Goal: Task Accomplishment & Management: Manage account settings

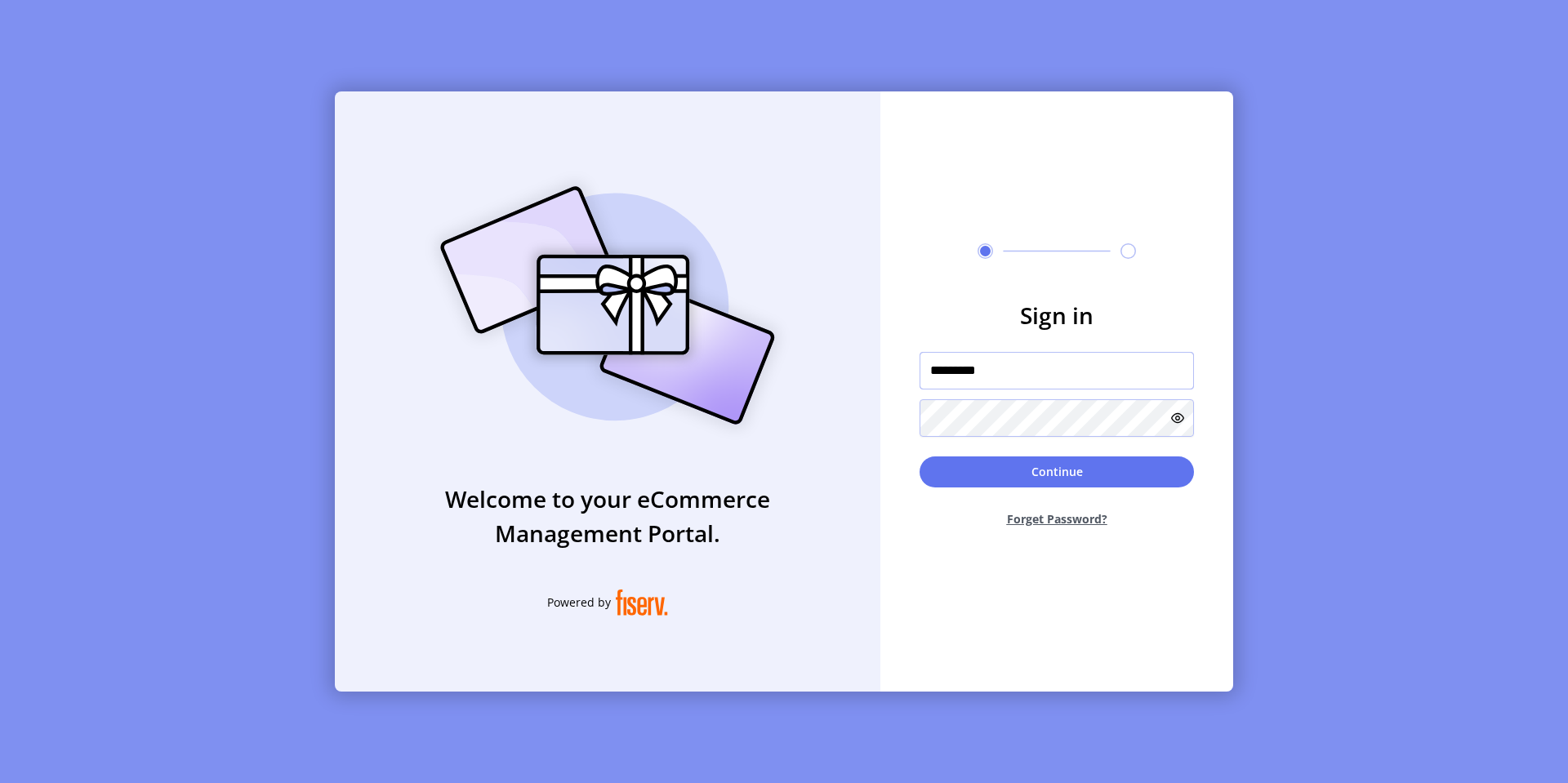
click at [988, 376] on input "*********" at bounding box center [1056, 370] width 274 height 38
click at [968, 373] on input "*********" at bounding box center [1056, 370] width 274 height 38
type input "**********"
click at [919, 456] on button "Continue" at bounding box center [1056, 472] width 274 height 31
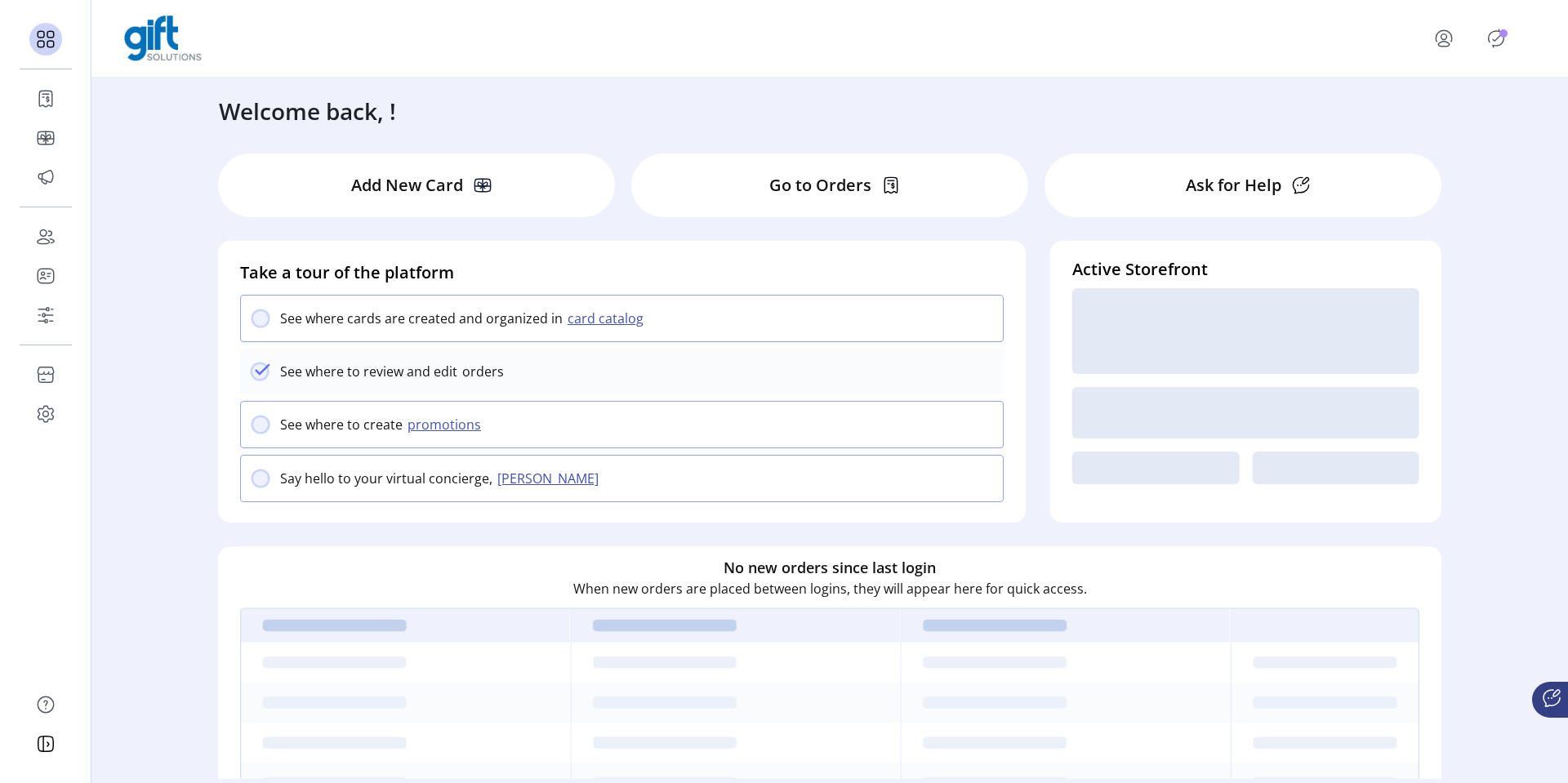
click at [1443, 45] on icon "menu" at bounding box center [1443, 38] width 26 height 26
click at [1450, 109] on span "Sign Out" at bounding box center [1483, 109] width 122 height 13
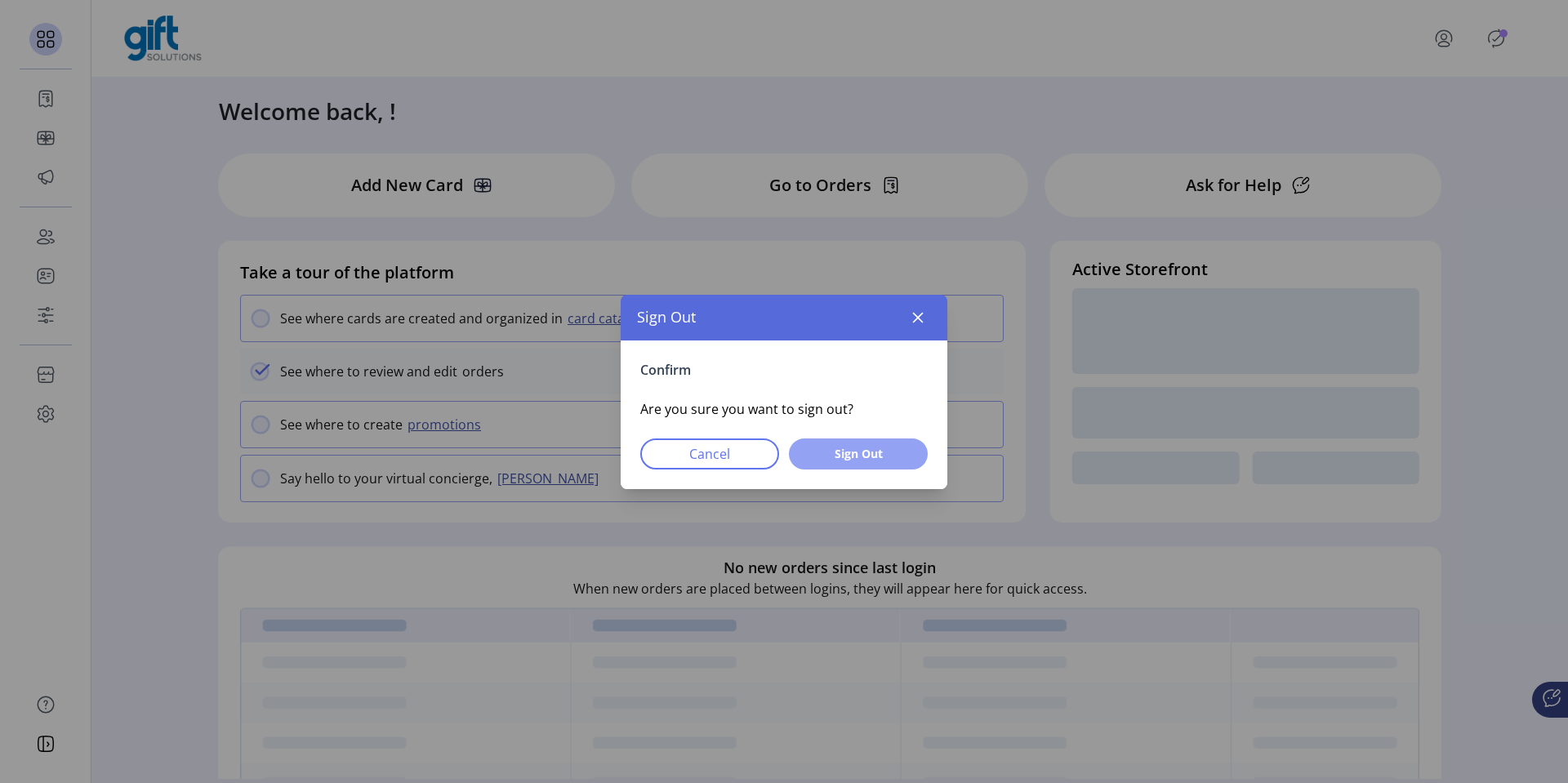
click at [890, 459] on span "Sign Out" at bounding box center [858, 454] width 96 height 18
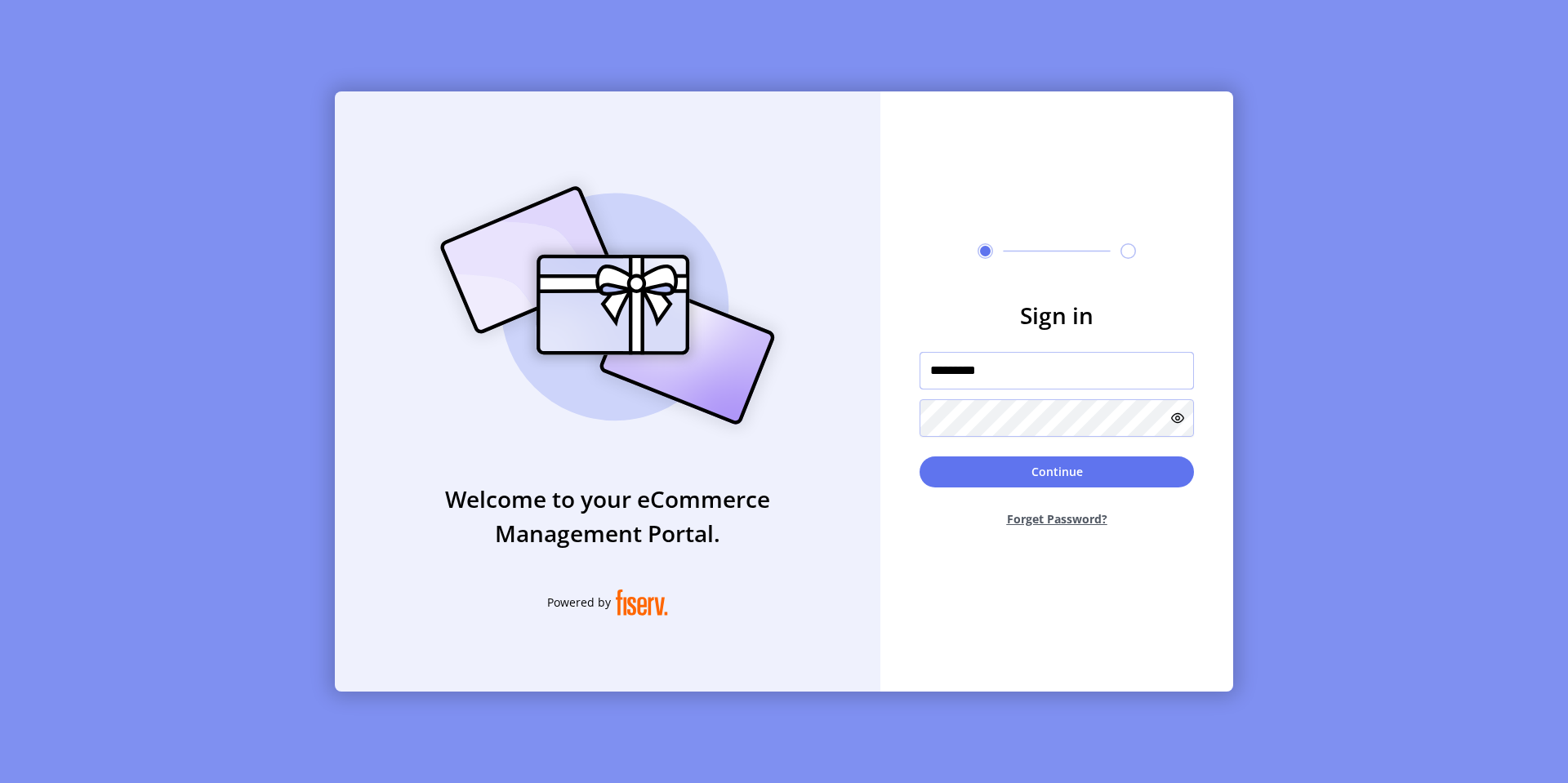
click at [992, 370] on input "*********" at bounding box center [1056, 370] width 274 height 38
click at [980, 370] on input "*********" at bounding box center [1056, 370] width 274 height 38
type input "**********"
click at [919, 456] on button "Continue" at bounding box center [1056, 472] width 274 height 31
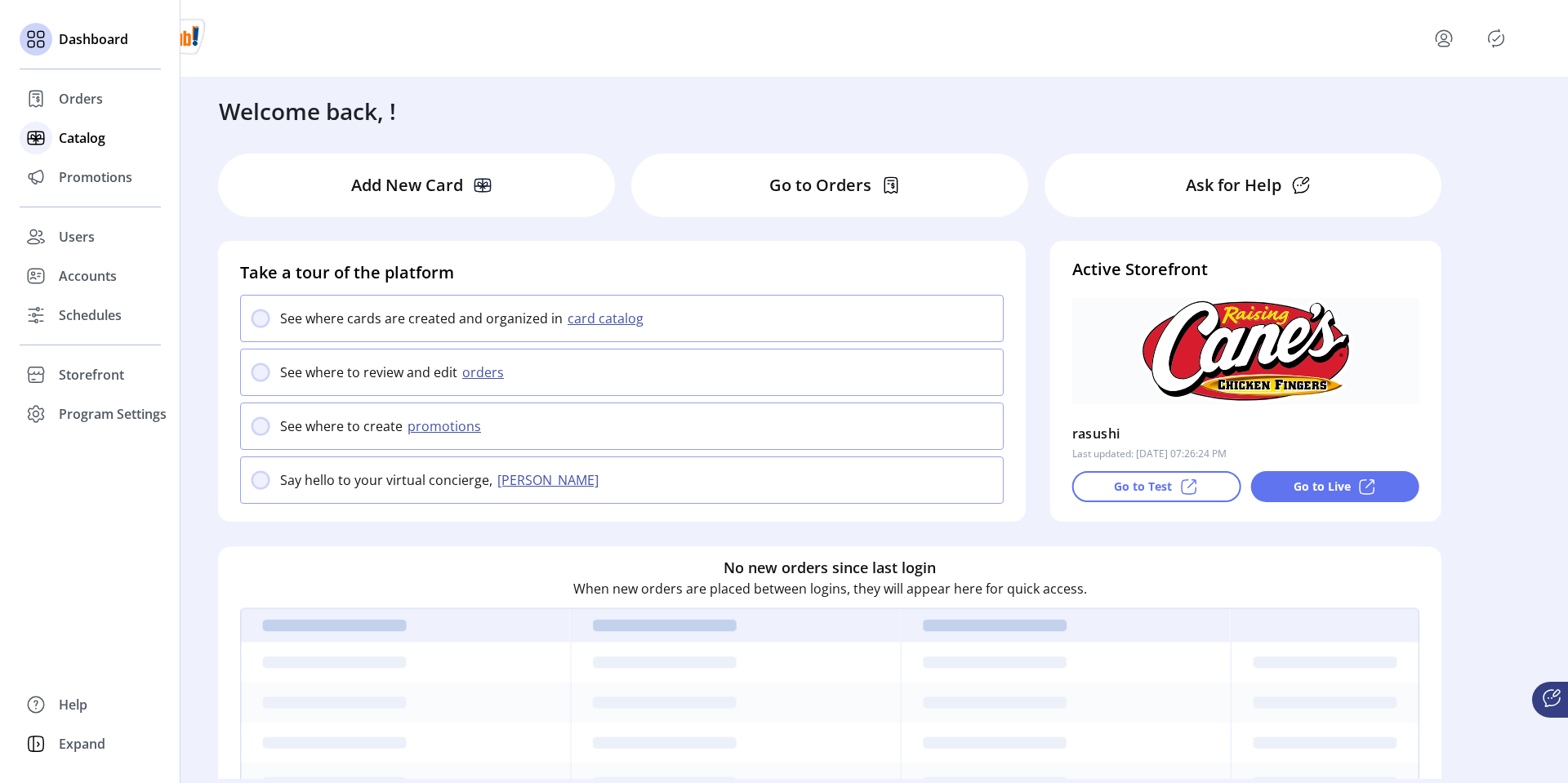
click at [66, 140] on span "Catalog" at bounding box center [82, 137] width 46 height 19
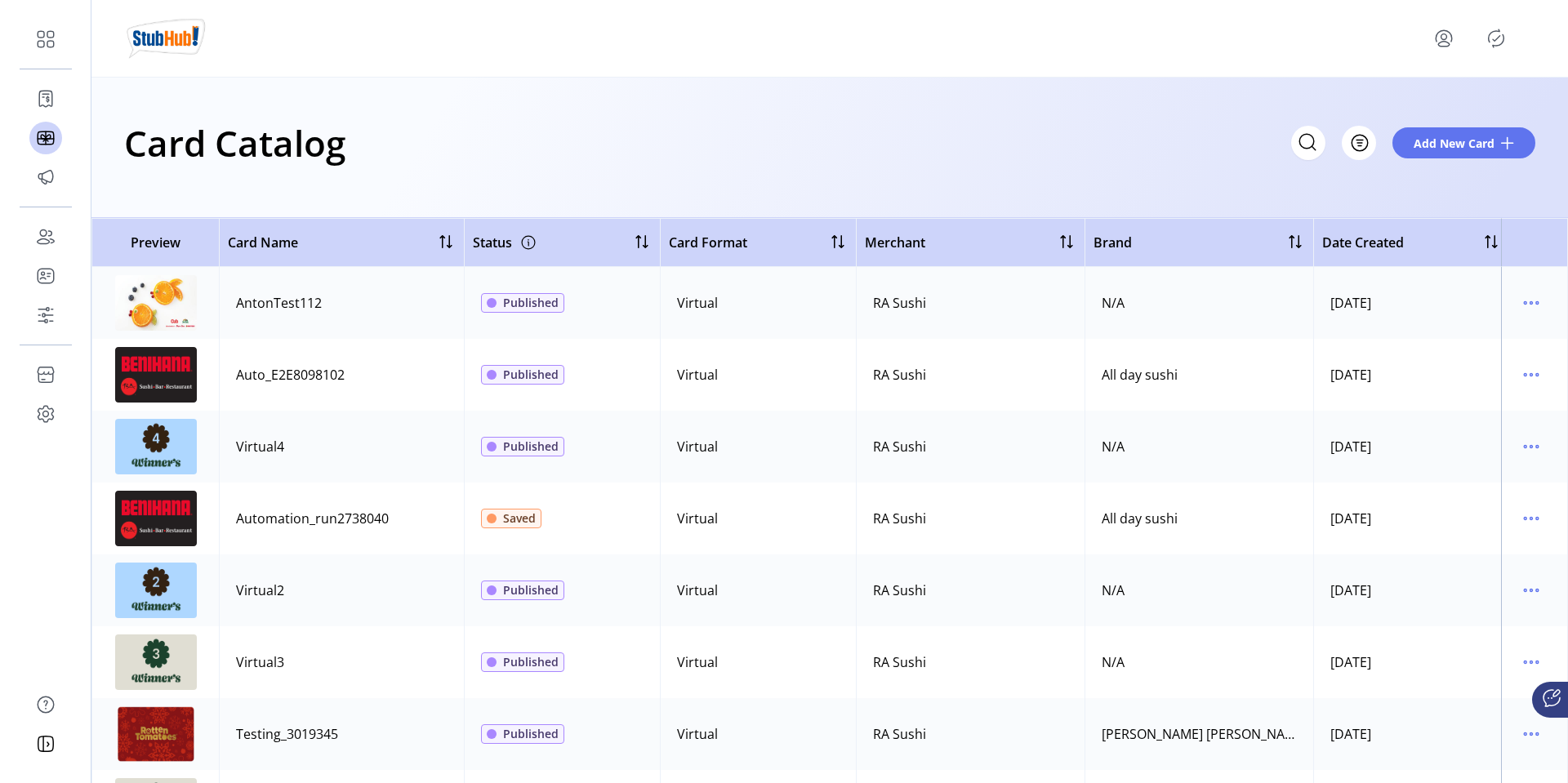
scroll to position [641, 0]
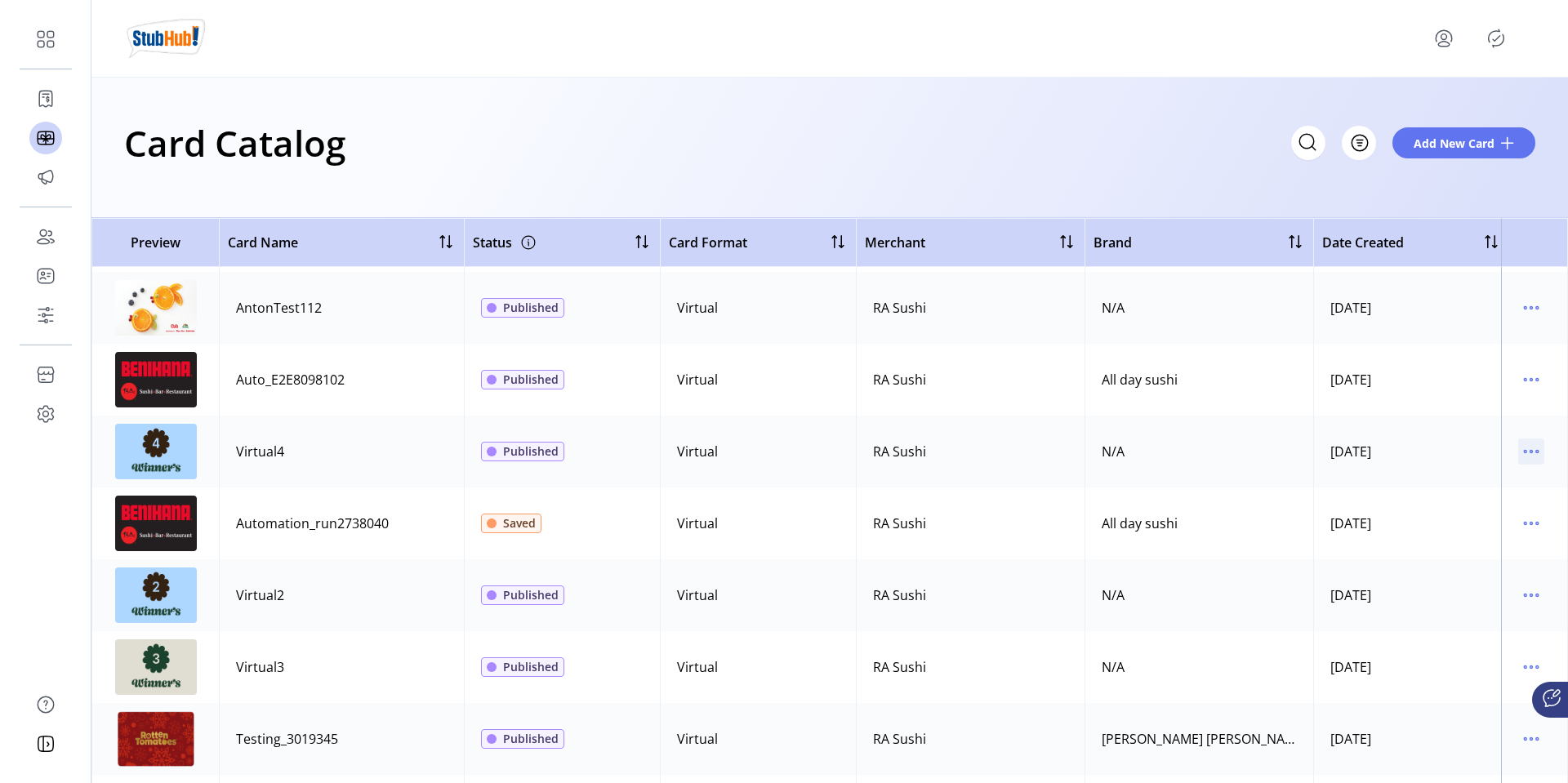
click at [1524, 453] on icon "menu" at bounding box center [1531, 452] width 26 height 26
click at [1440, 505] on span "Edit Details" at bounding box center [1454, 509] width 135 height 13
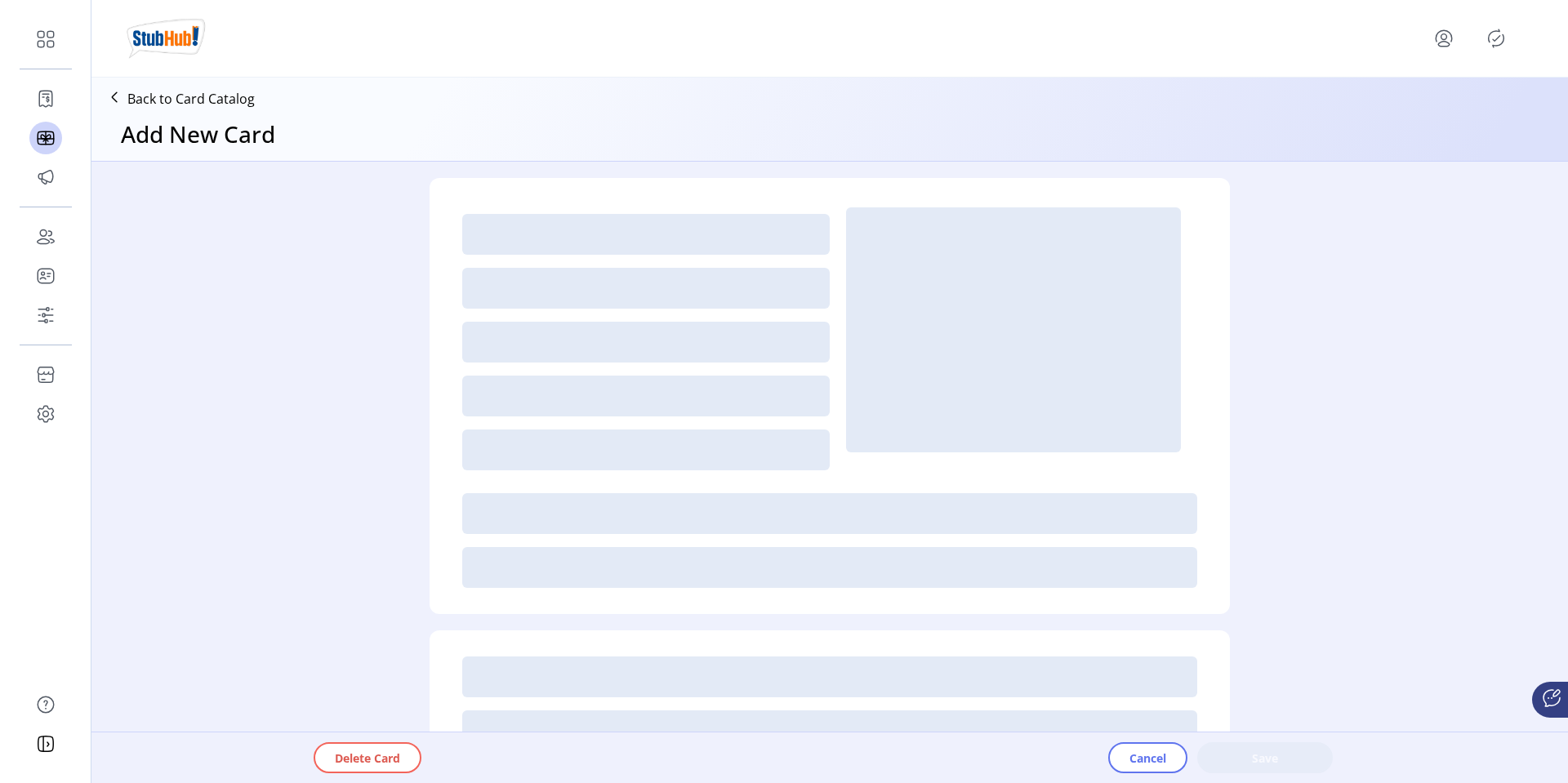
type textarea "**********"
type input "*"
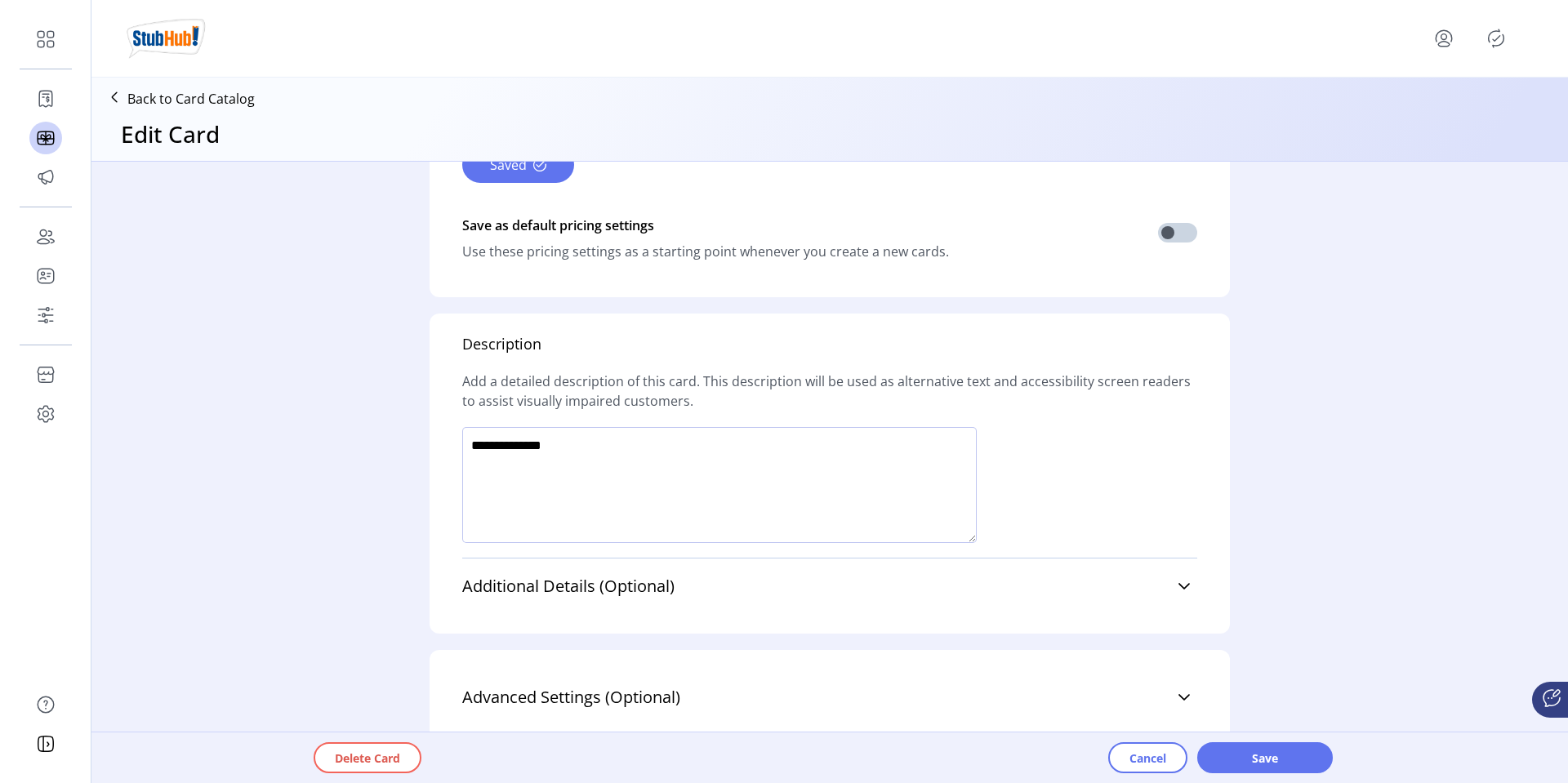
scroll to position [1143, 0]
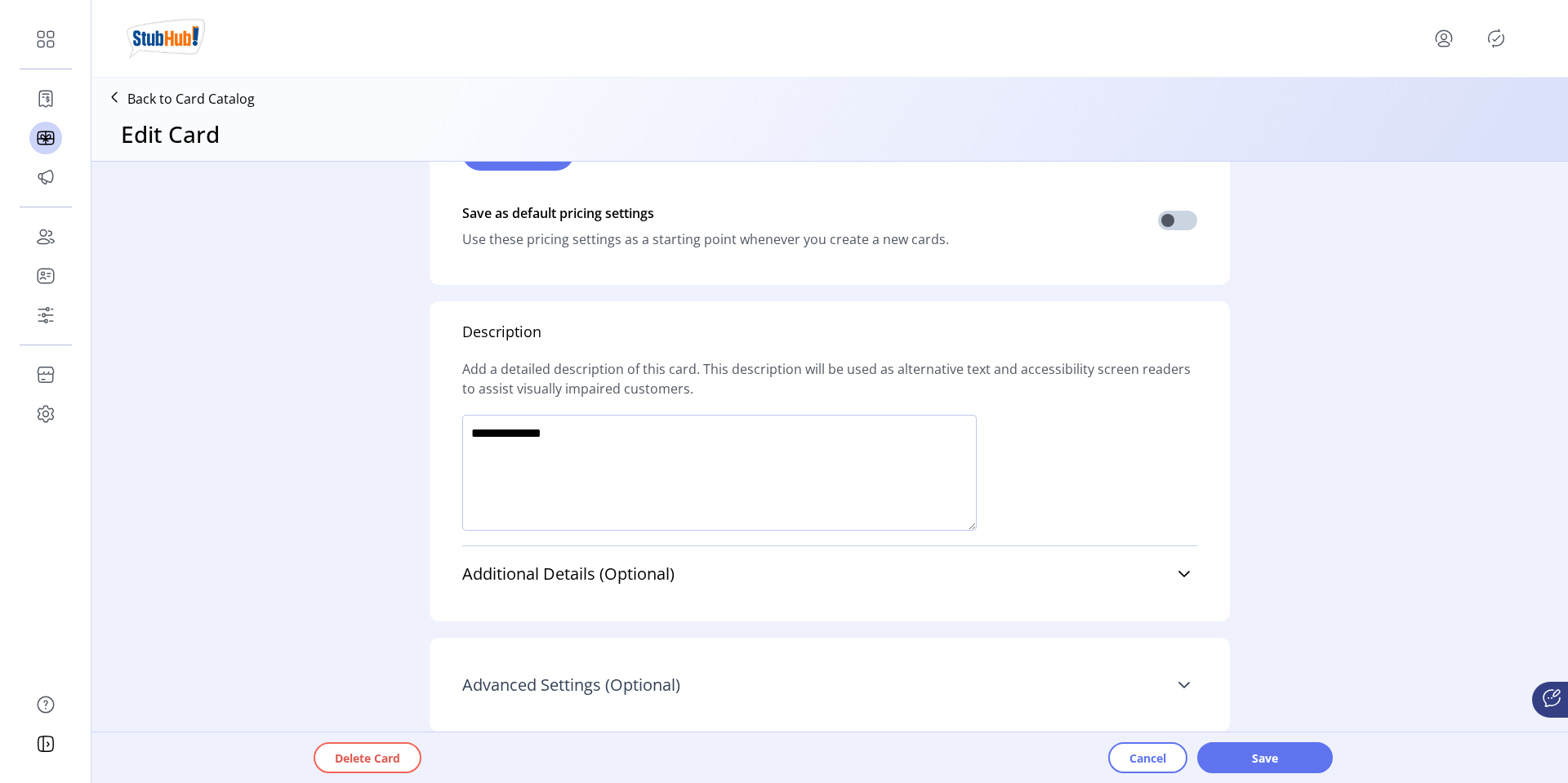
click at [644, 691] on span "Advanced Settings (Optional)" at bounding box center [571, 685] width 218 height 17
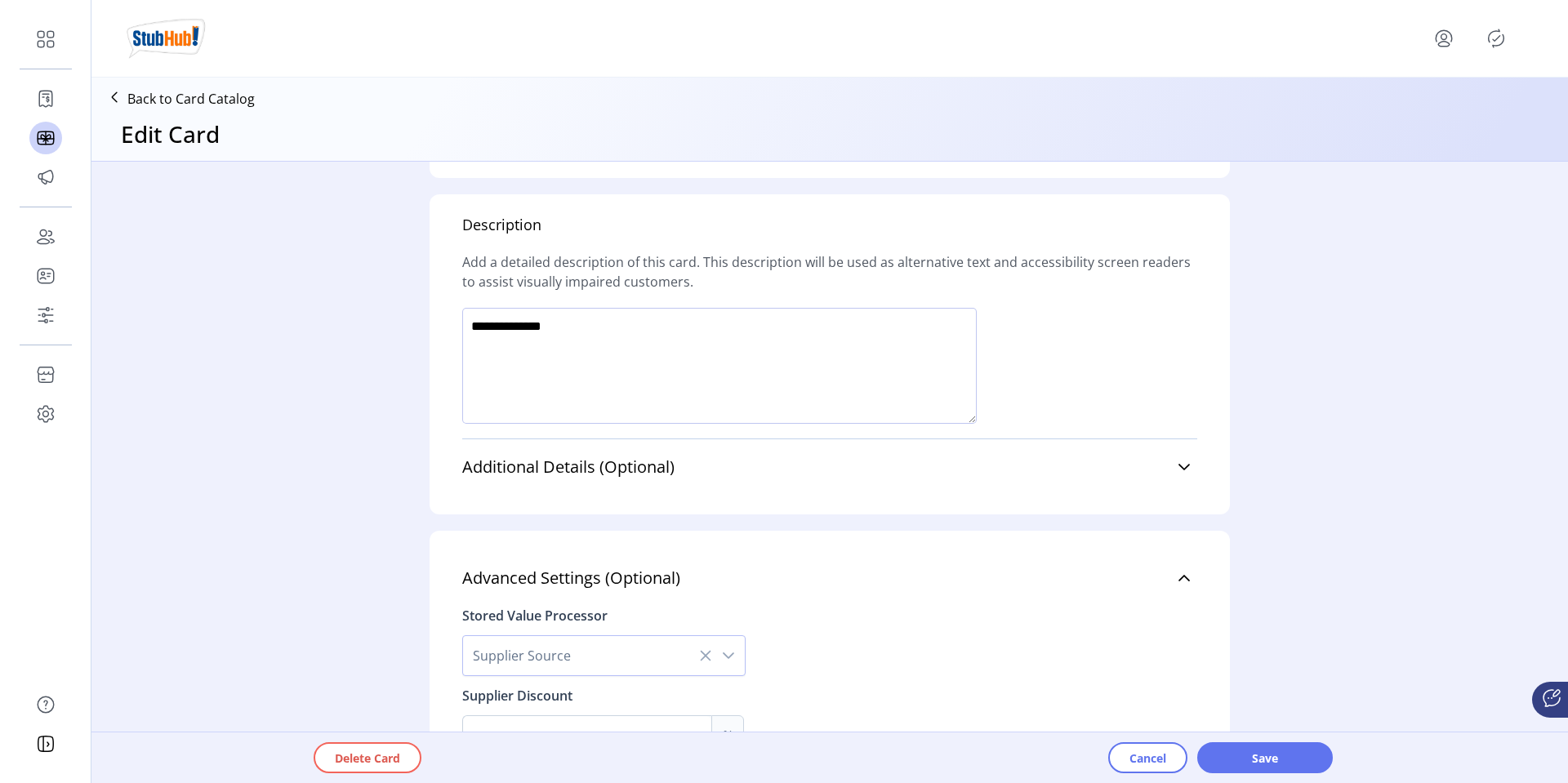
scroll to position [1323, 0]
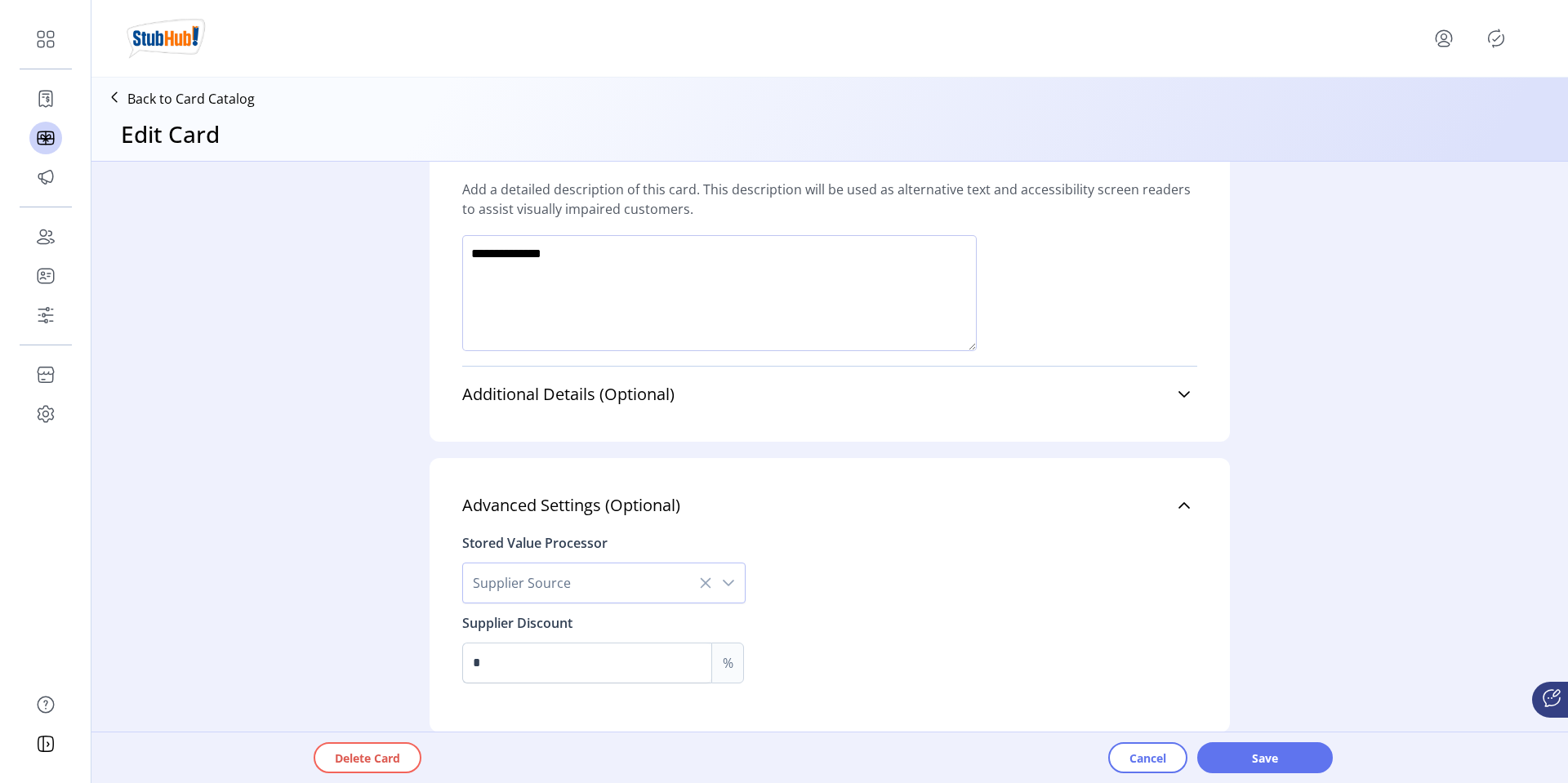
click at [731, 582] on div "dropdown trigger" at bounding box center [728, 583] width 32 height 39
click at [642, 624] on li "Valuelink" at bounding box center [604, 626] width 275 height 32
click at [732, 588] on div "dropdown trigger" at bounding box center [728, 583] width 32 height 39
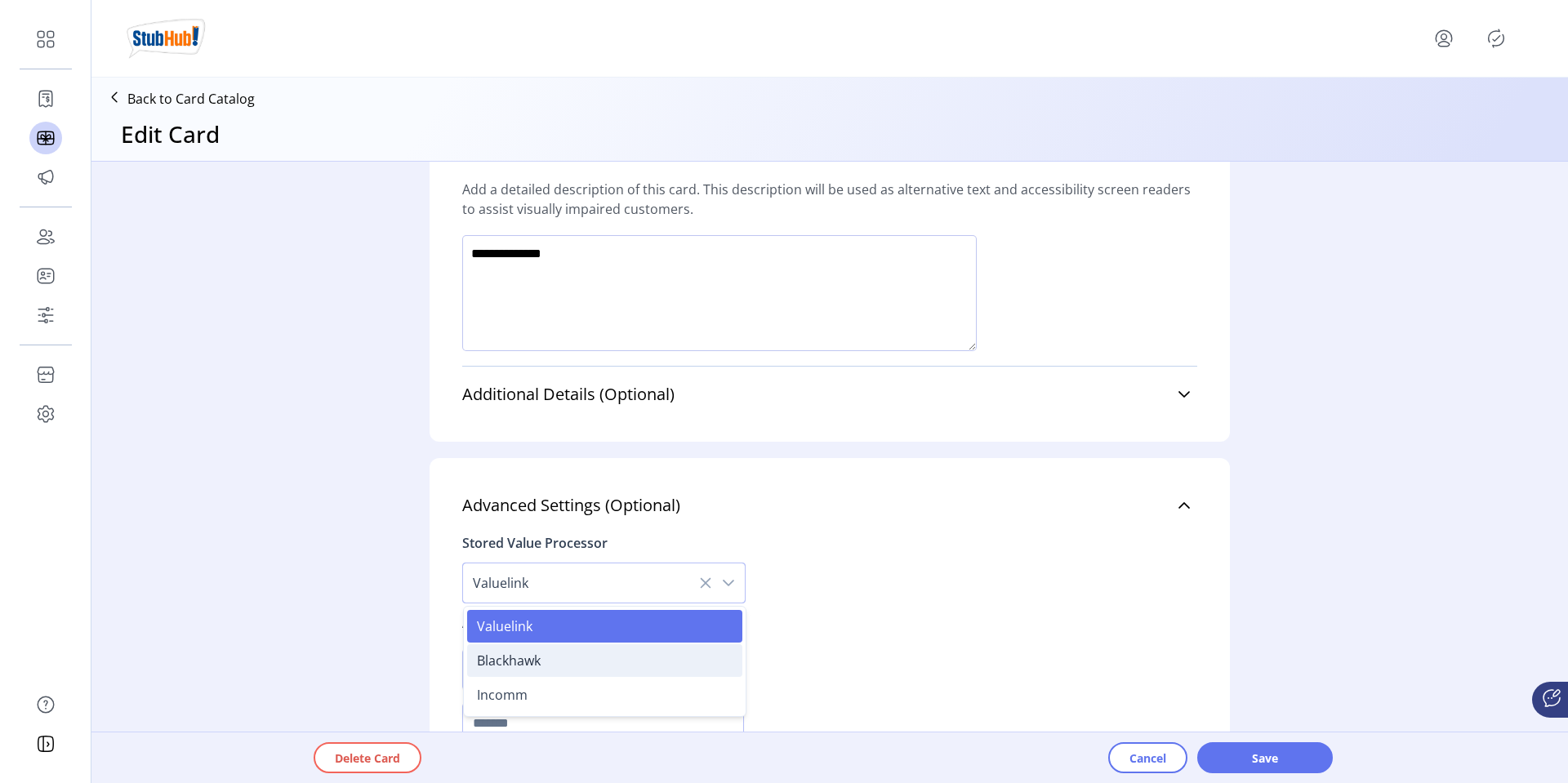
click at [578, 662] on li "Blackhawk" at bounding box center [604, 660] width 275 height 32
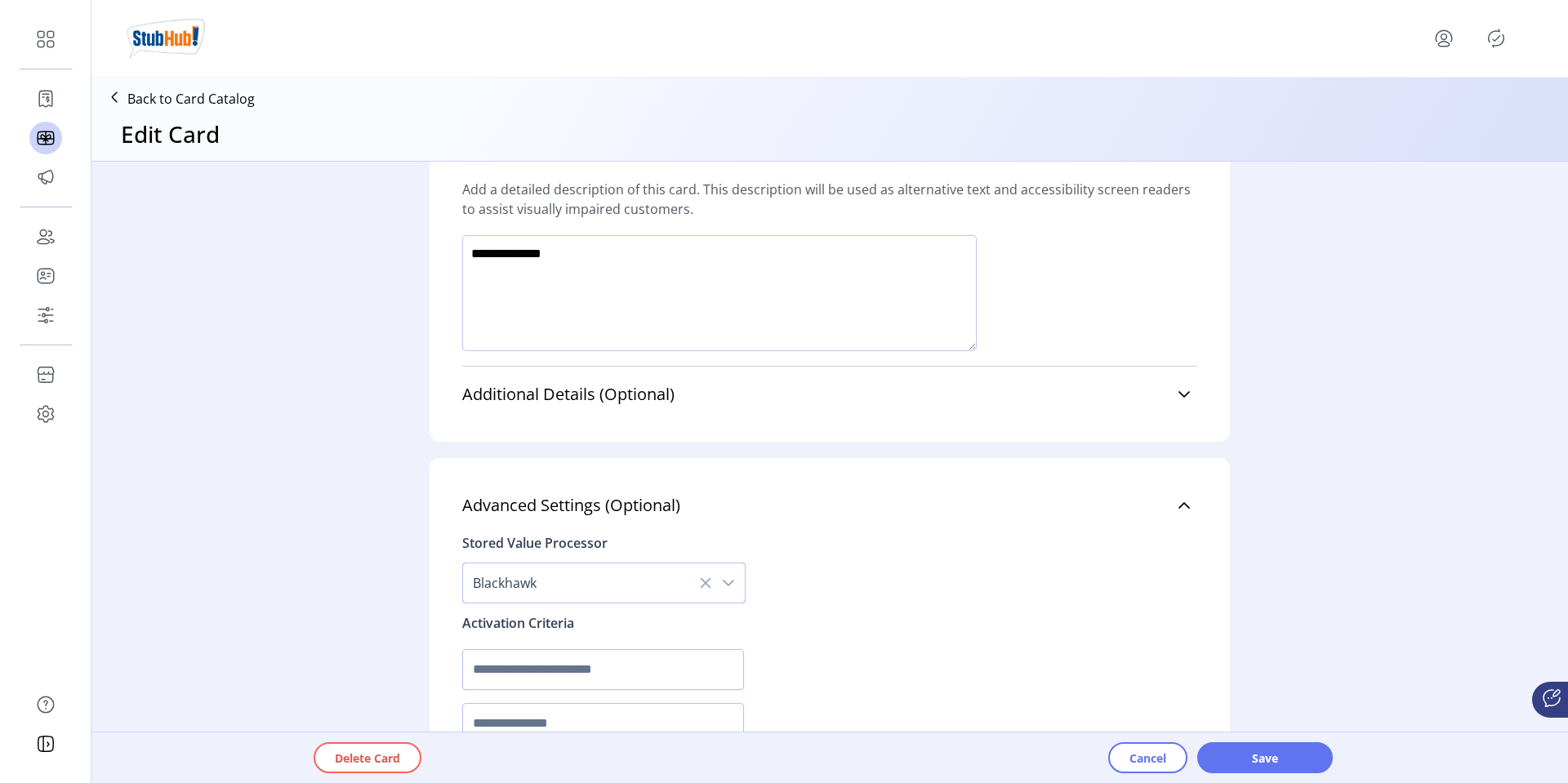
click at [831, 587] on div "Stored Value Processor Blackhawk Activation Criteria Supplier Discount * %" at bounding box center [829, 677] width 735 height 307
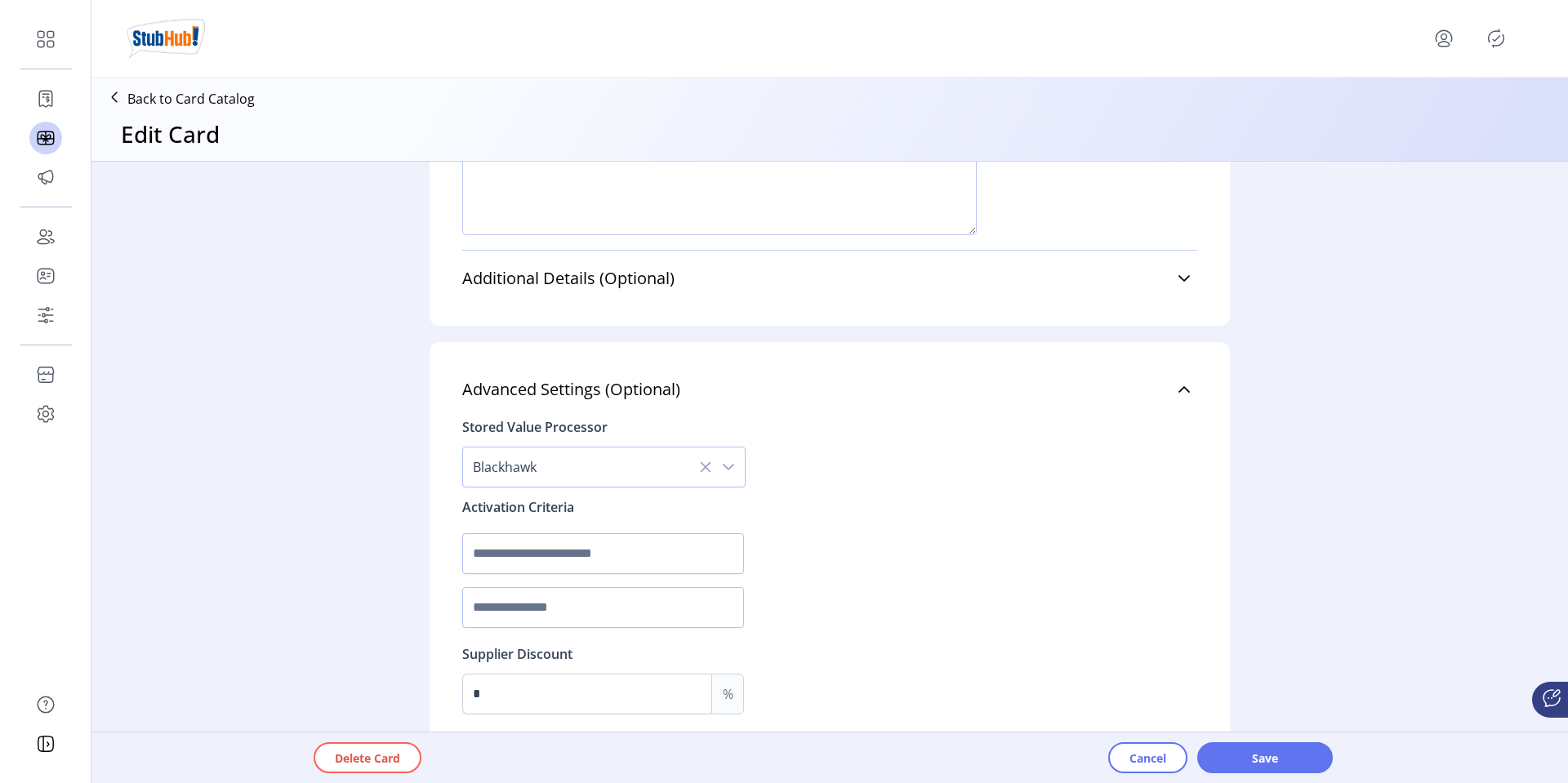
scroll to position [1470, 0]
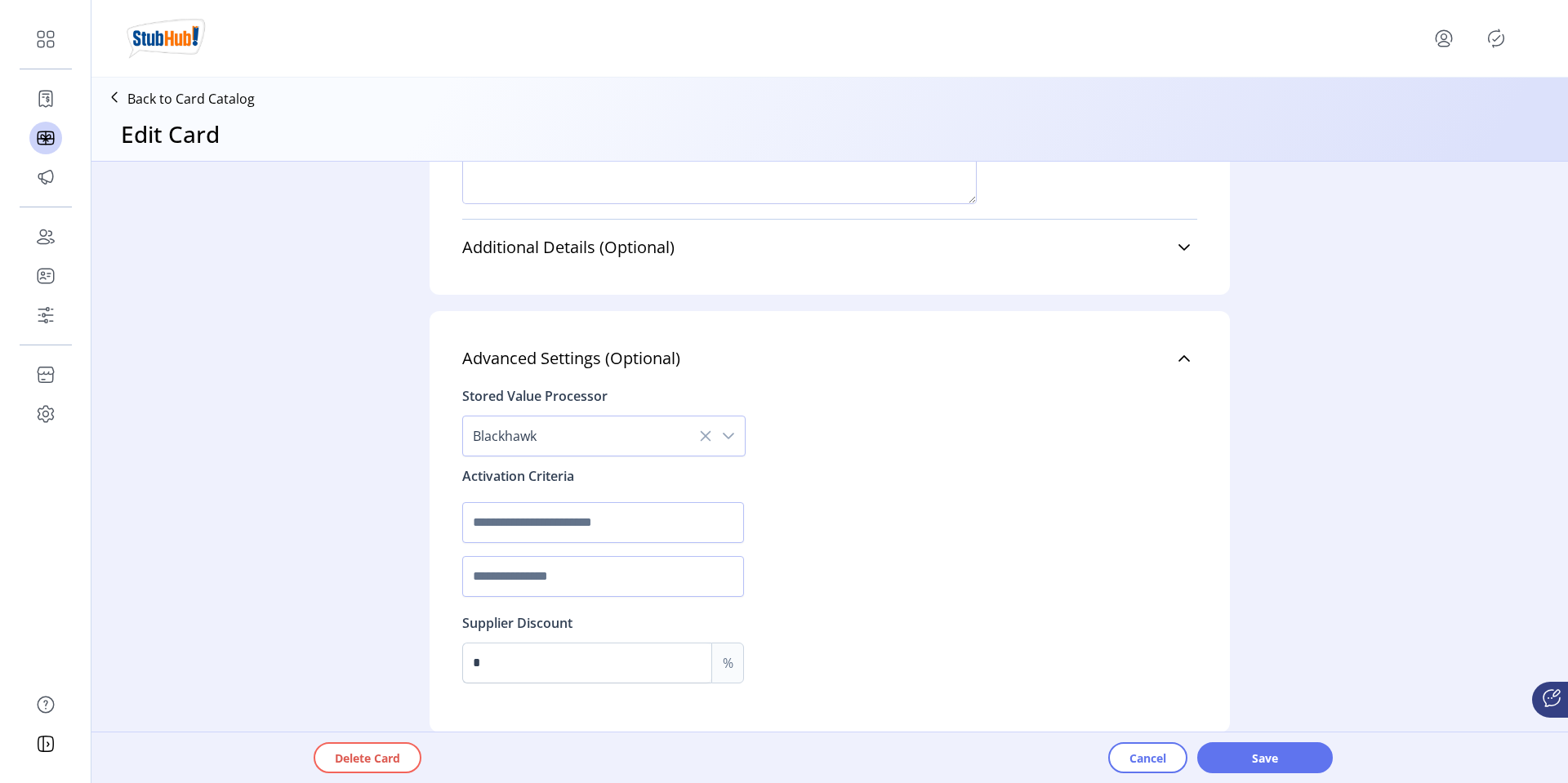
click at [639, 440] on span "Blackhawk" at bounding box center [587, 436] width 249 height 39
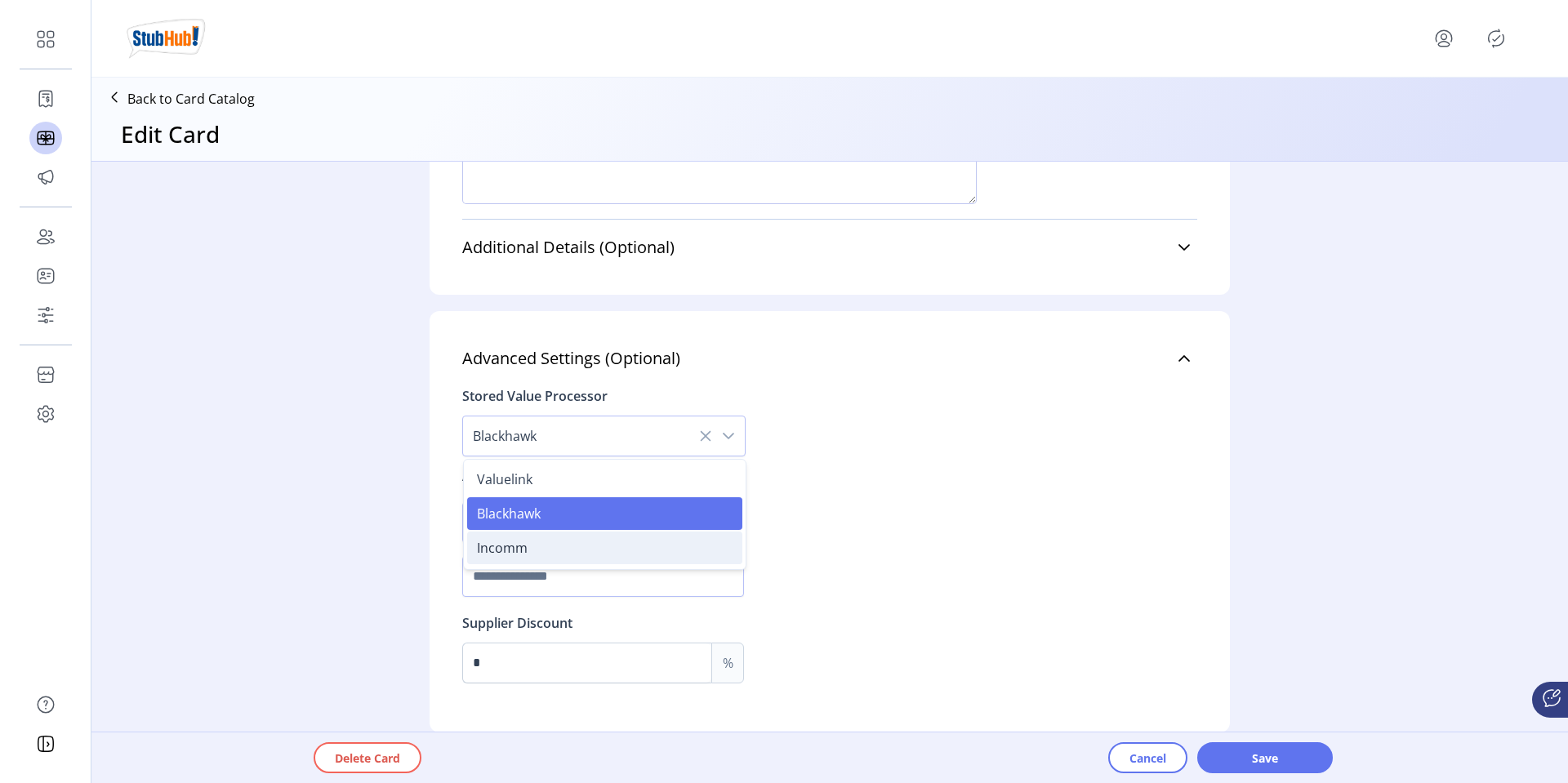
click at [552, 550] on li "Incomm" at bounding box center [604, 547] width 275 height 32
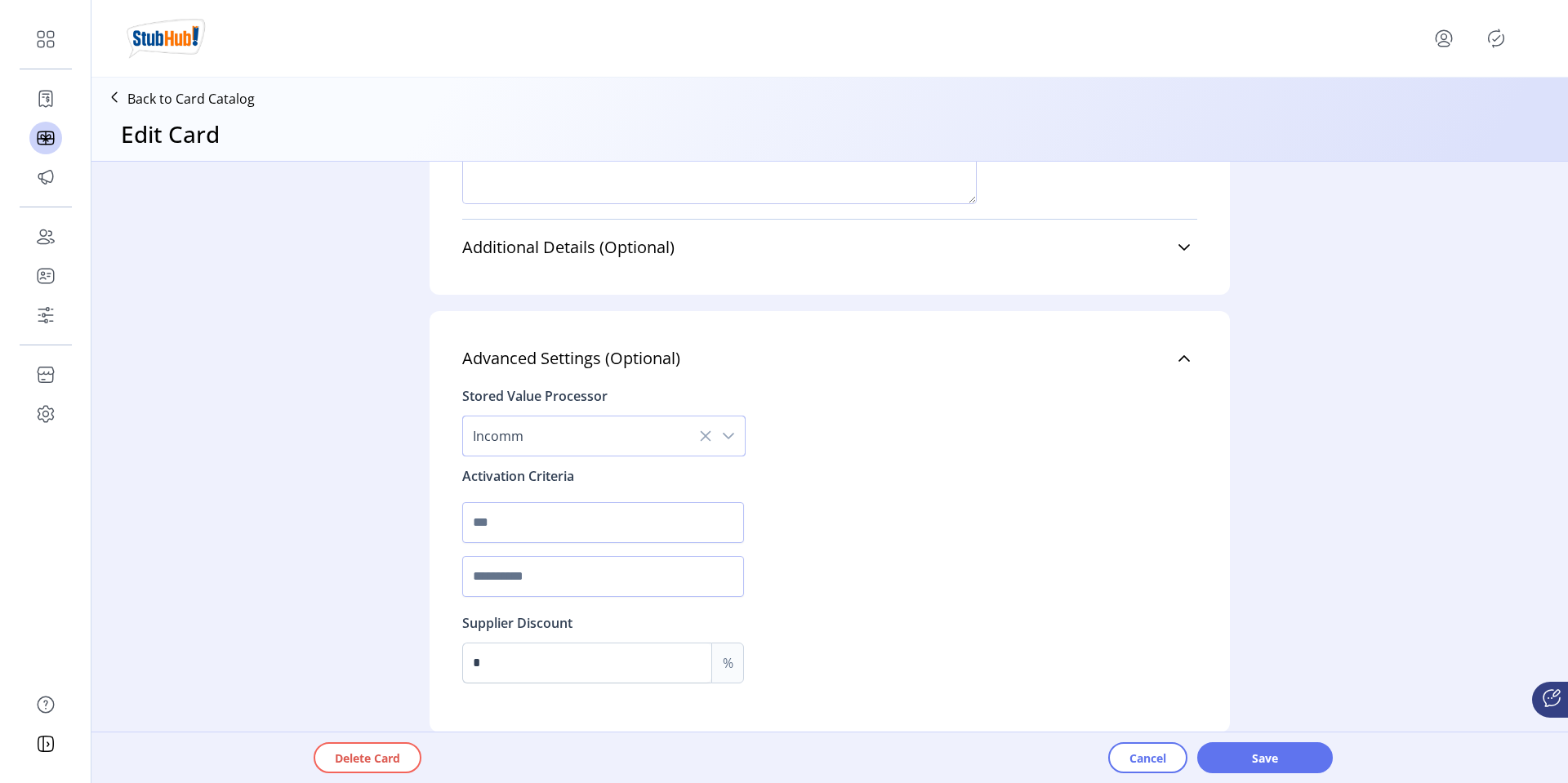
click at [727, 432] on icon "dropdown trigger" at bounding box center [728, 436] width 13 height 13
click at [731, 436] on div "dropdown trigger" at bounding box center [728, 436] width 32 height 39
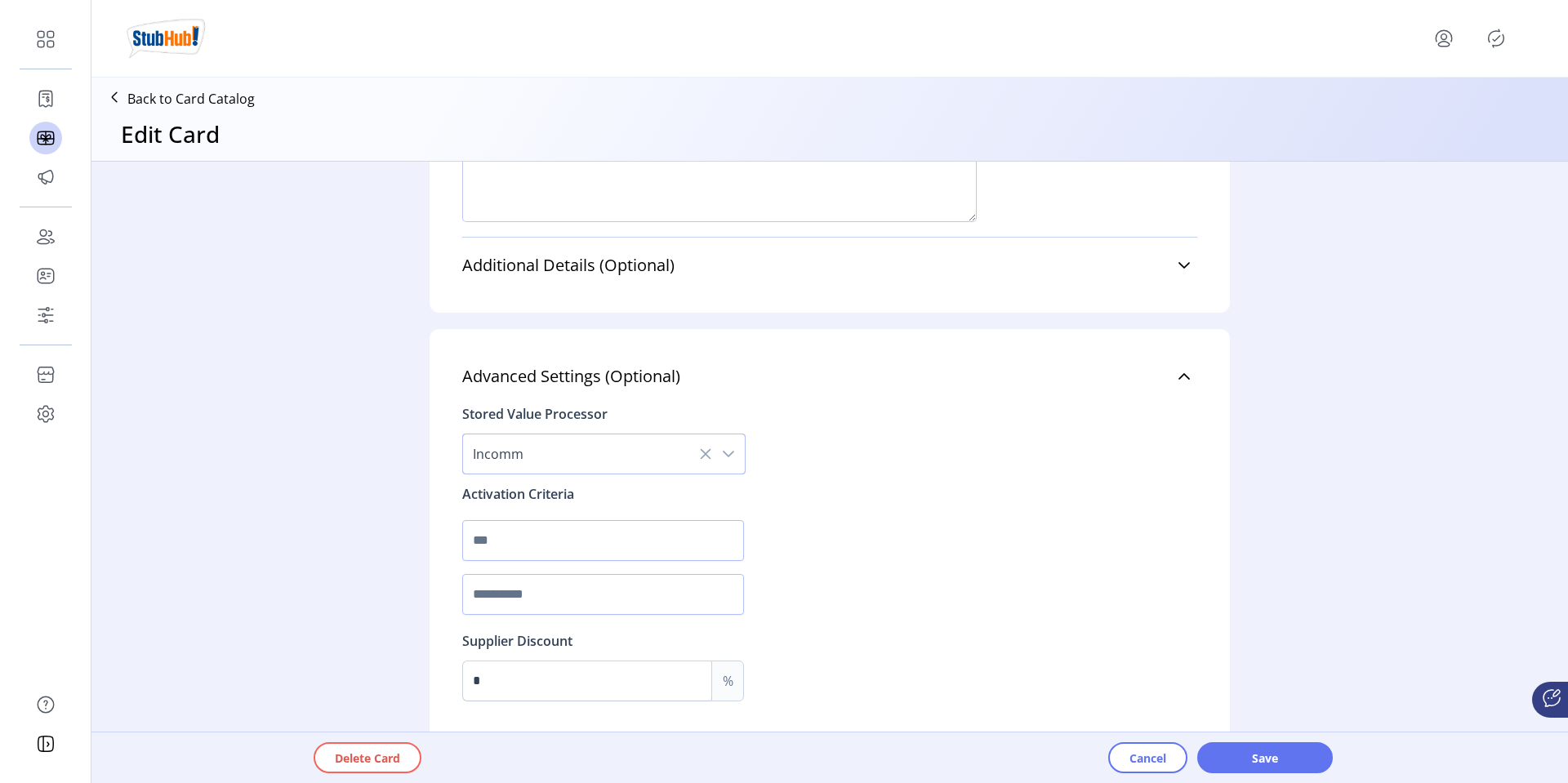
scroll to position [1450, 0]
click at [728, 447] on div "dropdown trigger" at bounding box center [728, 455] width 32 height 39
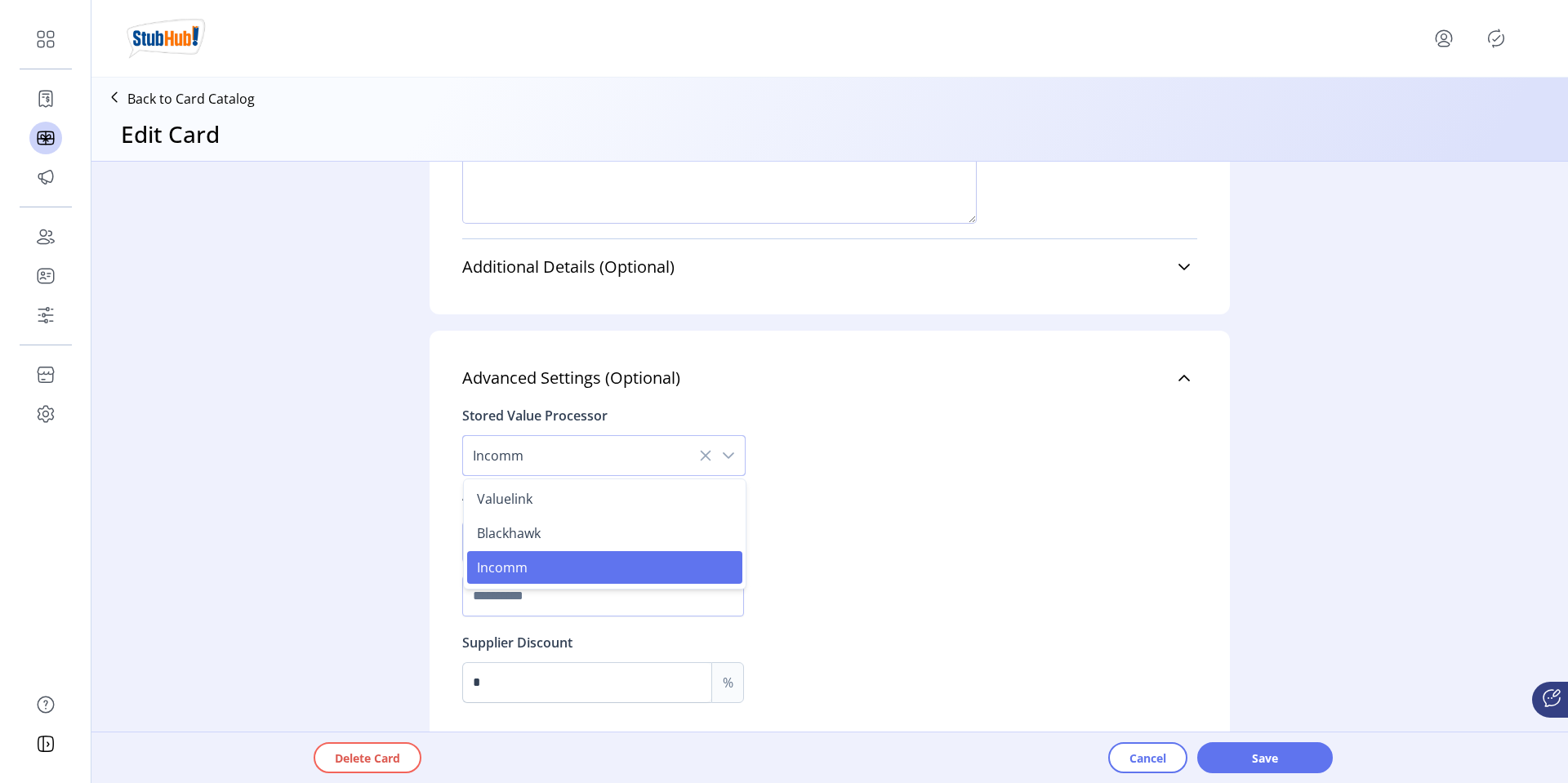
click at [842, 504] on div "Stored Value Processor Incomm Valuelink Blackhawk Incomm Activation Criteria Su…" at bounding box center [829, 550] width 735 height 307
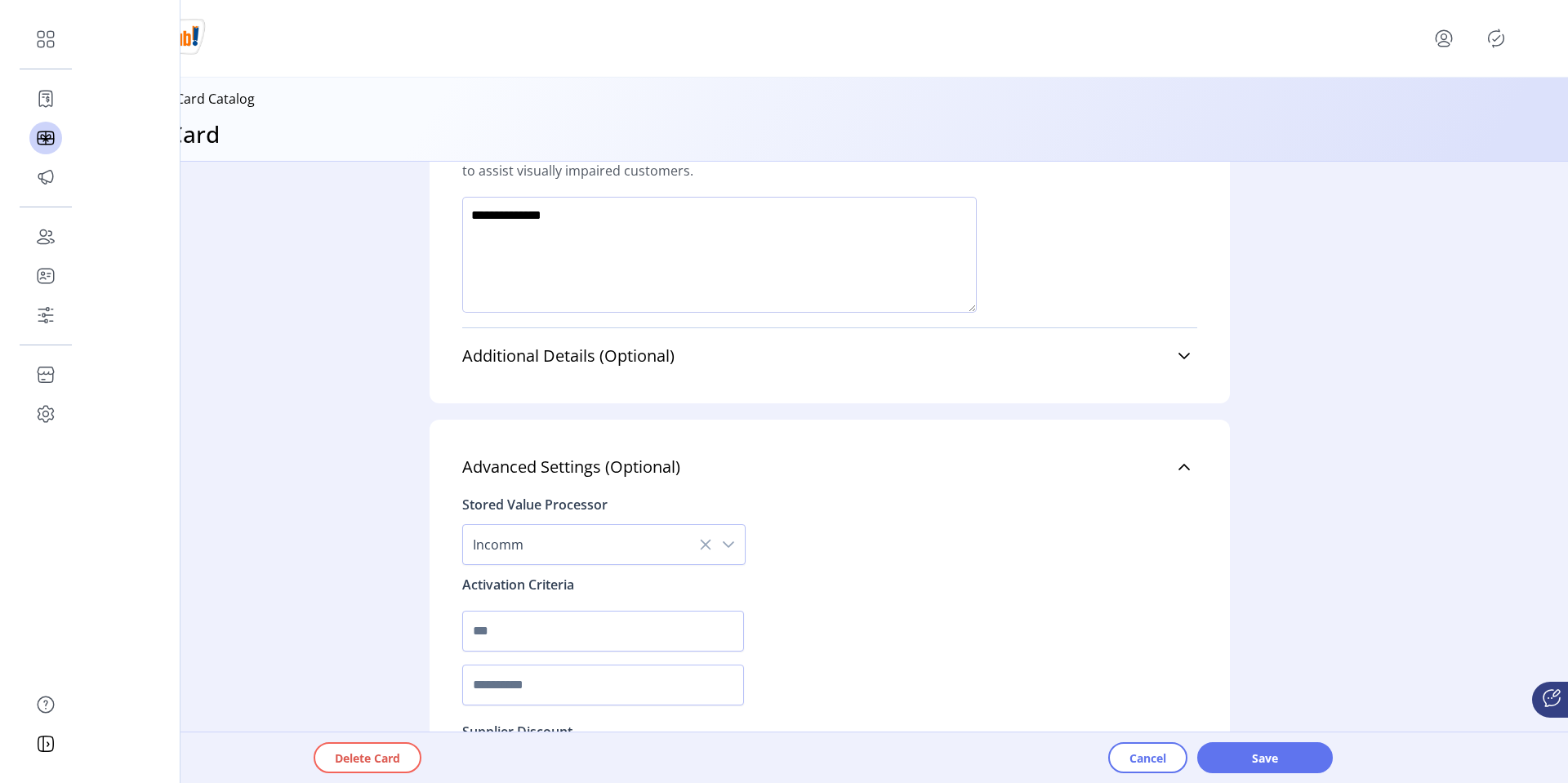
scroll to position [1470, 0]
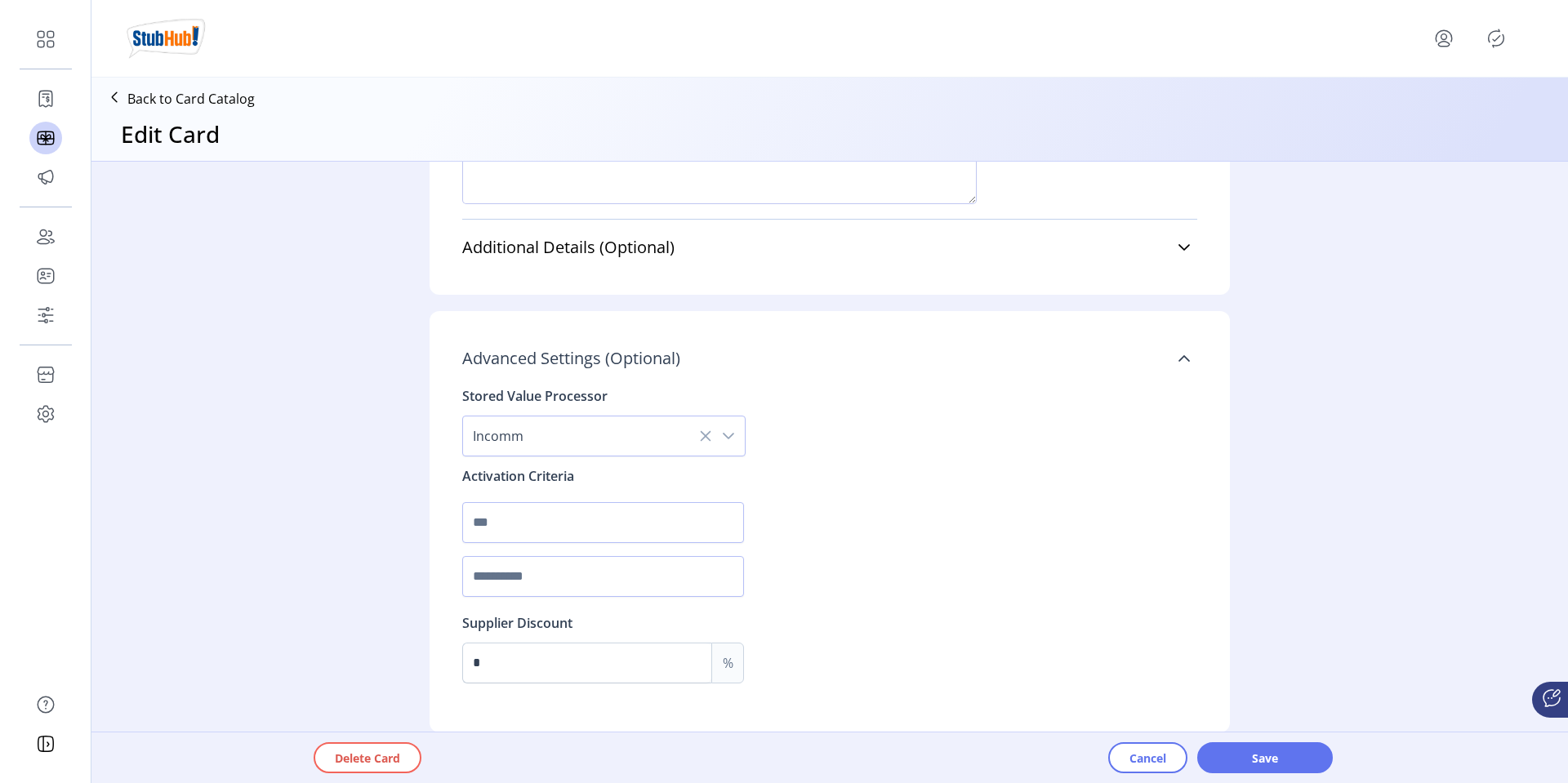
drag, startPoint x: 682, startPoint y: 360, endPoint x: 491, endPoint y: 349, distance: 191.3
click at [491, 349] on link "Advanced Settings (Optional)" at bounding box center [829, 358] width 735 height 36
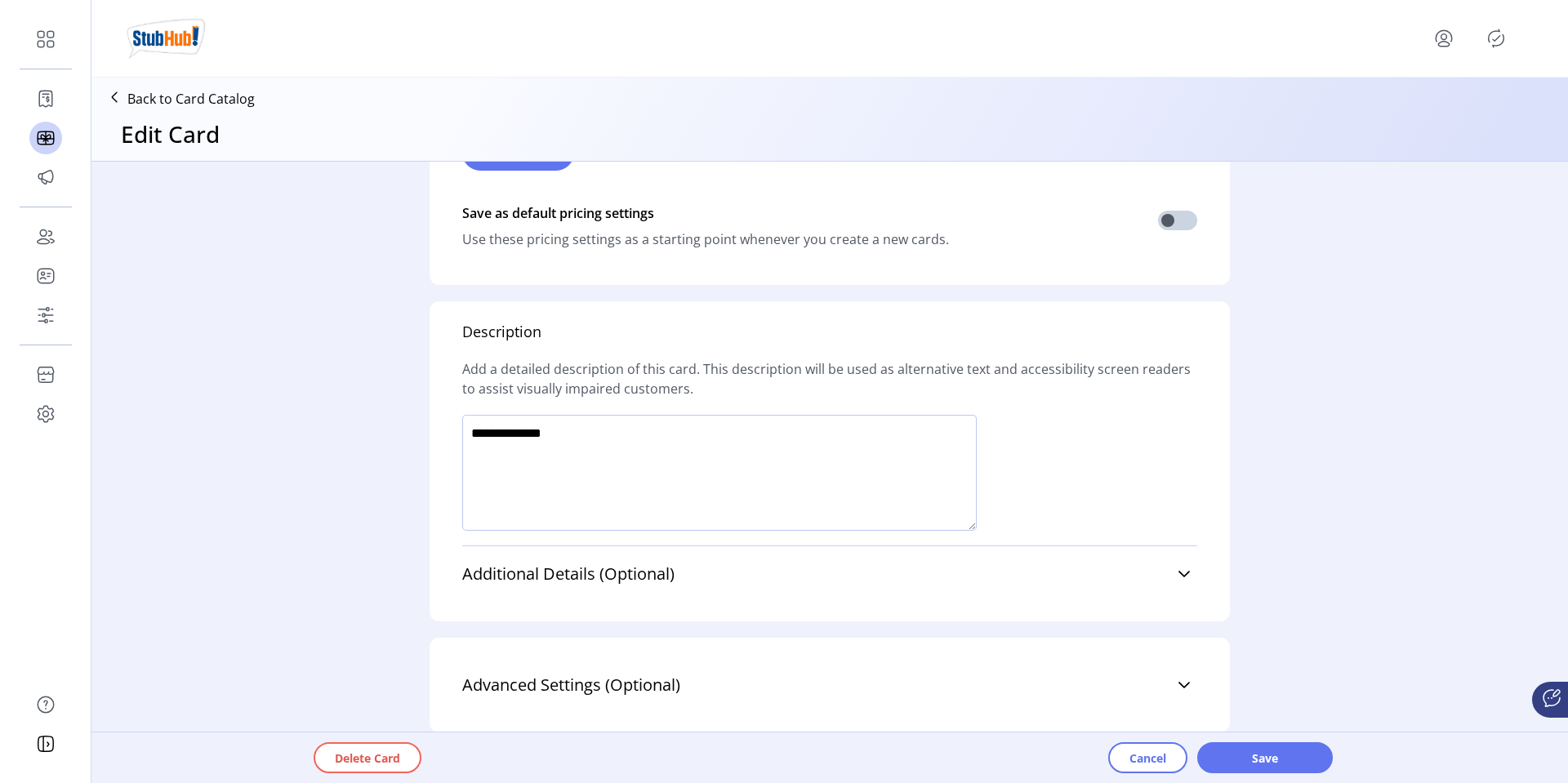
scroll to position [1143, 0]
click at [536, 698] on link "Advanced Settings (Optional)" at bounding box center [829, 685] width 735 height 36
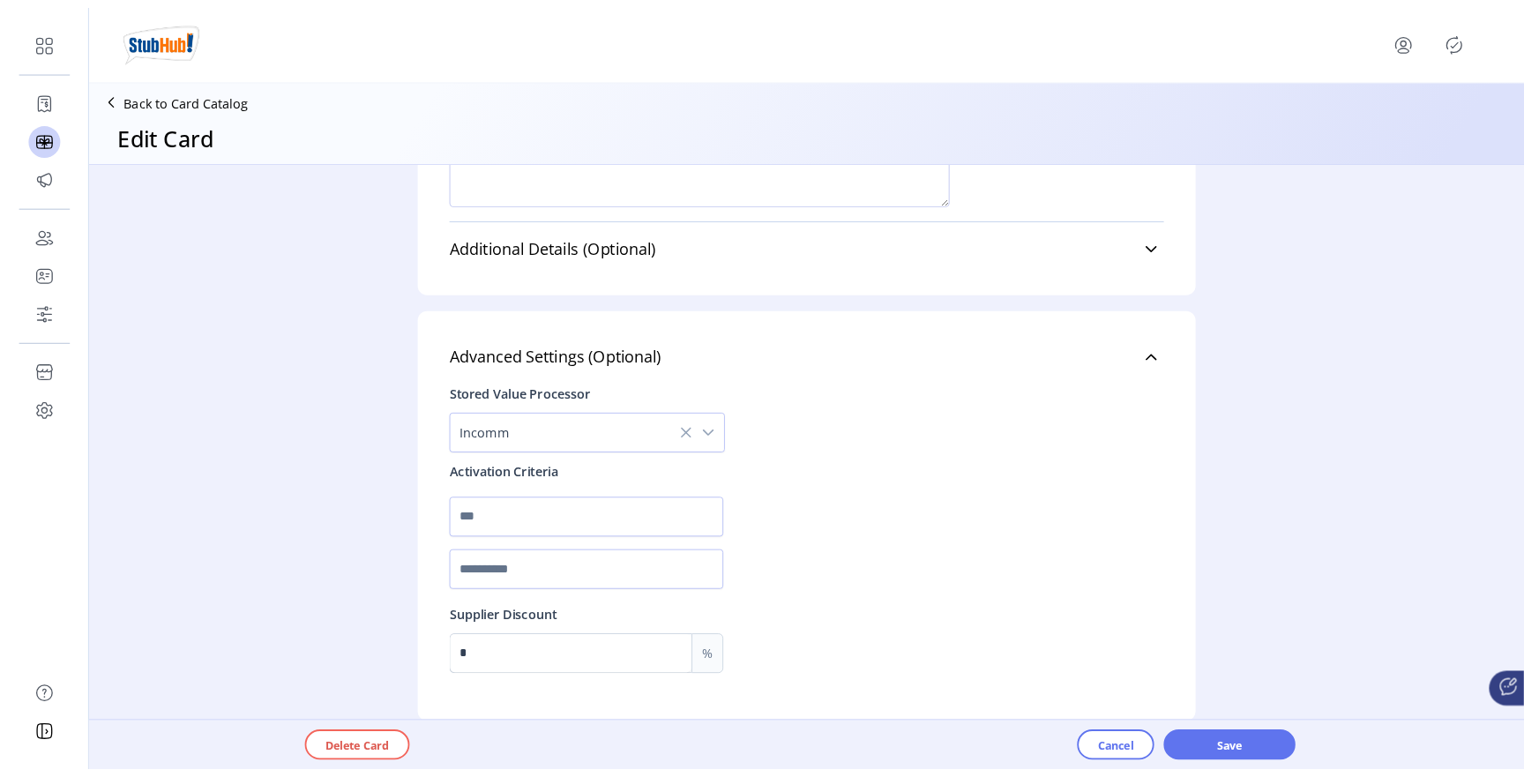
scroll to position [1588, 0]
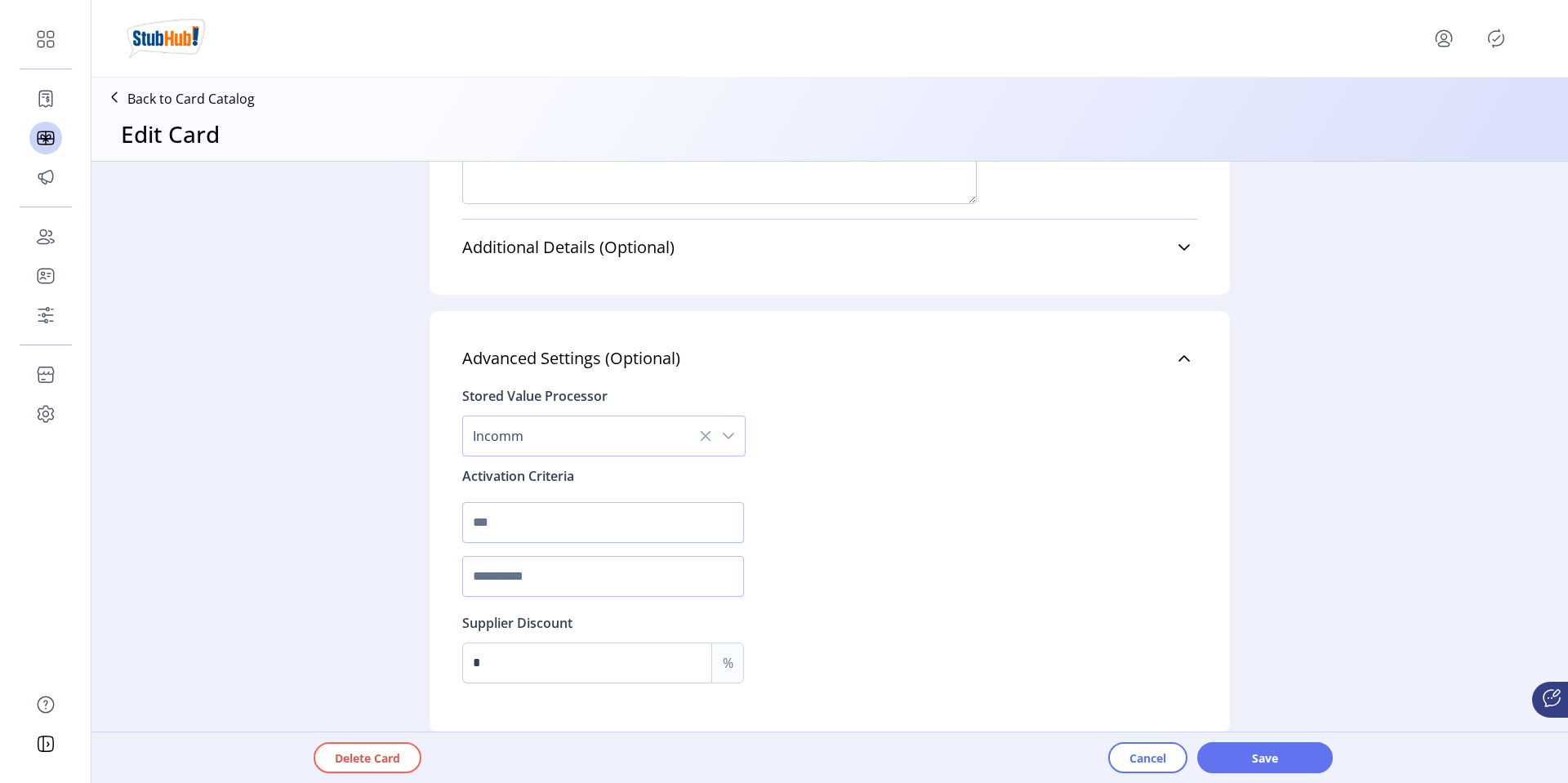
click at [1444, 42] on icon "menu" at bounding box center [1443, 44] width 11 height 5
click at [1441, 104] on span "Sign Out" at bounding box center [1483, 109] width 122 height 13
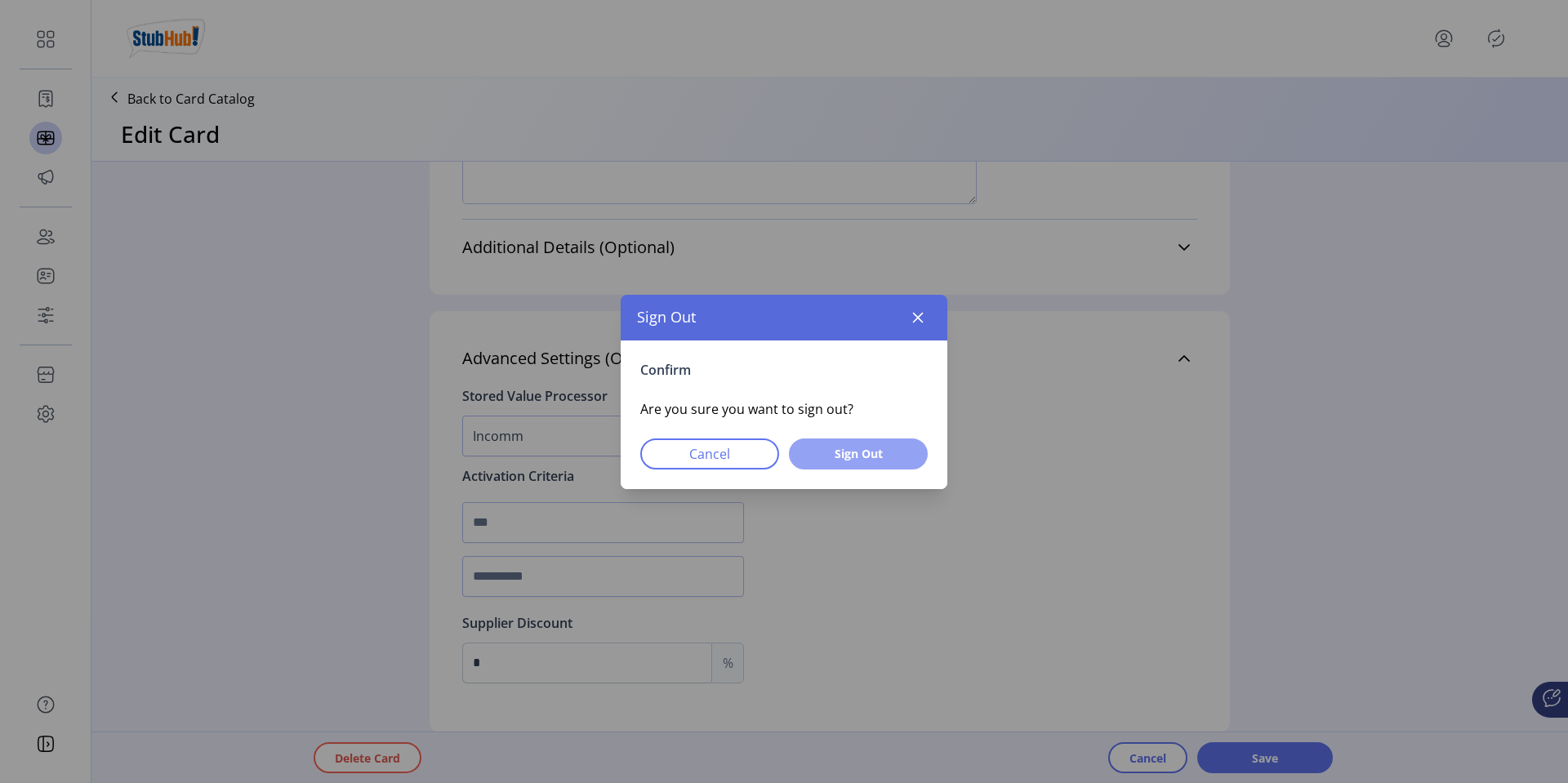
click at [829, 461] on span "Sign Out" at bounding box center [858, 454] width 96 height 18
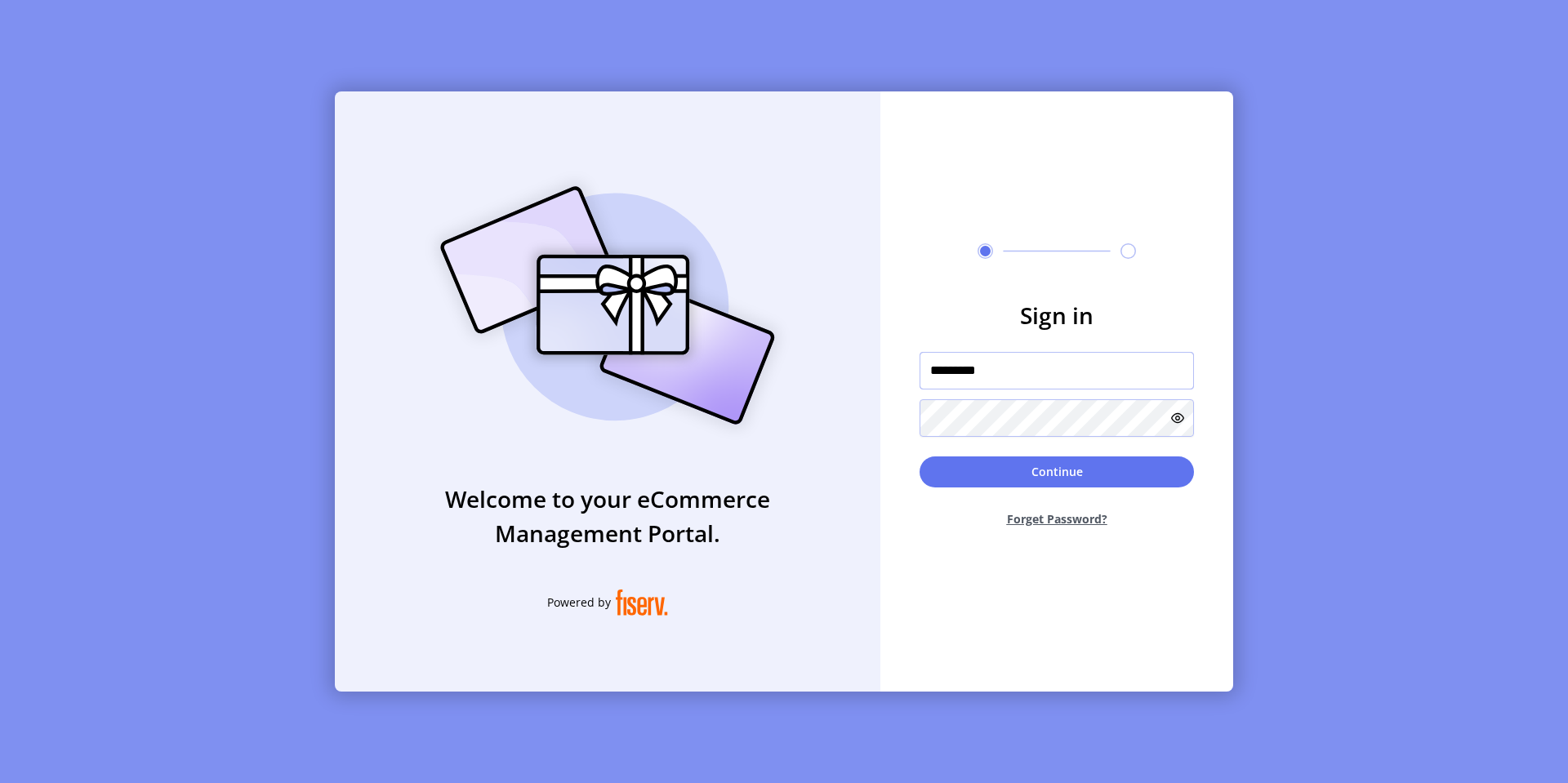
click at [999, 367] on input "*********" at bounding box center [1056, 370] width 274 height 38
drag, startPoint x: 966, startPoint y: 369, endPoint x: 1038, endPoint y: 368, distance: 72.0
click at [1038, 368] on input "*********" at bounding box center [1056, 370] width 274 height 38
type input "**********"
click at [919, 456] on button "Continue" at bounding box center [1056, 472] width 274 height 31
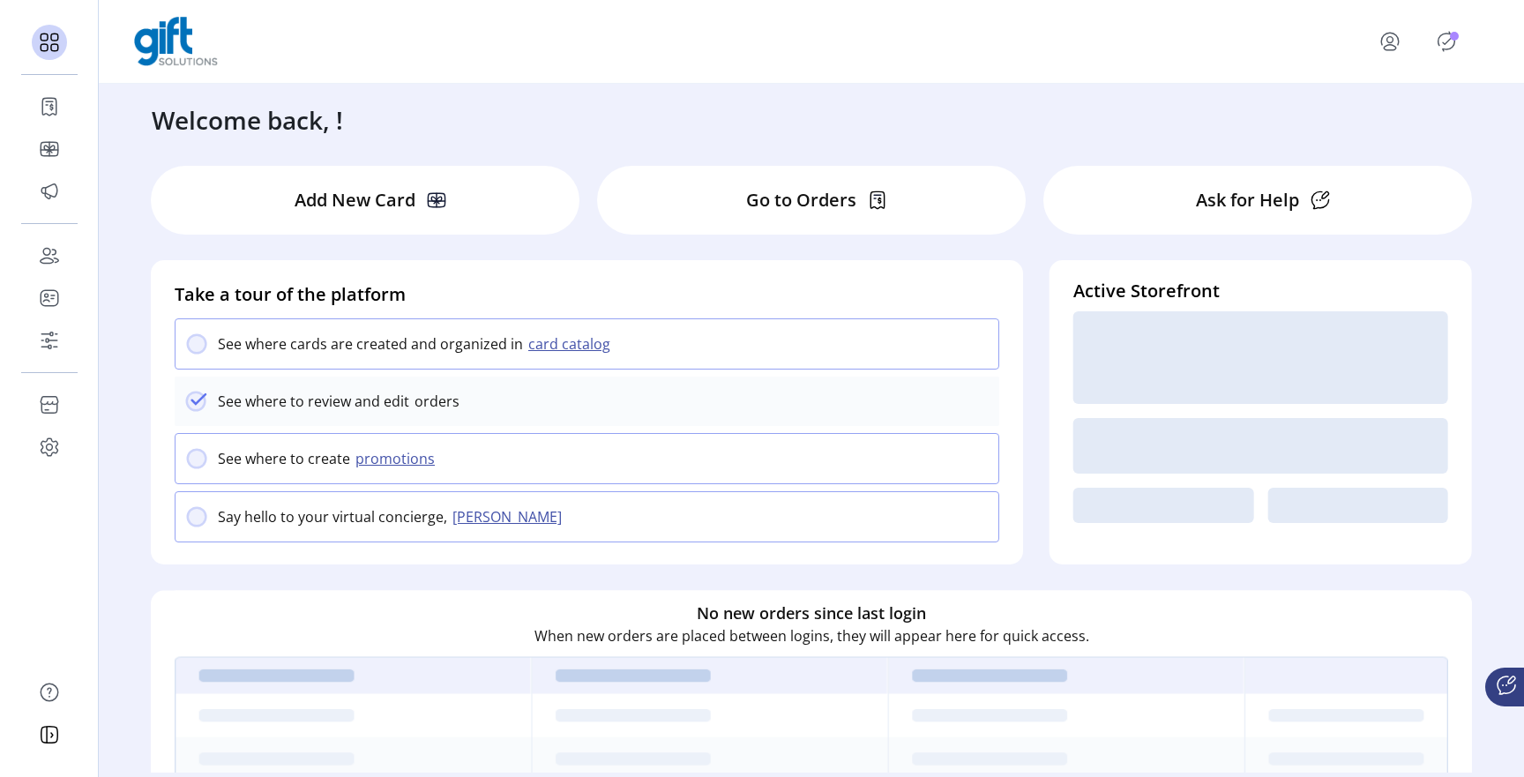
click at [662, 149] on div "Add New Card Go to Orders Ask for Help Take a tour of the platform See where ca…" at bounding box center [811, 719] width 1355 height 1140
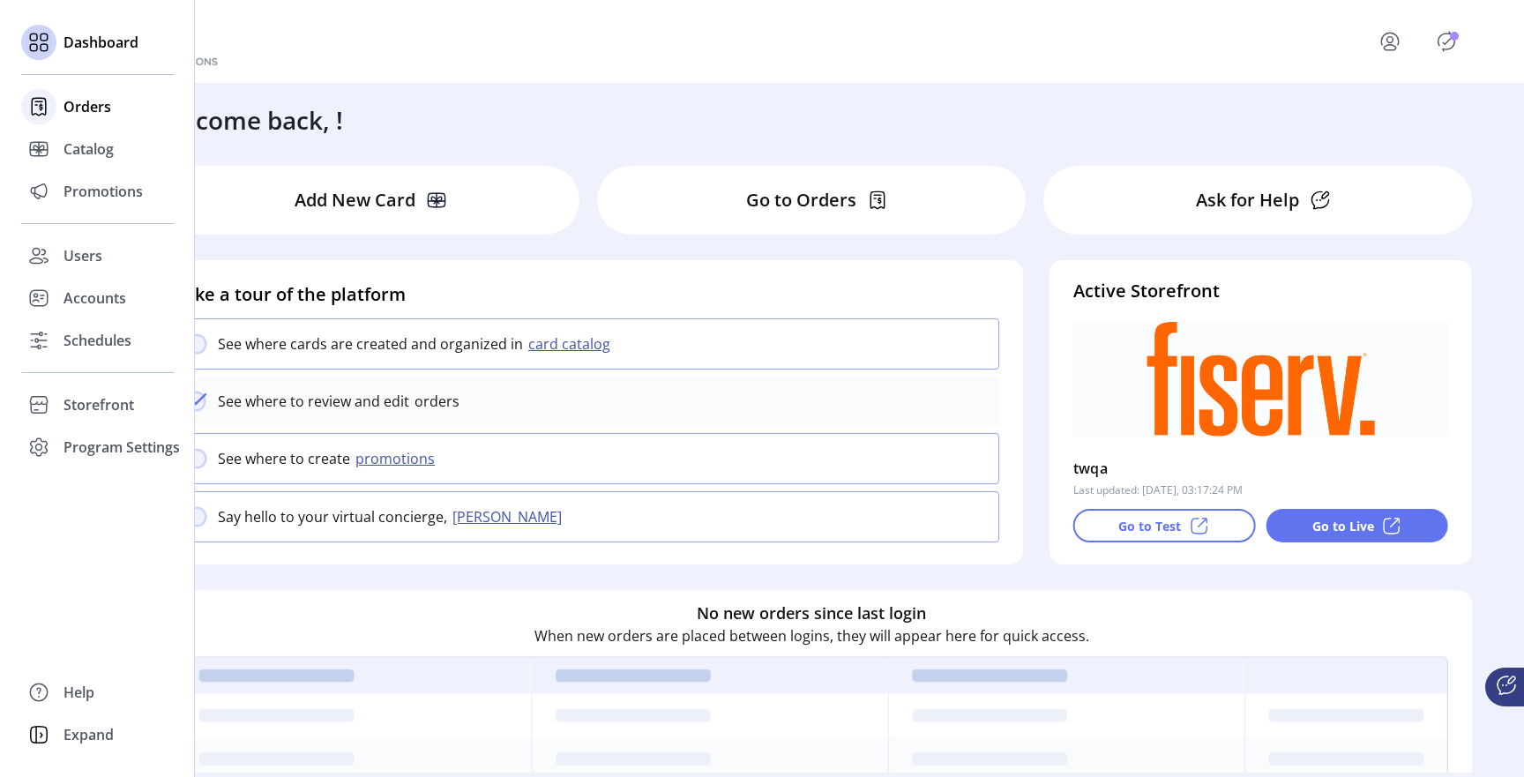
click at [84, 116] on span "Orders" at bounding box center [88, 106] width 48 height 21
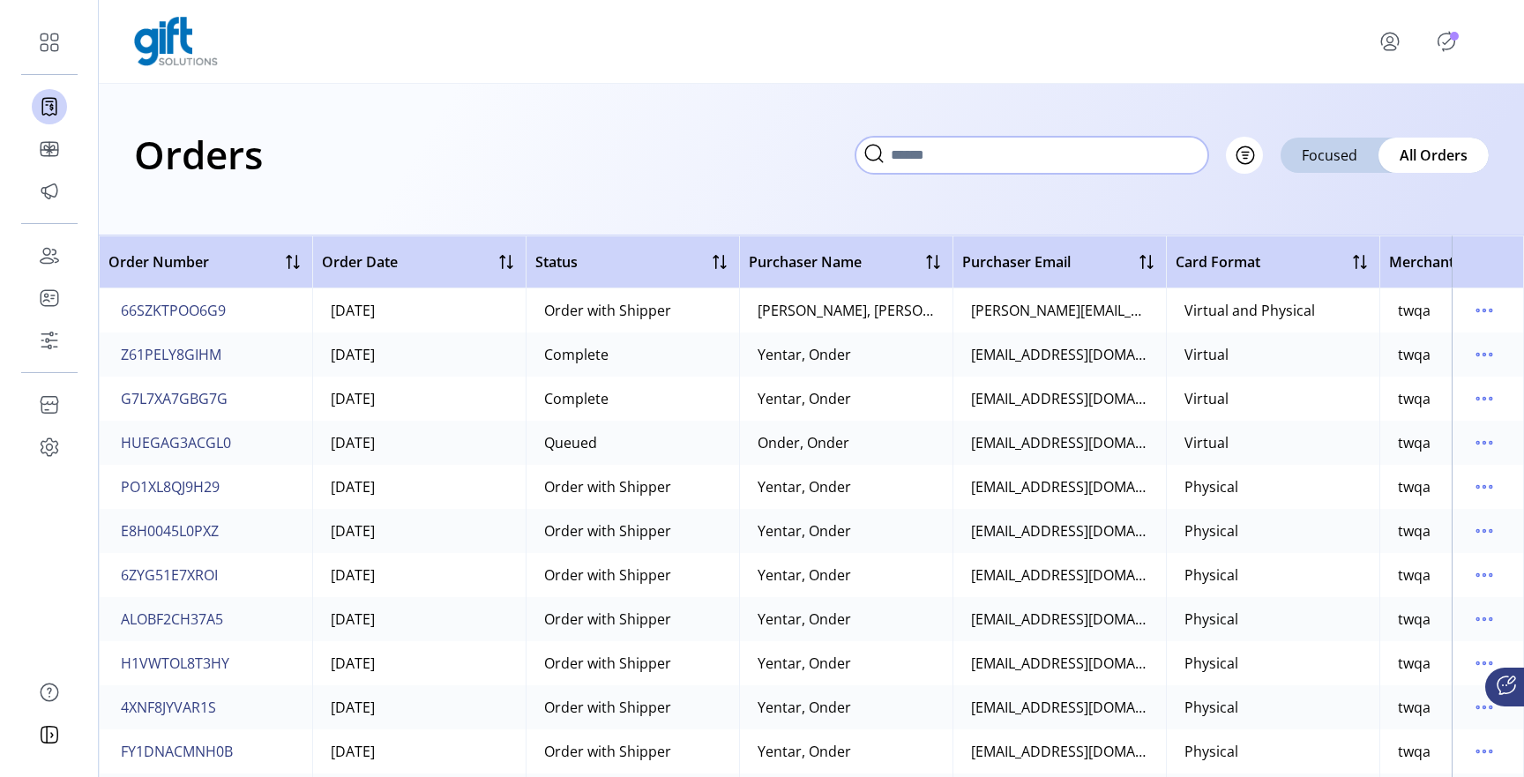
click at [1114, 153] on input "text" at bounding box center [1032, 155] width 353 height 37
paste input "**********"
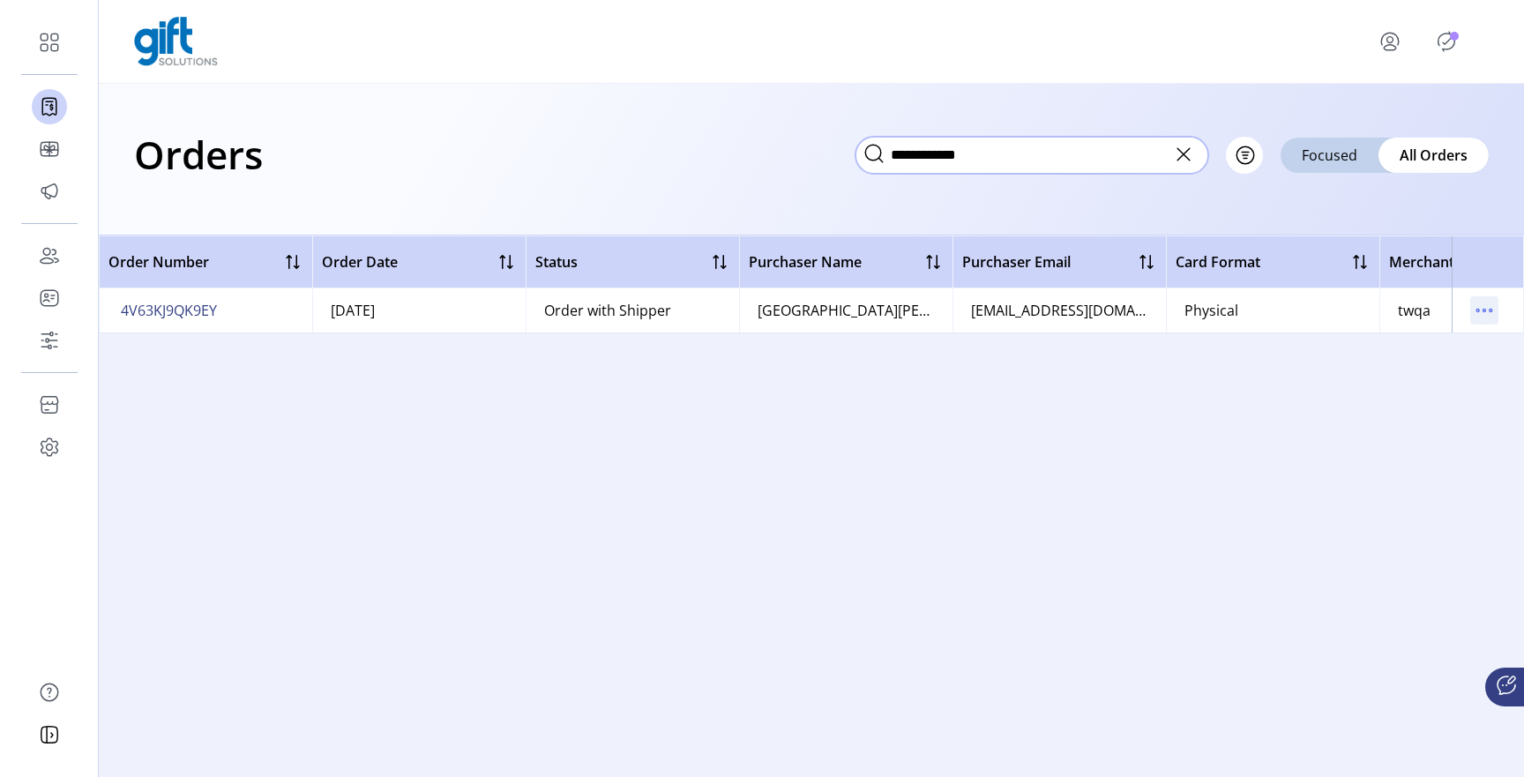
type input "**********"
click at [1483, 312] on icon "menu" at bounding box center [1484, 310] width 28 height 28
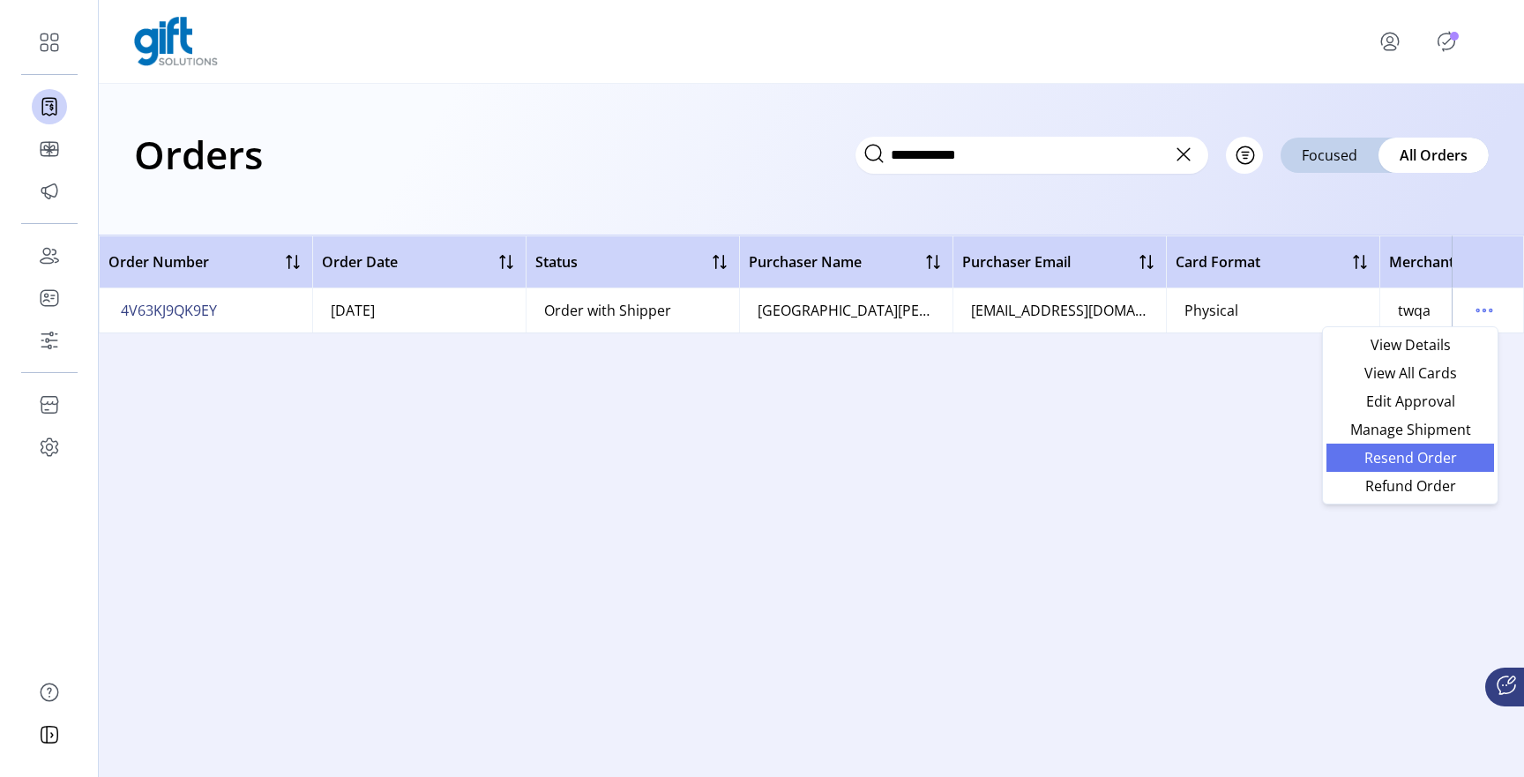
click at [1402, 461] on span "Resend Order" at bounding box center [1410, 458] width 146 height 14
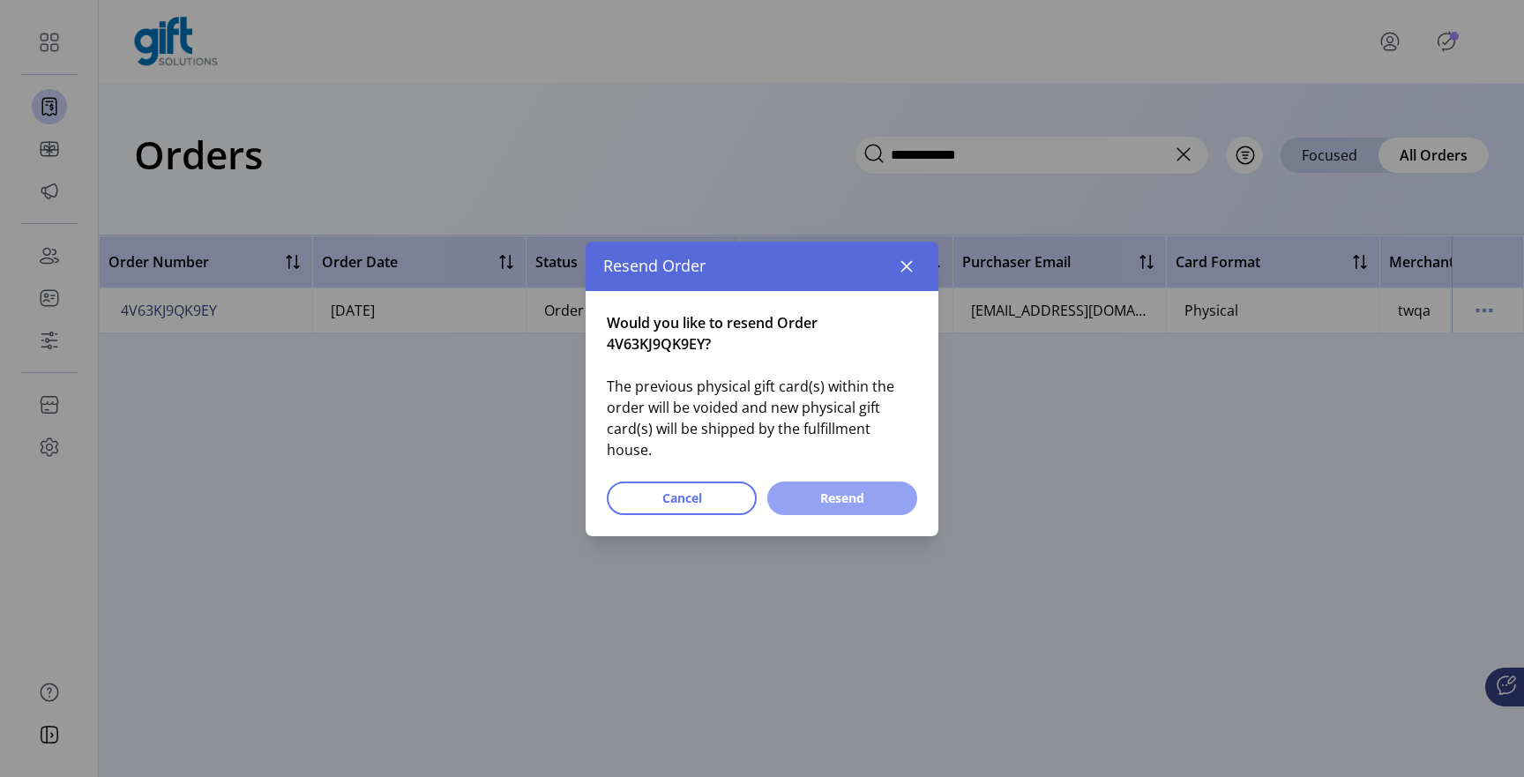
click at [832, 489] on span "Resend" at bounding box center [842, 498] width 104 height 19
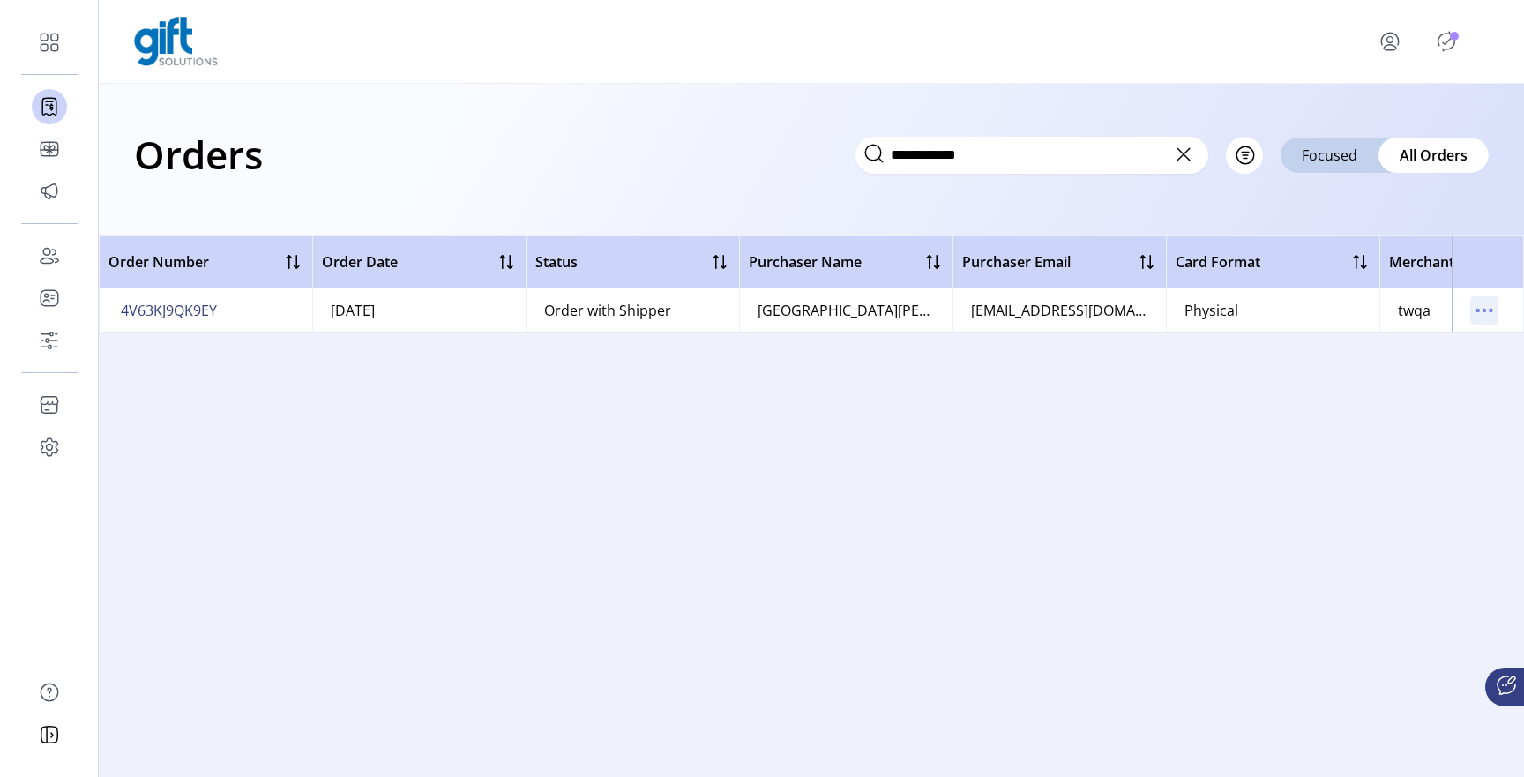
click at [1478, 315] on icon "menu" at bounding box center [1484, 310] width 28 height 28
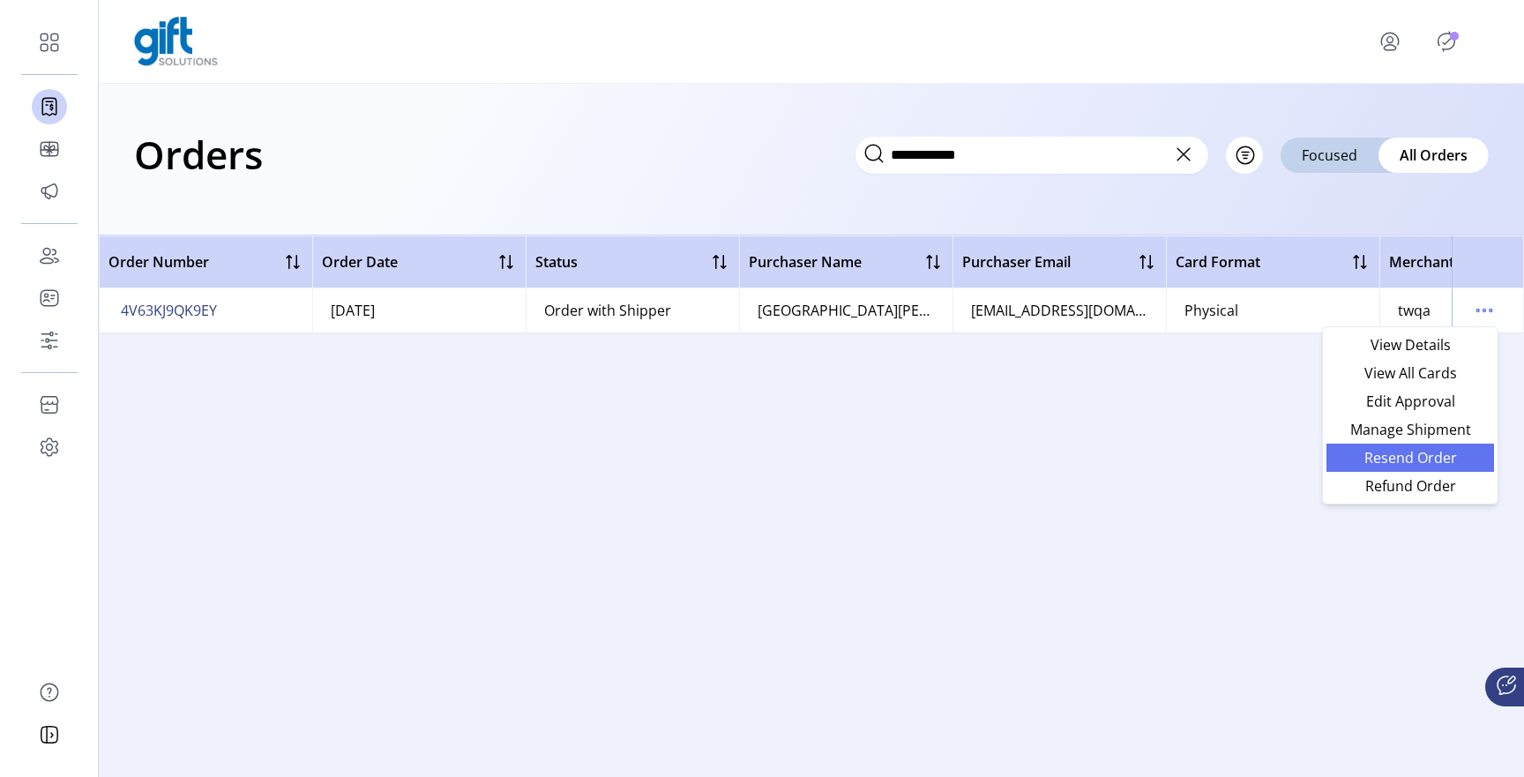
click at [1405, 455] on span "Resend Order" at bounding box center [1410, 458] width 146 height 14
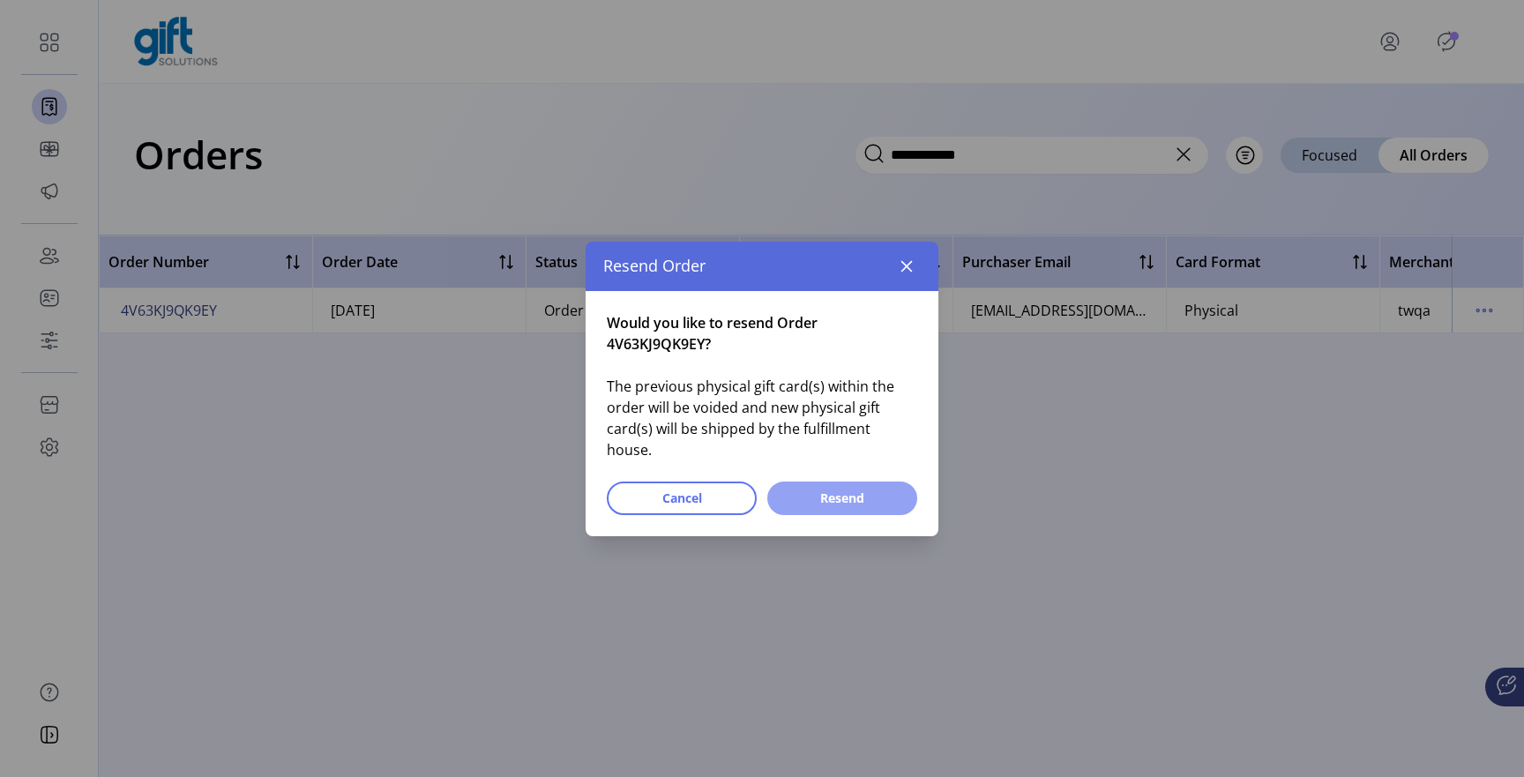
click at [871, 489] on span "Resend" at bounding box center [842, 498] width 104 height 19
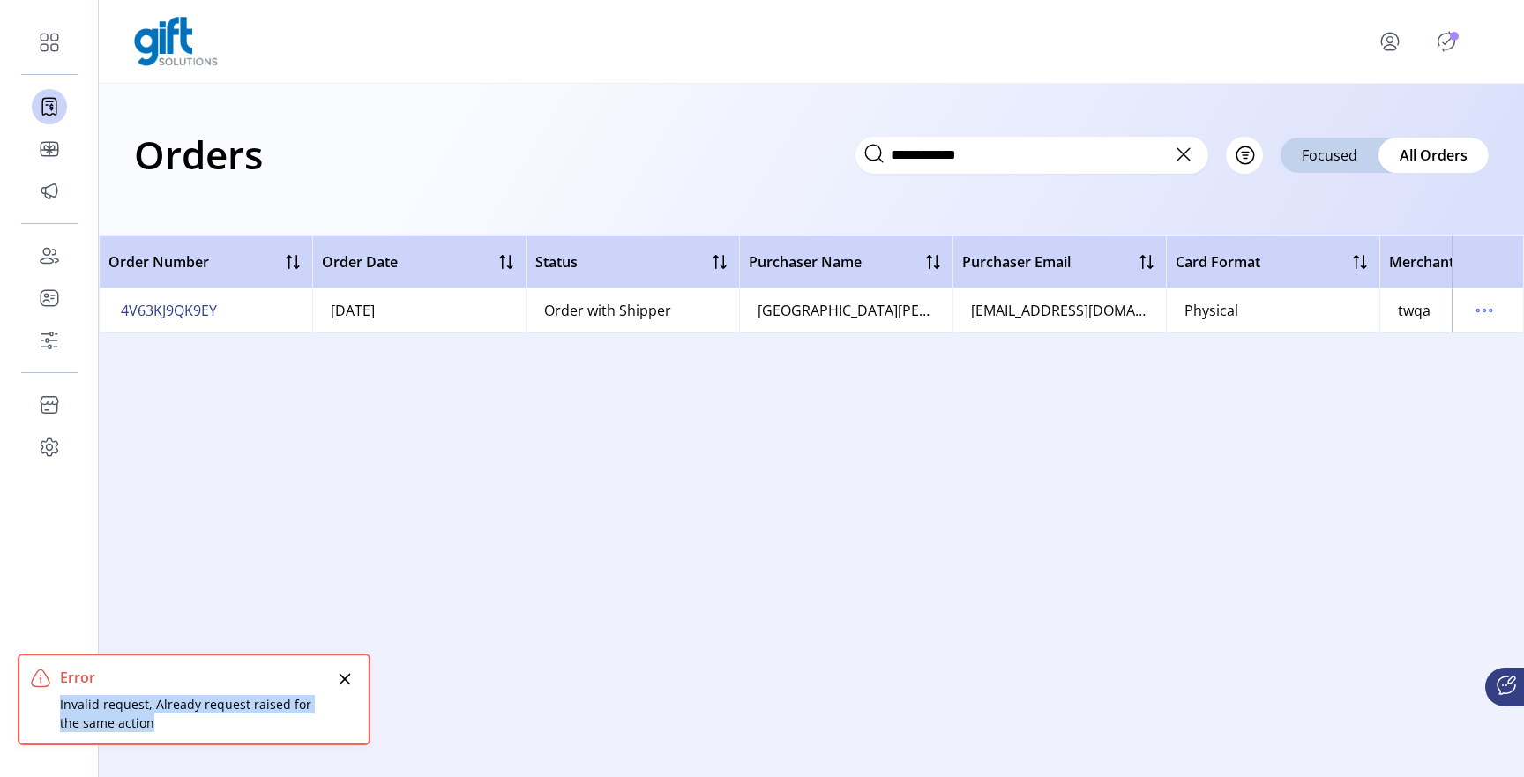
drag, startPoint x: 55, startPoint y: 705, endPoint x: 136, endPoint y: 716, distance: 82.0
click at [136, 716] on div "Error Invalid request, Already request raised for the same action" at bounding box center [193, 699] width 349 height 88
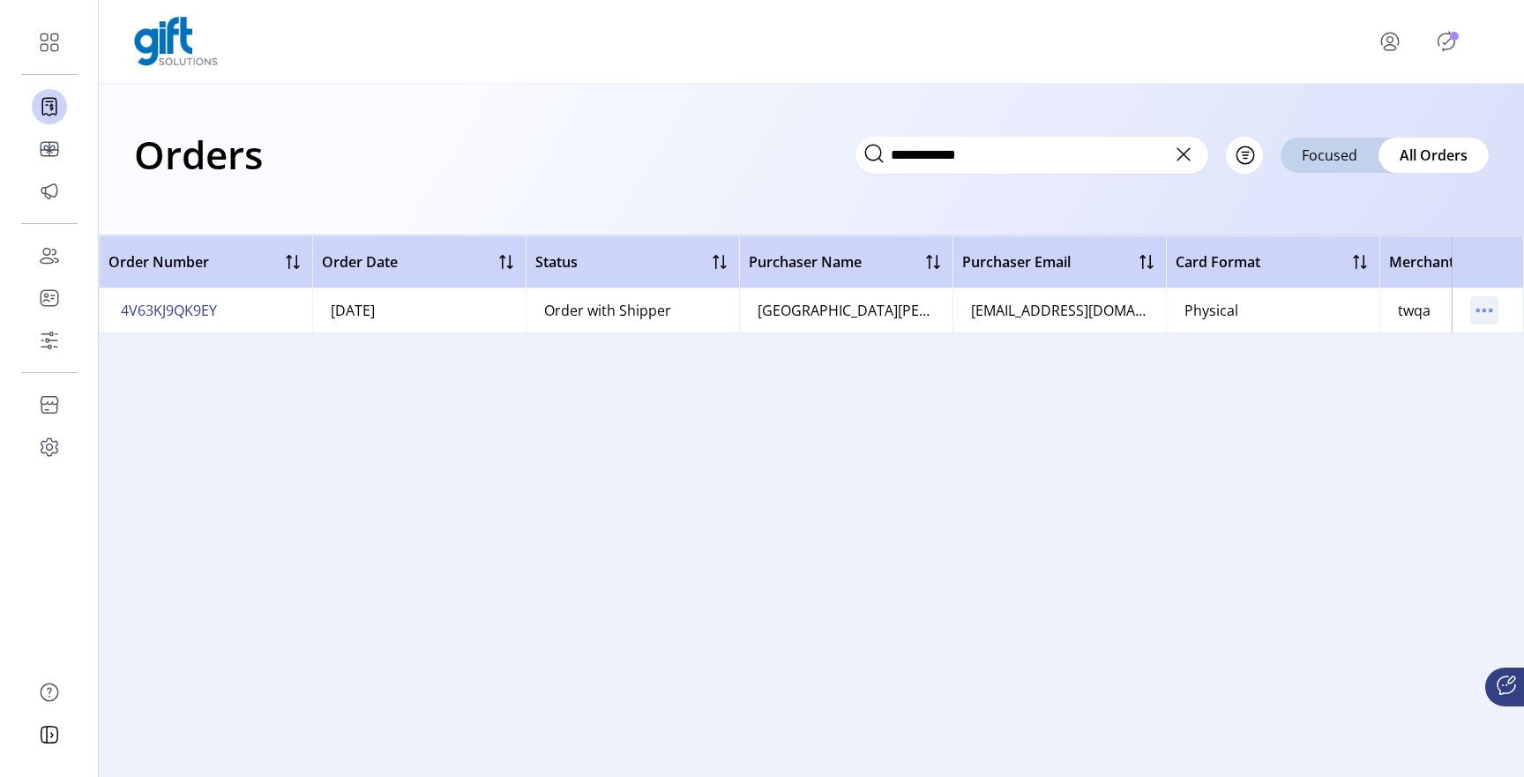
click at [1483, 314] on icon "menu" at bounding box center [1484, 310] width 28 height 28
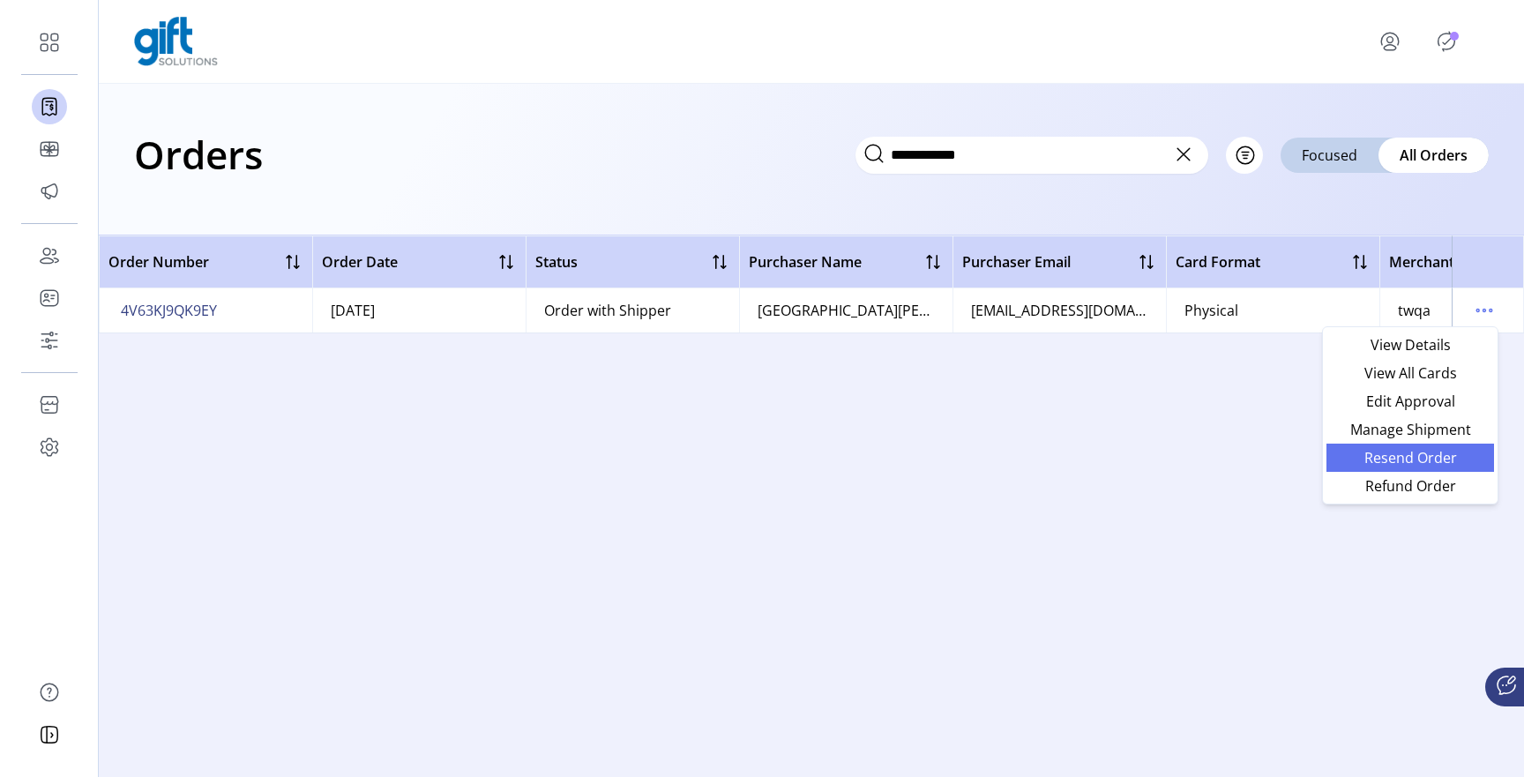
click at [1398, 460] on span "Resend Order" at bounding box center [1410, 458] width 146 height 14
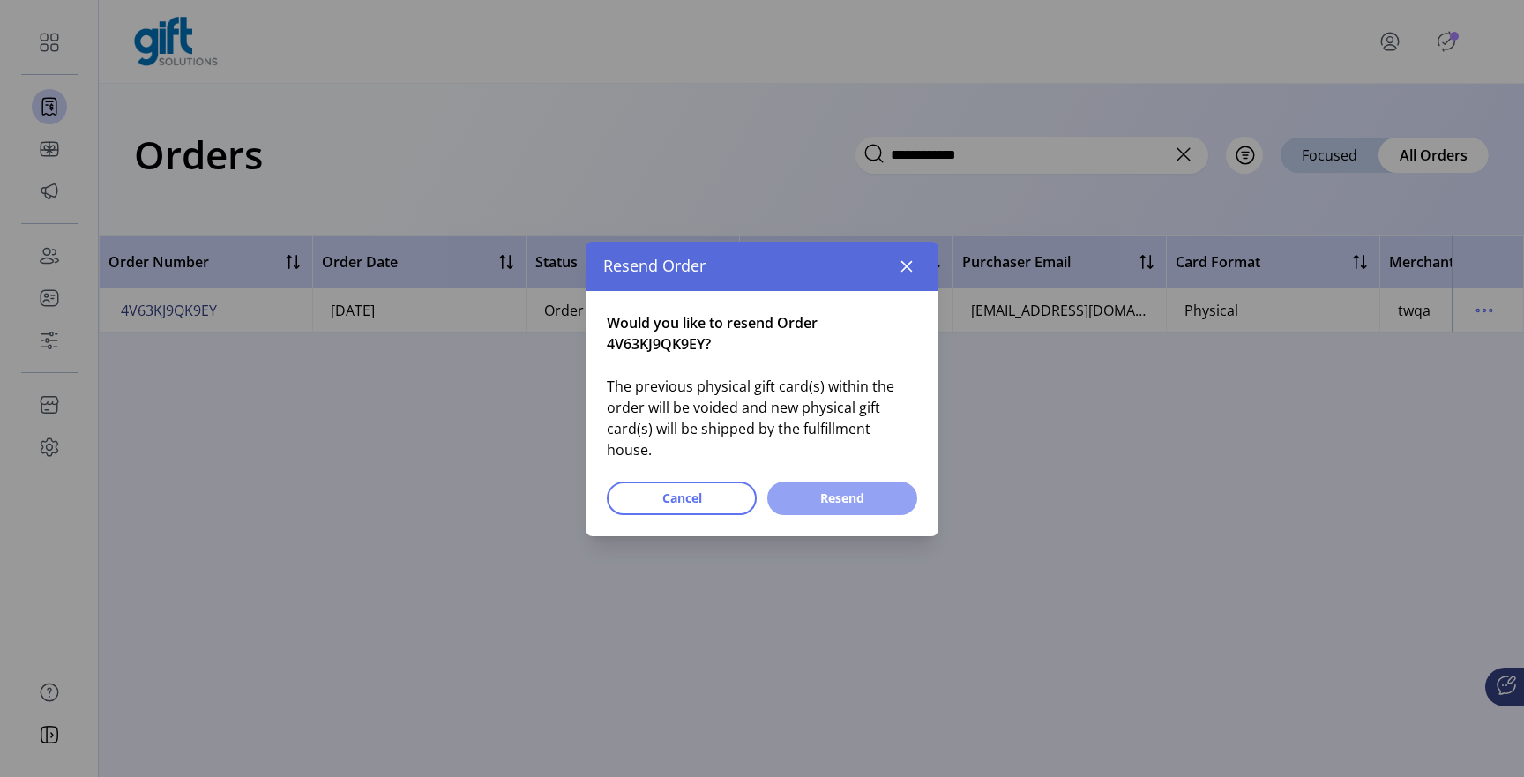
click at [885, 490] on span "Resend" at bounding box center [842, 498] width 104 height 19
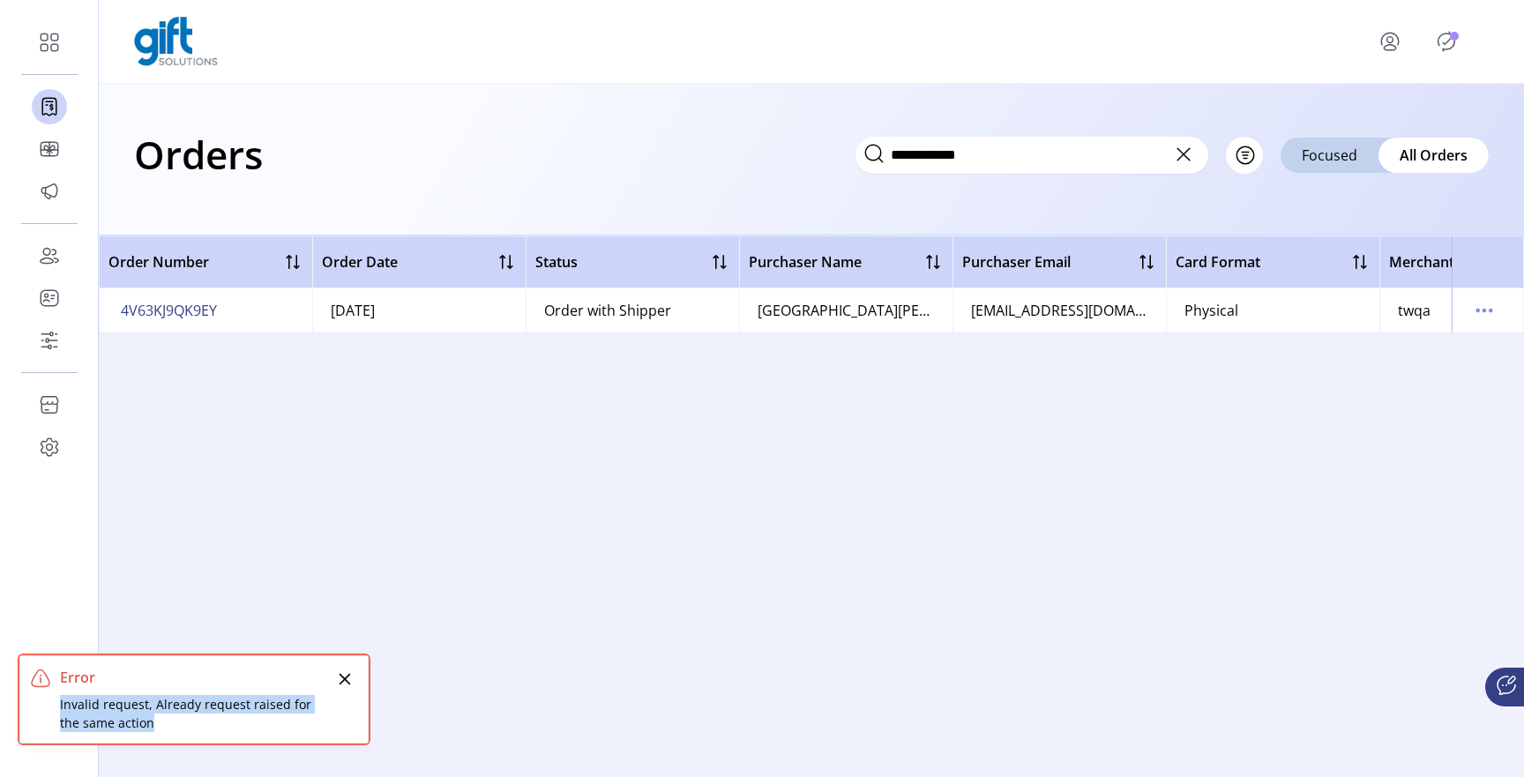
drag, startPoint x: 60, startPoint y: 708, endPoint x: 136, endPoint y: 721, distance: 76.9
click at [136, 721] on div "Invalid request, Already request raised for the same action" at bounding box center [196, 713] width 273 height 37
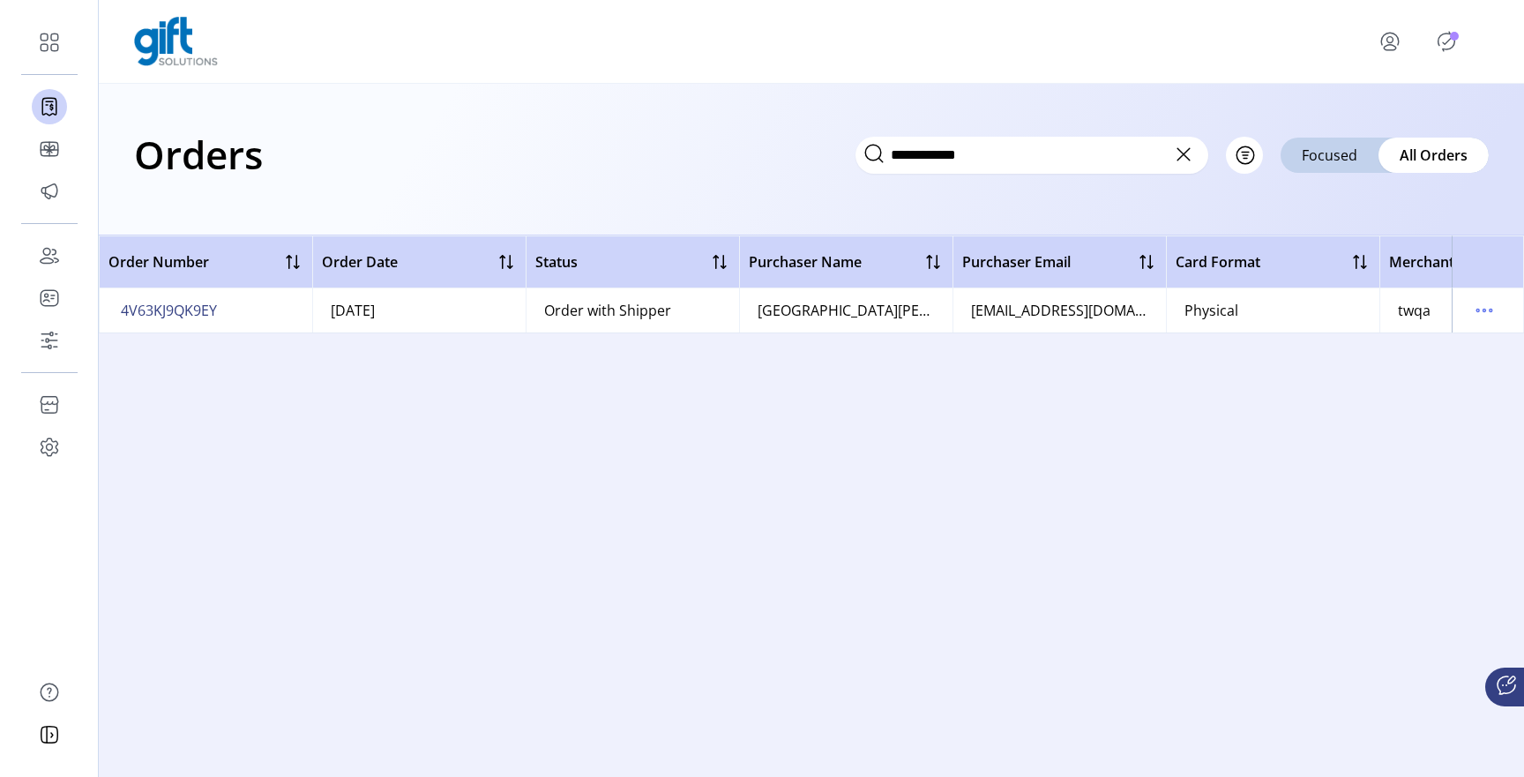
click at [1177, 154] on icon at bounding box center [1184, 154] width 28 height 28
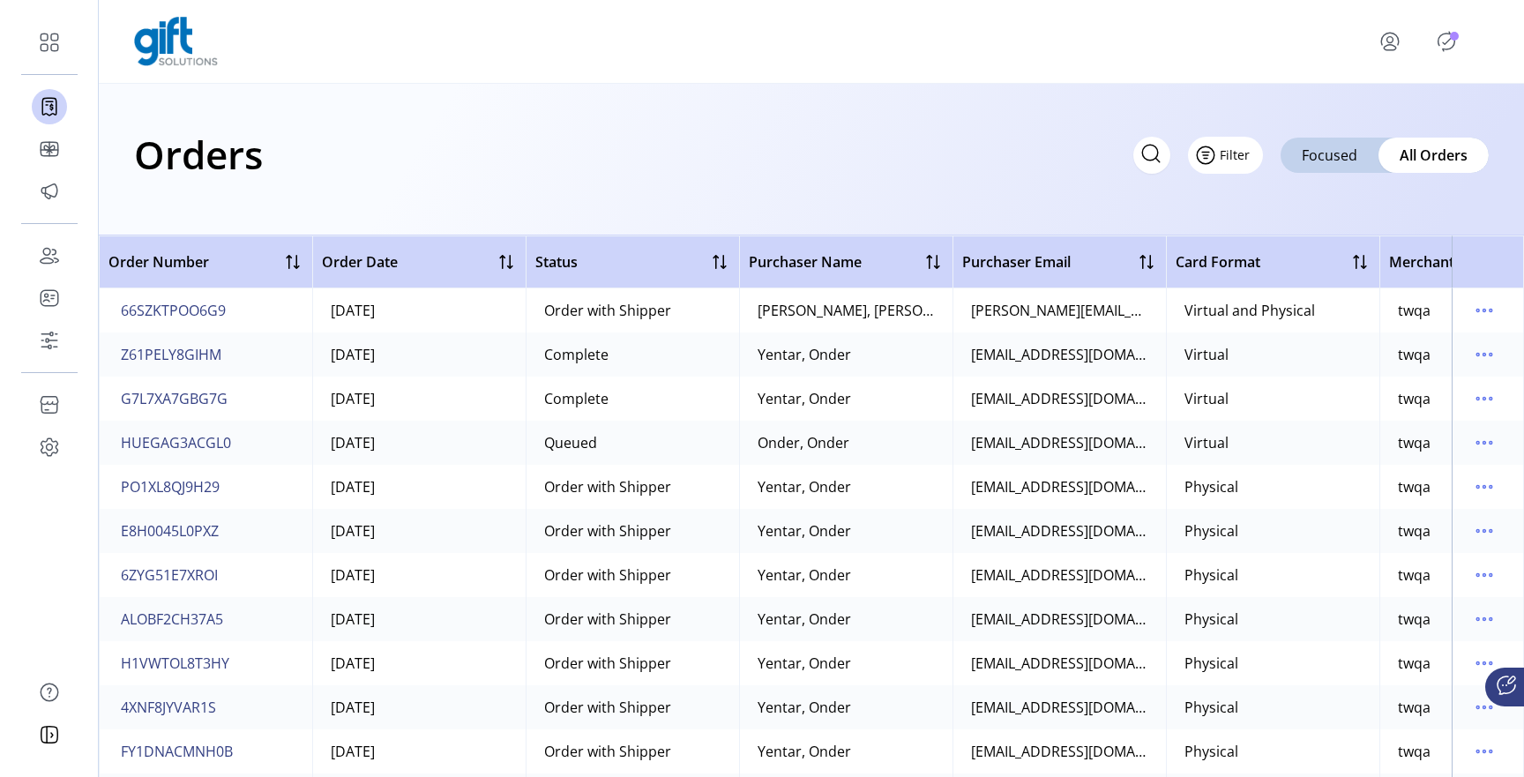
click at [1250, 157] on button "Filter" at bounding box center [1225, 155] width 75 height 37
click at [950, 161] on div "Orders Filter Focused All Orders" at bounding box center [811, 154] width 1355 height 62
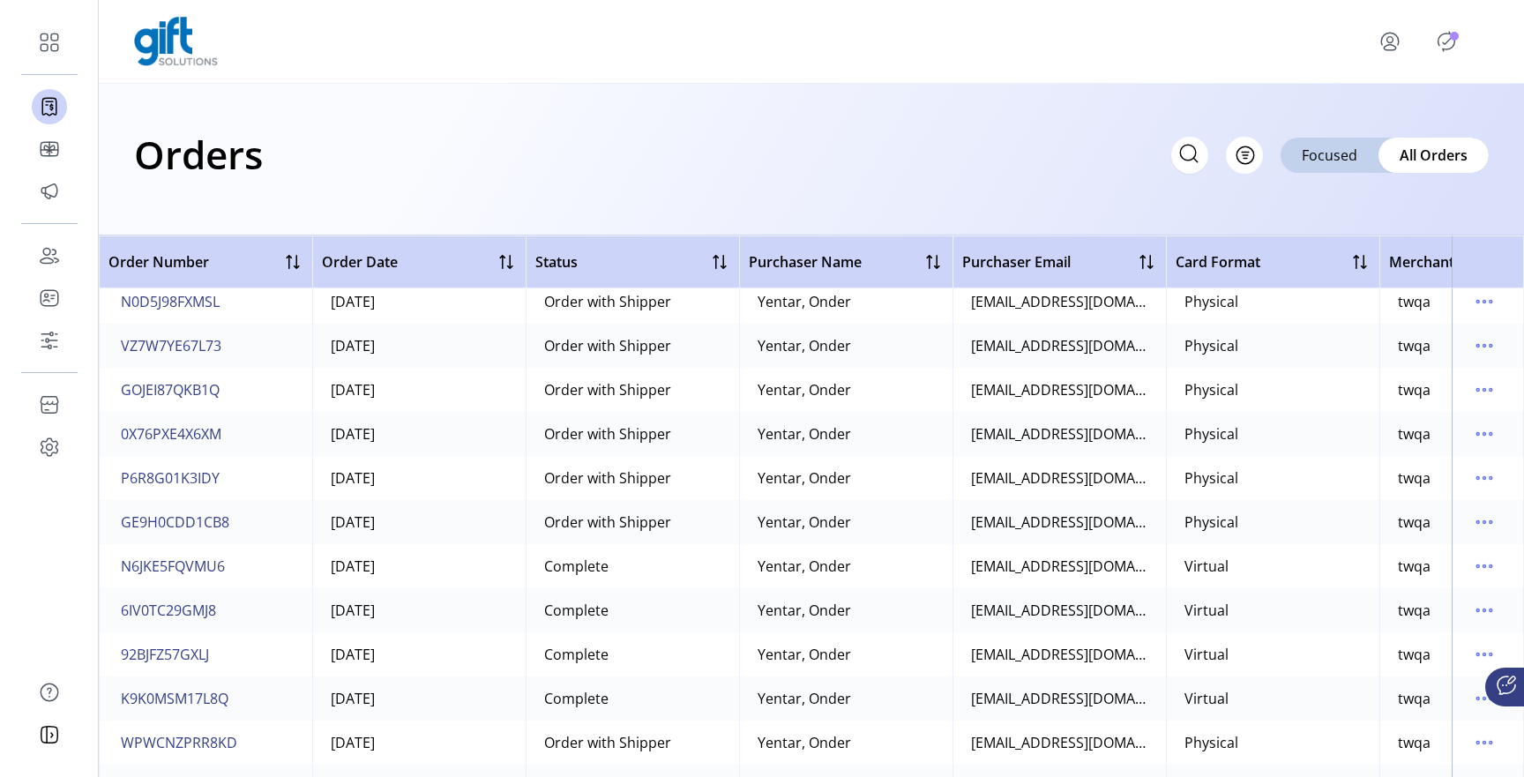
scroll to position [2883, 0]
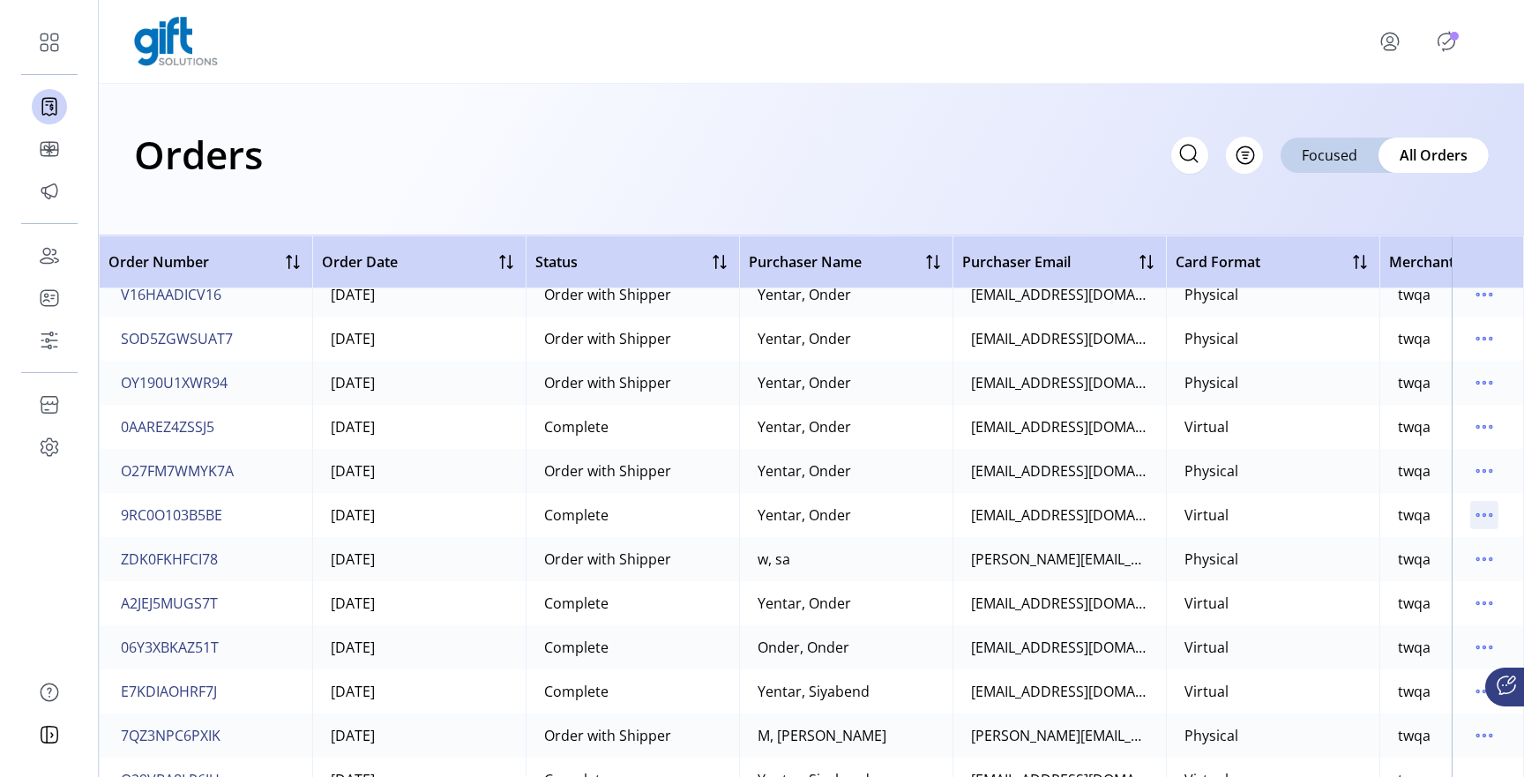
click at [1477, 517] on icon "menu" at bounding box center [1478, 515] width 3 height 3
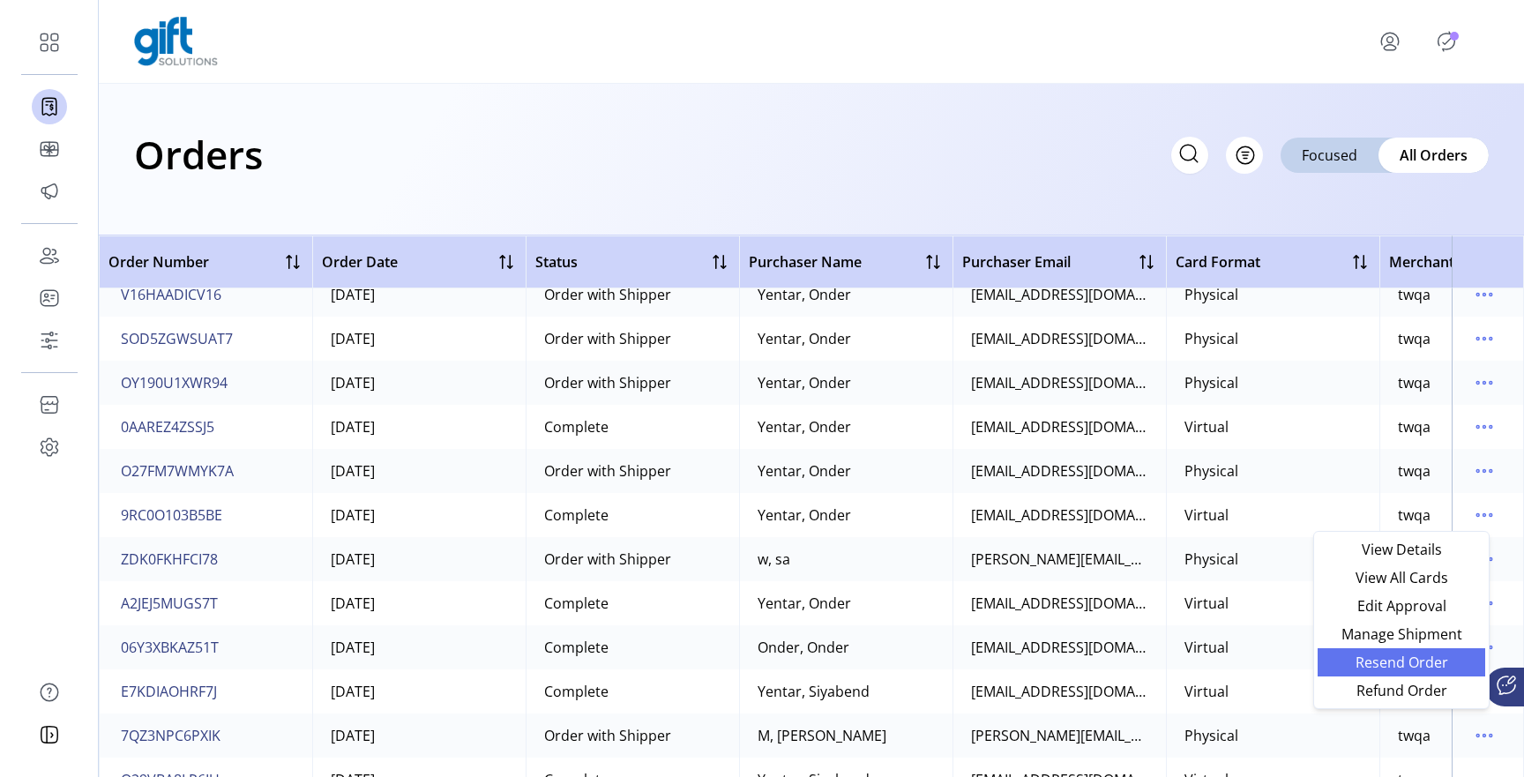
click at [1380, 655] on span "Resend Order" at bounding box center [1401, 662] width 146 height 14
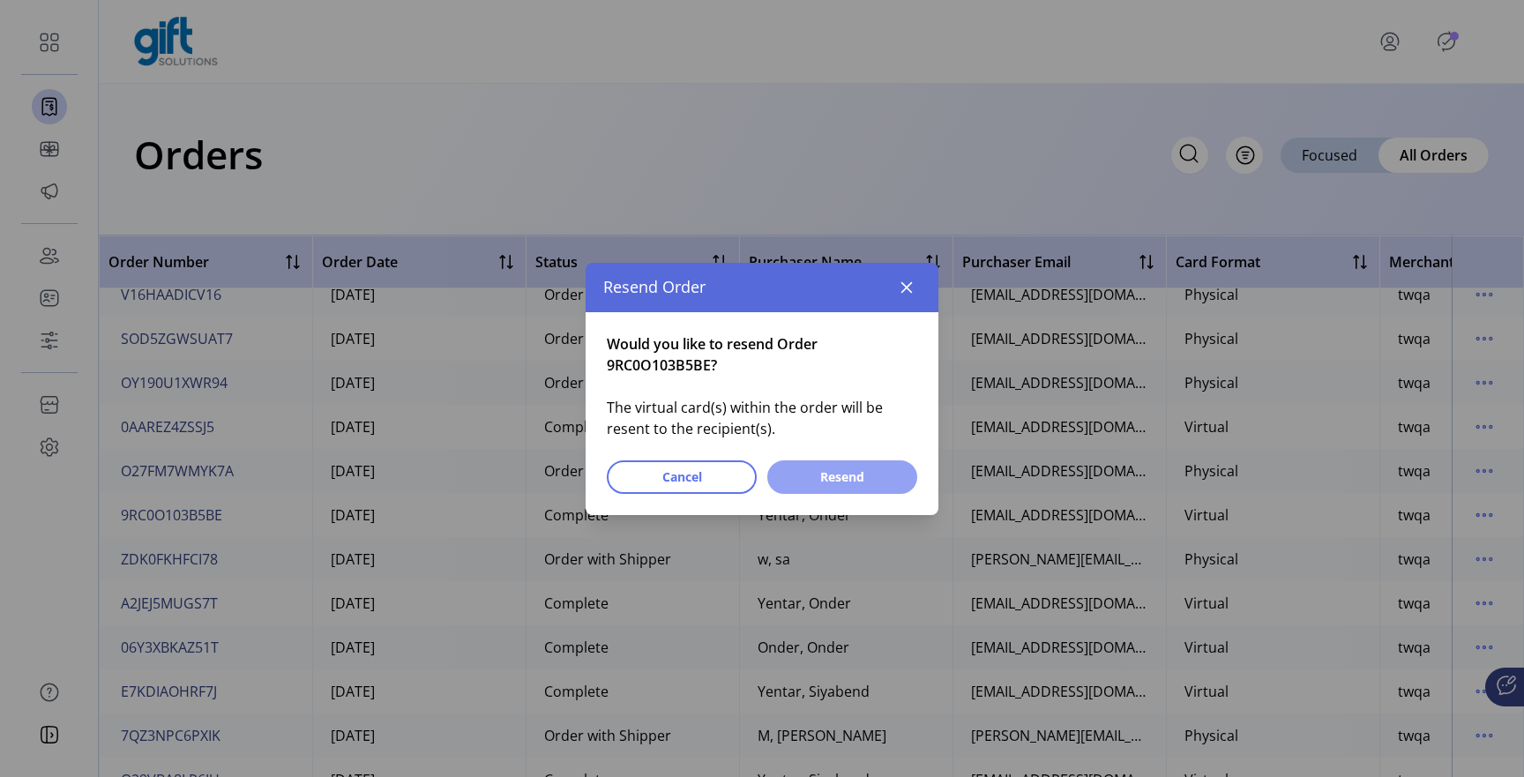
click at [878, 480] on span "Resend" at bounding box center [842, 477] width 104 height 19
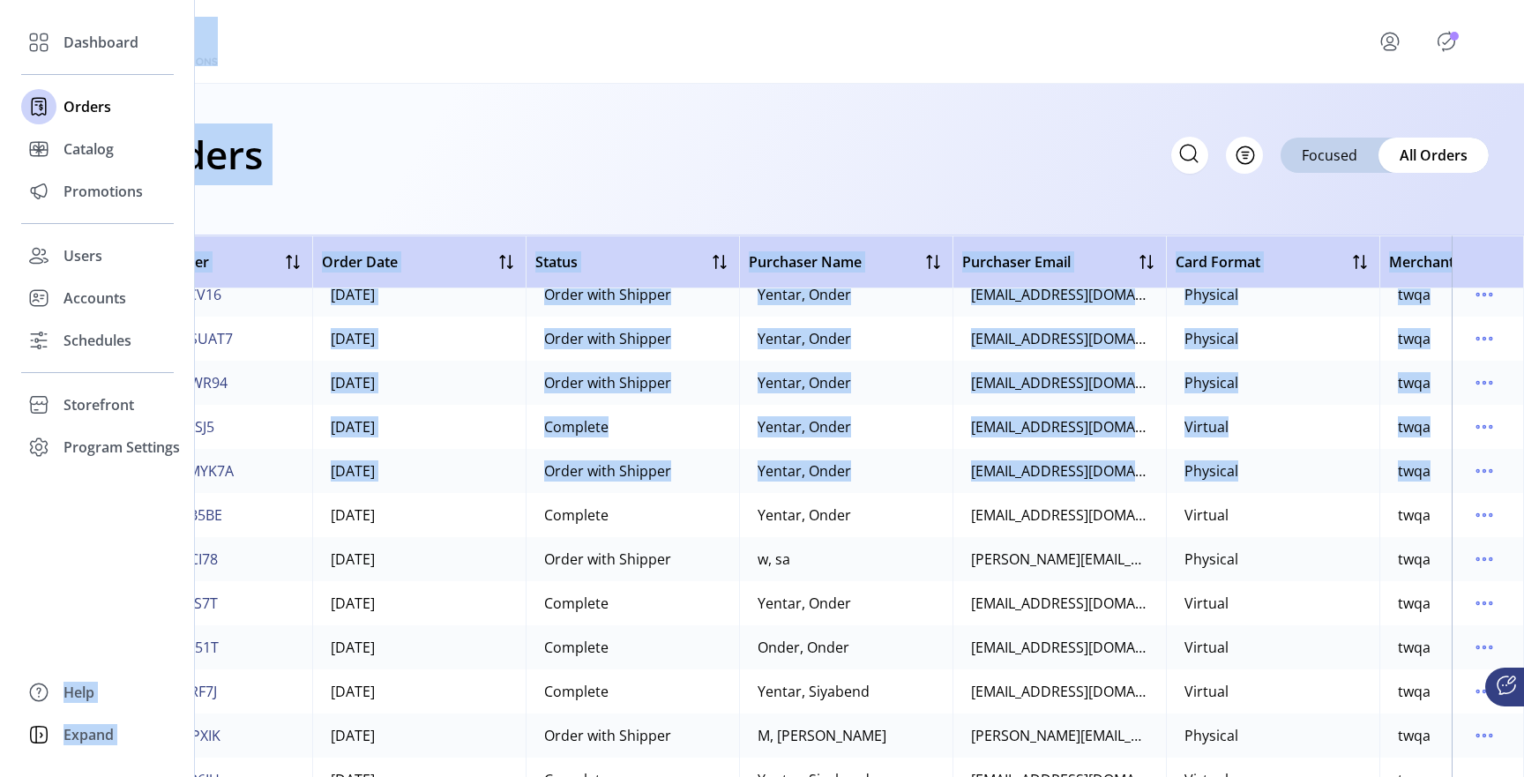
drag, startPoint x: 251, startPoint y: 509, endPoint x: 93, endPoint y: 509, distance: 158.8
click at [93, 509] on div "Dashboard Orders Catalog Promotions Users Accounts Schedules Storefront Configu…" at bounding box center [762, 388] width 1524 height 777
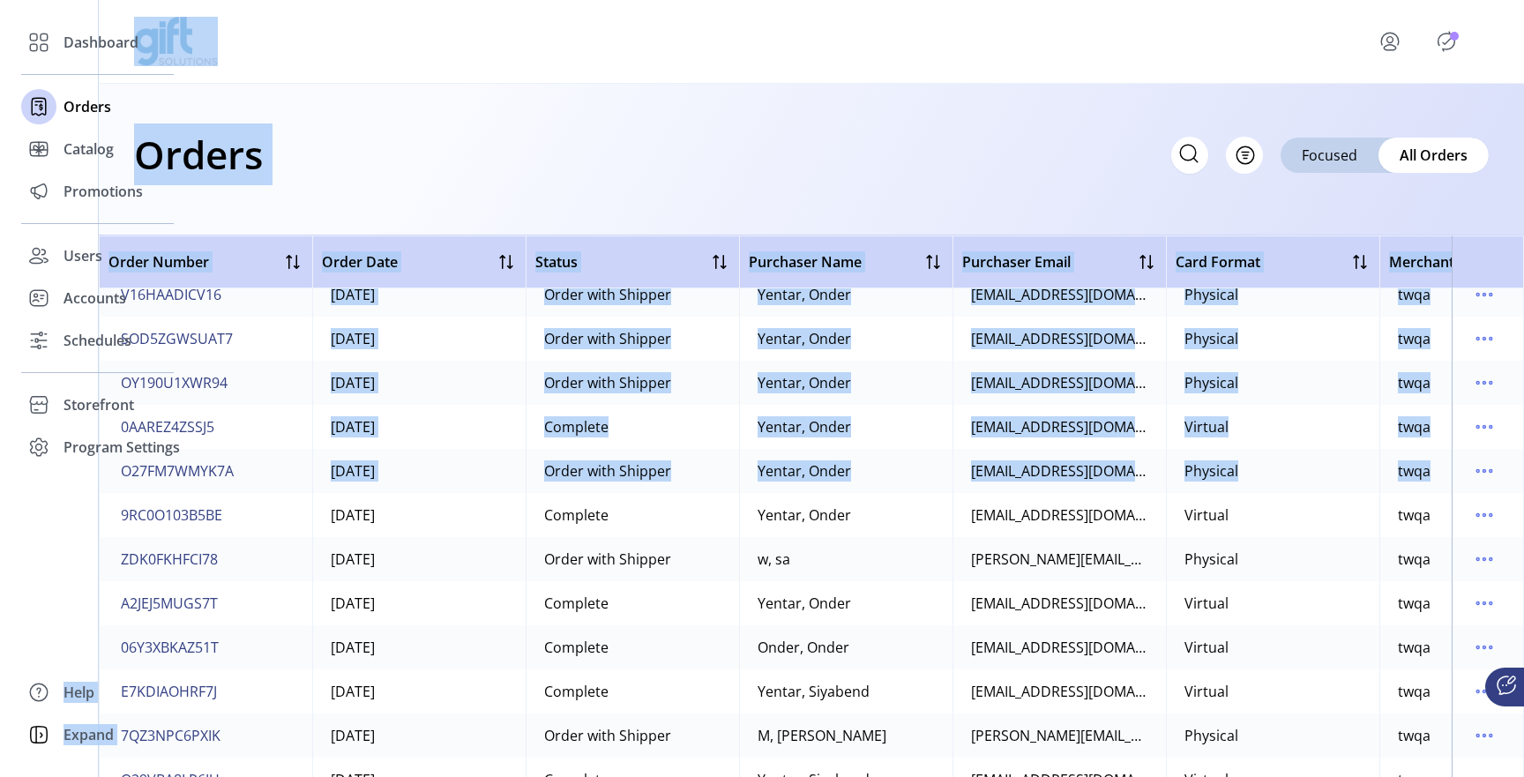
click at [251, 520] on td "9RC0O103B5BE" at bounding box center [205, 515] width 213 height 44
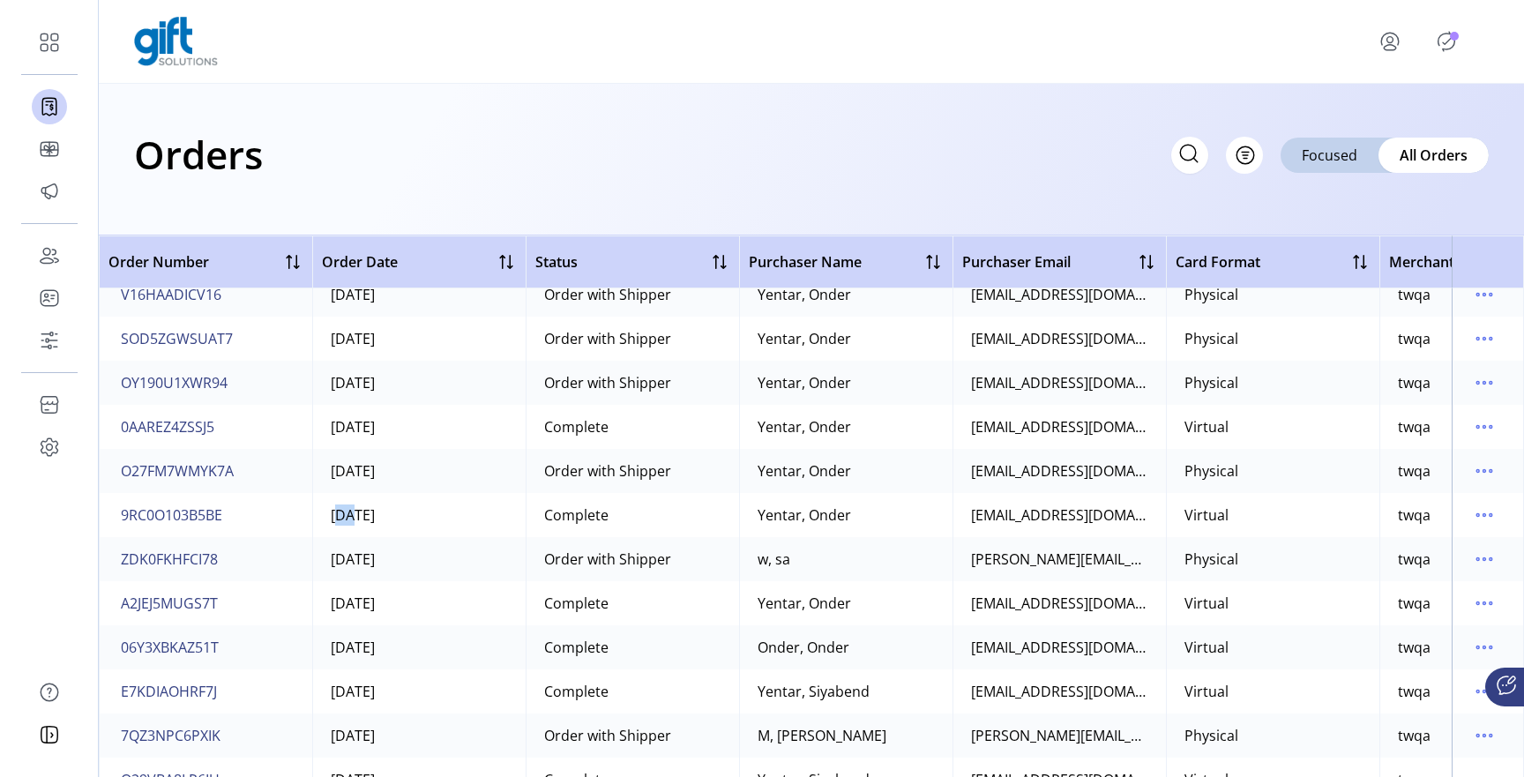
drag, startPoint x: 251, startPoint y: 520, endPoint x: 104, endPoint y: 512, distance: 146.6
click at [104, 512] on td "9RC0O103B5BE" at bounding box center [205, 515] width 213 height 44
click at [139, 514] on span "9RC0O103B5BE" at bounding box center [171, 515] width 101 height 21
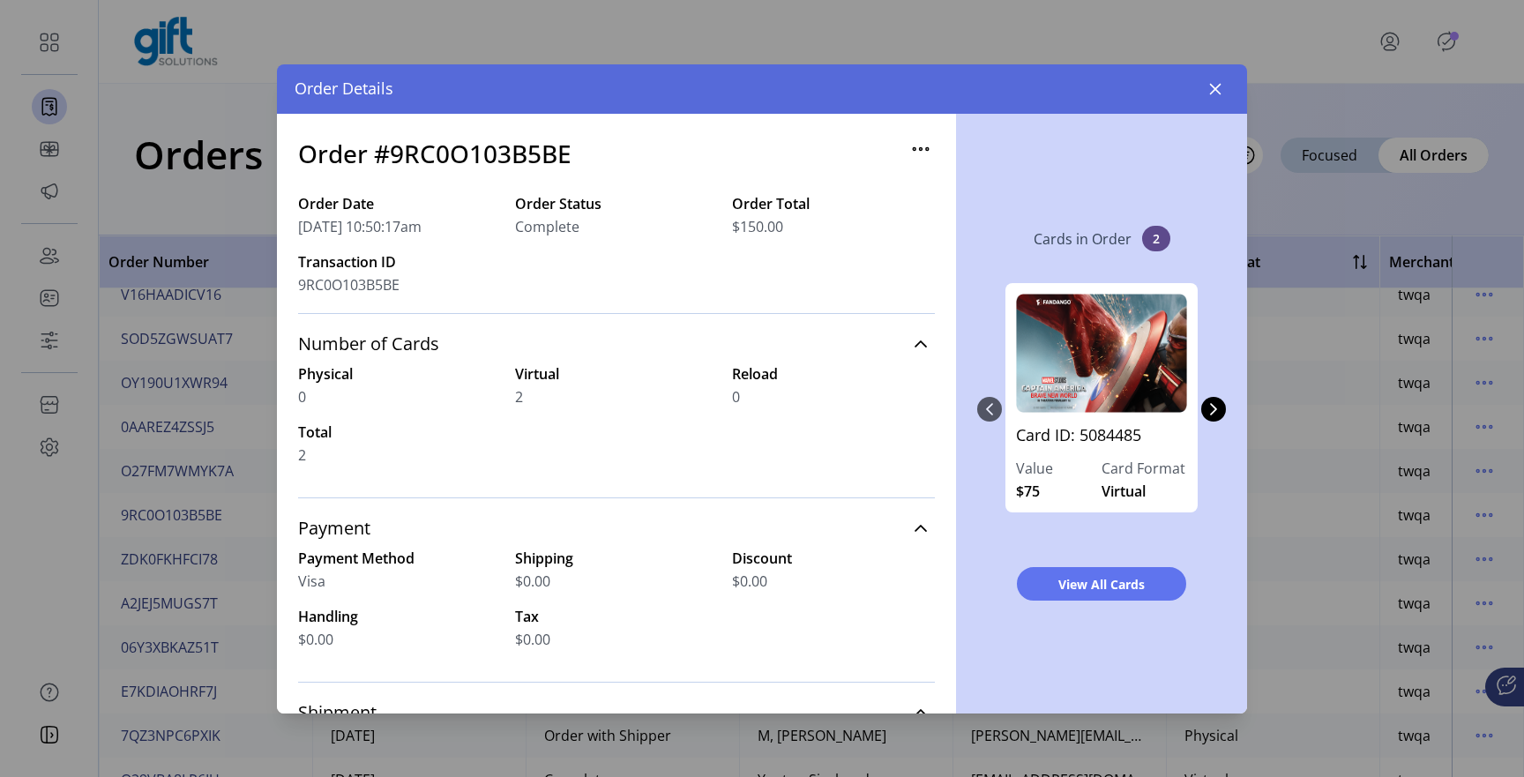
click at [424, 151] on h3 "Order #9RC0O103B5BE" at bounding box center [434, 153] width 273 height 37
copy h3 "9RC0O103B5BE"
click at [1217, 97] on button "button" at bounding box center [1215, 89] width 28 height 28
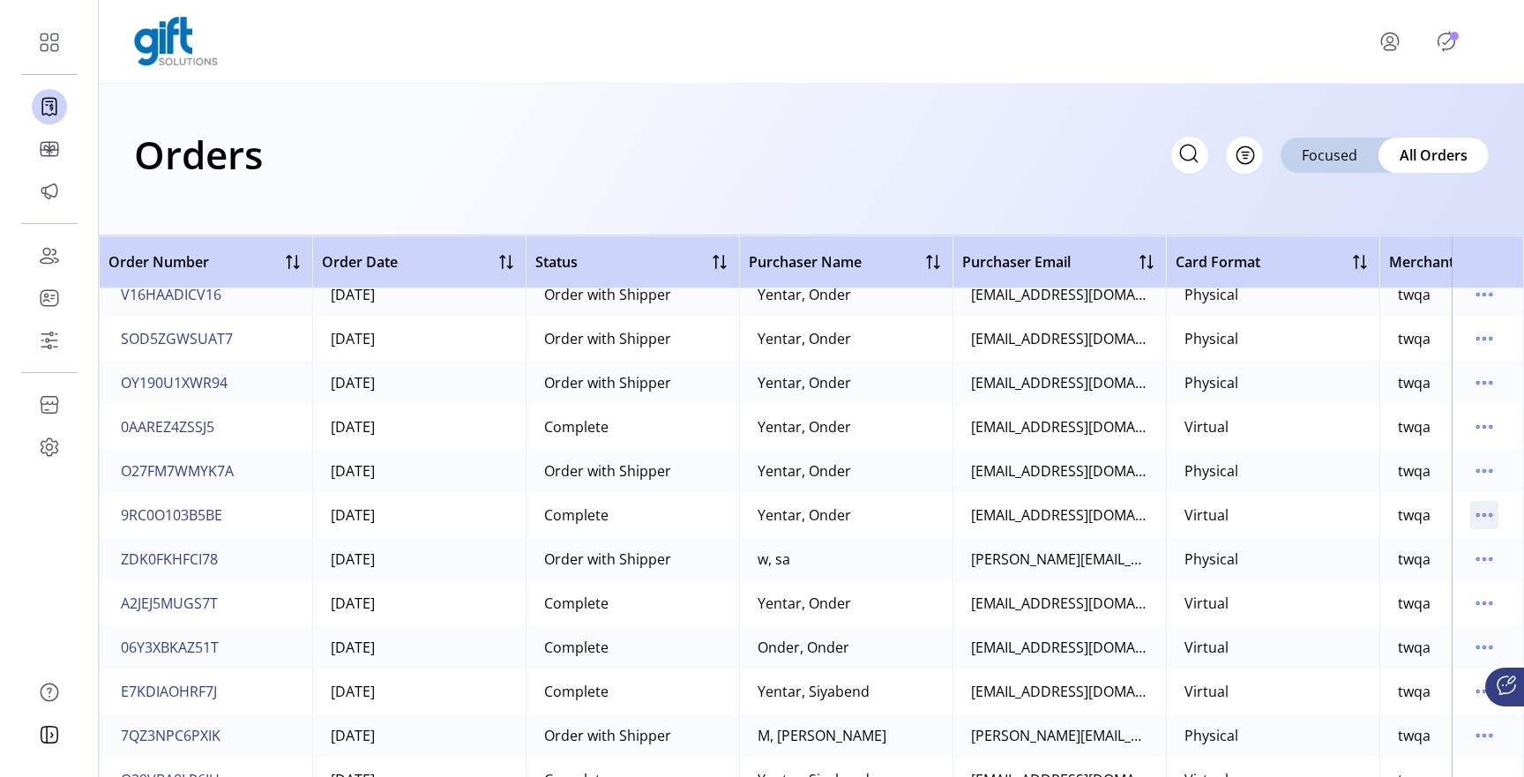
click at [1474, 510] on icon "menu" at bounding box center [1484, 515] width 28 height 28
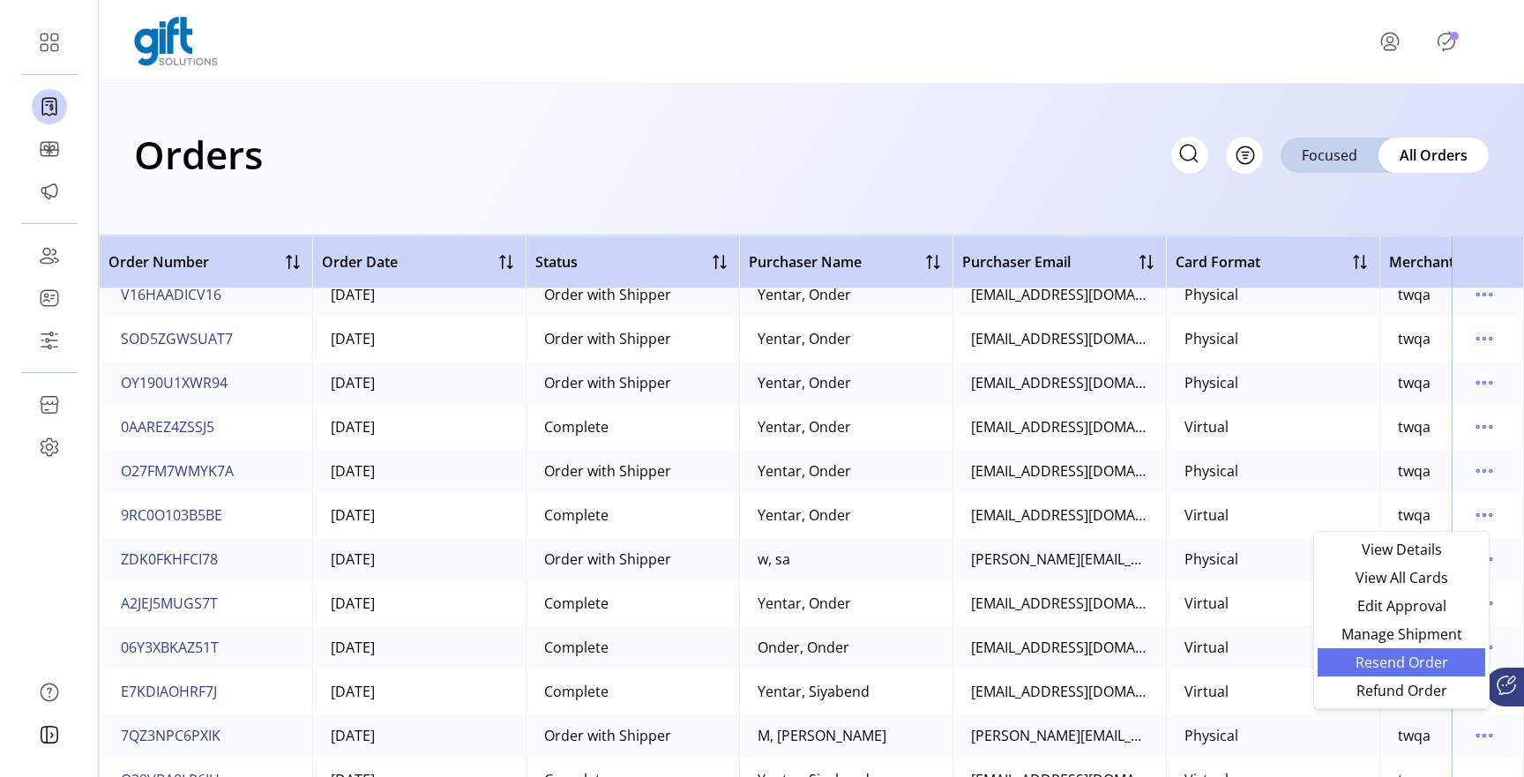
click at [1396, 657] on span "Resend Order" at bounding box center [1401, 662] width 146 height 14
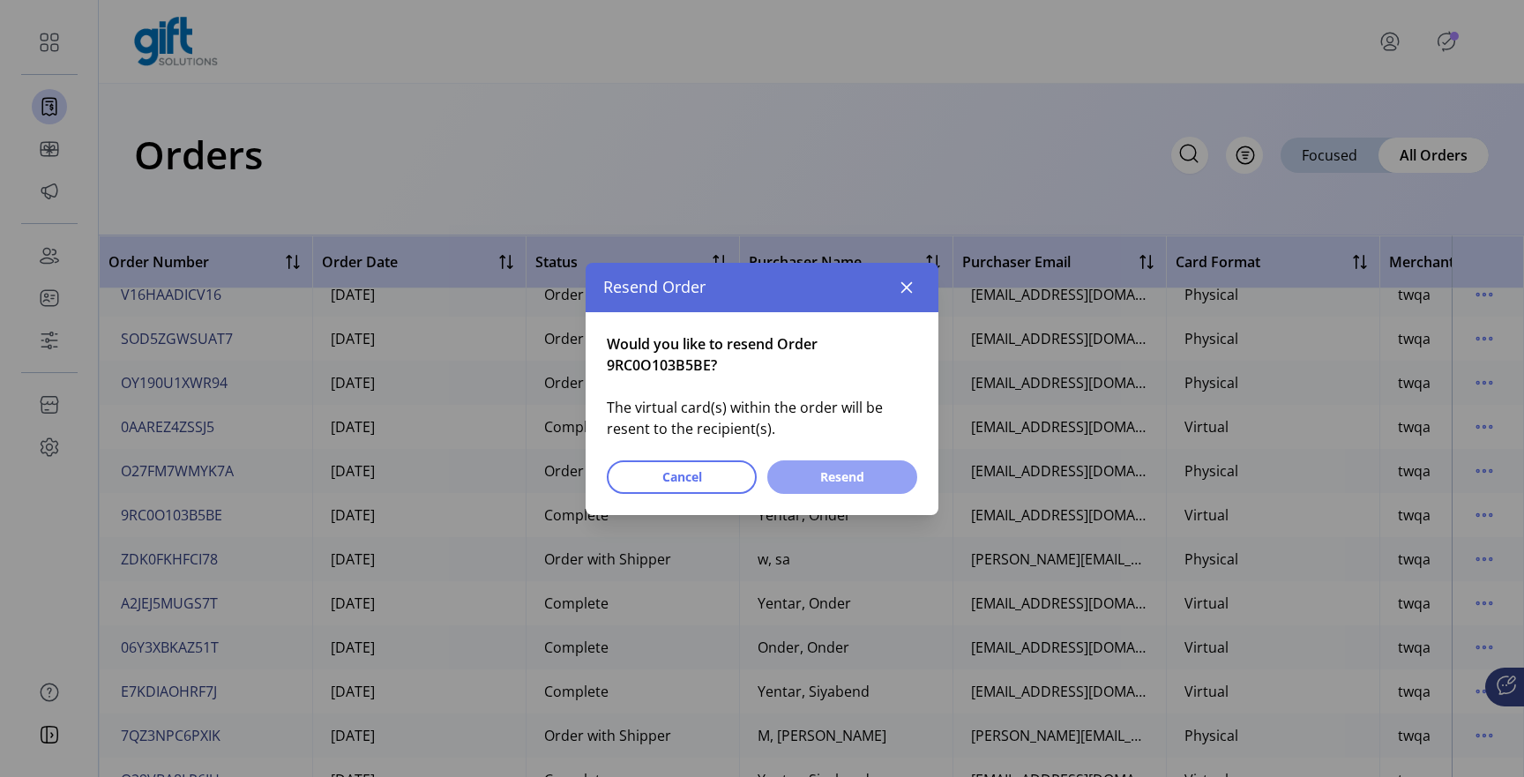
click at [882, 487] on button "Resend" at bounding box center [842, 477] width 150 height 34
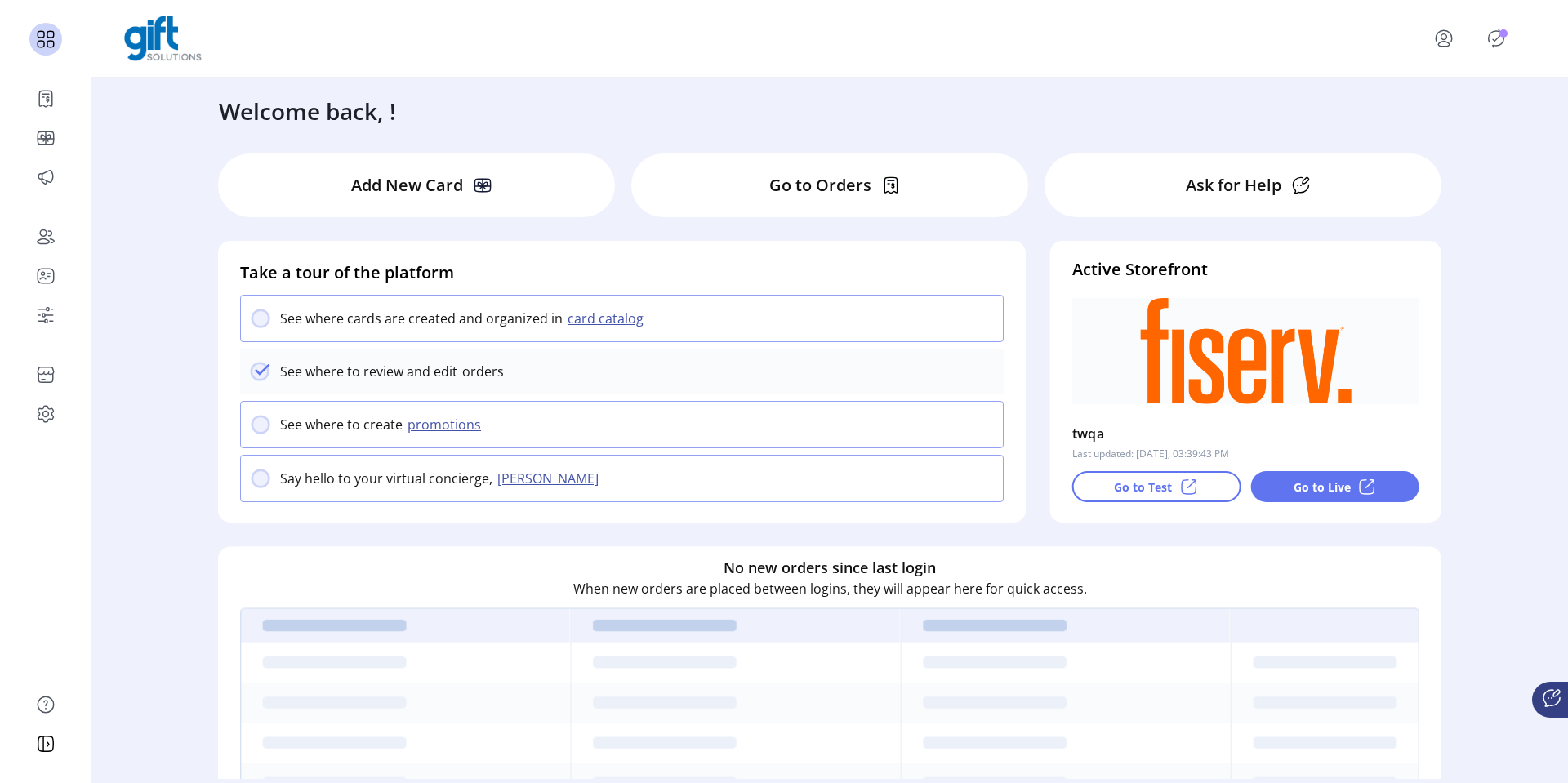
click at [1450, 35] on icon "menu" at bounding box center [1443, 36] width 16 height 11
click at [885, 110] on div "Welcome back, !" at bounding box center [829, 103] width 1254 height 51
click at [287, 185] on div "Add New Card" at bounding box center [417, 185] width 397 height 64
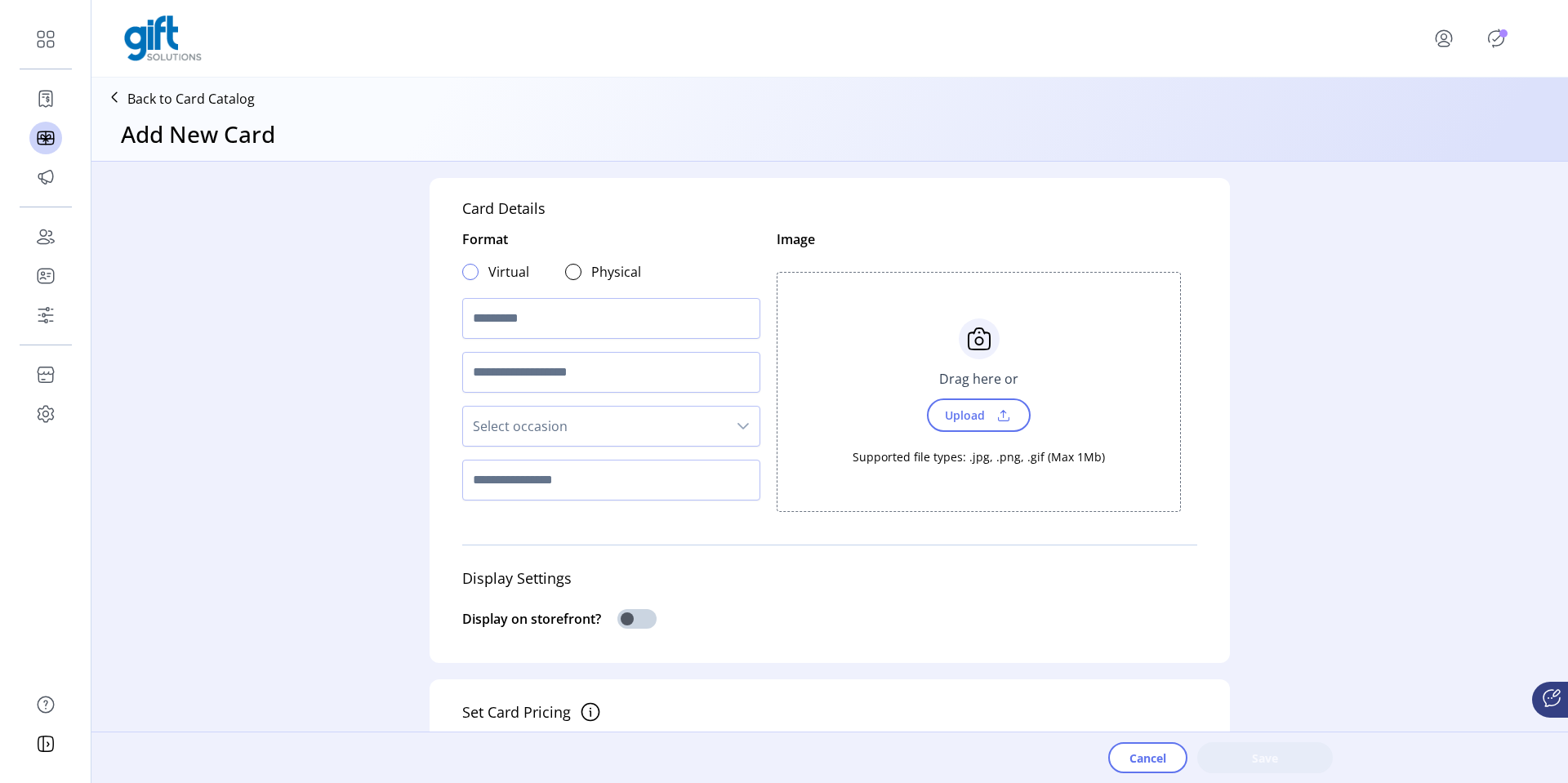
click at [465, 267] on div at bounding box center [470, 272] width 17 height 17
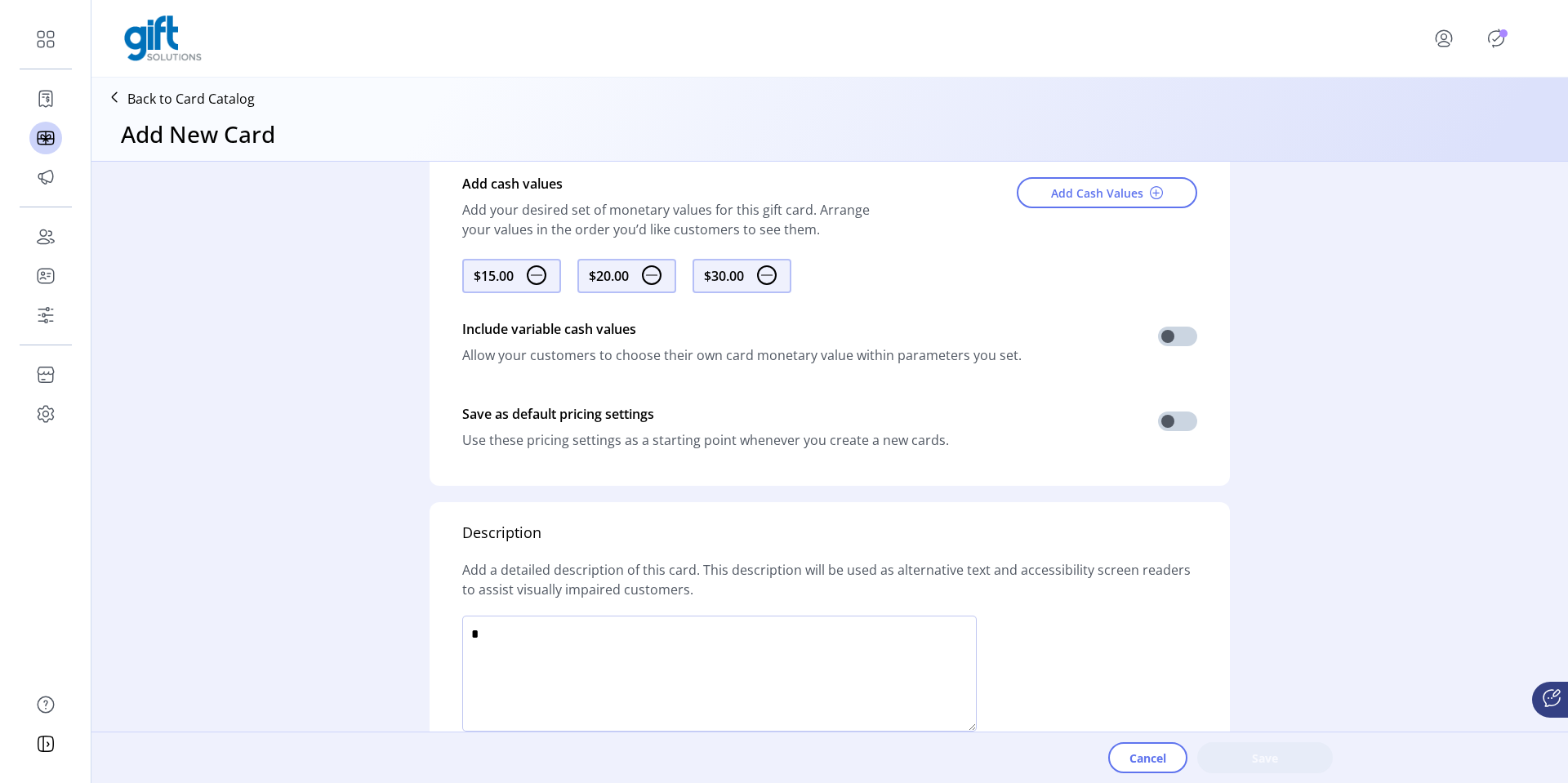
scroll to position [932, 0]
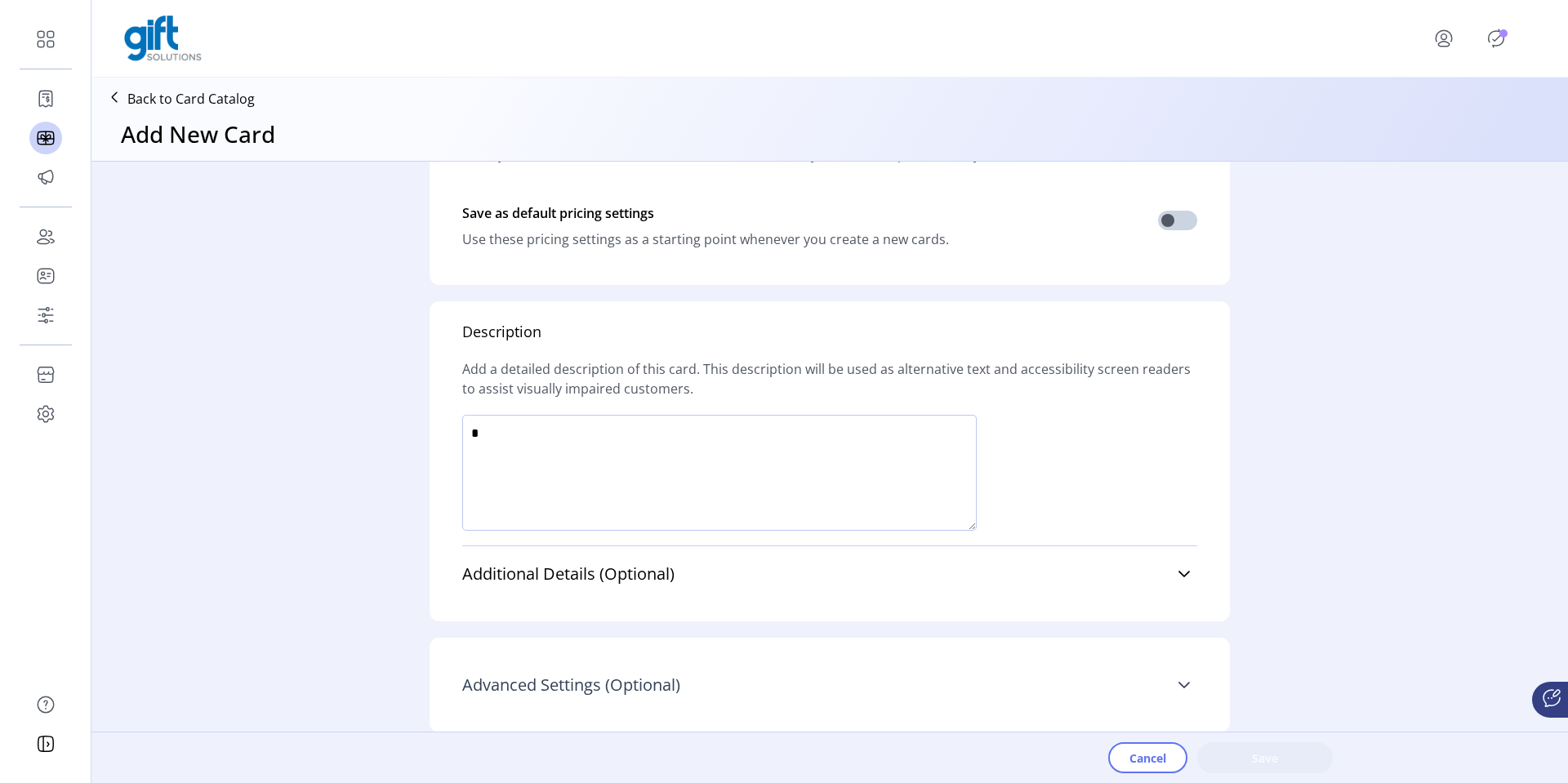
click at [831, 698] on link "Advanced Settings (Optional)" at bounding box center [829, 685] width 735 height 36
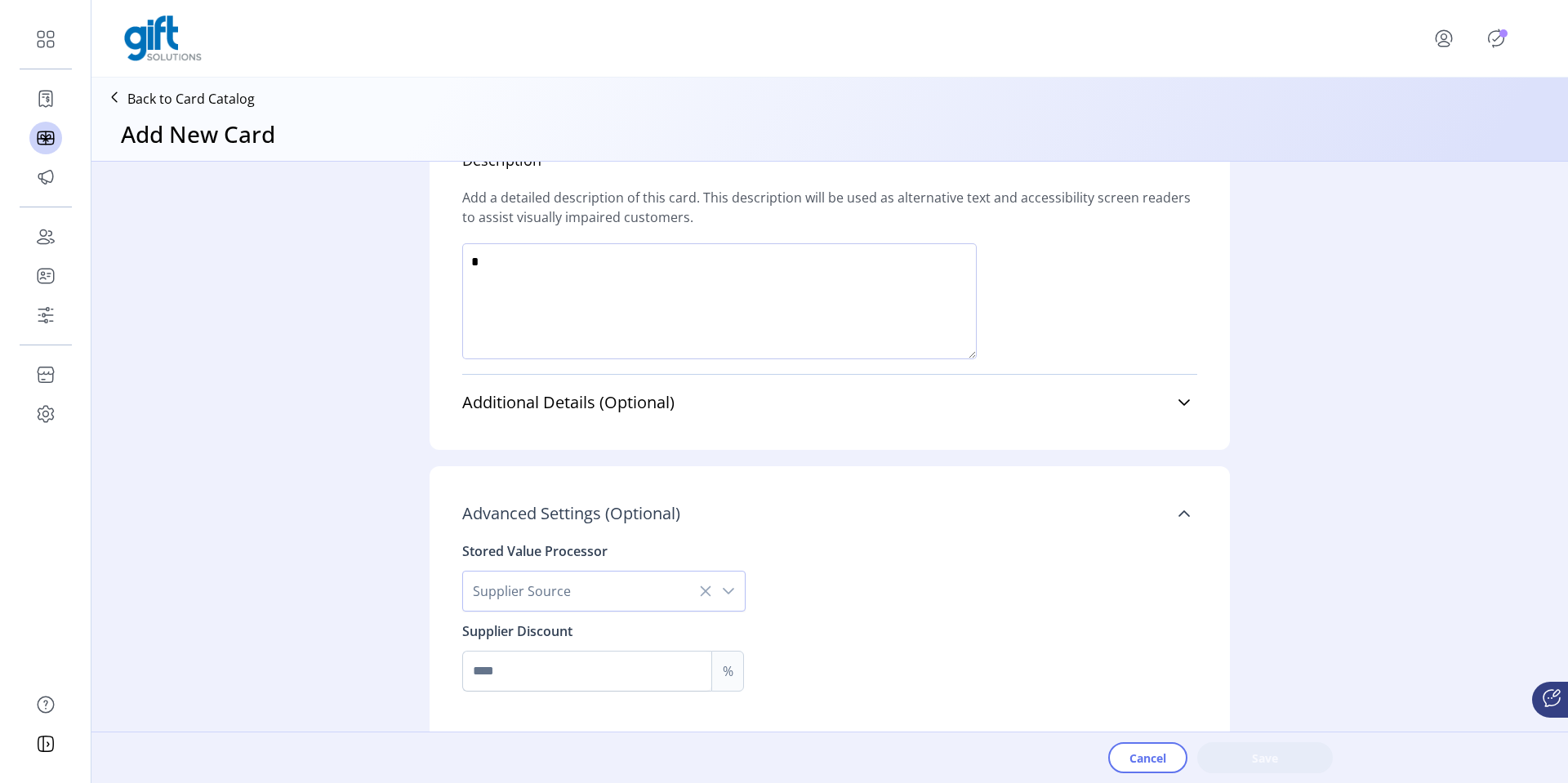
scroll to position [1112, 0]
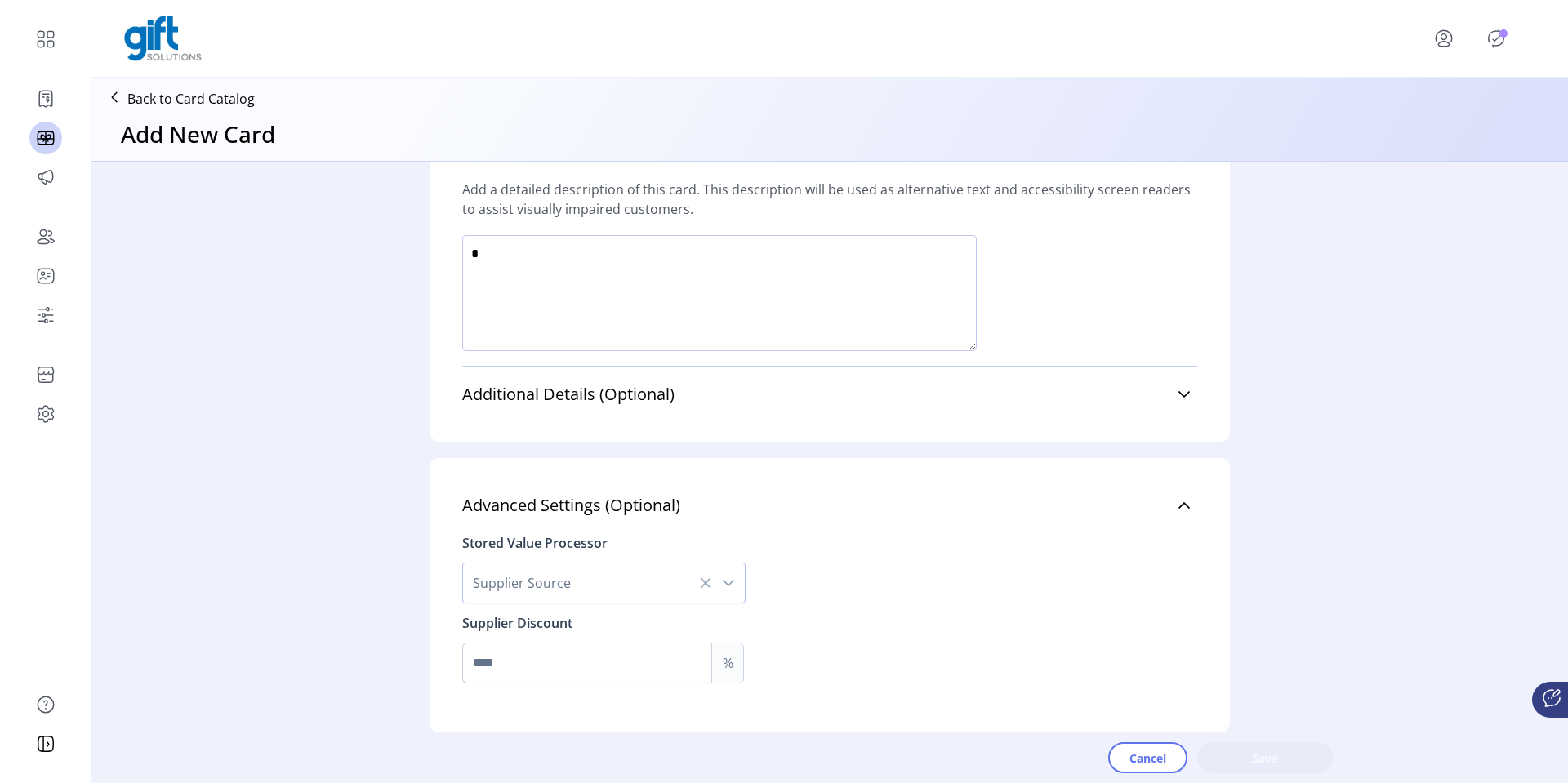
click at [732, 572] on div "dropdown trigger" at bounding box center [728, 583] width 32 height 39
click at [648, 636] on li "Valuelink" at bounding box center [604, 626] width 275 height 32
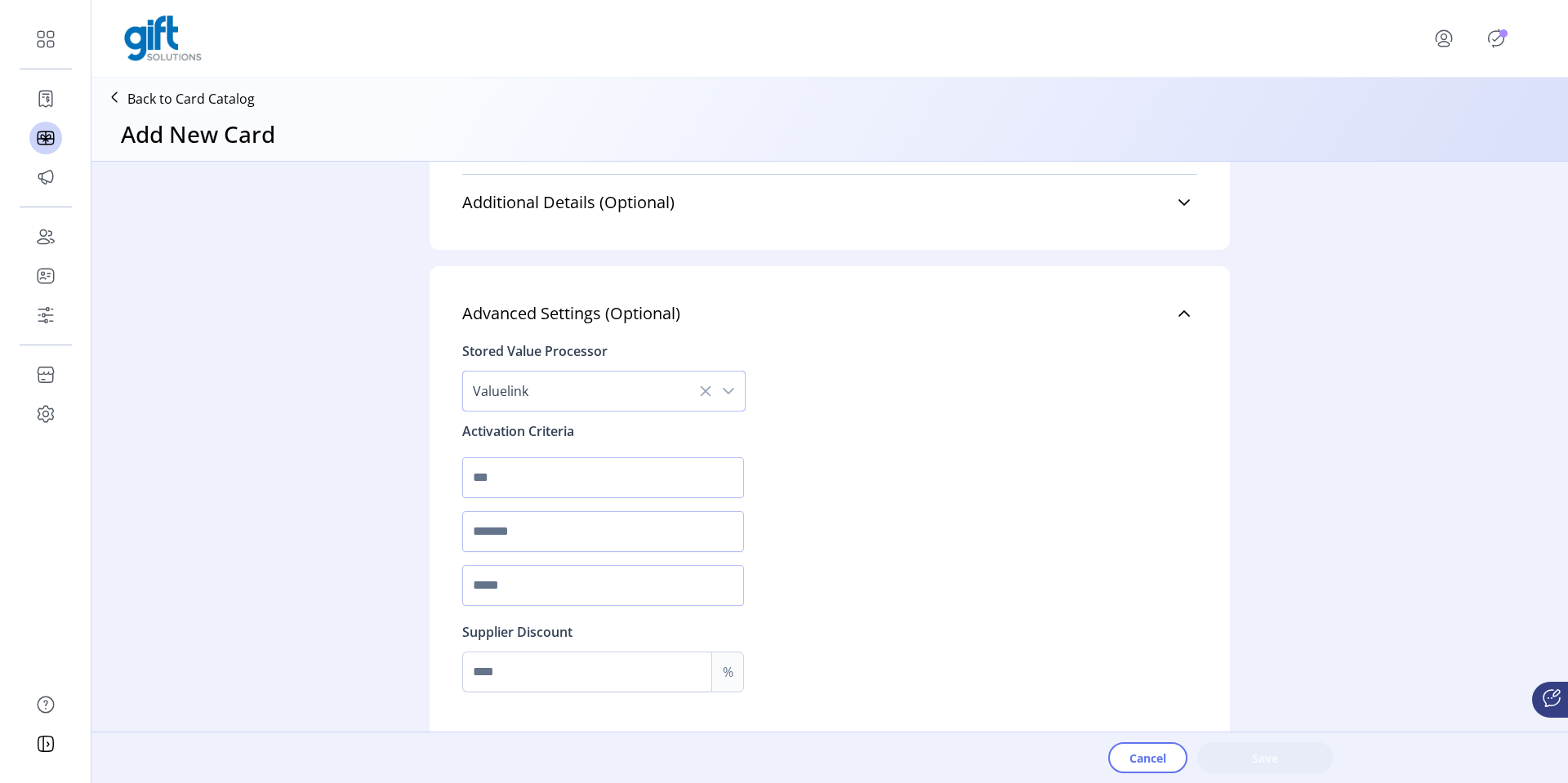
scroll to position [1312, 0]
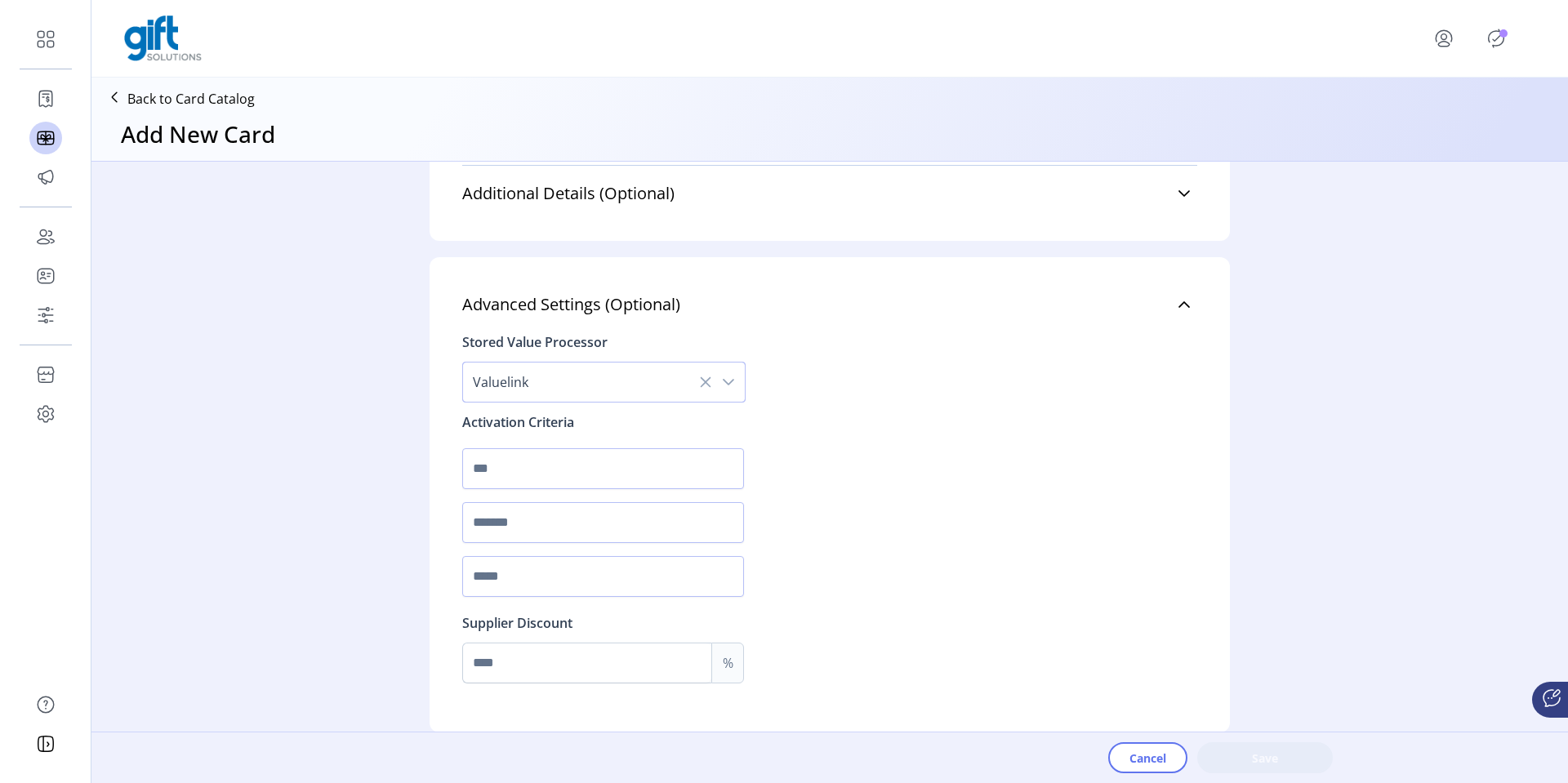
click at [731, 390] on div "dropdown trigger" at bounding box center [728, 382] width 32 height 39
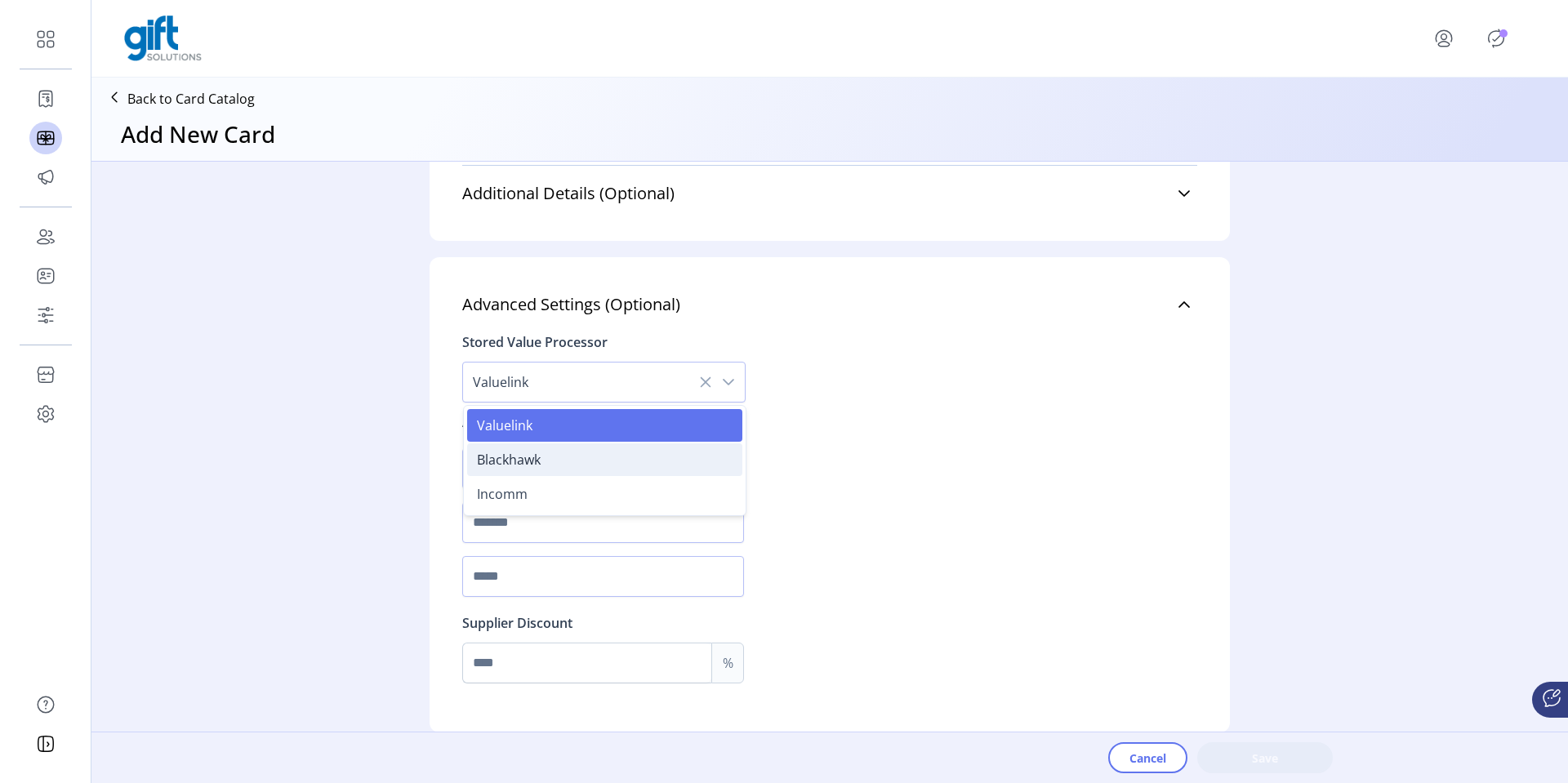
click at [658, 459] on li "Blackhawk" at bounding box center [604, 459] width 275 height 32
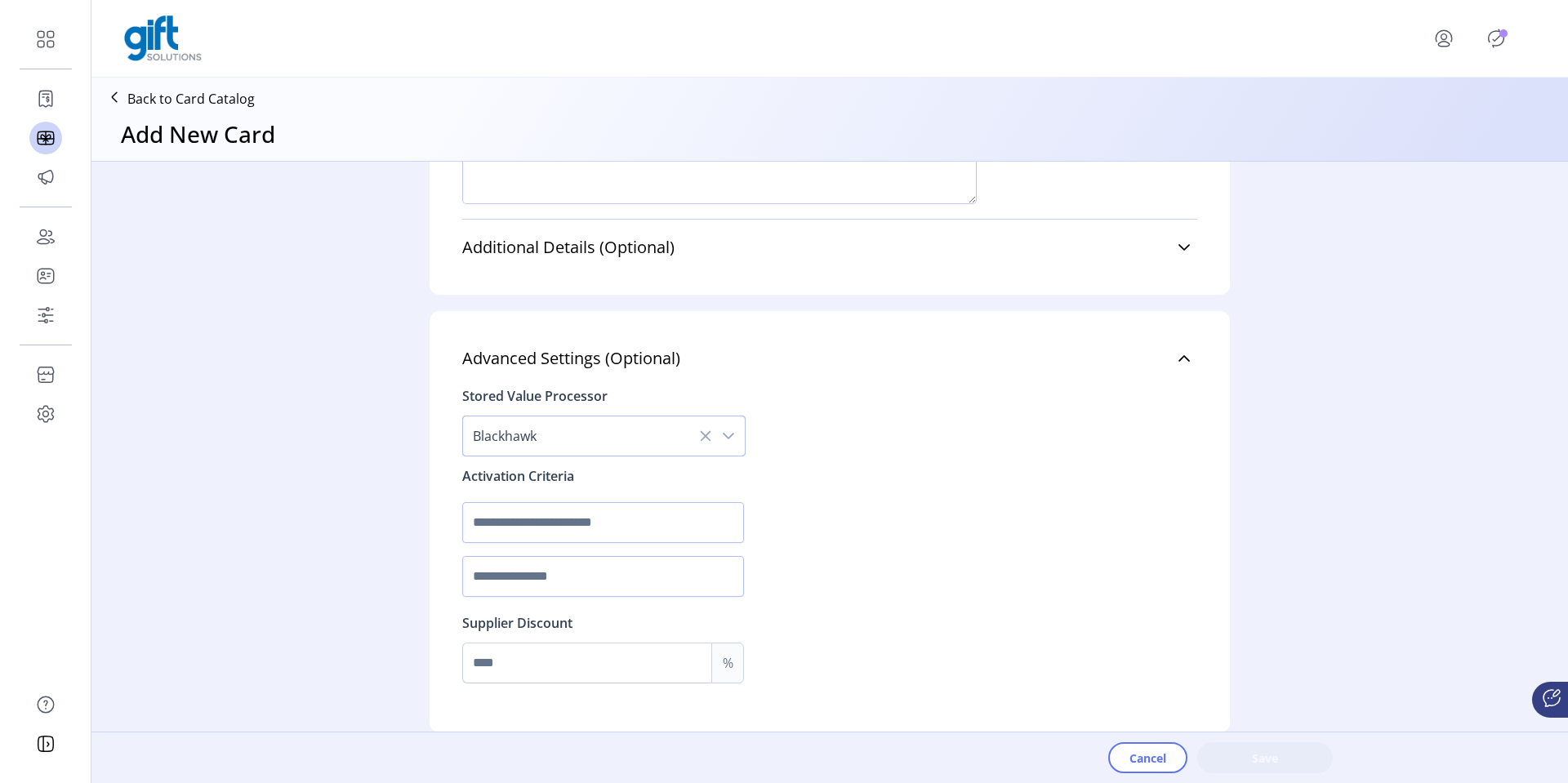
click at [726, 436] on icon "dropdown trigger" at bounding box center [728, 436] width 11 height 6
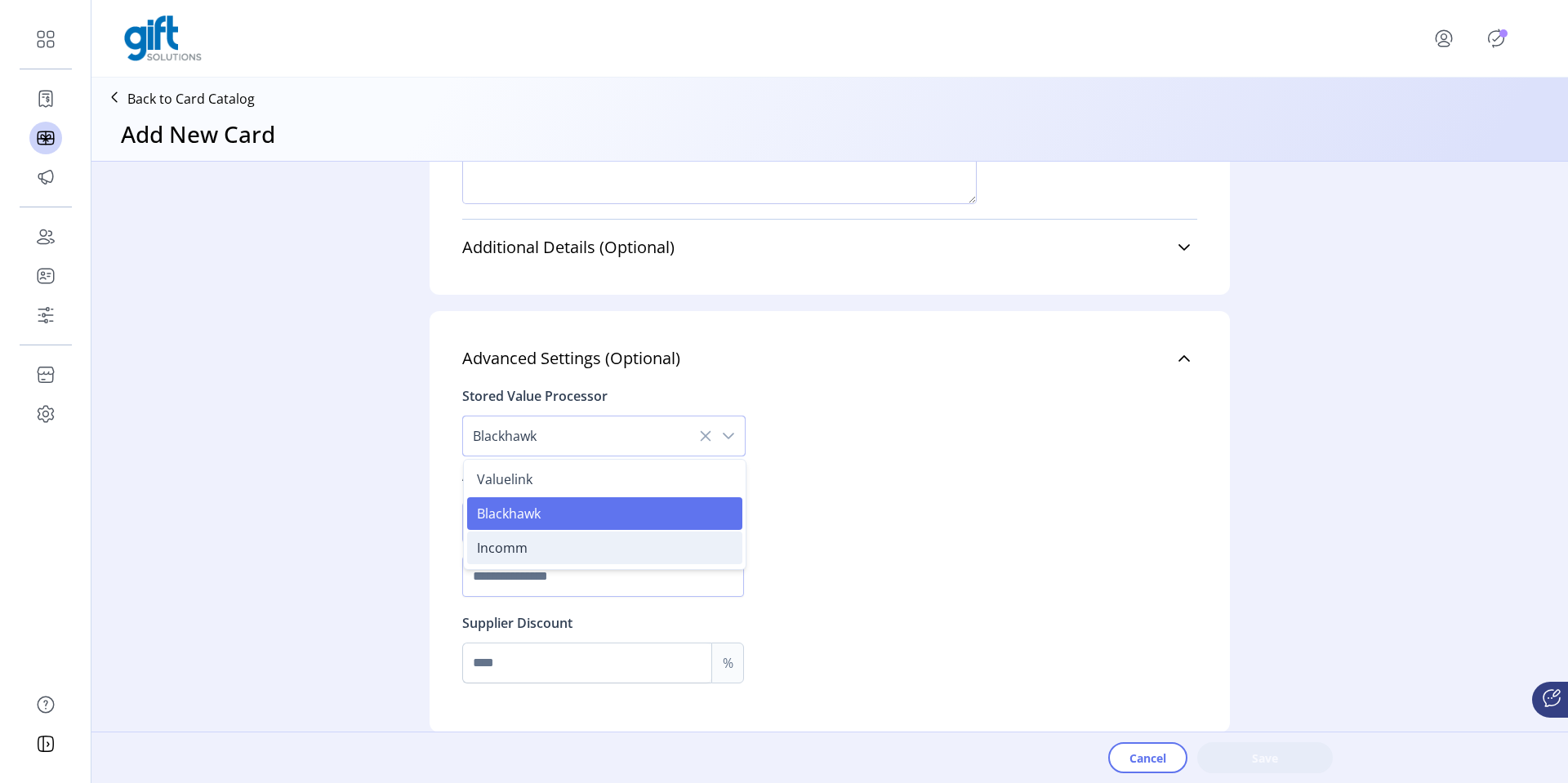
click at [634, 542] on li "Incomm" at bounding box center [604, 547] width 275 height 32
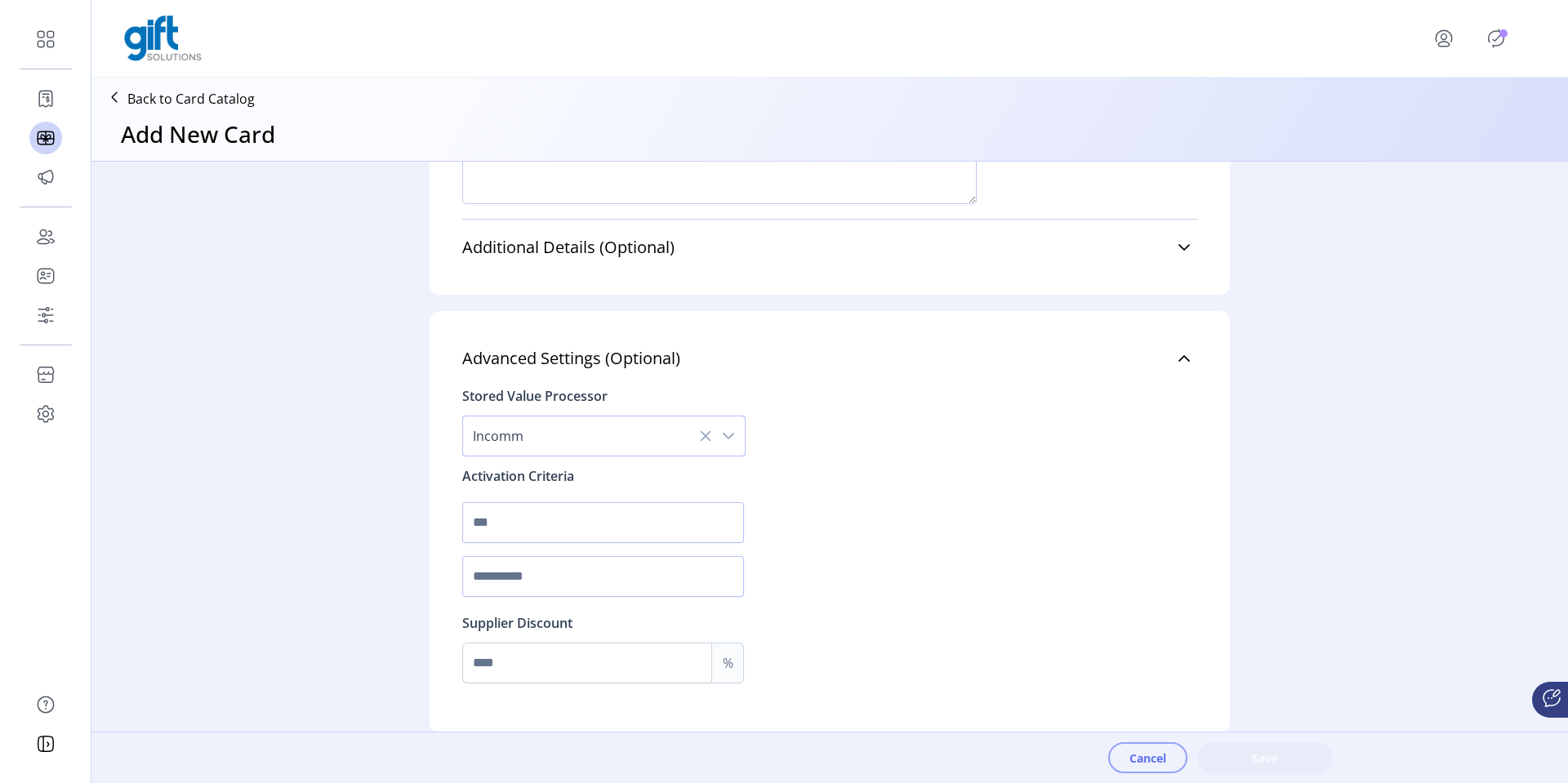
click at [1144, 753] on span "Cancel" at bounding box center [1148, 758] width 37 height 18
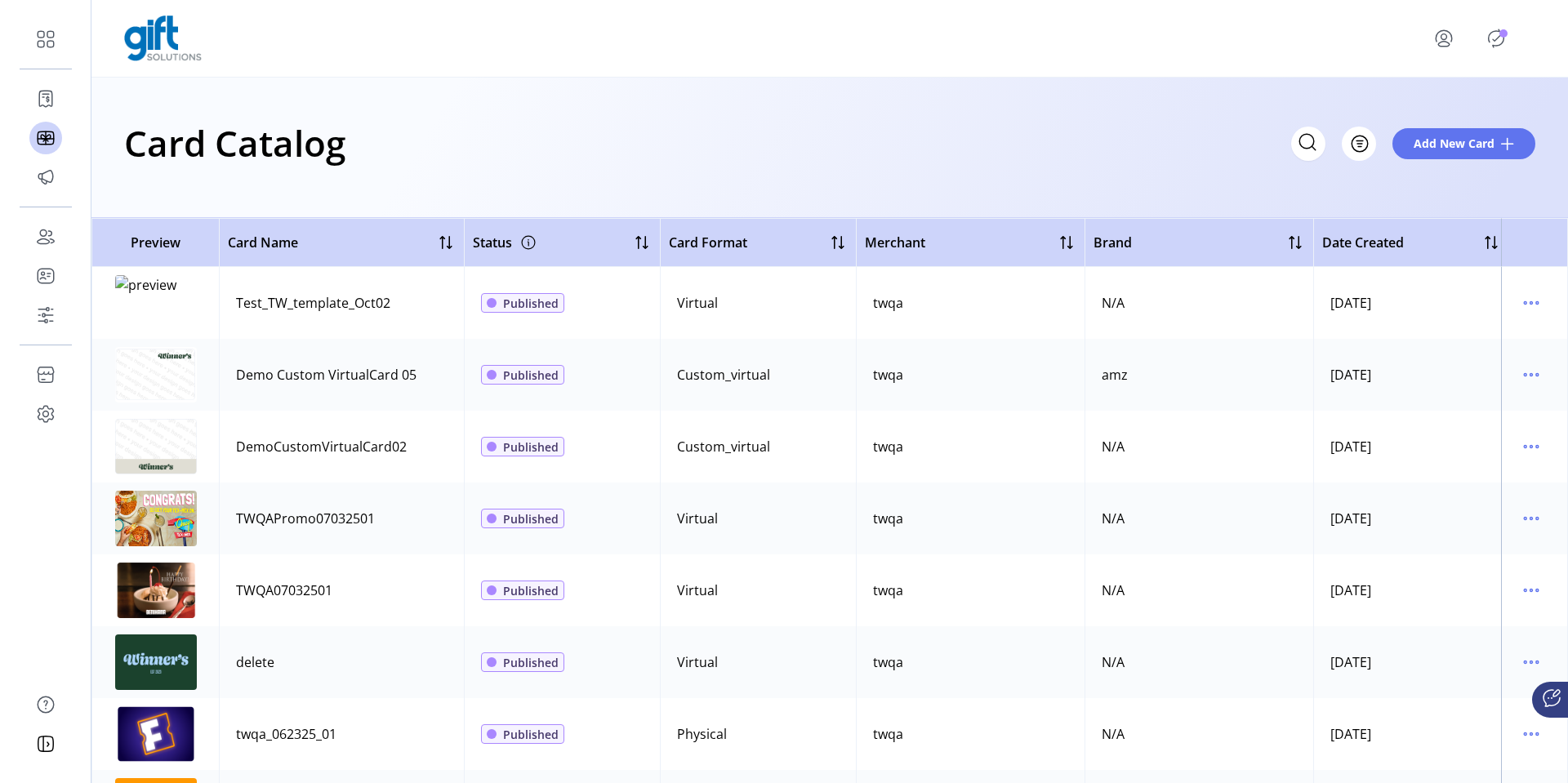
click at [1437, 42] on icon "menu" at bounding box center [1443, 38] width 26 height 26
click at [1437, 112] on span "Sign Out" at bounding box center [1483, 109] width 122 height 13
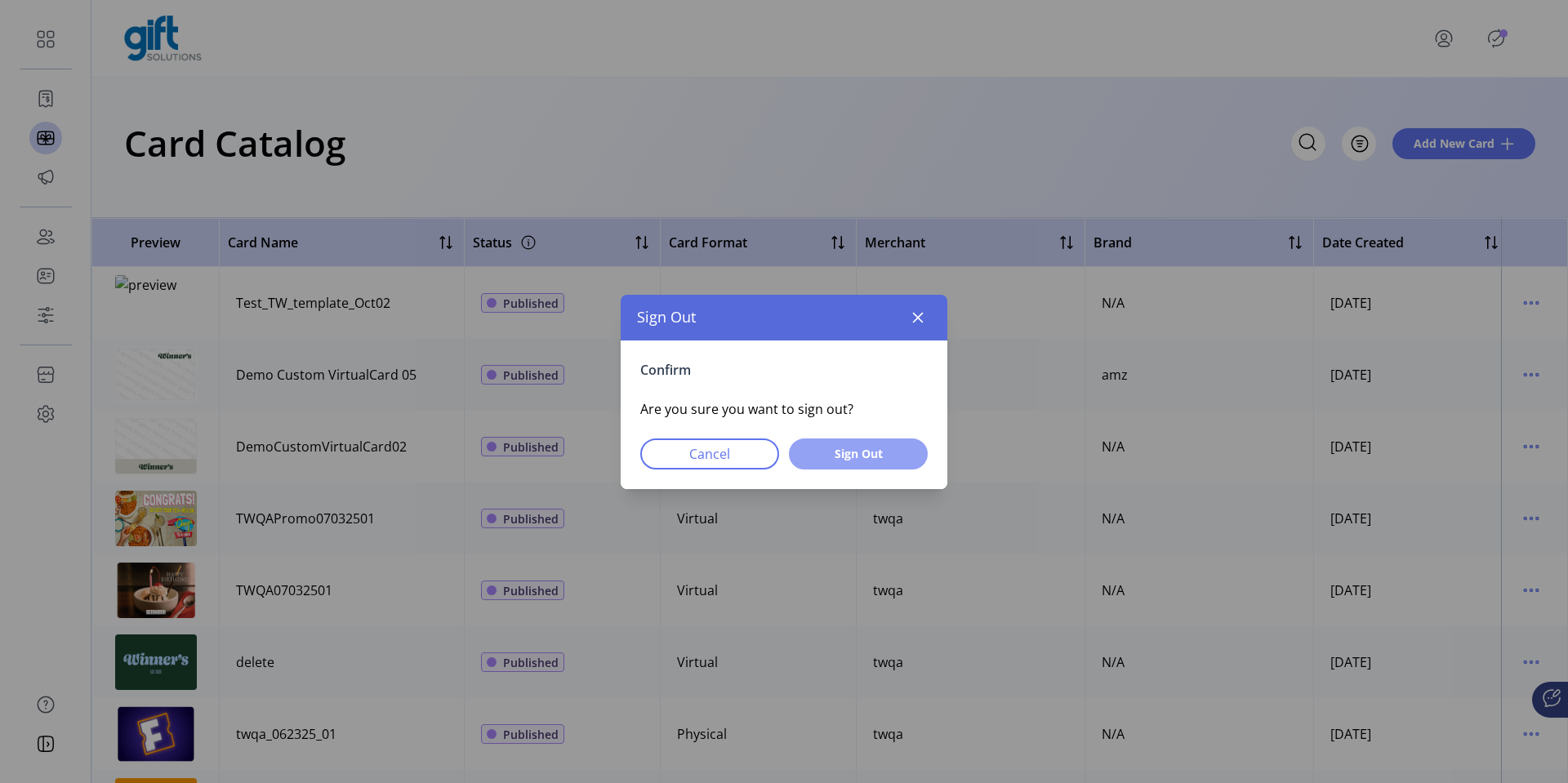
click at [878, 454] on span "Sign Out" at bounding box center [858, 454] width 96 height 18
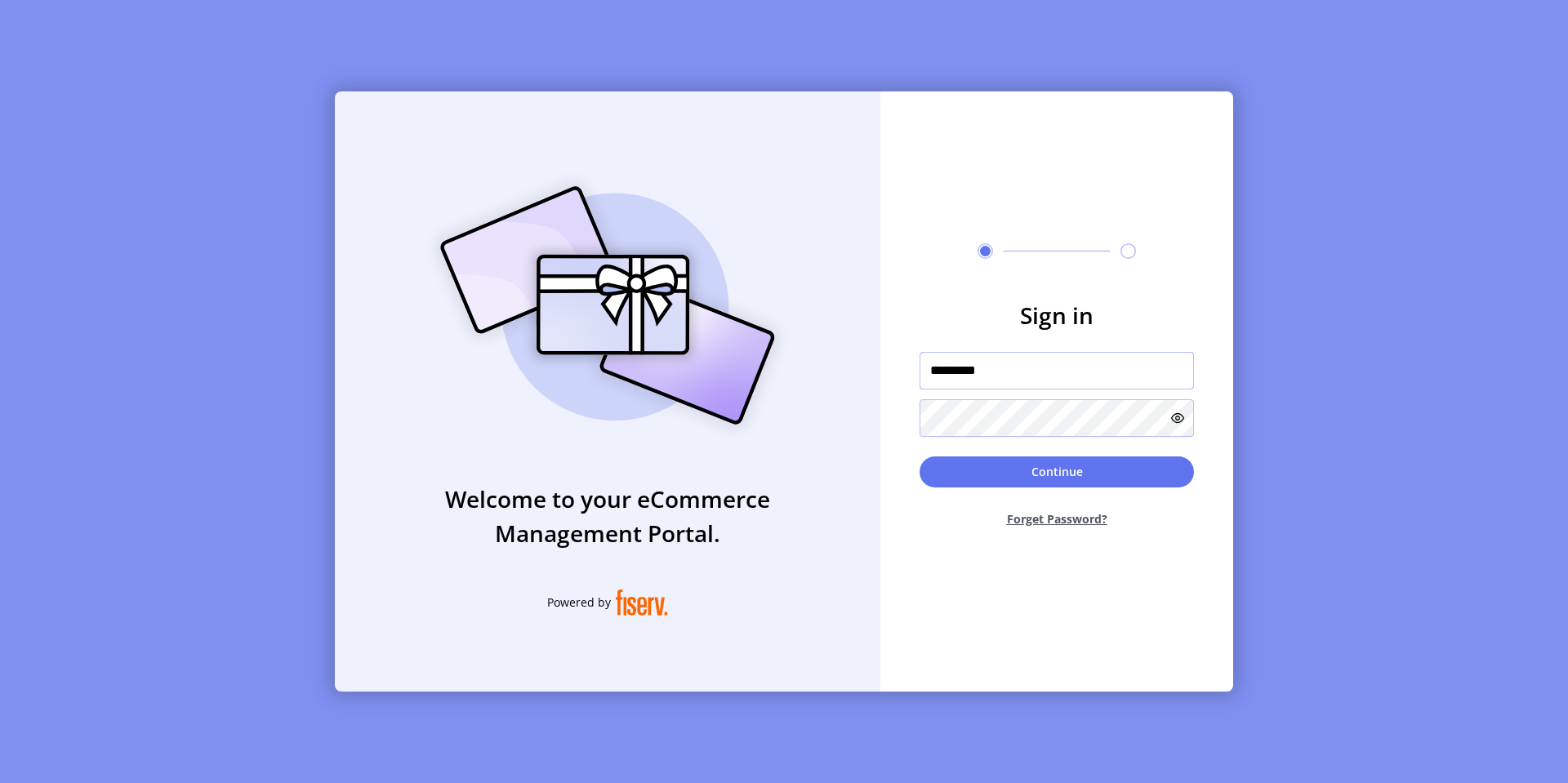
click at [943, 384] on input "*********" at bounding box center [1056, 370] width 274 height 38
type input "**********"
click at [1001, 454] on form "**********" at bounding box center [1056, 419] width 353 height 242
click at [995, 468] on button "Continue" at bounding box center [1056, 472] width 274 height 31
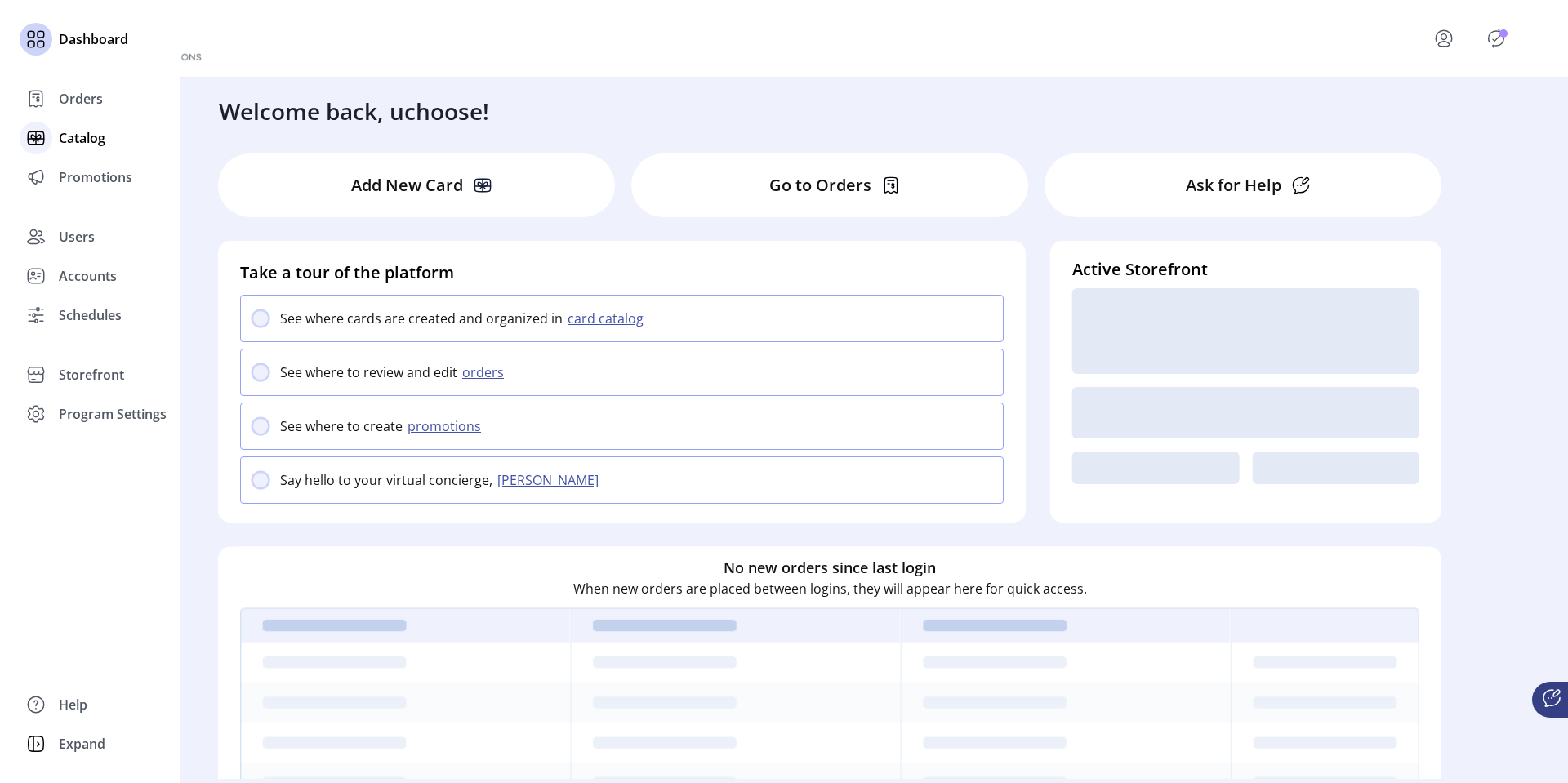
click at [47, 133] on icon at bounding box center [36, 138] width 26 height 26
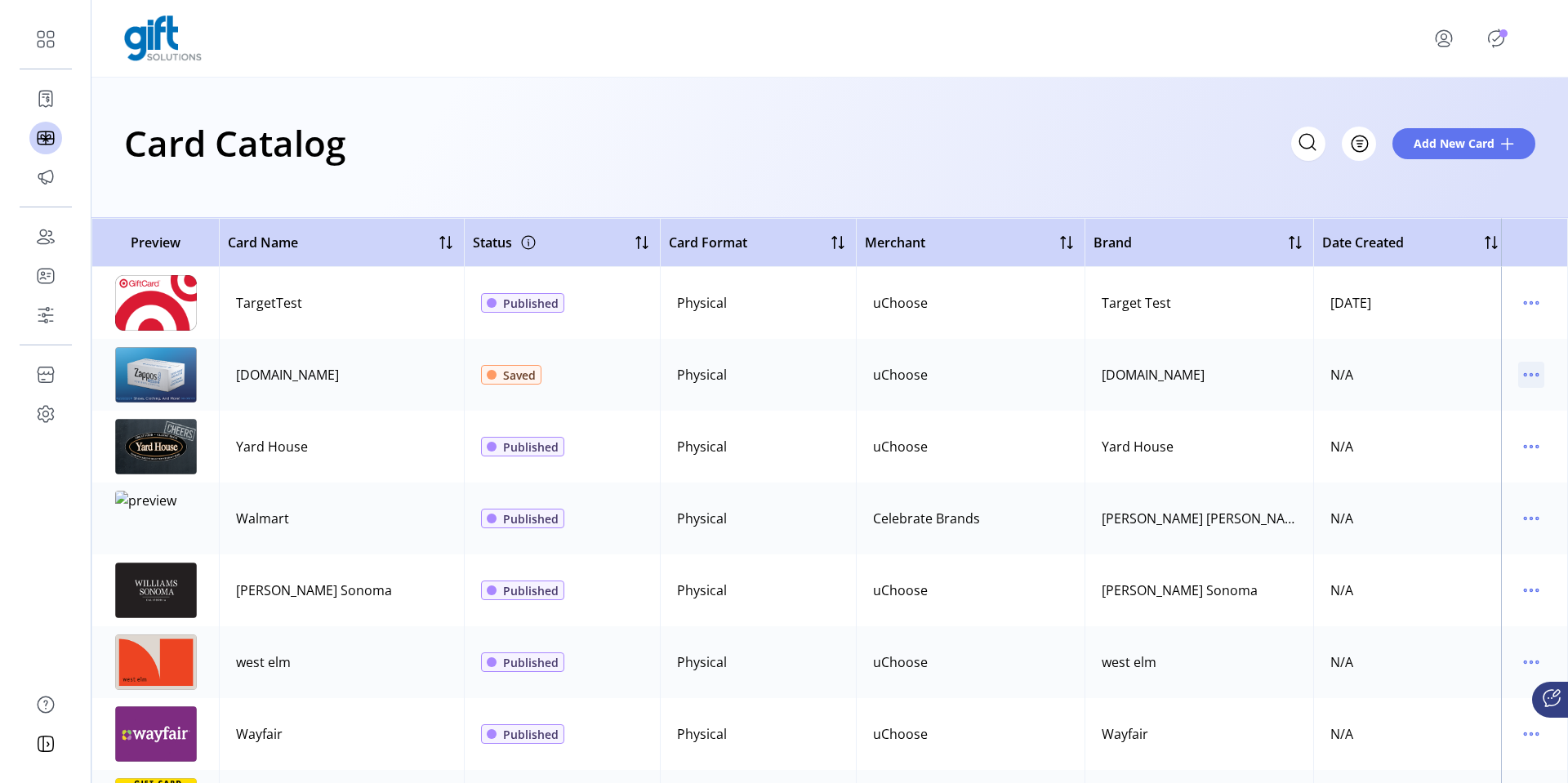
click at [1520, 377] on icon "menu" at bounding box center [1531, 375] width 26 height 26
click at [1463, 429] on span "Edit Details" at bounding box center [1454, 432] width 135 height 13
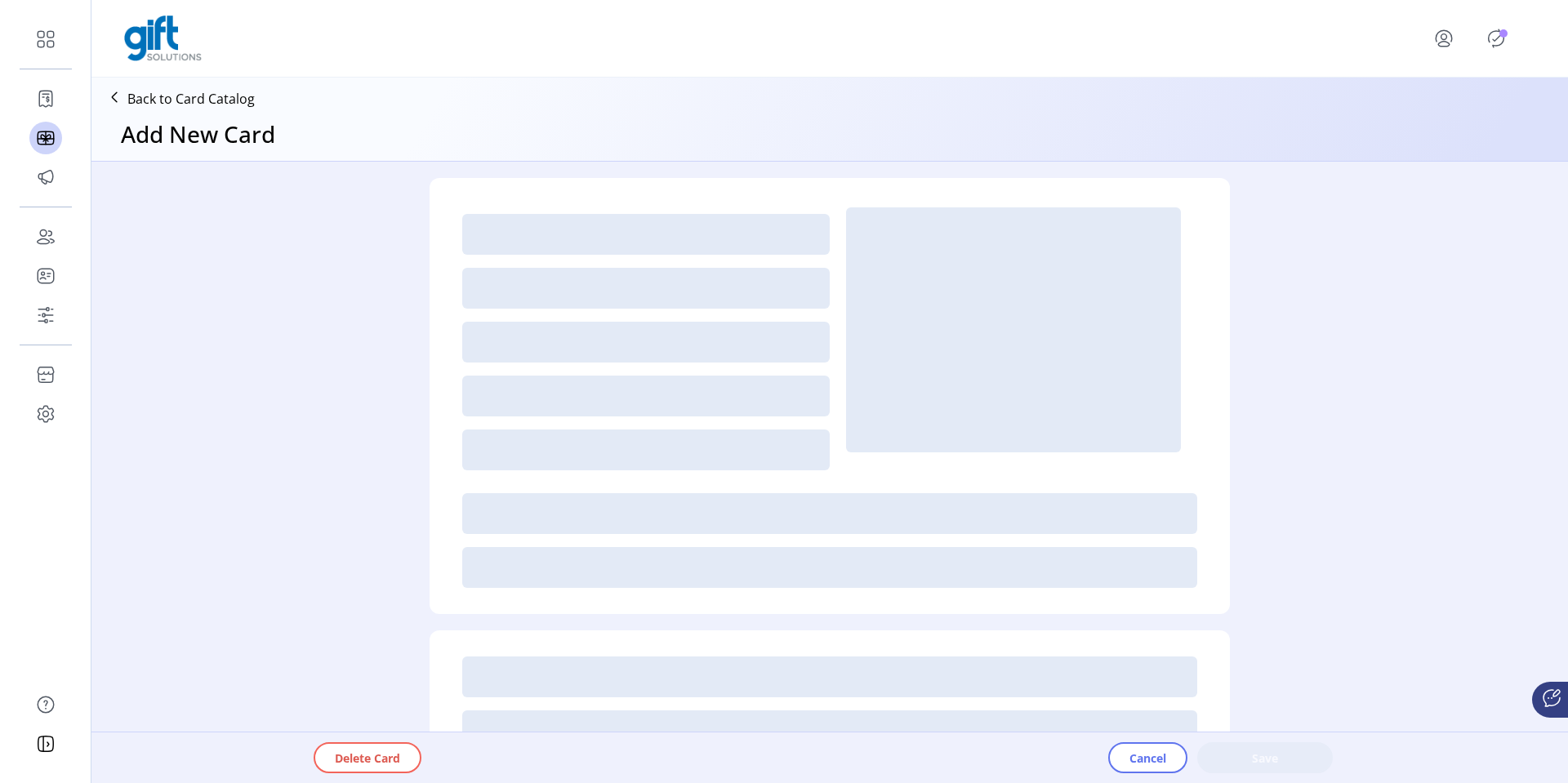
type textarea "*********"
type input "*"
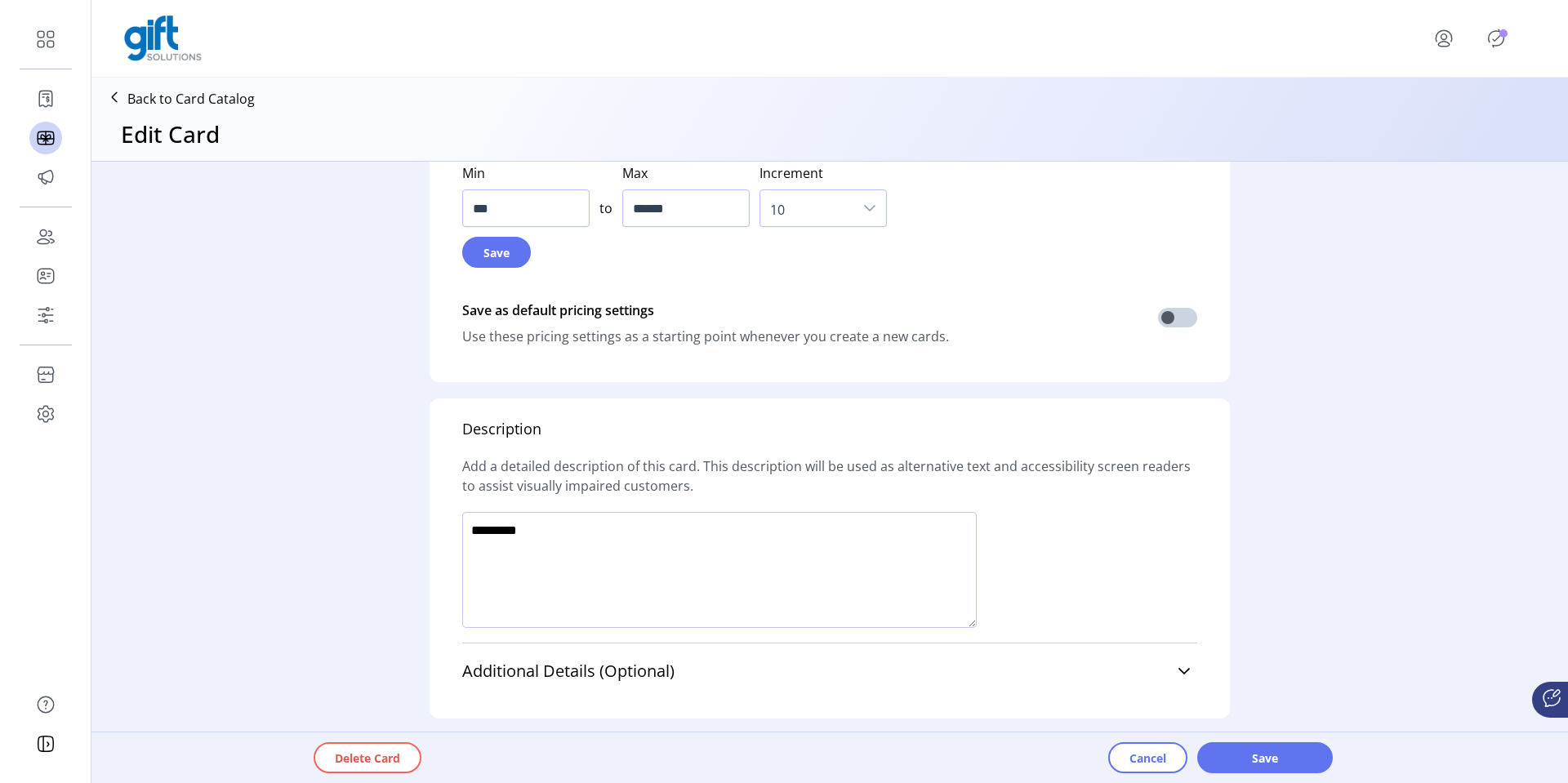
scroll to position [980, 0]
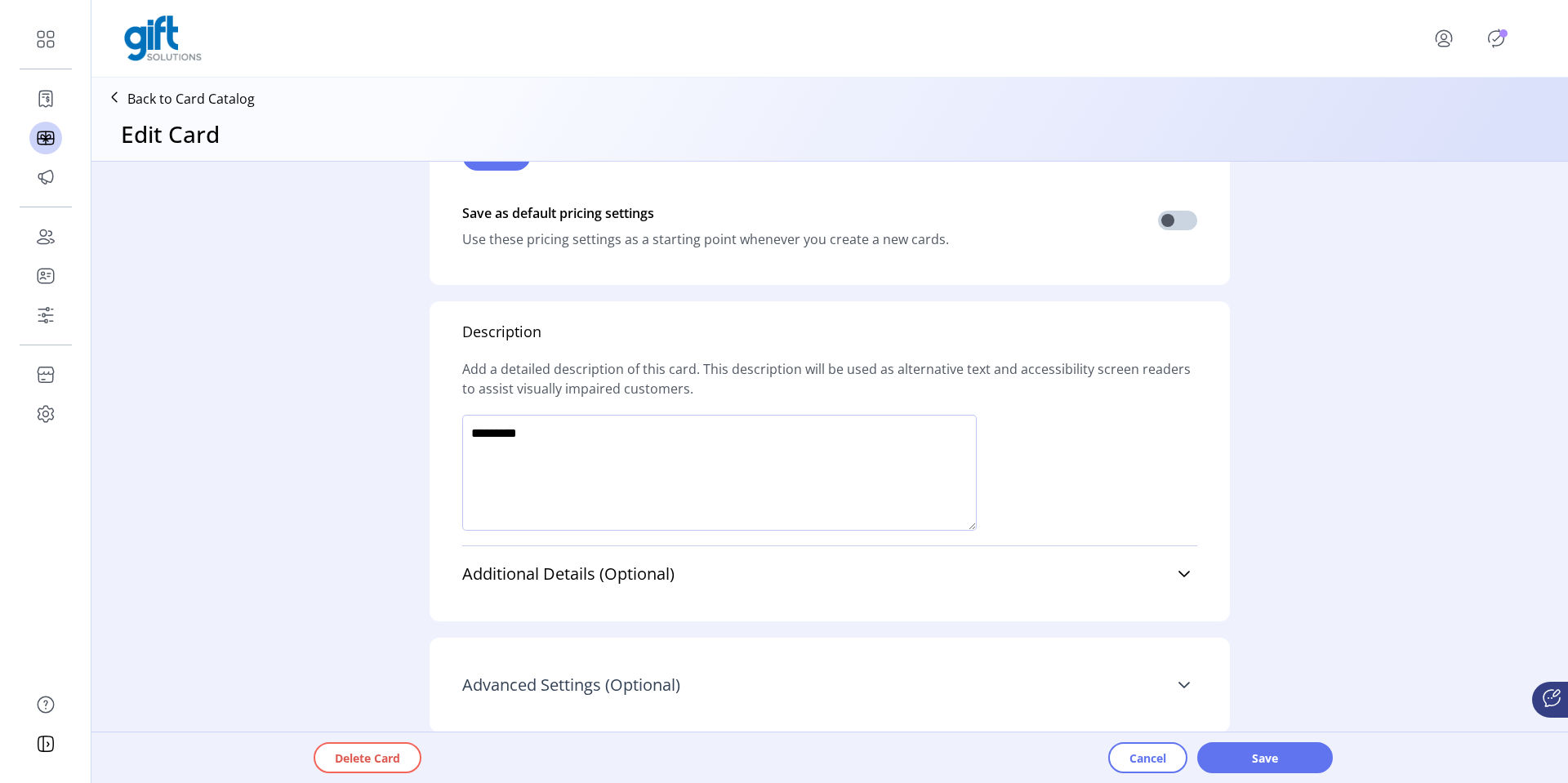
click at [728, 684] on link "Advanced Settings (Optional)" at bounding box center [829, 685] width 735 height 36
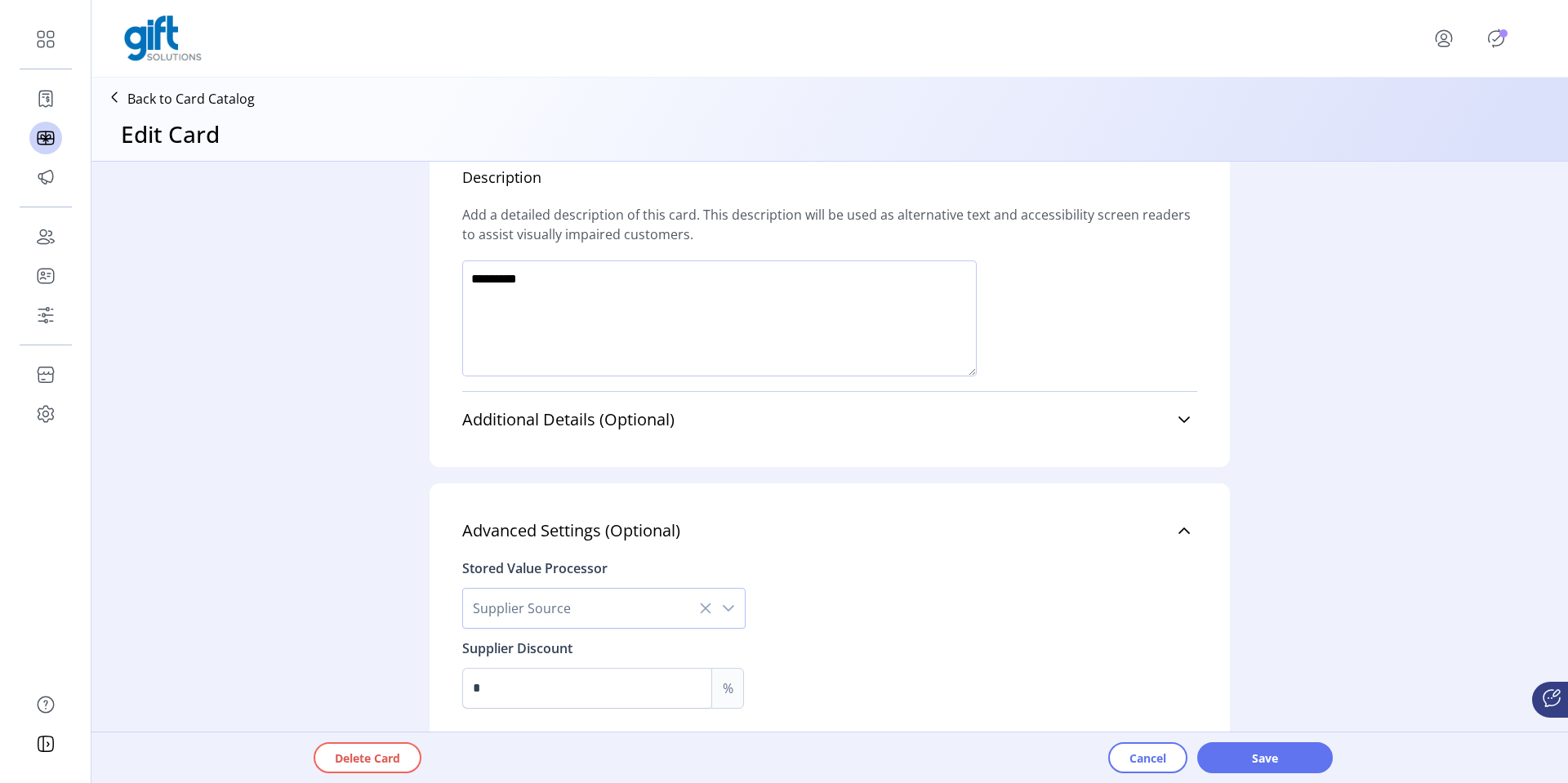
scroll to position [1160, 0]
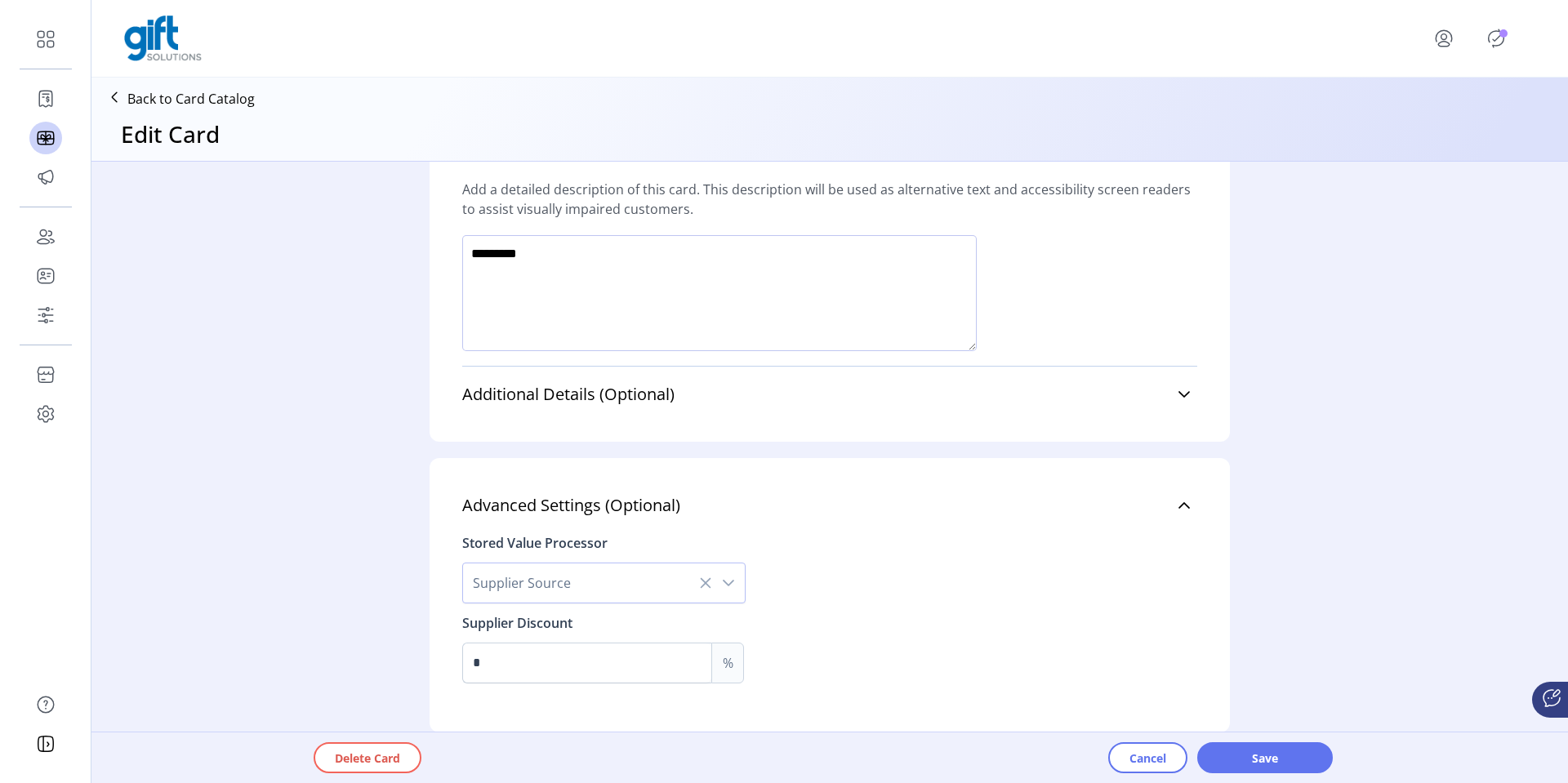
click at [726, 583] on icon "dropdown trigger" at bounding box center [728, 582] width 11 height 6
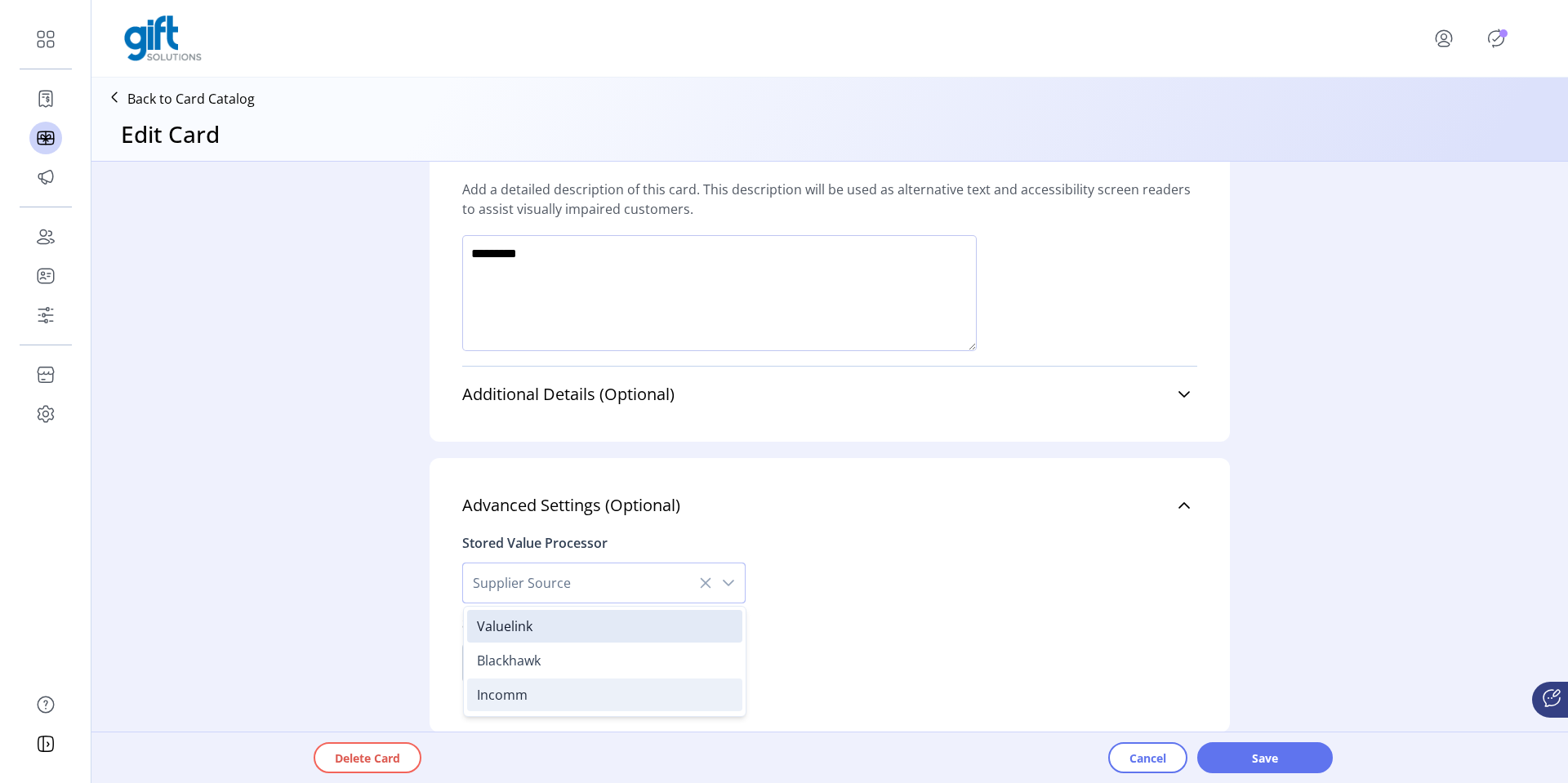
click at [583, 691] on li "Incomm" at bounding box center [604, 694] width 275 height 32
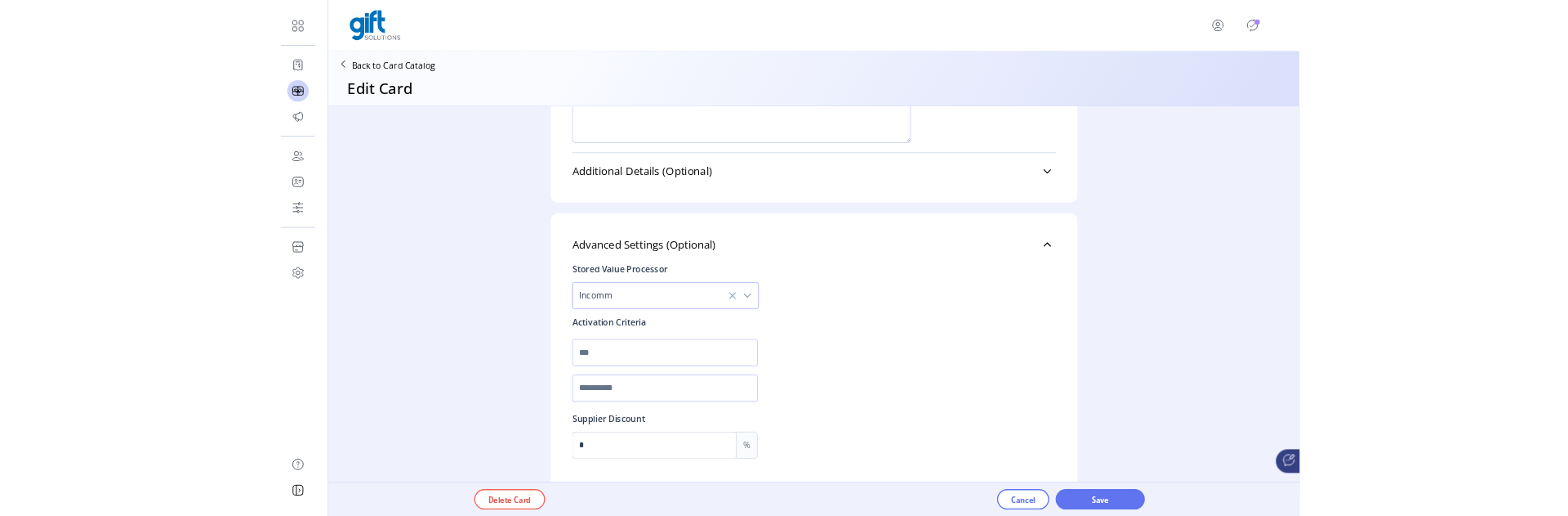
scroll to position [1308, 0]
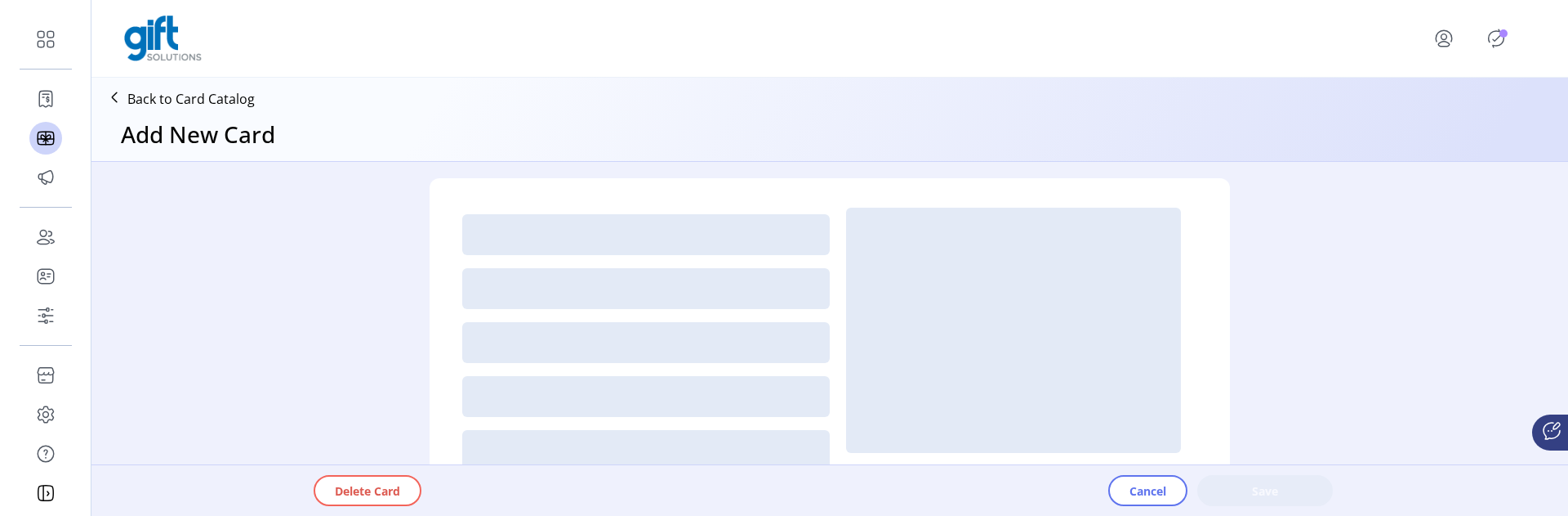
type textarea "*********"
type input "*"
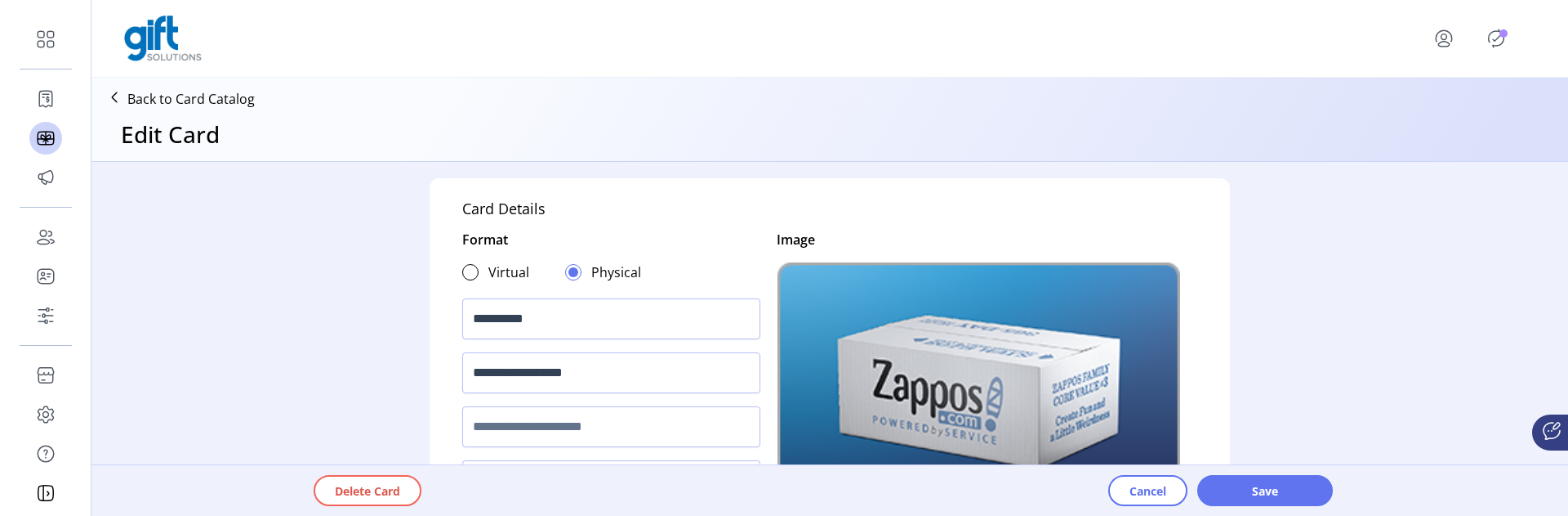
drag, startPoint x: 751, startPoint y: 515, endPoint x: 748, endPoint y: 489, distance: 26.2
click at [748, 489] on div "Delete Card Cancel Save" at bounding box center [875, 490] width 1254 height 51
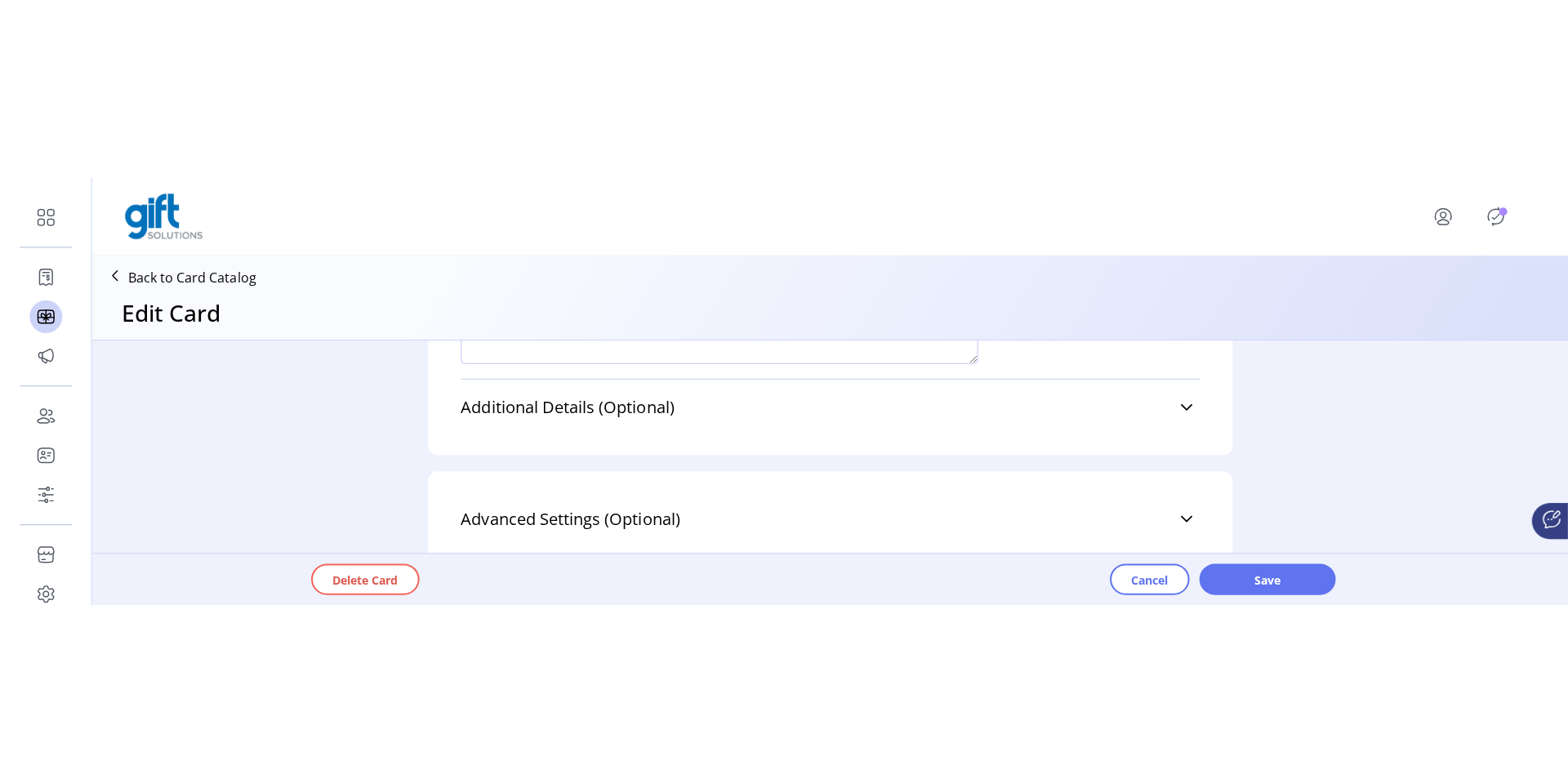
scroll to position [980, 0]
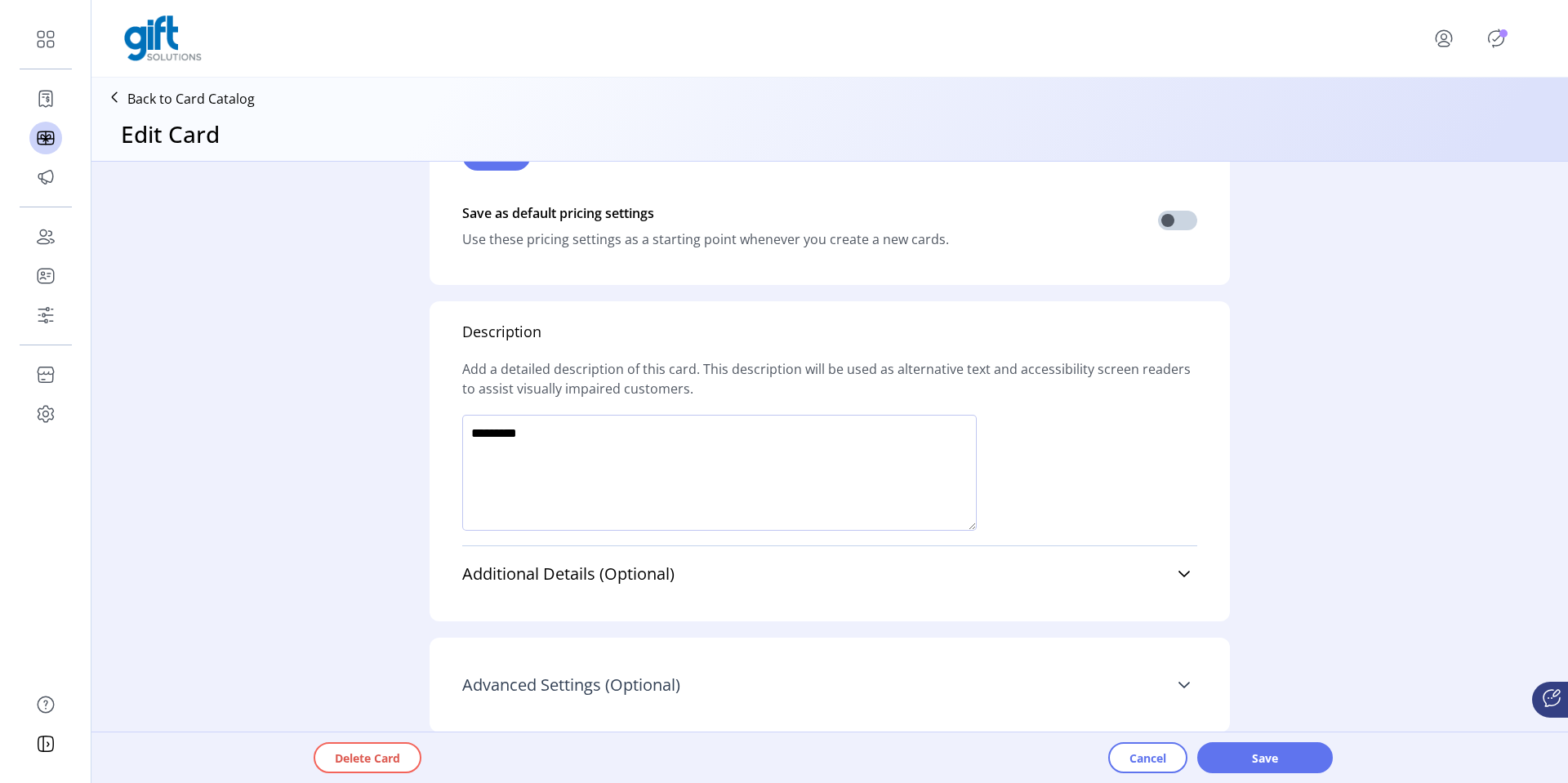
click at [1184, 515] on icon at bounding box center [1184, 685] width 13 height 13
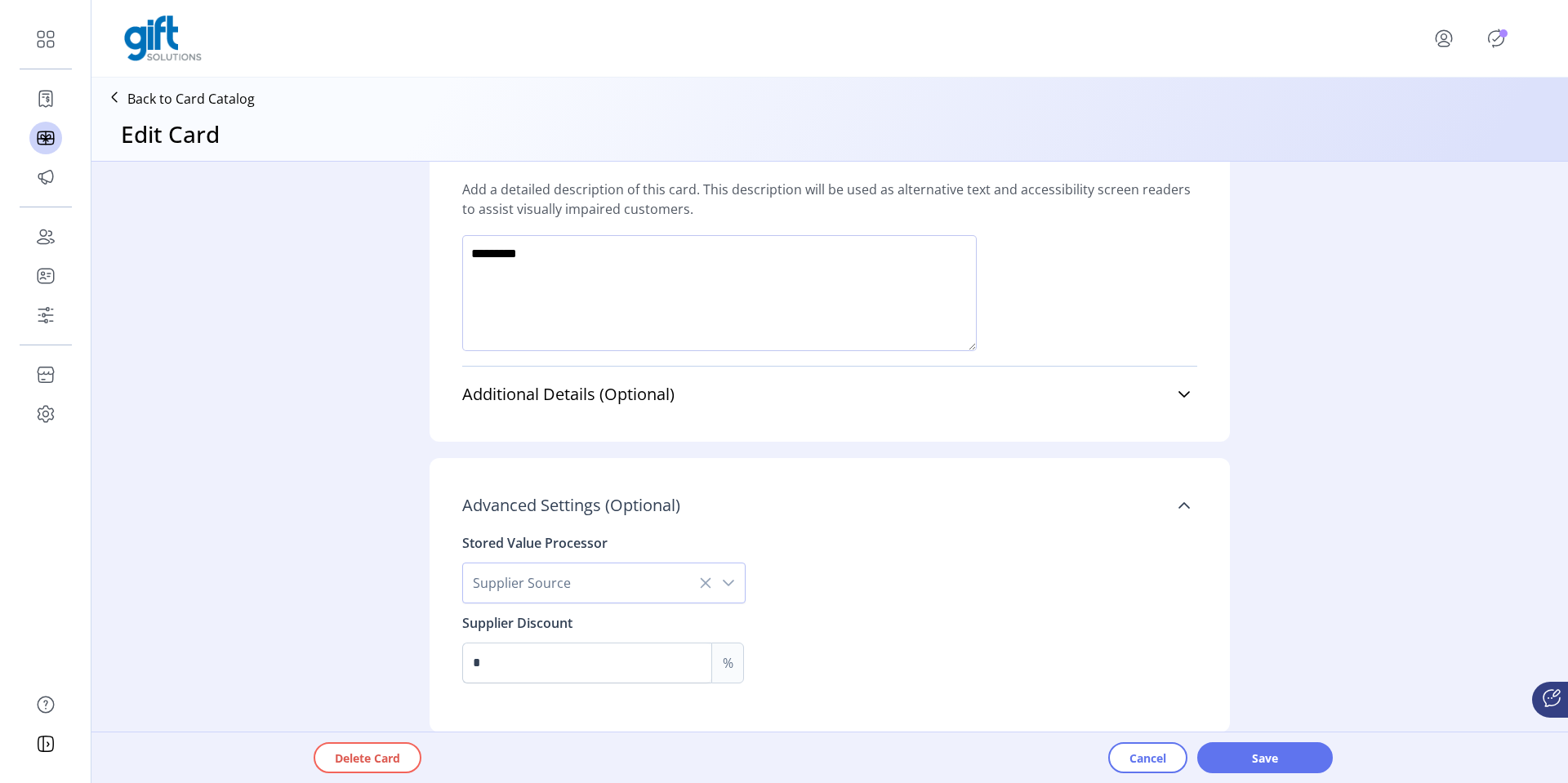
click at [726, 515] on div "dropdown trigger" at bounding box center [728, 583] width 32 height 39
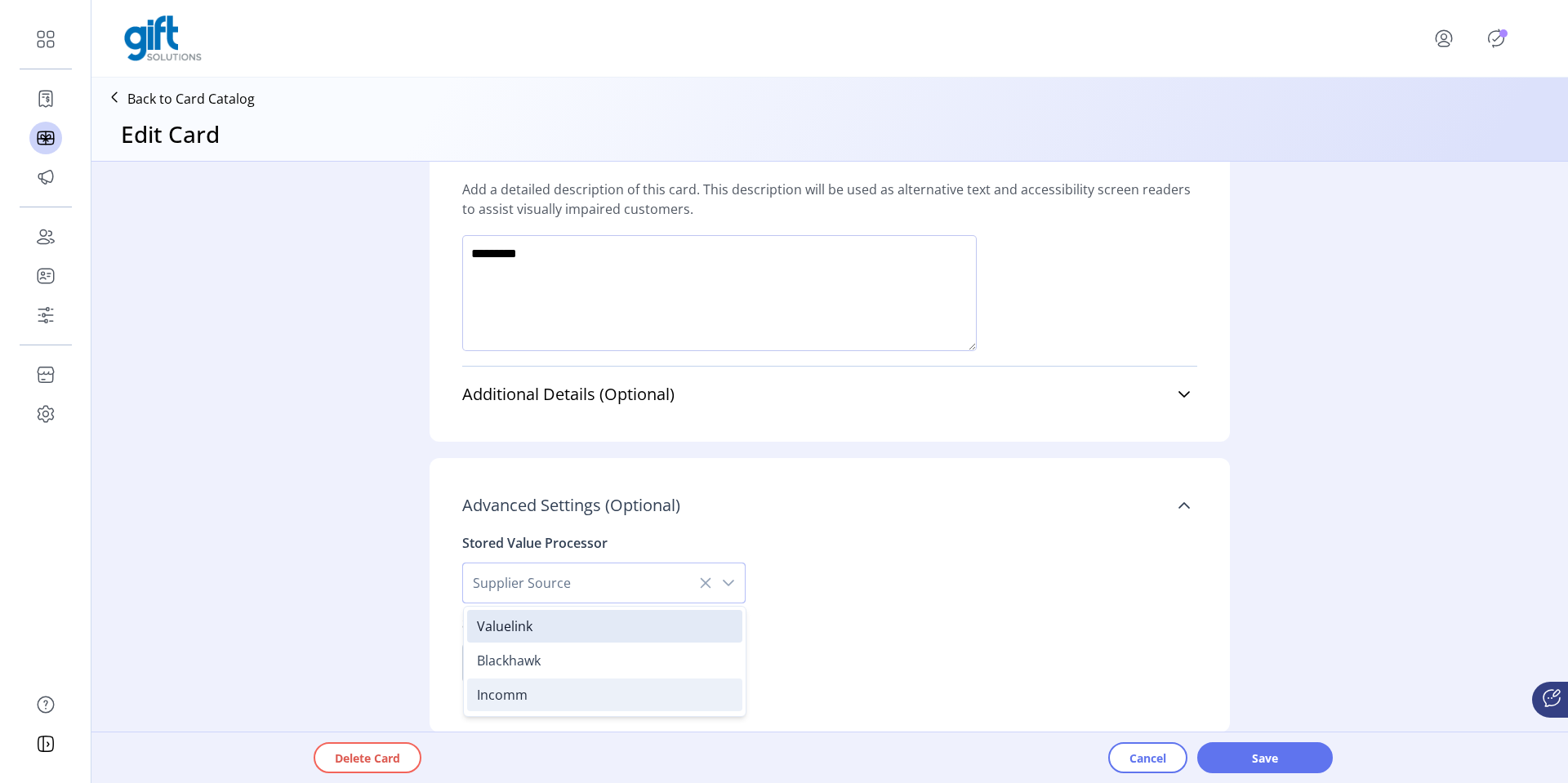
click at [566, 515] on li "Incomm" at bounding box center [604, 694] width 275 height 32
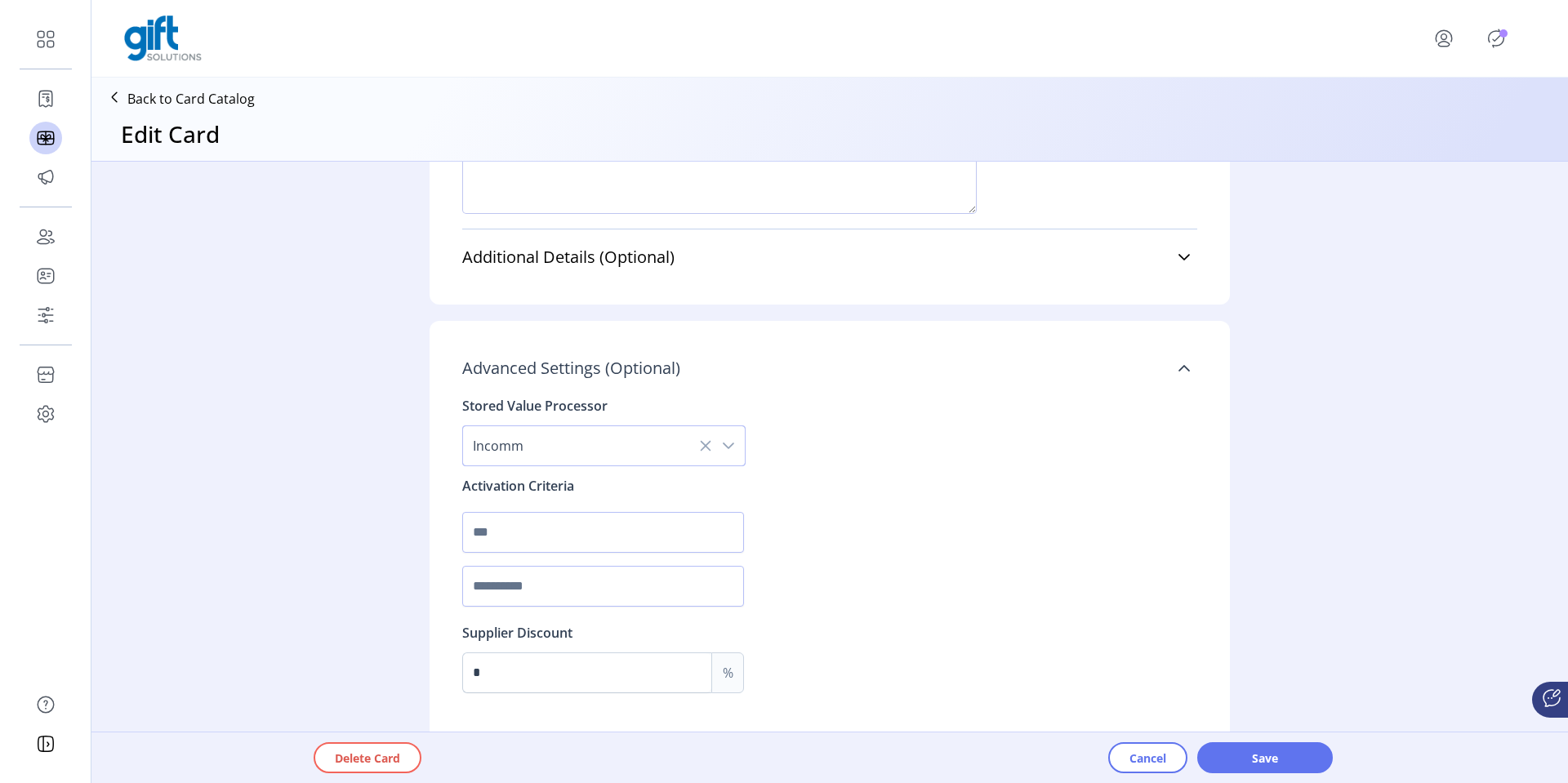
scroll to position [1307, 0]
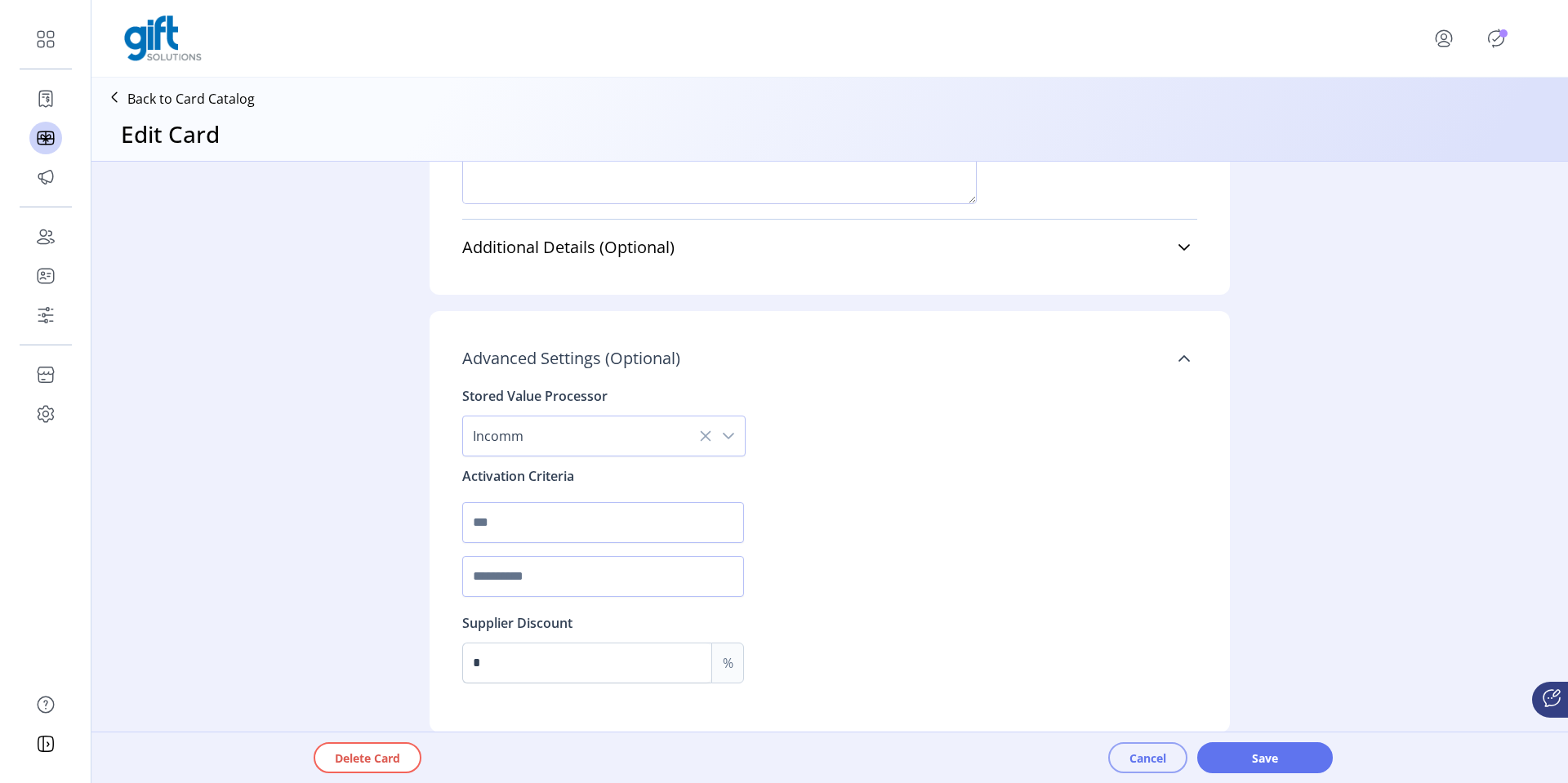
click at [1137, 515] on span "Cancel" at bounding box center [1148, 758] width 37 height 18
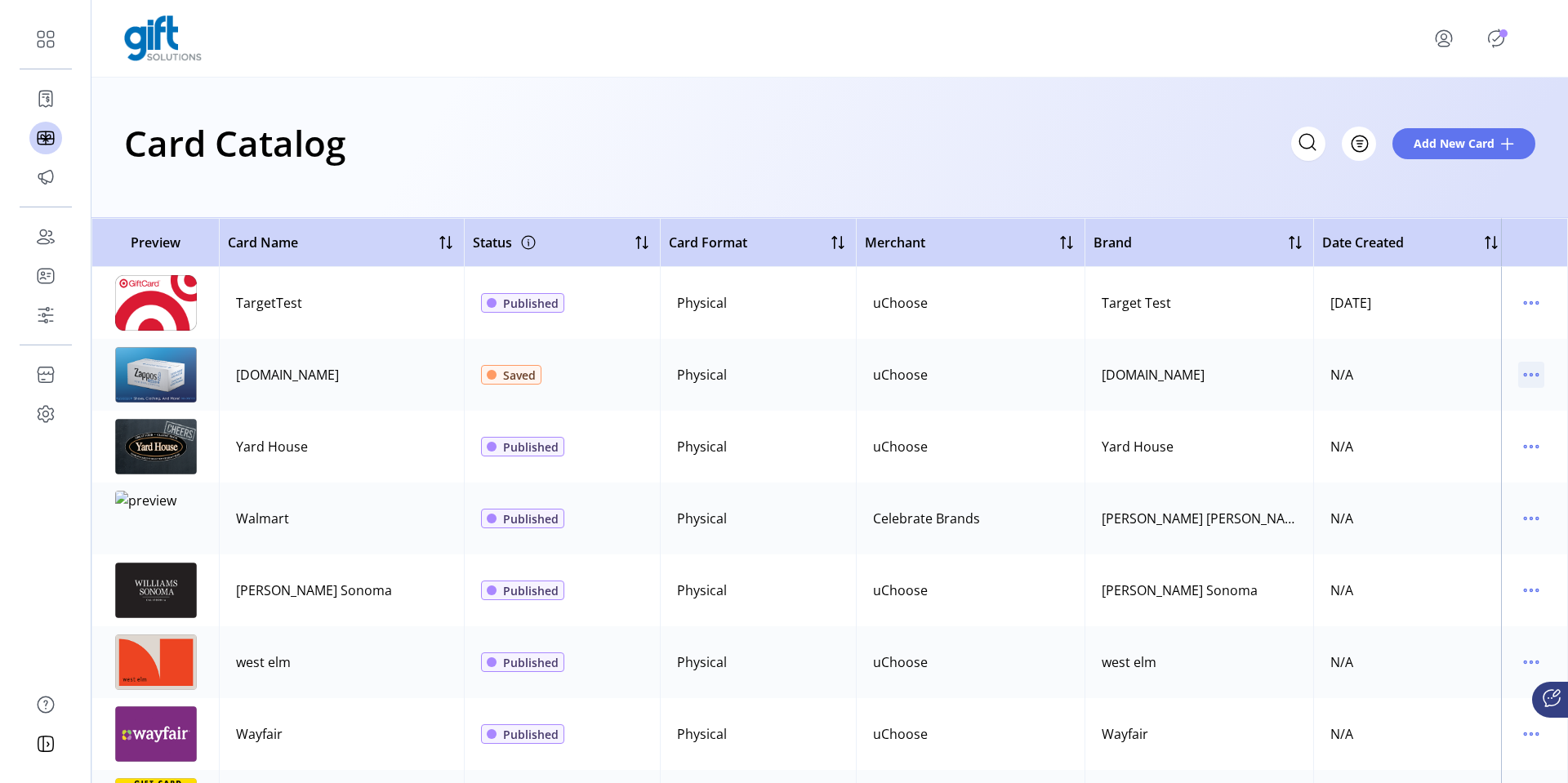
click at [1519, 370] on icon "menu" at bounding box center [1531, 375] width 26 height 26
click at [1417, 433] on span "Edit Details" at bounding box center [1454, 432] width 135 height 13
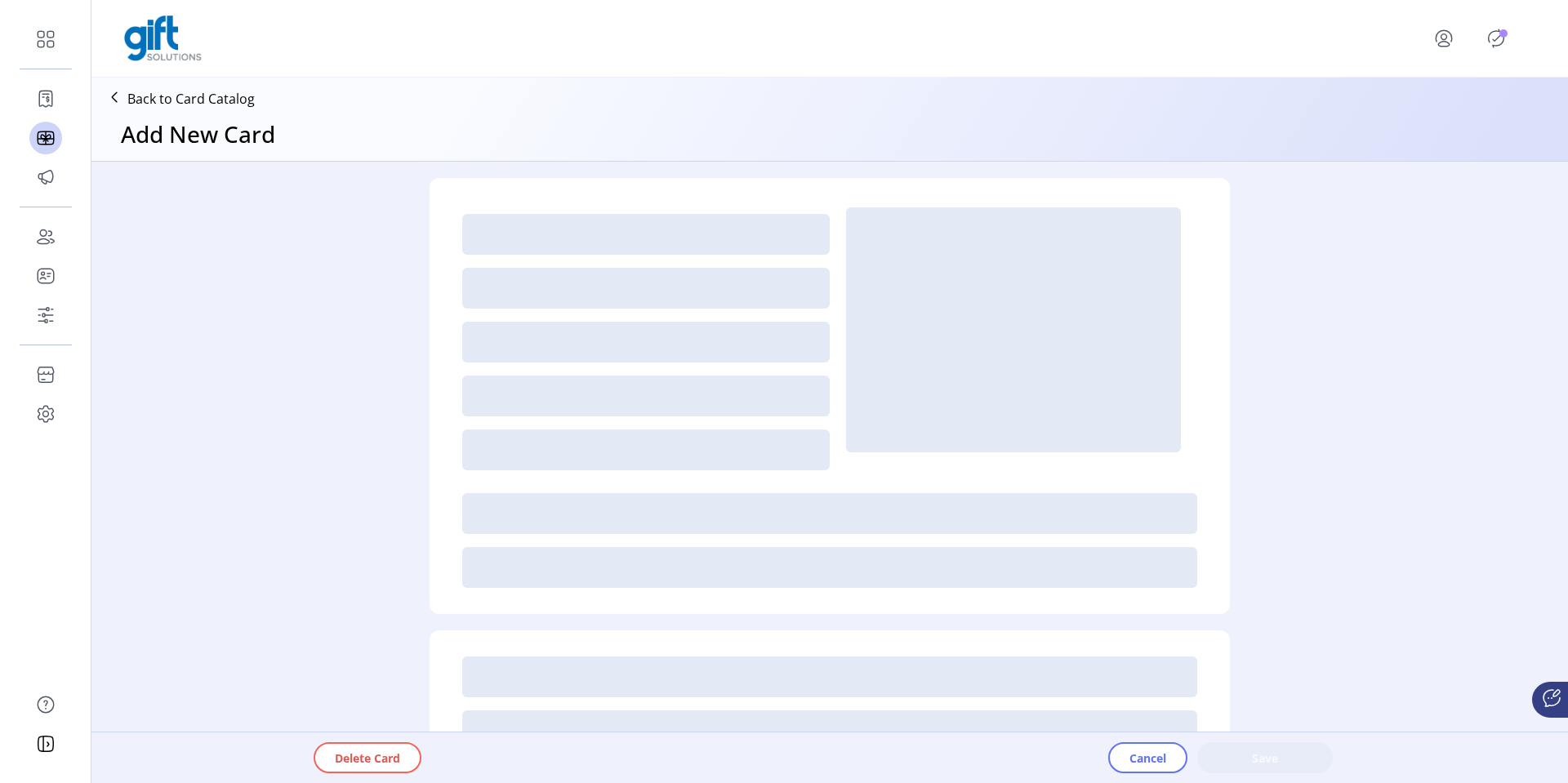
type textarea "*********"
type input "*"
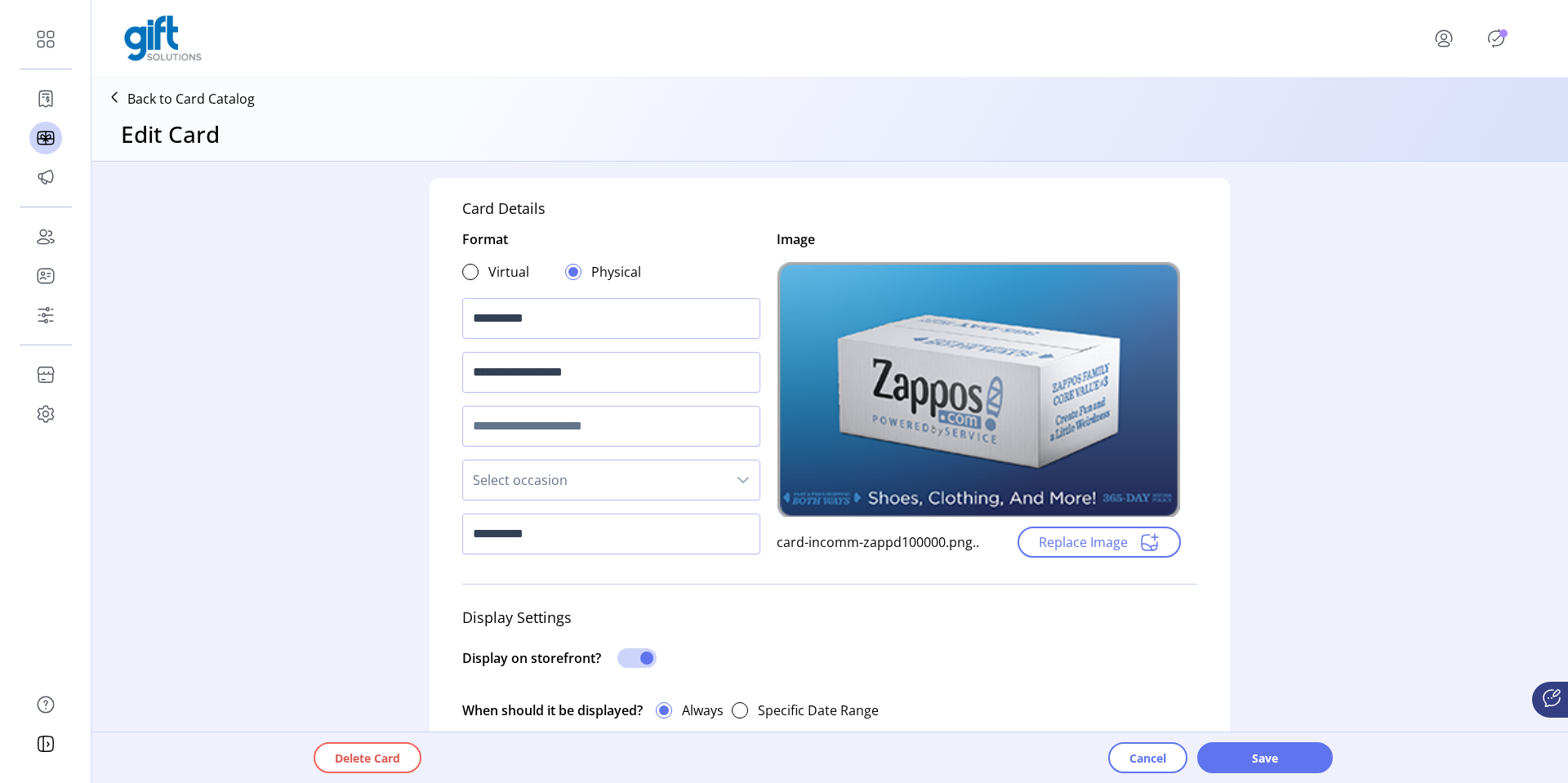
scroll to position [980, 0]
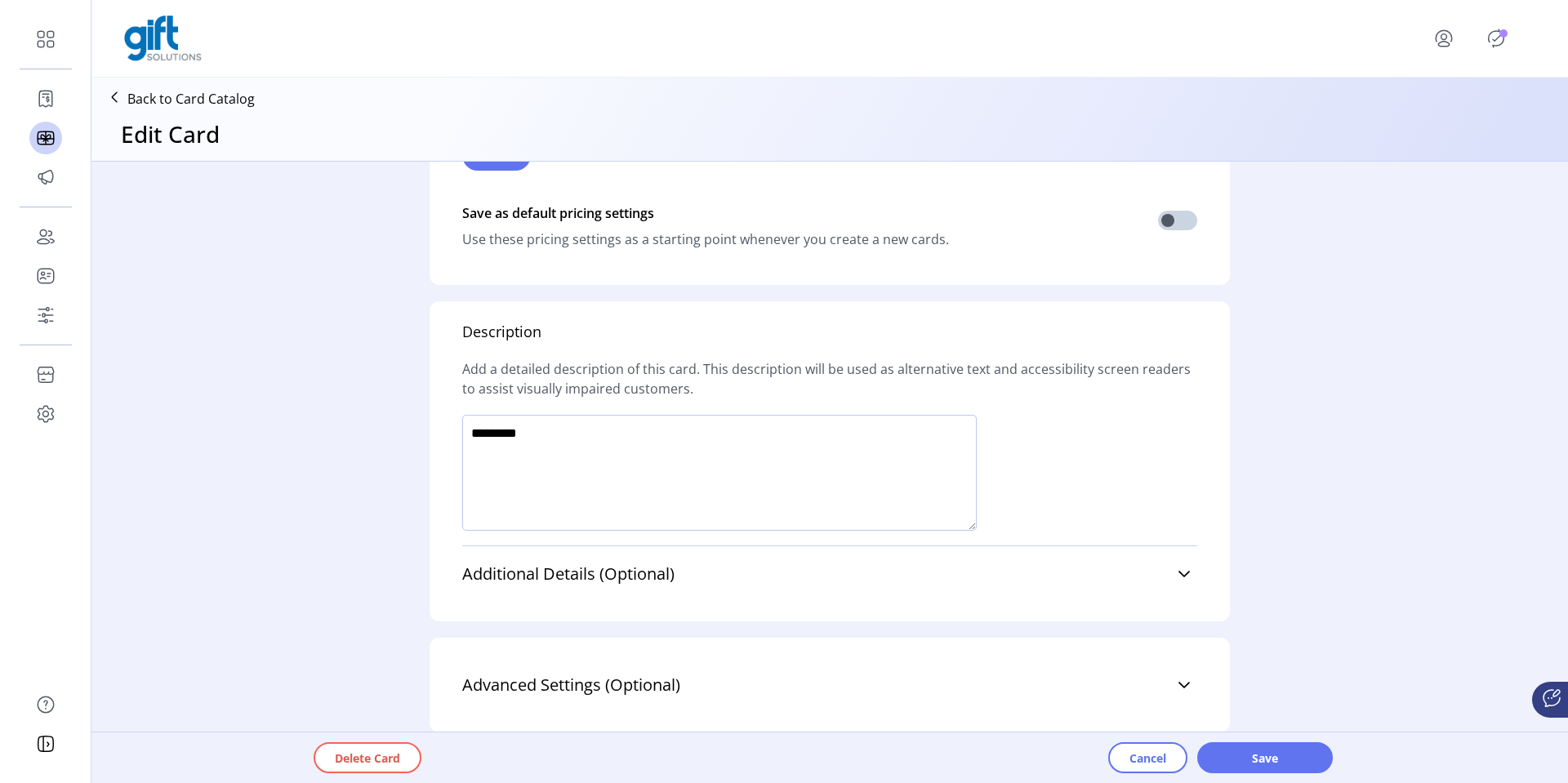
click at [897, 515] on div "Advanced Settings (Optional) Stored Value Processor Supplier Source Supplier Di…" at bounding box center [829, 685] width 735 height 56
click at [1189, 515] on link "Advanced Settings (Optional)" at bounding box center [829, 685] width 735 height 36
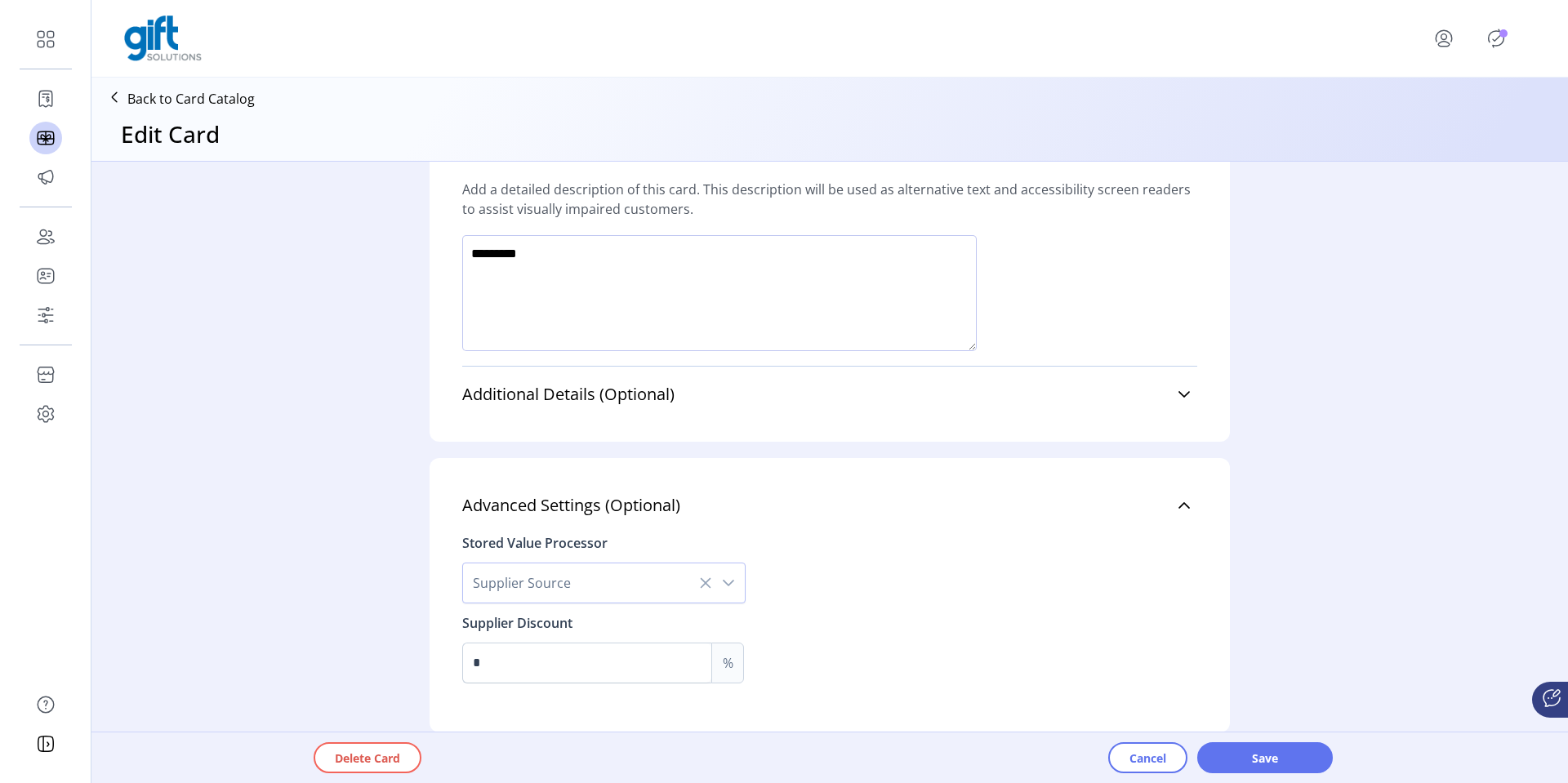
click at [730, 515] on icon "dropdown trigger" at bounding box center [728, 583] width 13 height 13
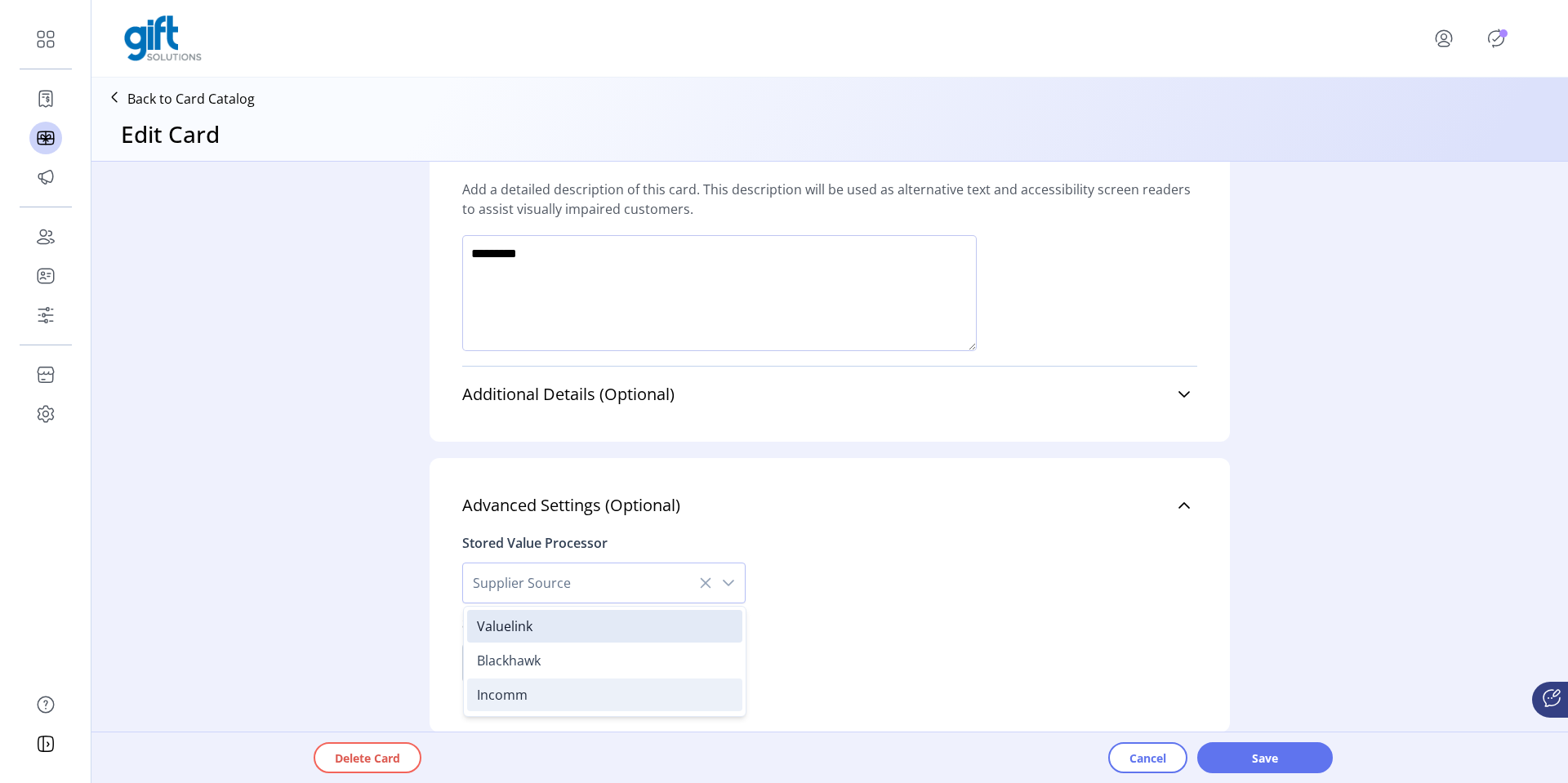
click at [618, 515] on li "Incomm" at bounding box center [604, 694] width 275 height 32
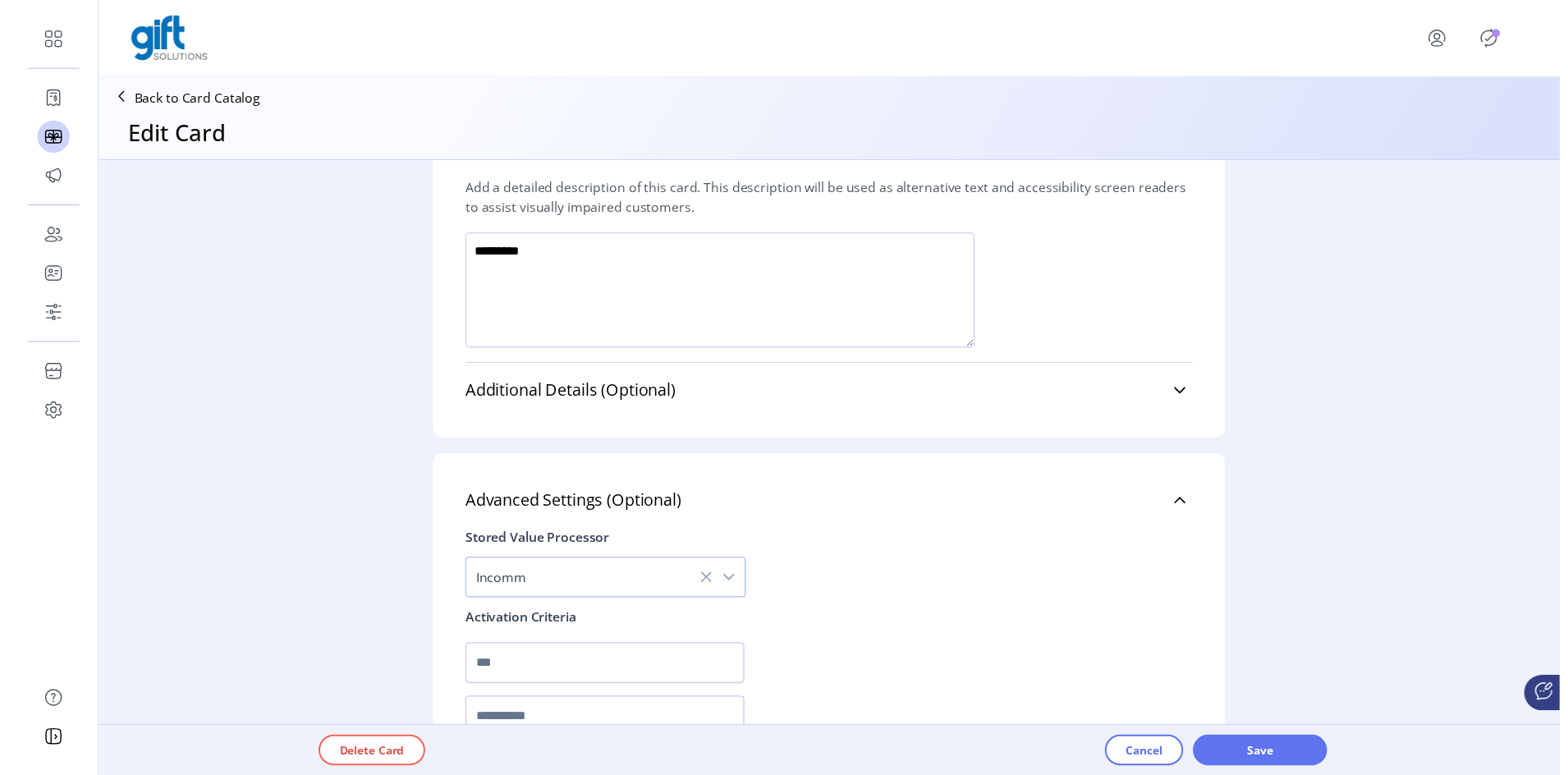
scroll to position [1314, 0]
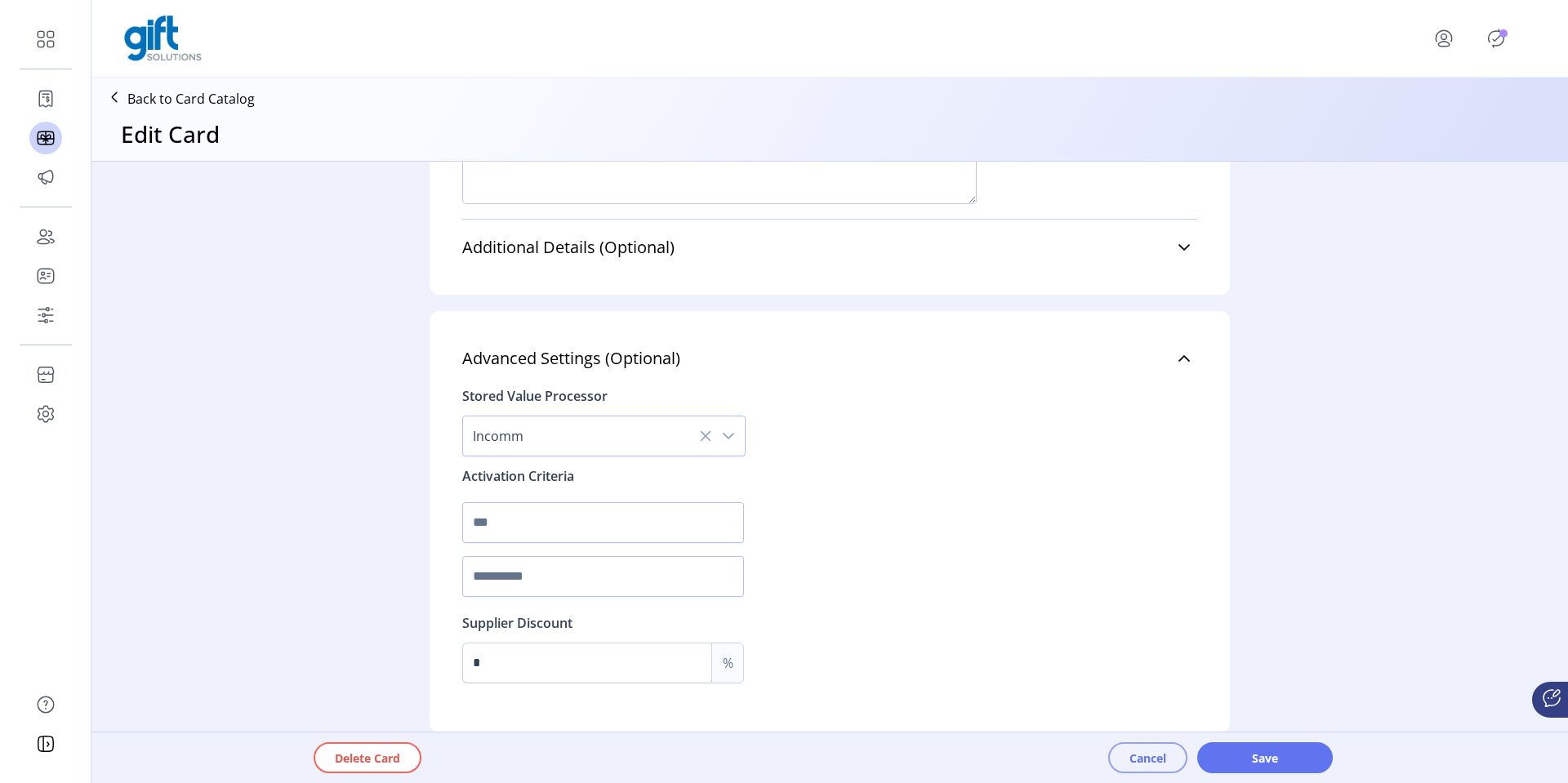
click at [1129, 515] on span "Cancel" at bounding box center [1148, 758] width 37 height 18
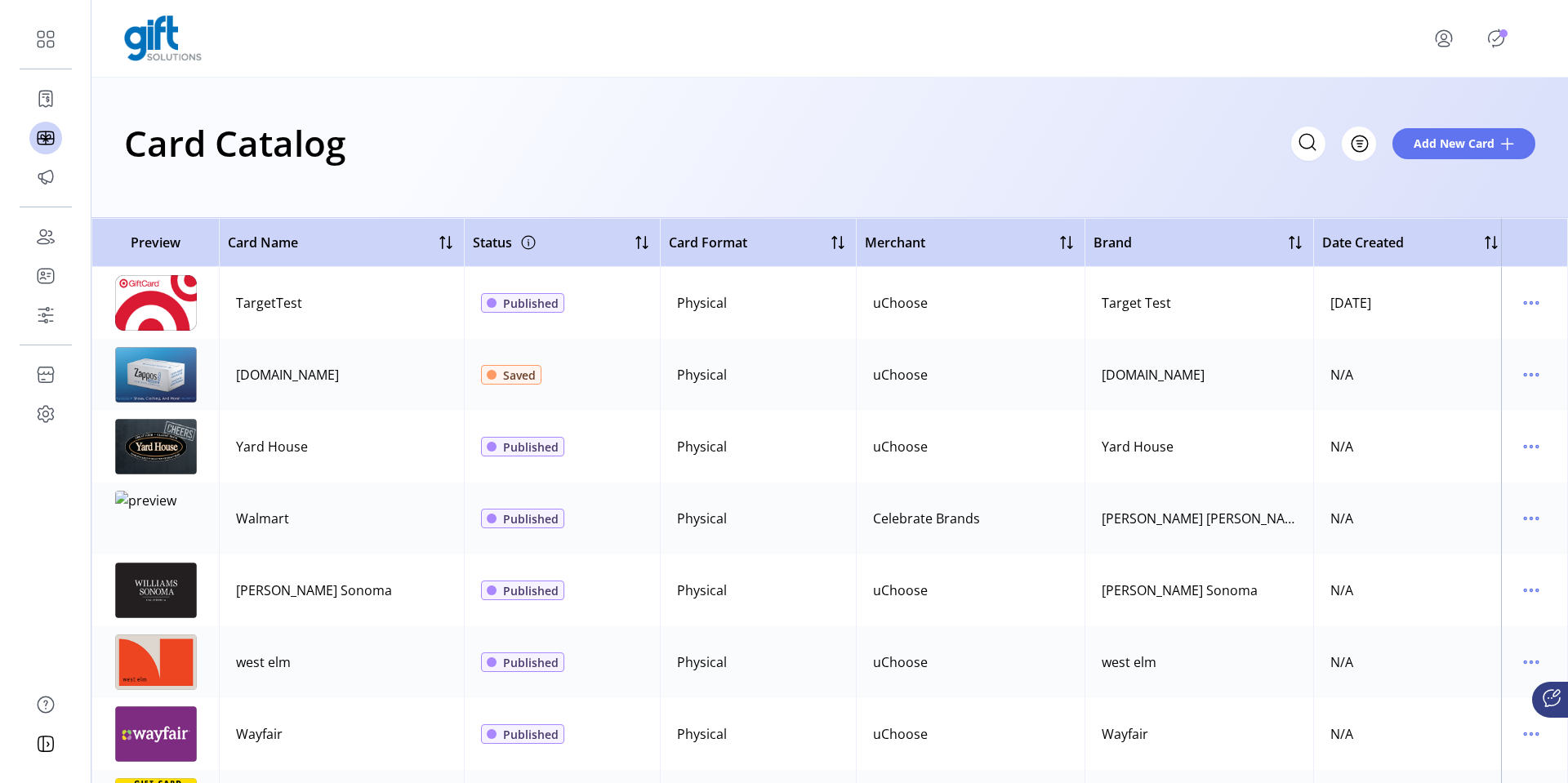
click at [1450, 32] on icon "menu" at bounding box center [1443, 36] width 16 height 11
click at [1438, 108] on span "Sign Out" at bounding box center [1483, 109] width 122 height 13
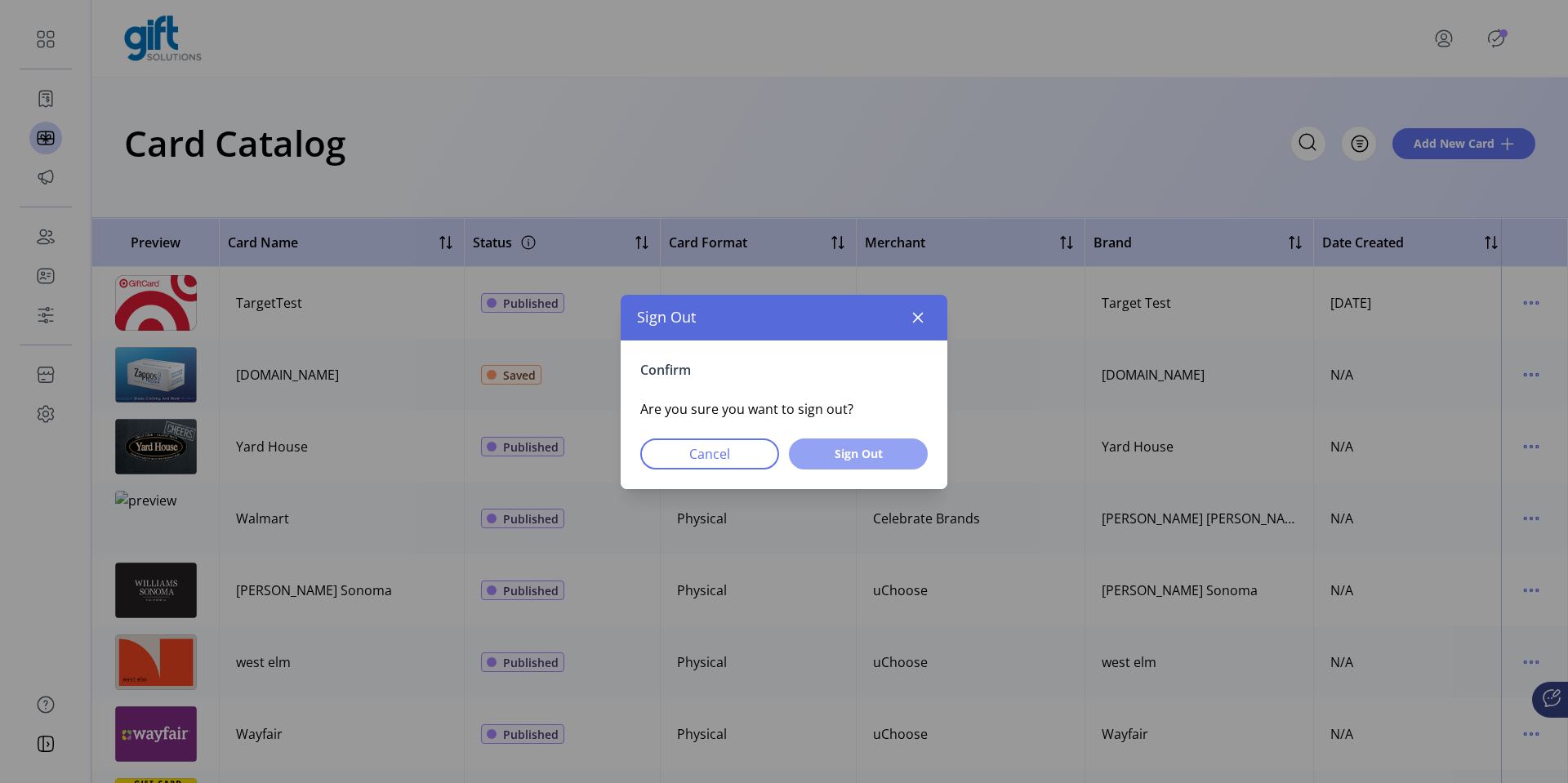
click at [846, 459] on span "Sign Out" at bounding box center [858, 454] width 96 height 18
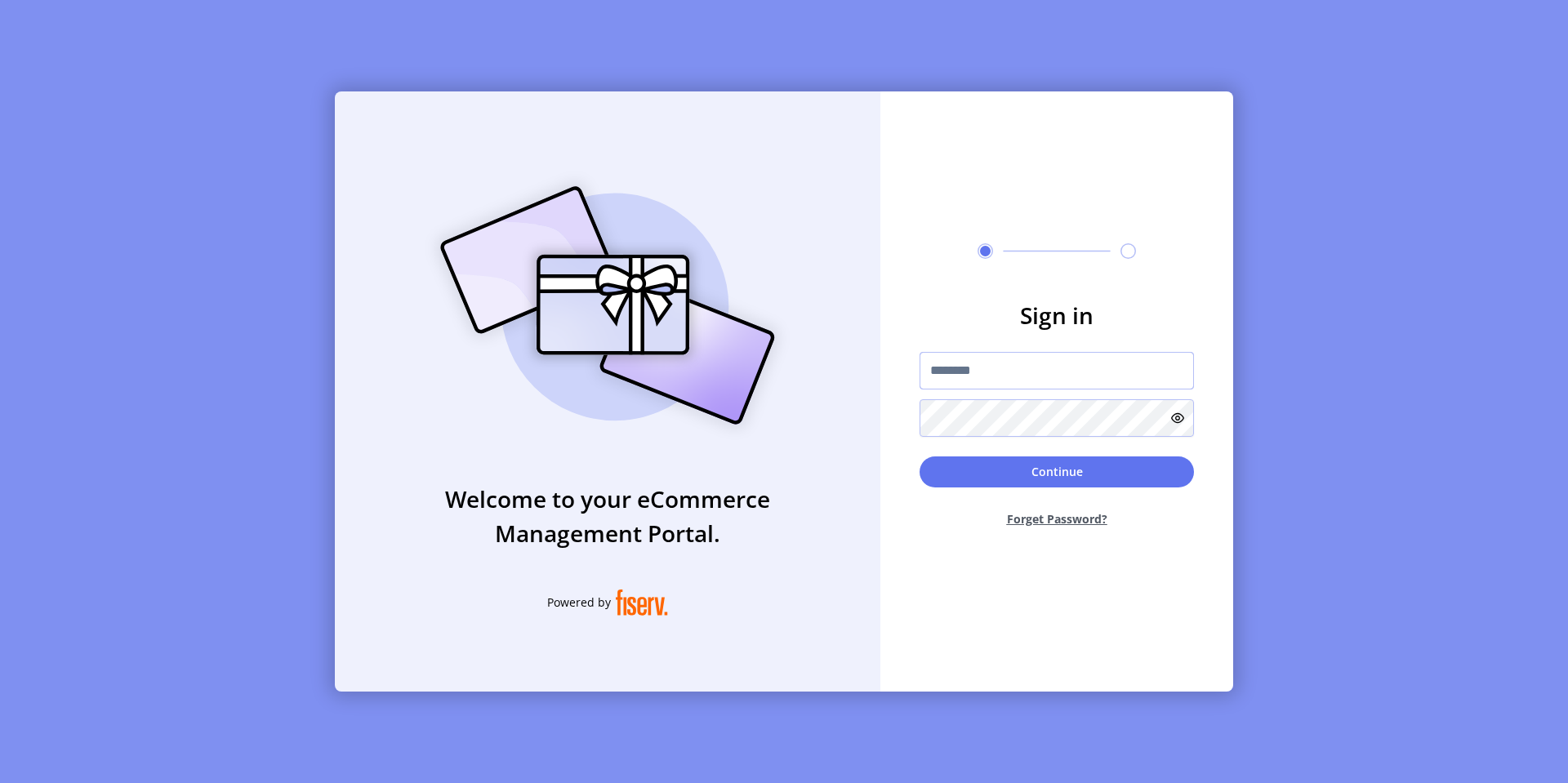
type input "*********"
click at [1027, 364] on input "*********" at bounding box center [1056, 370] width 274 height 38
click at [1003, 470] on button "Continue" at bounding box center [1056, 472] width 274 height 31
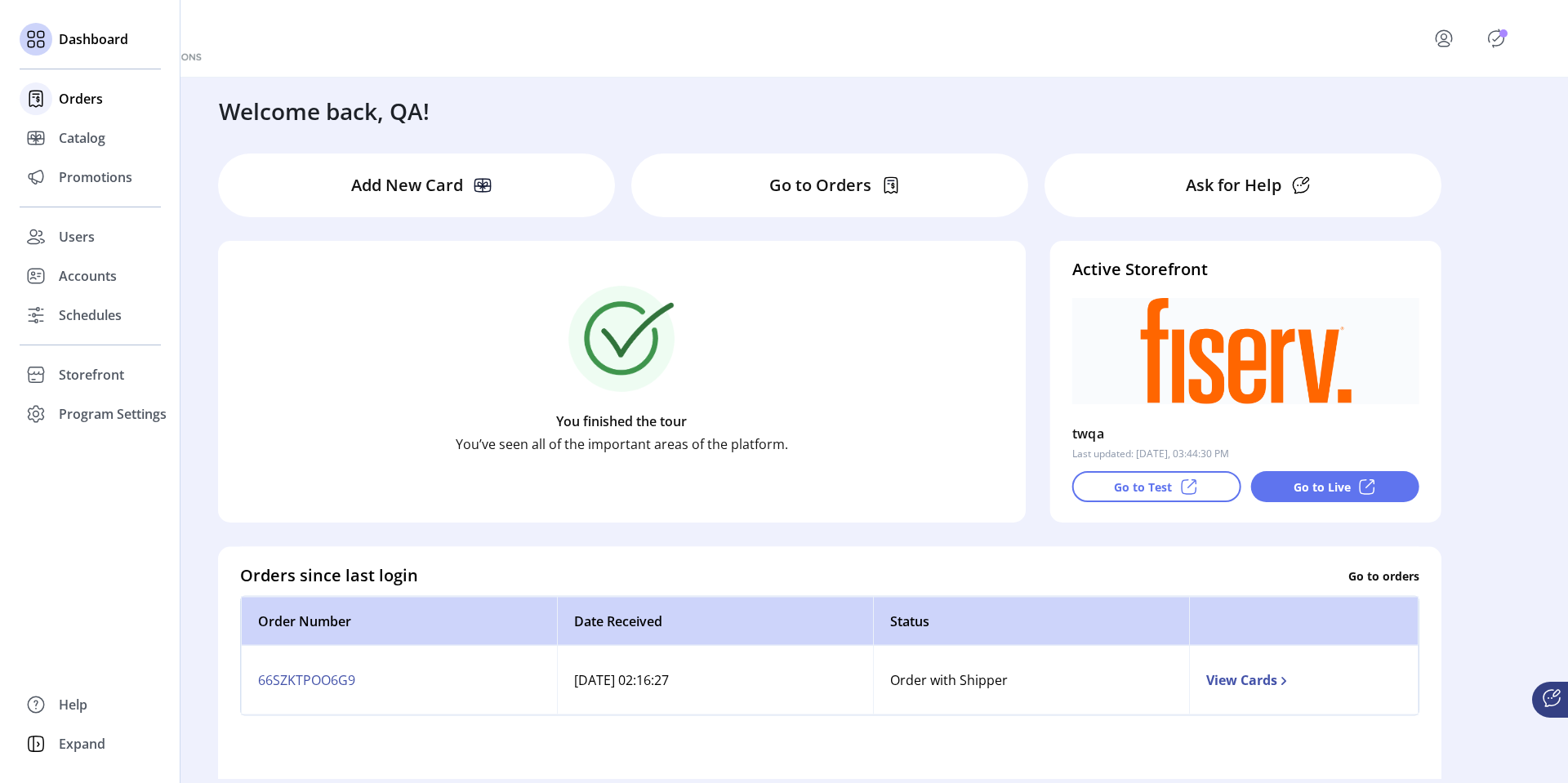
click at [50, 108] on div at bounding box center [35, 99] width 32 height 39
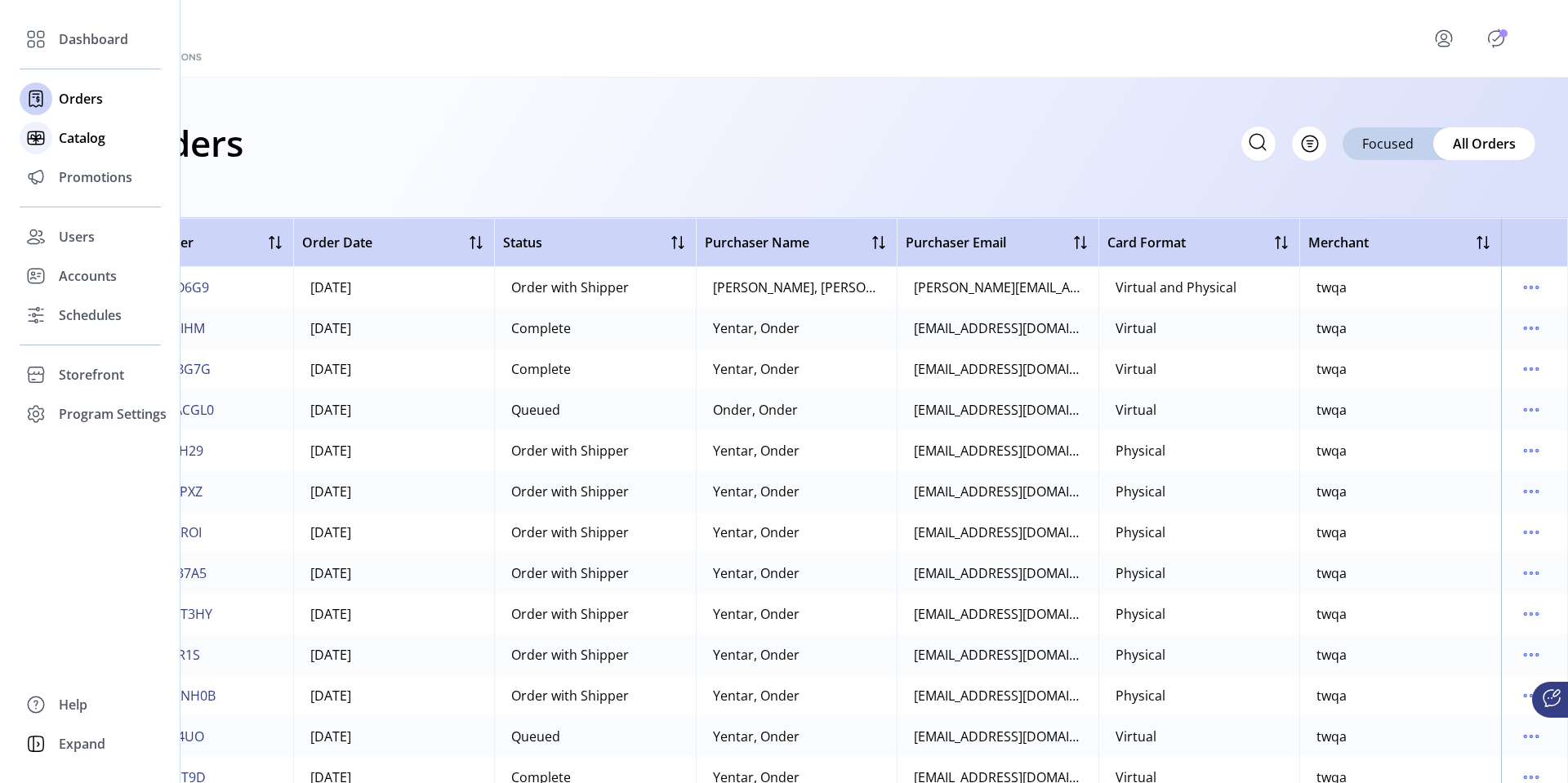
click at [65, 132] on span "Catalog" at bounding box center [82, 137] width 46 height 19
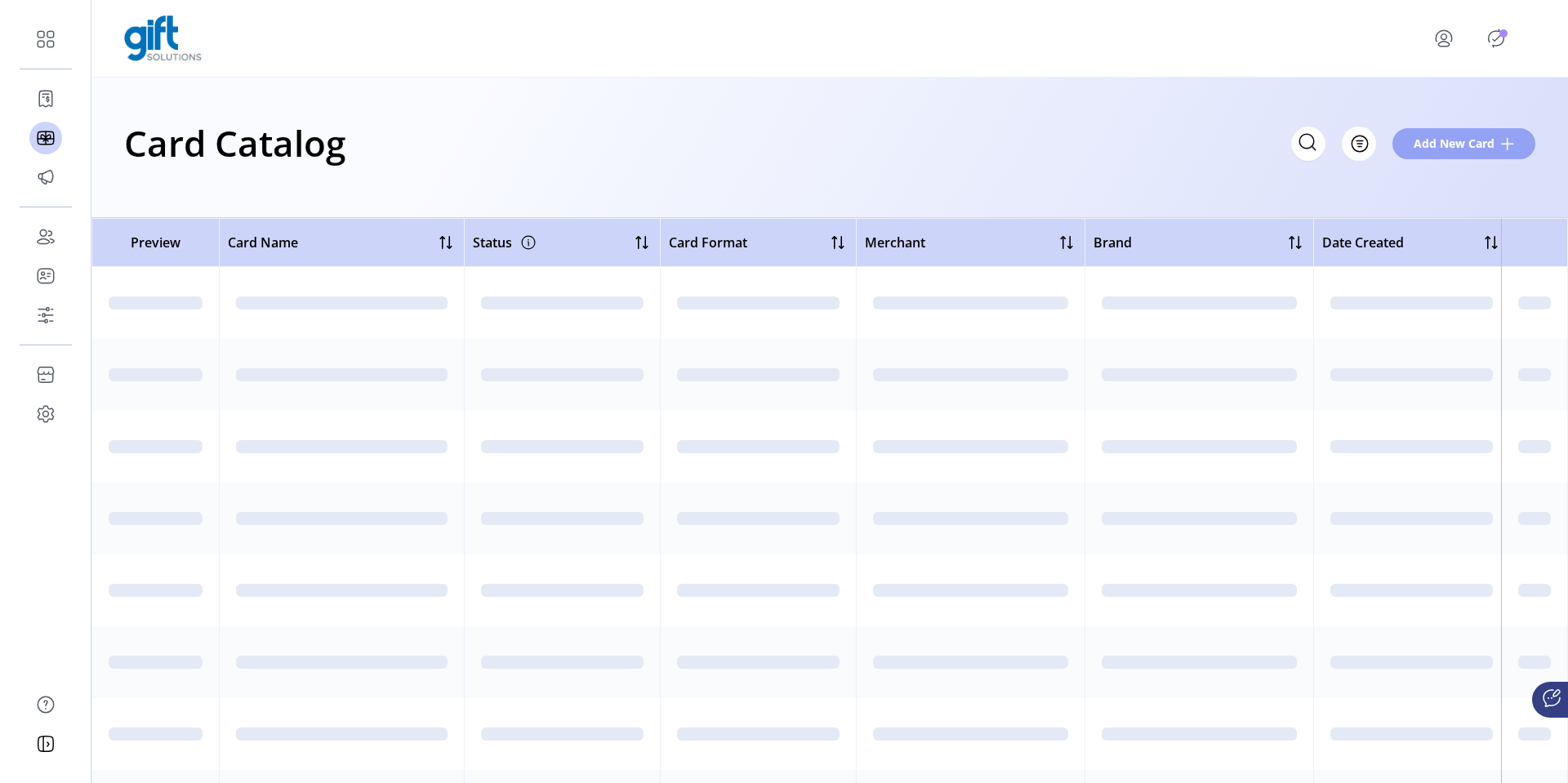
click at [1450, 142] on span "Add New Card" at bounding box center [1453, 143] width 81 height 18
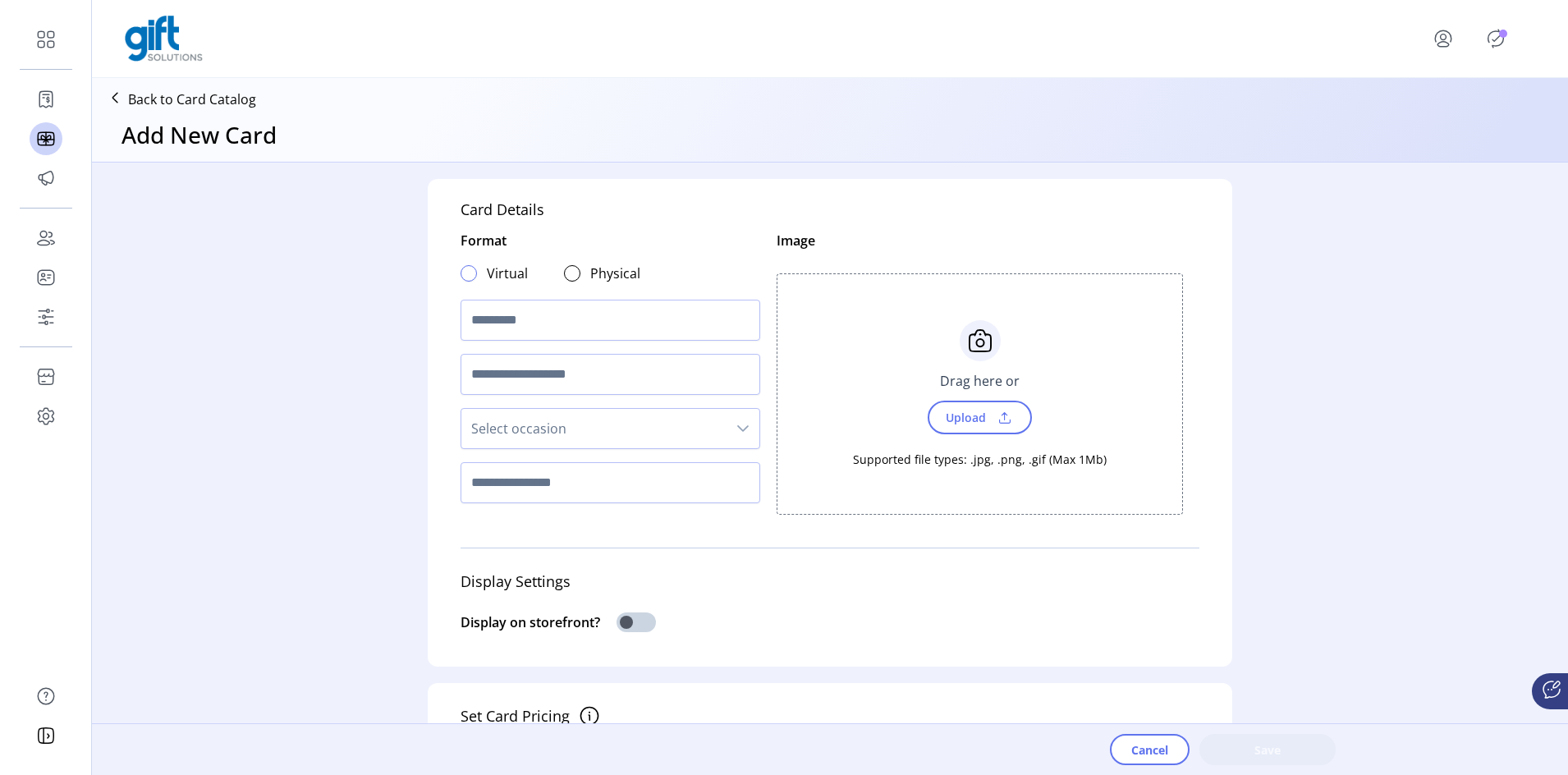
click at [466, 275] on div at bounding box center [469, 274] width 17 height 17
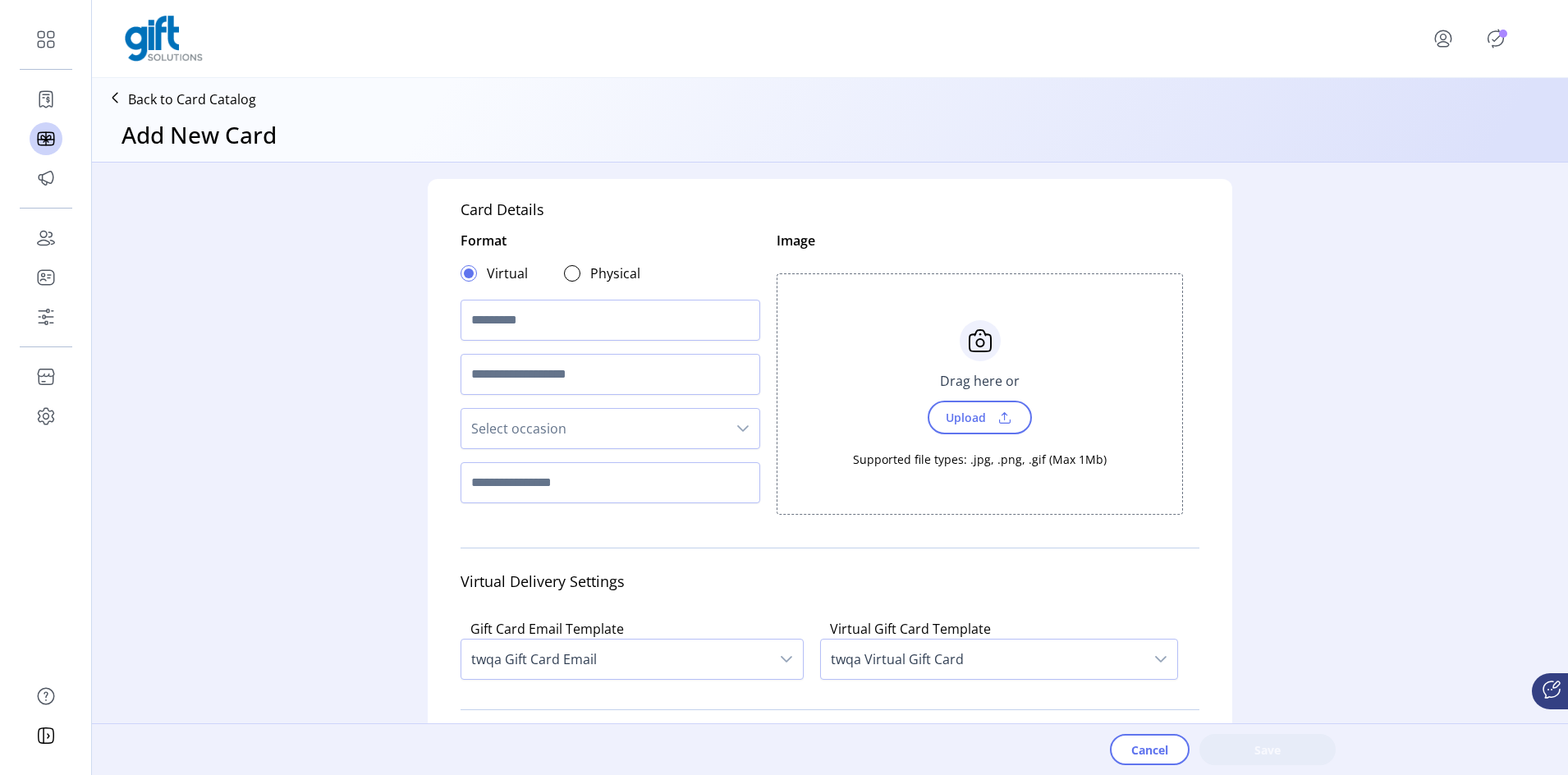
scroll to position [10, 6]
click at [490, 321] on input "text" at bounding box center [610, 320] width 300 height 41
type input "*******"
click at [967, 409] on span "Upload" at bounding box center [964, 418] width 57 height 24
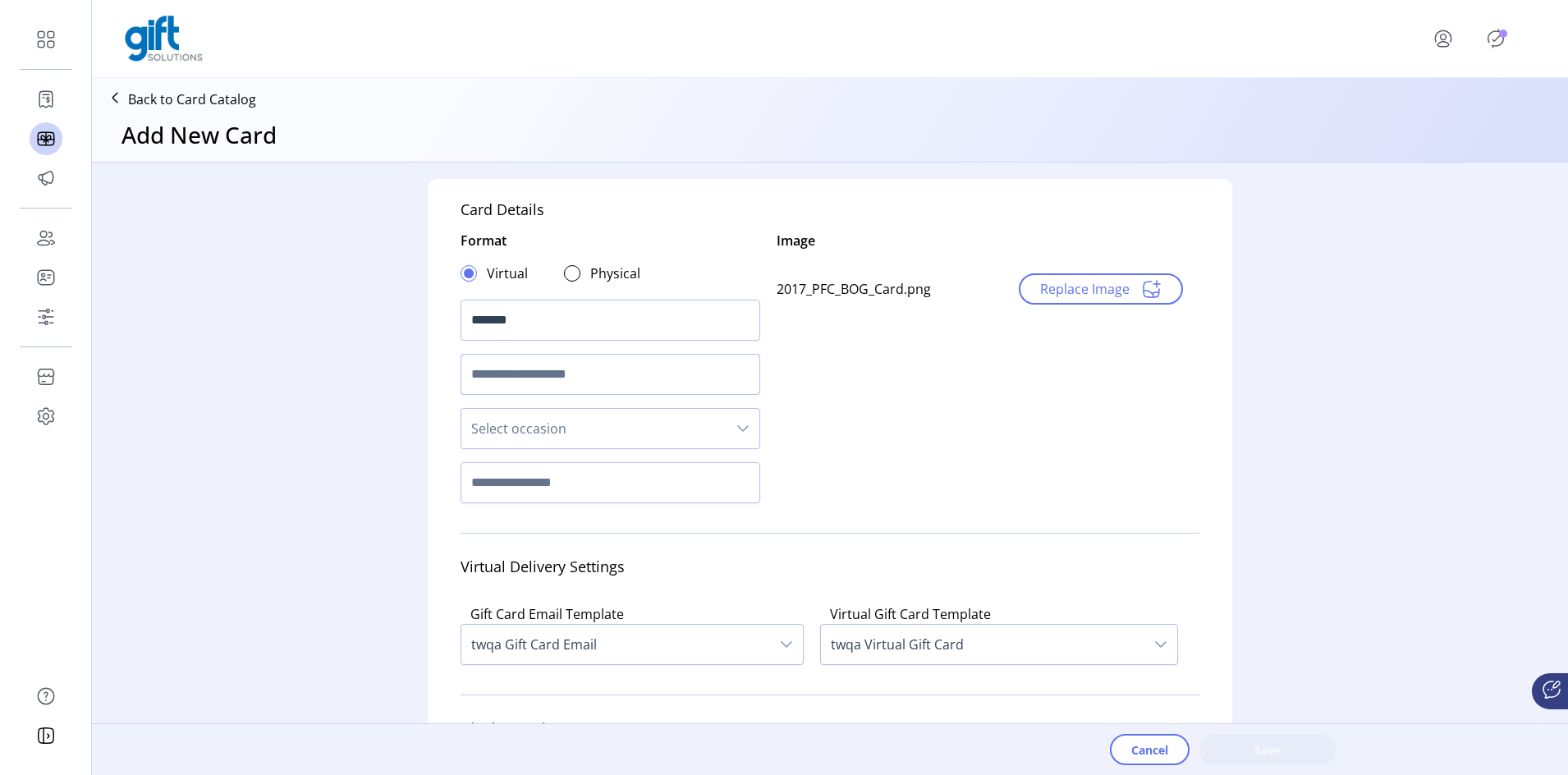
click at [526, 390] on input "text" at bounding box center [610, 374] width 300 height 41
click at [539, 435] on span "Select occasion" at bounding box center [594, 428] width 265 height 39
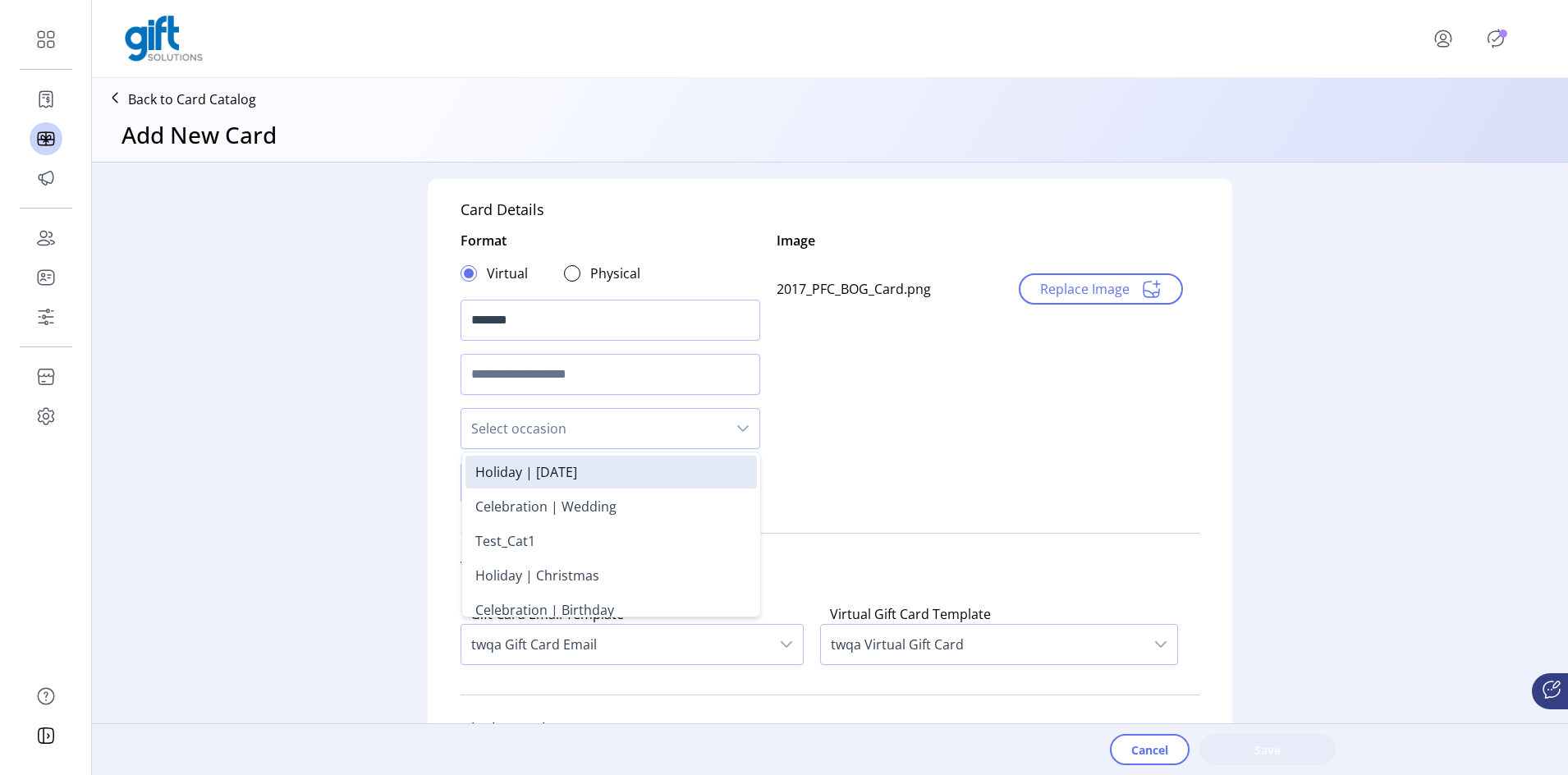
click at [380, 412] on div "Card Details Format Virtual Physical ******* Select occasion Holiday | Hallowee…" at bounding box center [830, 451] width 1476 height 578
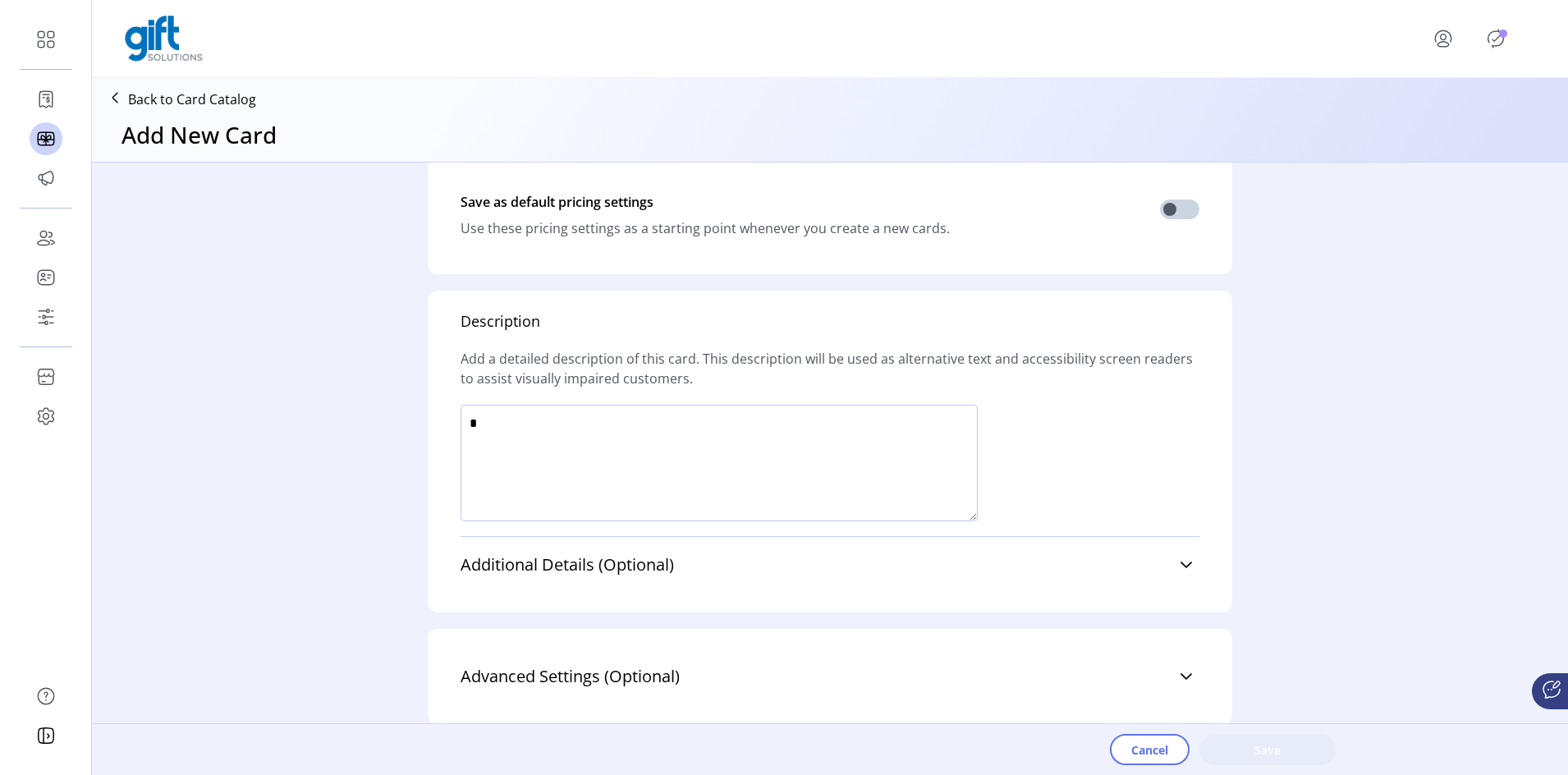
scroll to position [435, 0]
click at [1182, 517] on icon at bounding box center [1186, 675] width 11 height 7
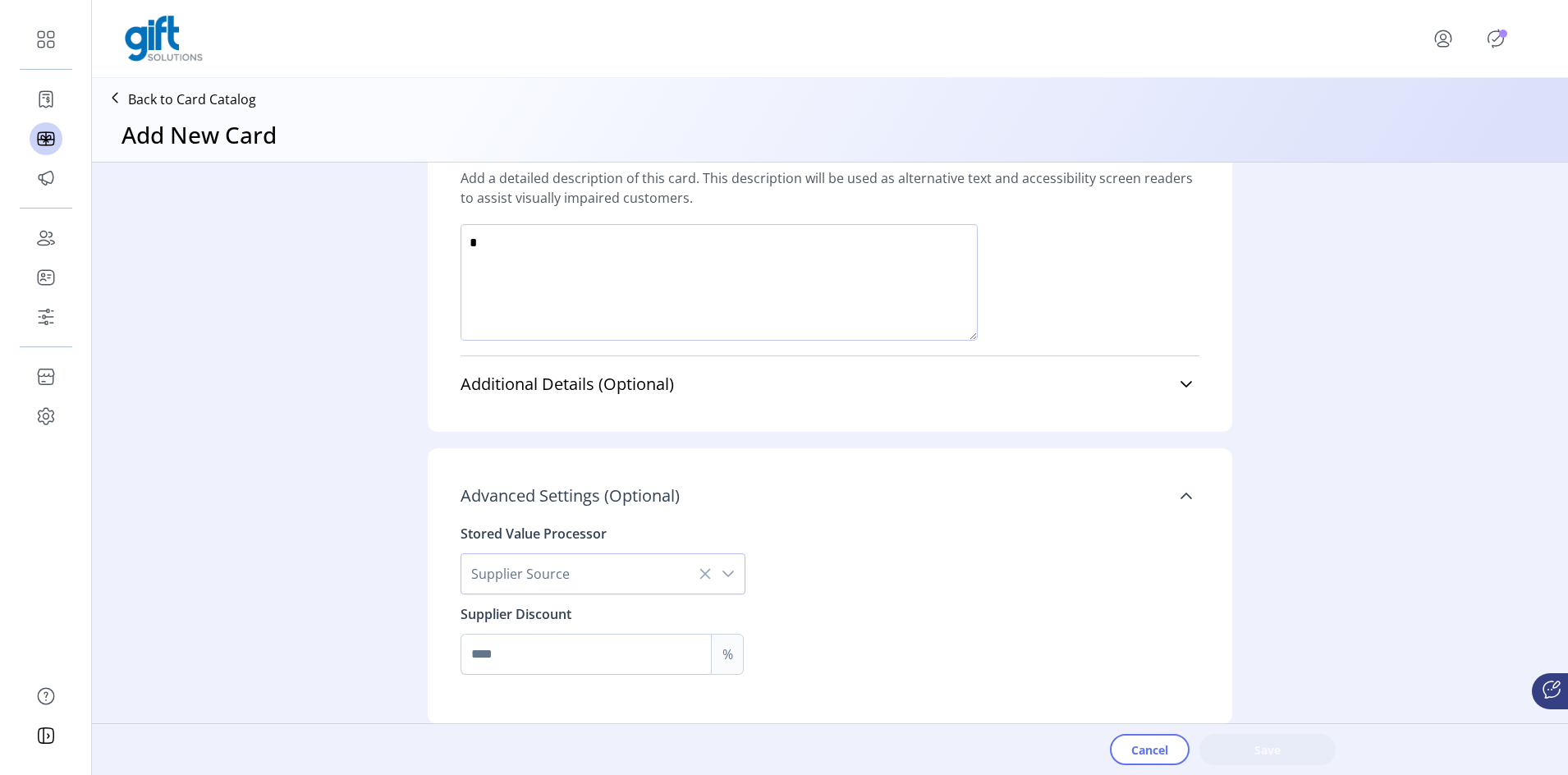
scroll to position [178, 0]
click at [740, 517] on div "dropdown trigger" at bounding box center [728, 573] width 33 height 39
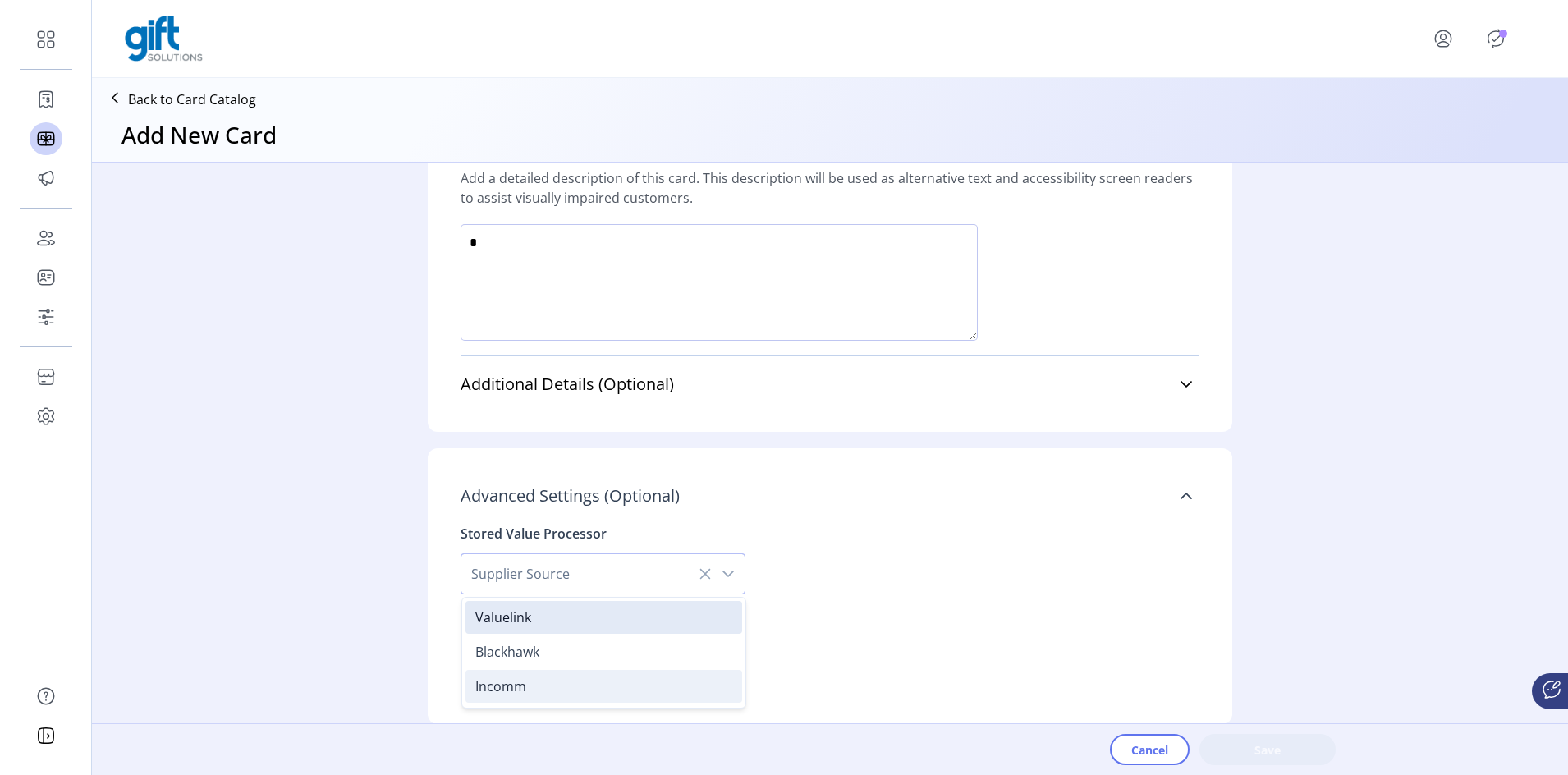
click at [549, 517] on li "Incomm" at bounding box center [603, 686] width 276 height 33
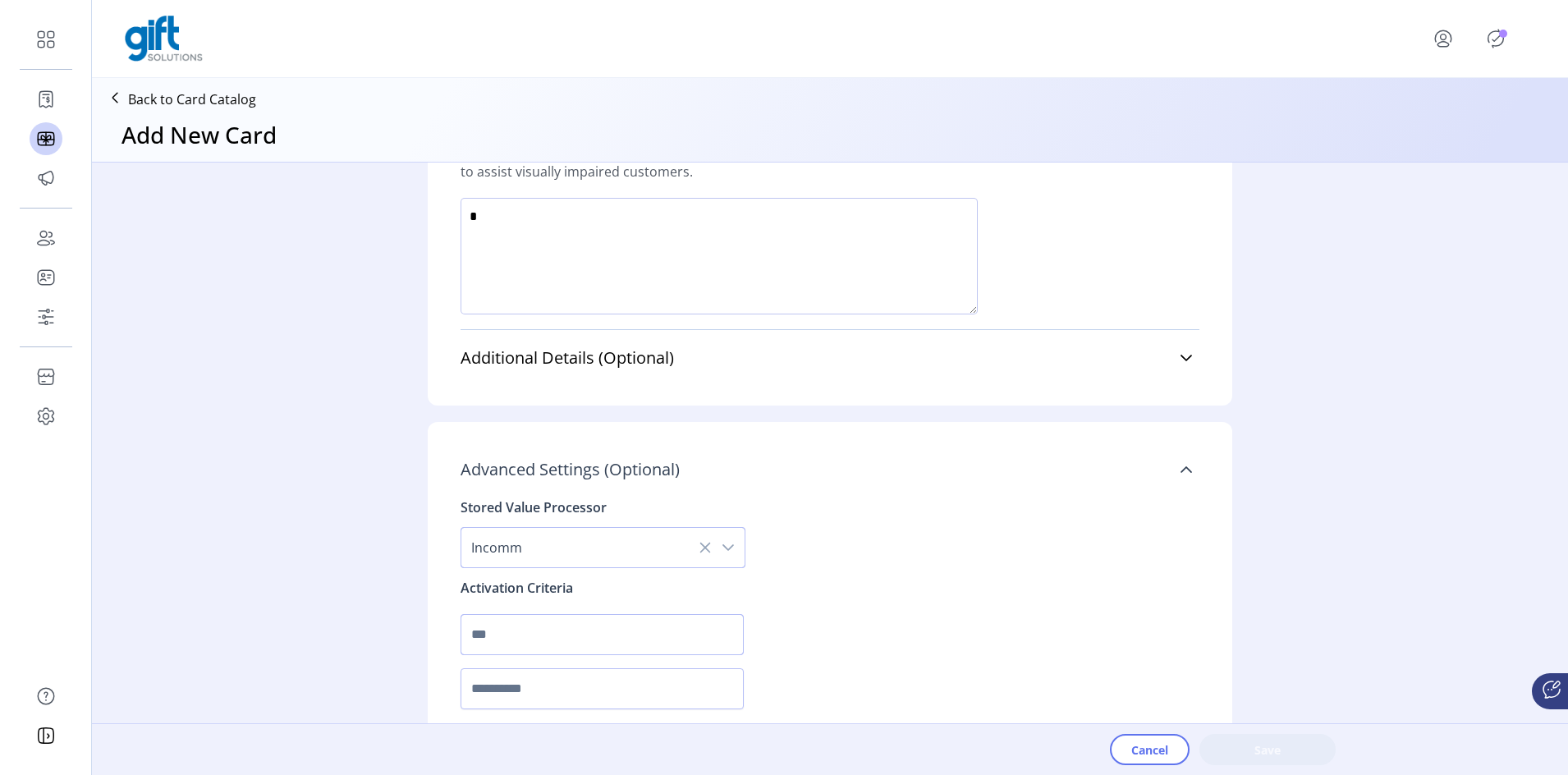
click at [535, 517] on input "text" at bounding box center [602, 635] width 283 height 41
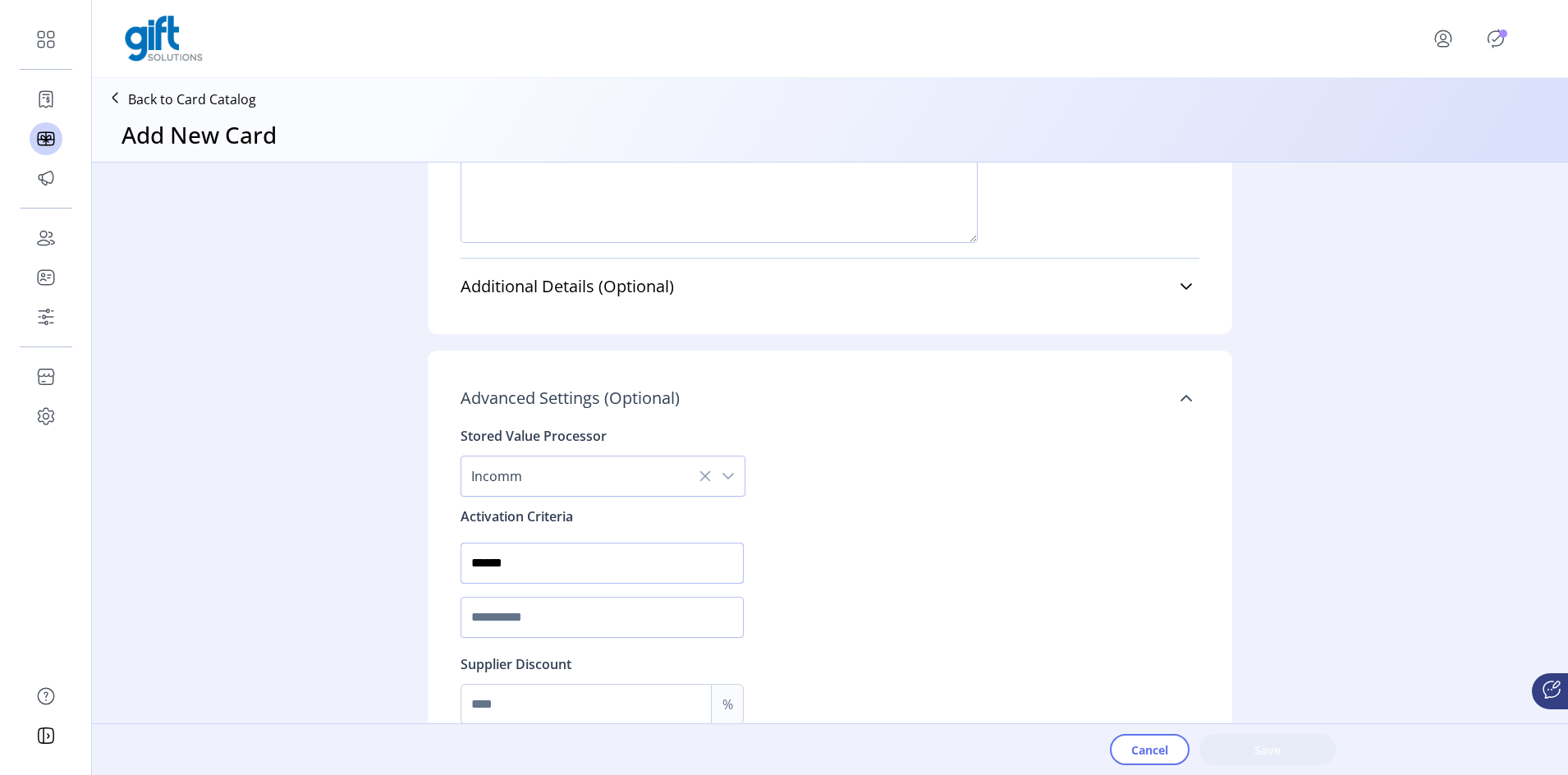
scroll to position [1221, 0]
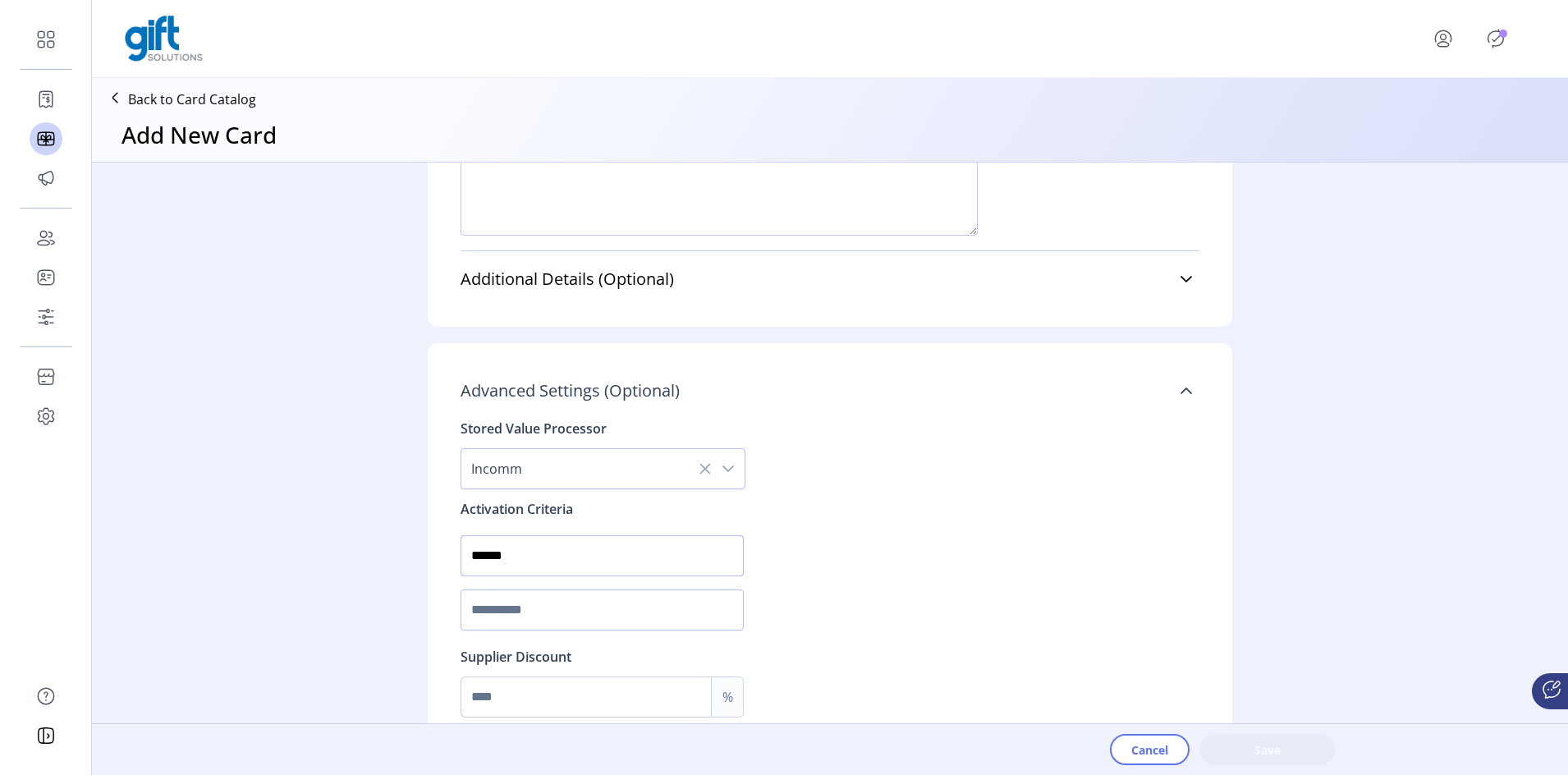
type input "******"
click at [498, 517] on input "text" at bounding box center [602, 609] width 283 height 41
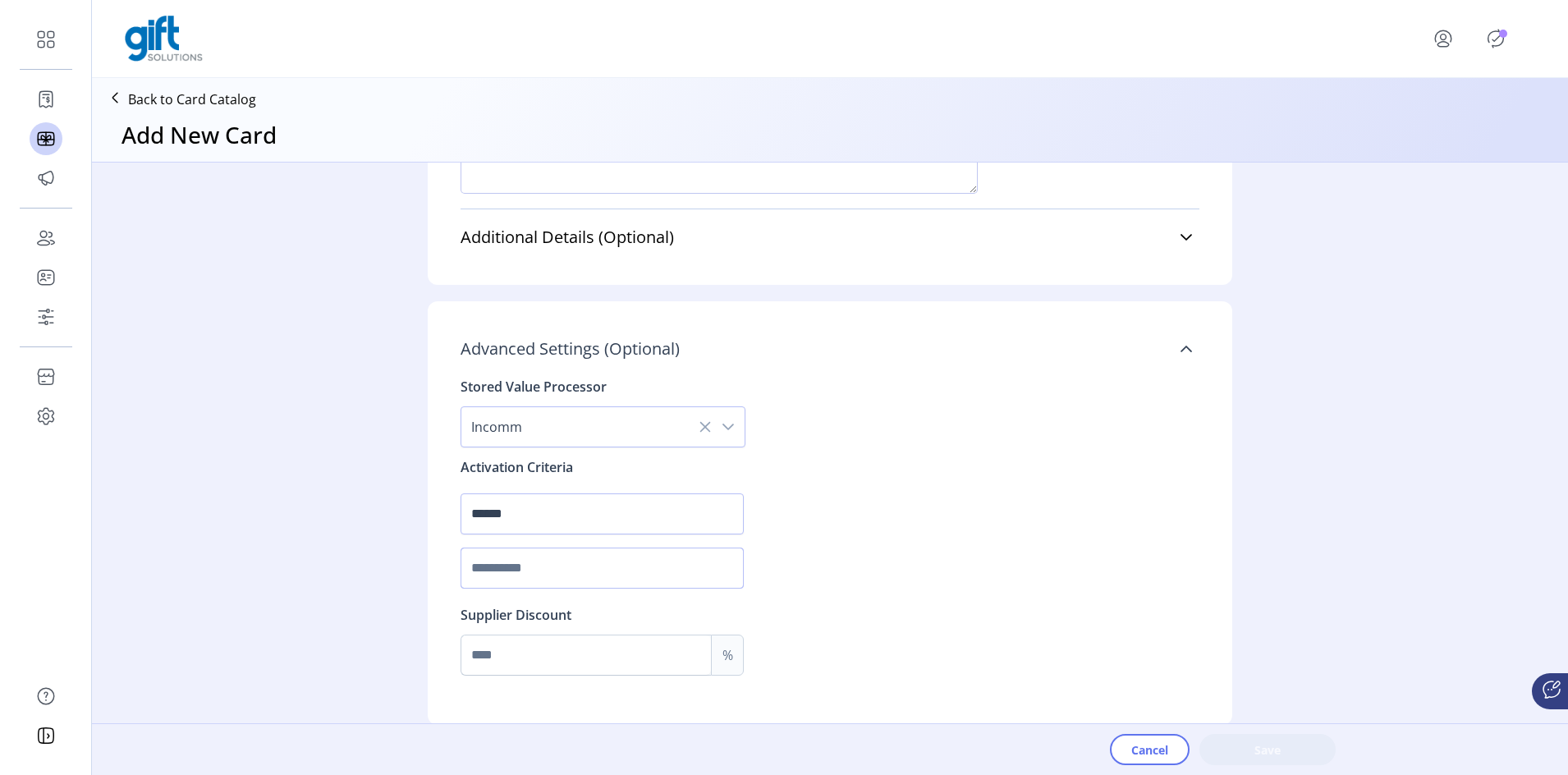
scroll to position [1269, 0]
type input "****"
click at [607, 517] on input at bounding box center [586, 654] width 249 height 39
type input "*"
click at [404, 489] on div "Card Details Format Virtual Physical ******* Select occasion Image 2017_PFC_BOG…" at bounding box center [830, 451] width 1476 height 578
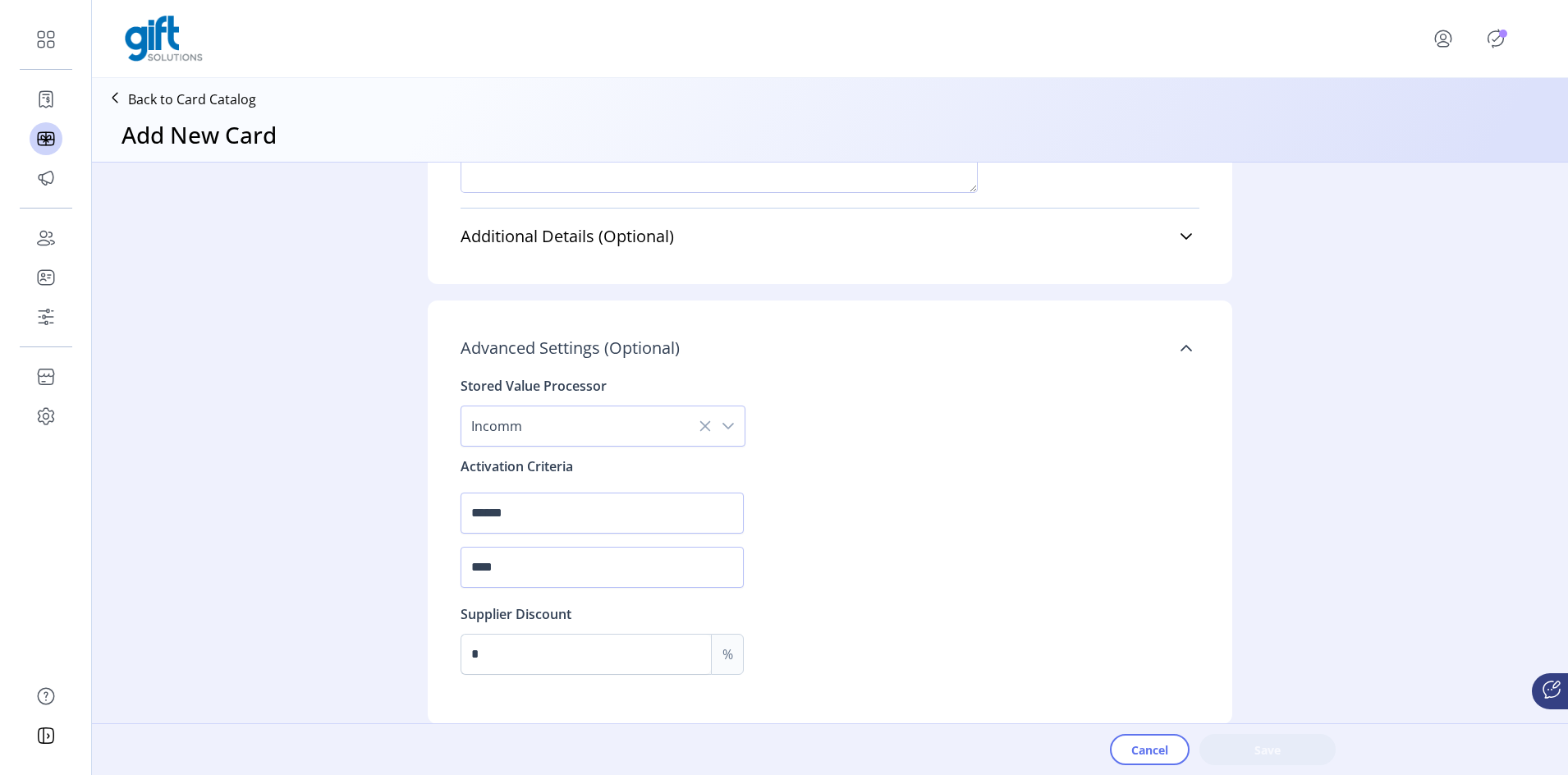
click at [1239, 517] on div "Cancel Save" at bounding box center [855, 750] width 1090 height 32
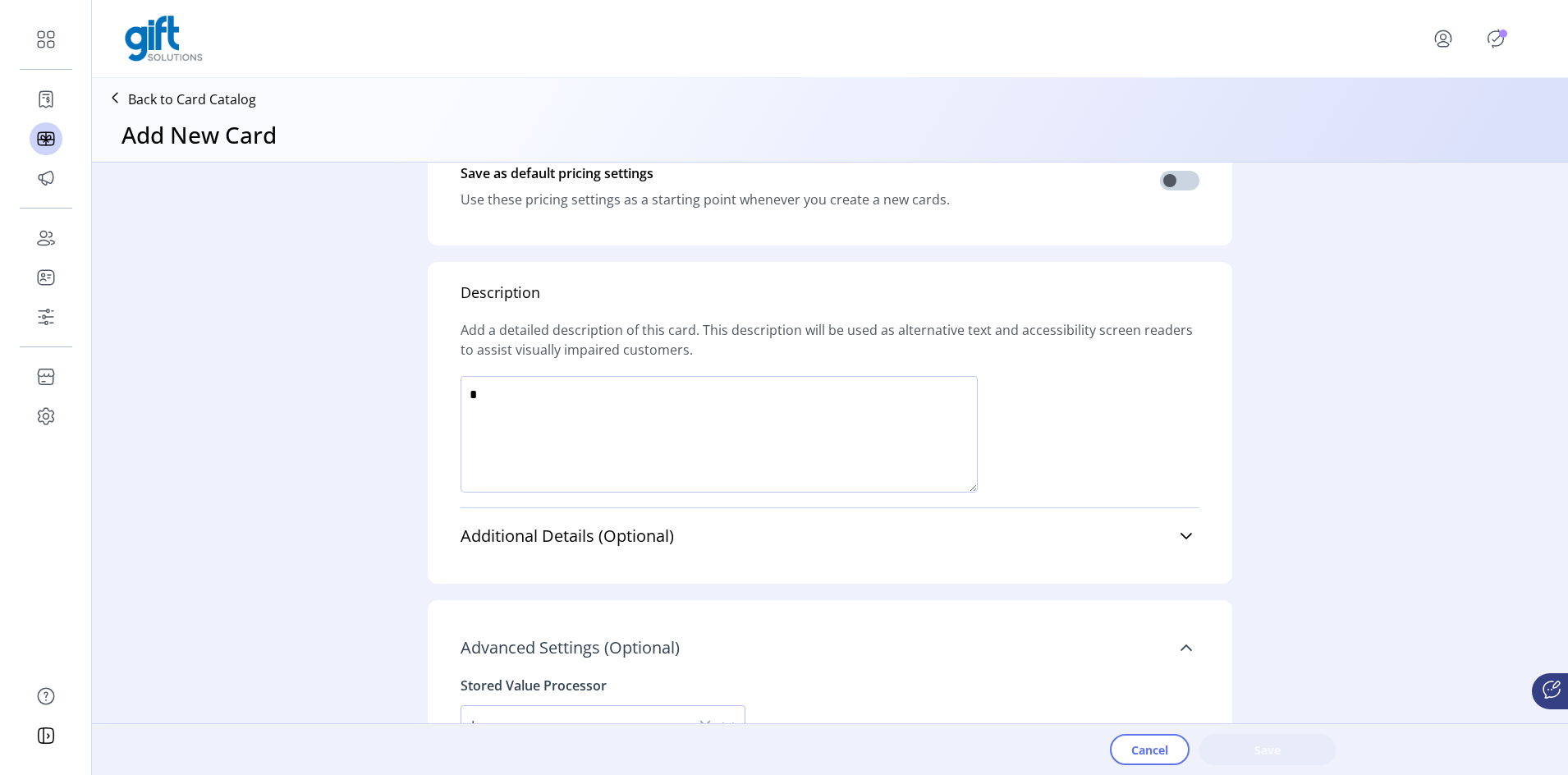
scroll to position [959, 0]
click at [751, 380] on textarea at bounding box center [719, 437] width 517 height 116
type textarea "****"
click at [1225, 517] on span "Save" at bounding box center [1267, 750] width 94 height 18
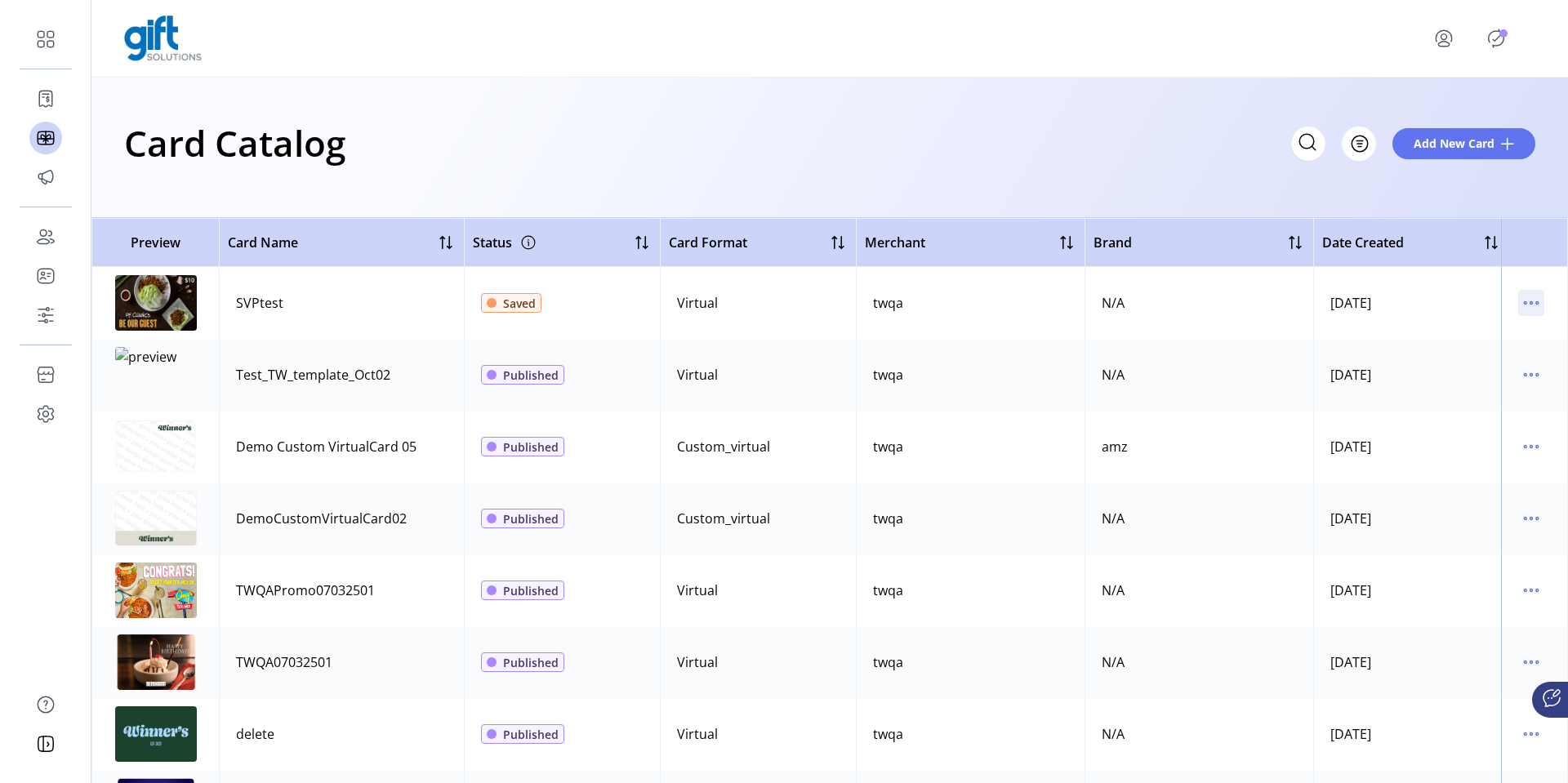
click at [1524, 299] on icon "menu" at bounding box center [1531, 303] width 26 height 26
click at [1449, 364] on span "Edit Details" at bounding box center [1454, 361] width 135 height 13
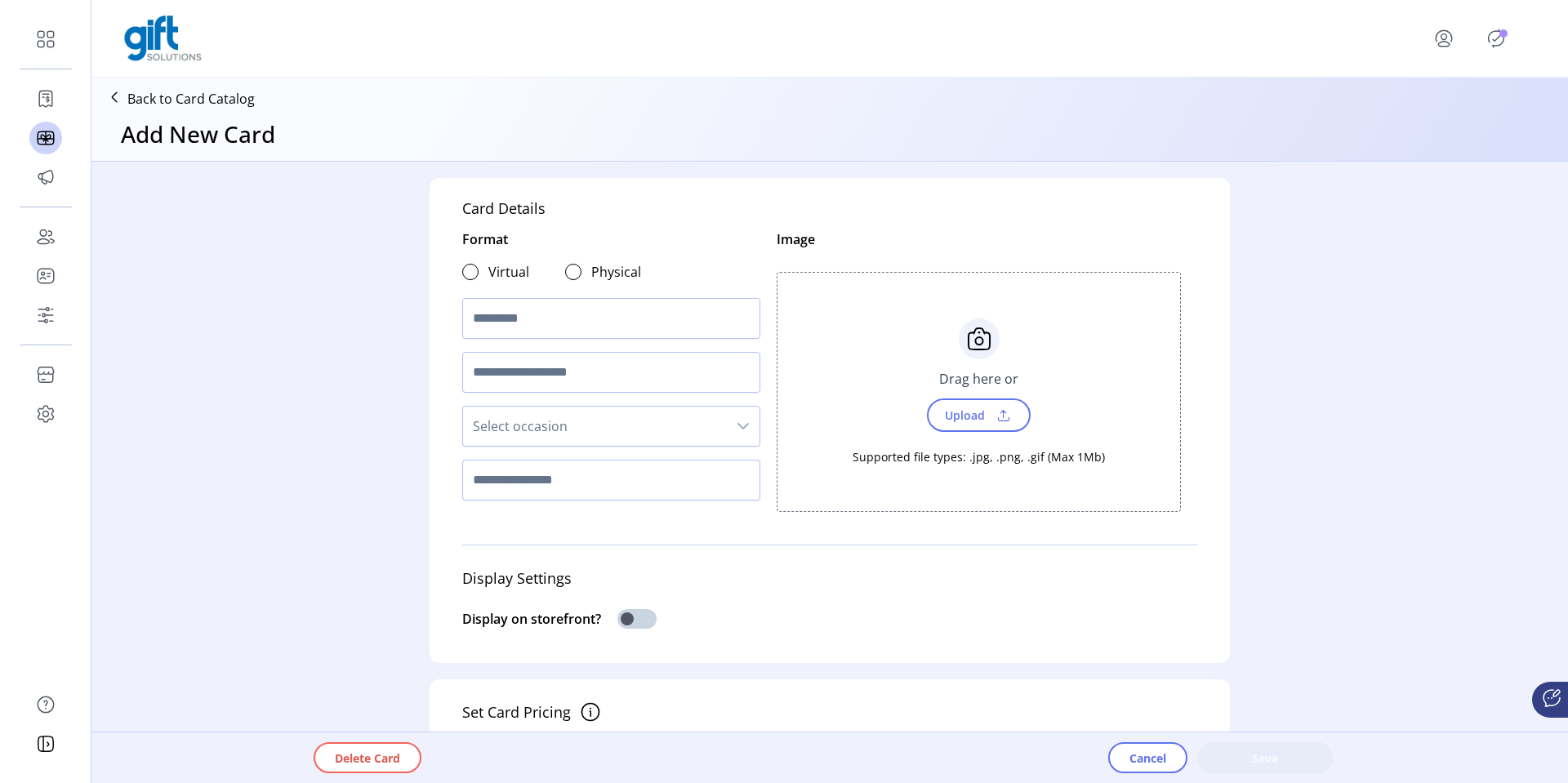
type textarea "****"
type input "*"
type input "*******"
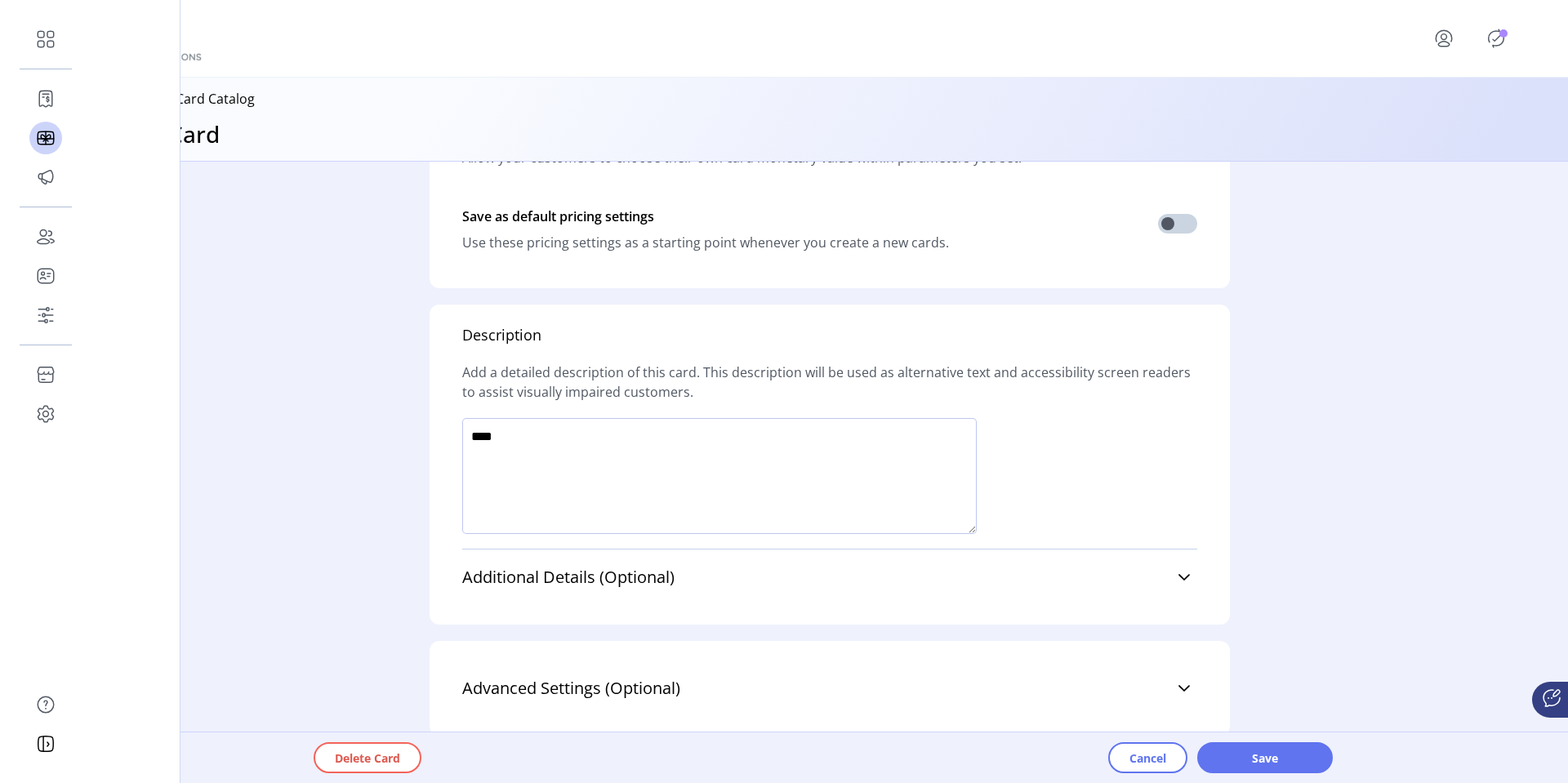
scroll to position [956, 0]
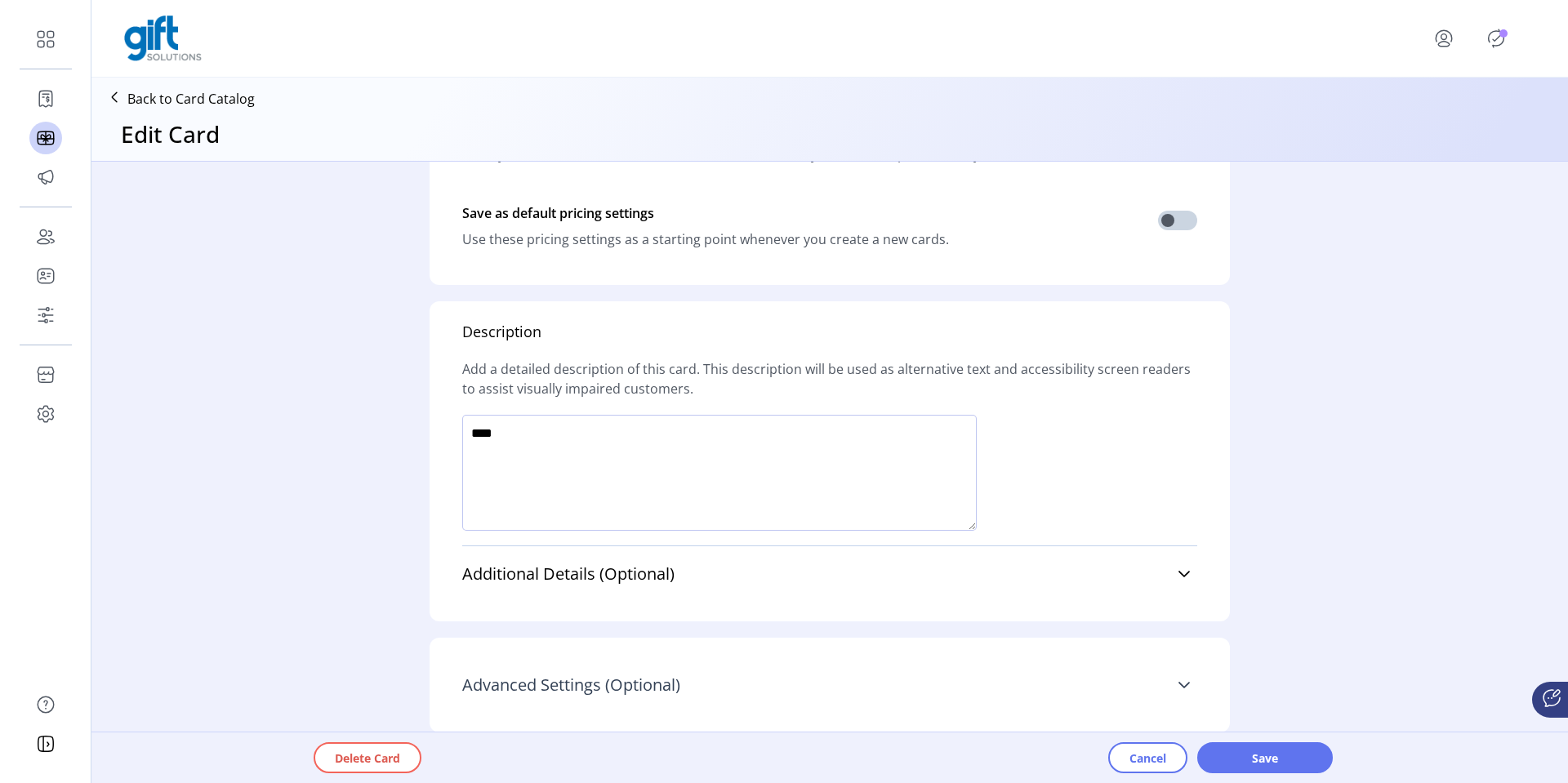
click at [1188, 515] on link "Advanced Settings (Optional)" at bounding box center [829, 685] width 735 height 36
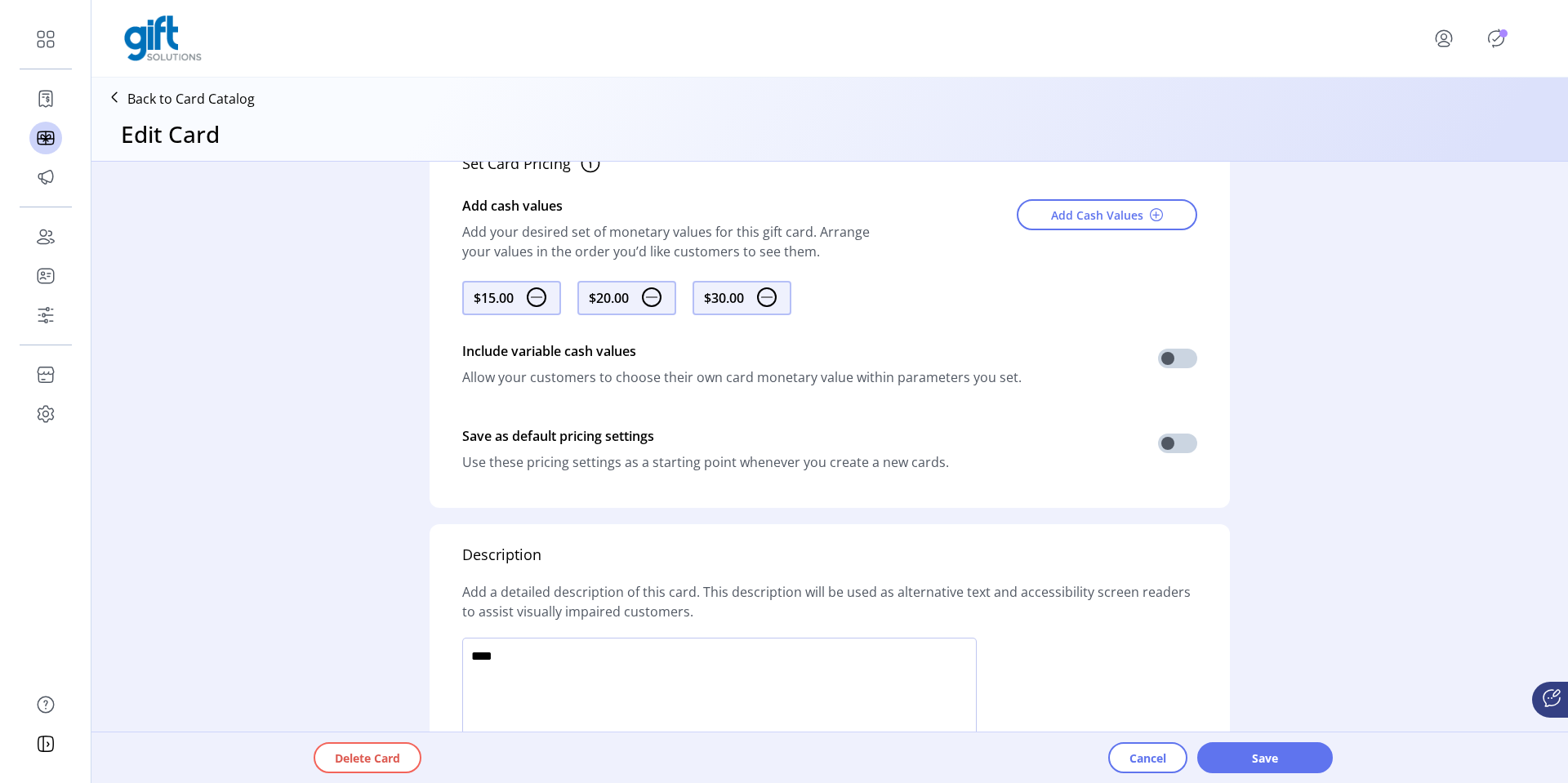
scroll to position [682, 0]
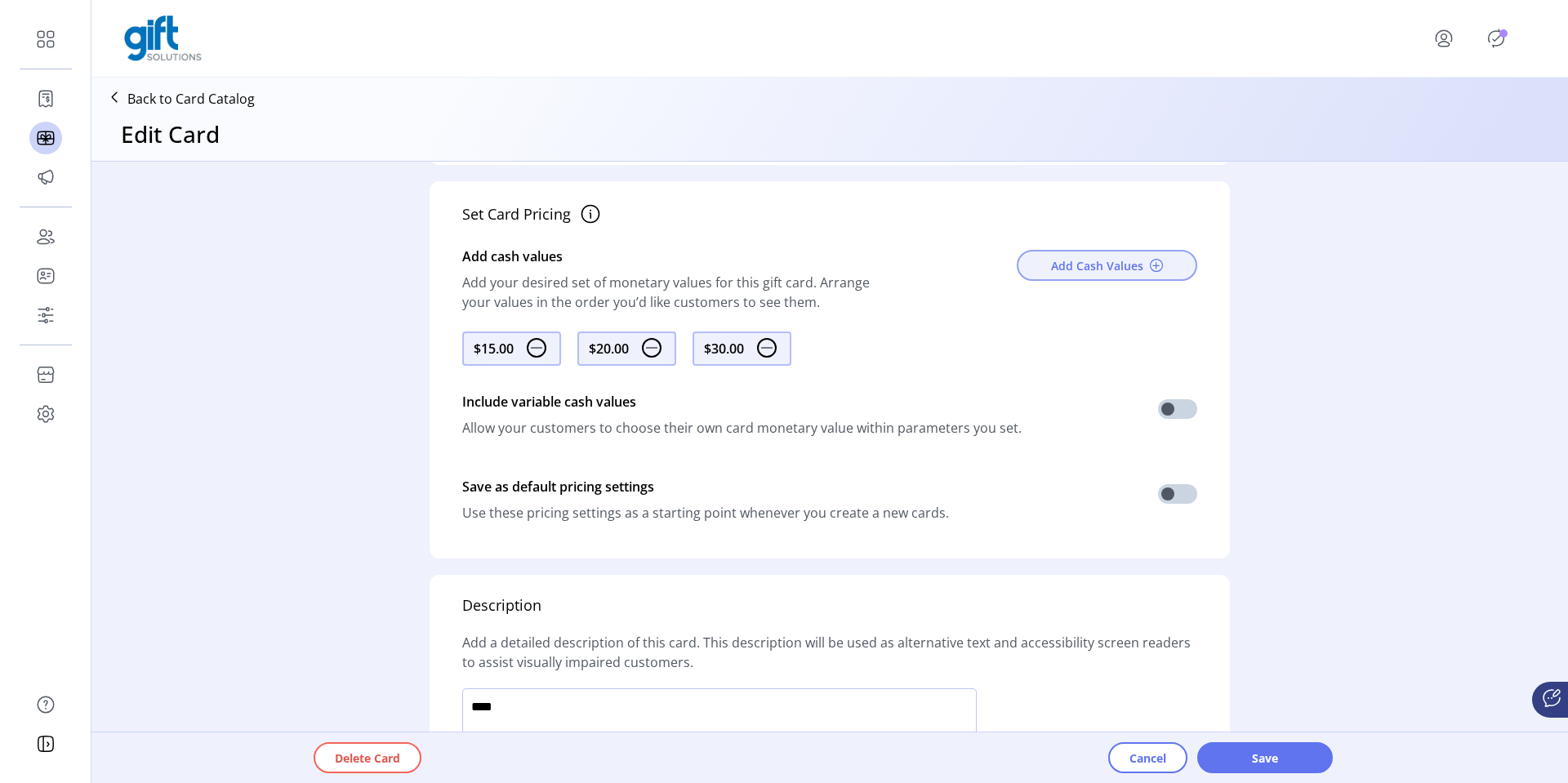
click at [1082, 263] on span "Add Cash Values" at bounding box center [1097, 266] width 93 height 18
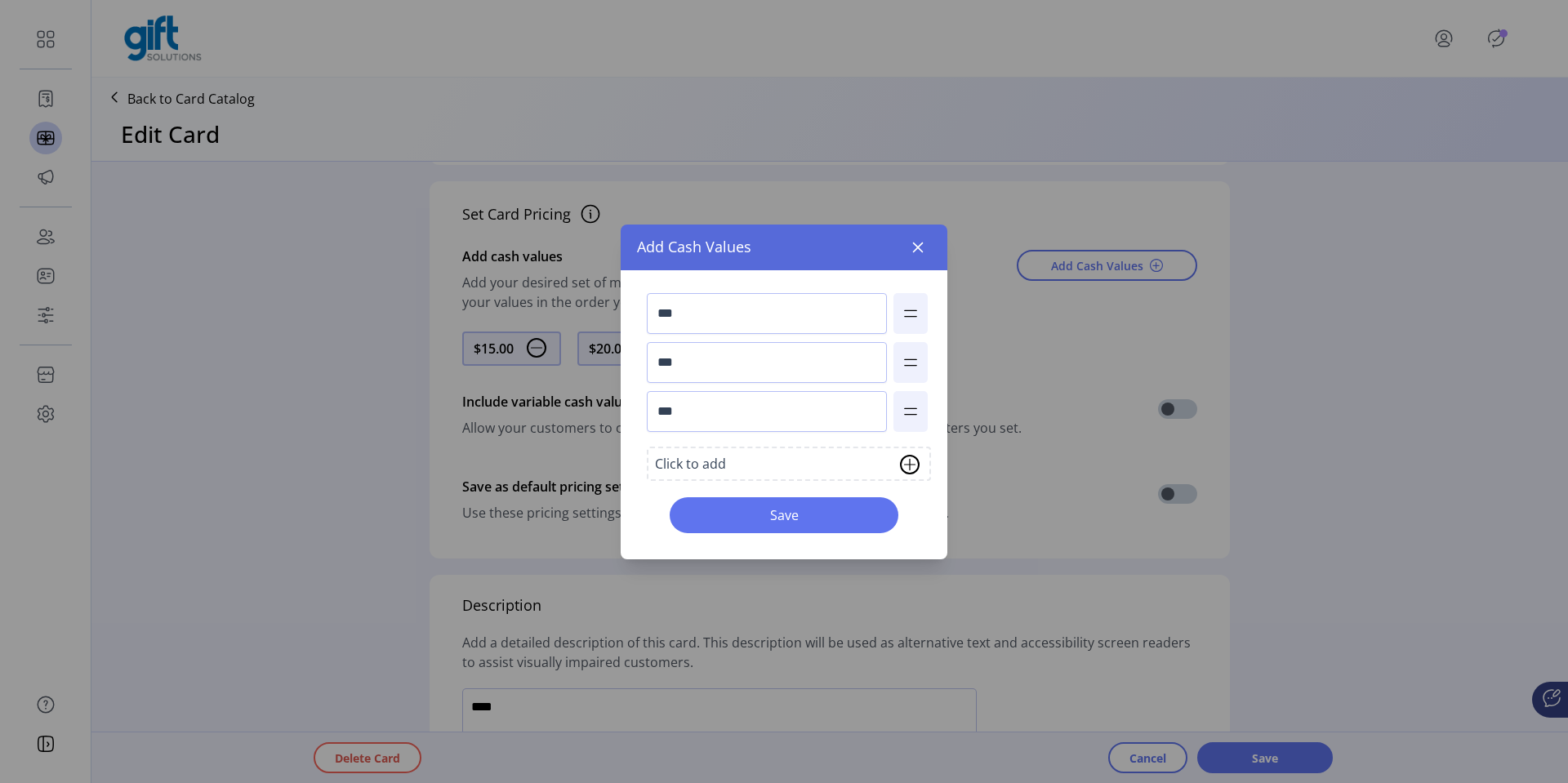
click at [914, 455] on img at bounding box center [909, 464] width 19 height 19
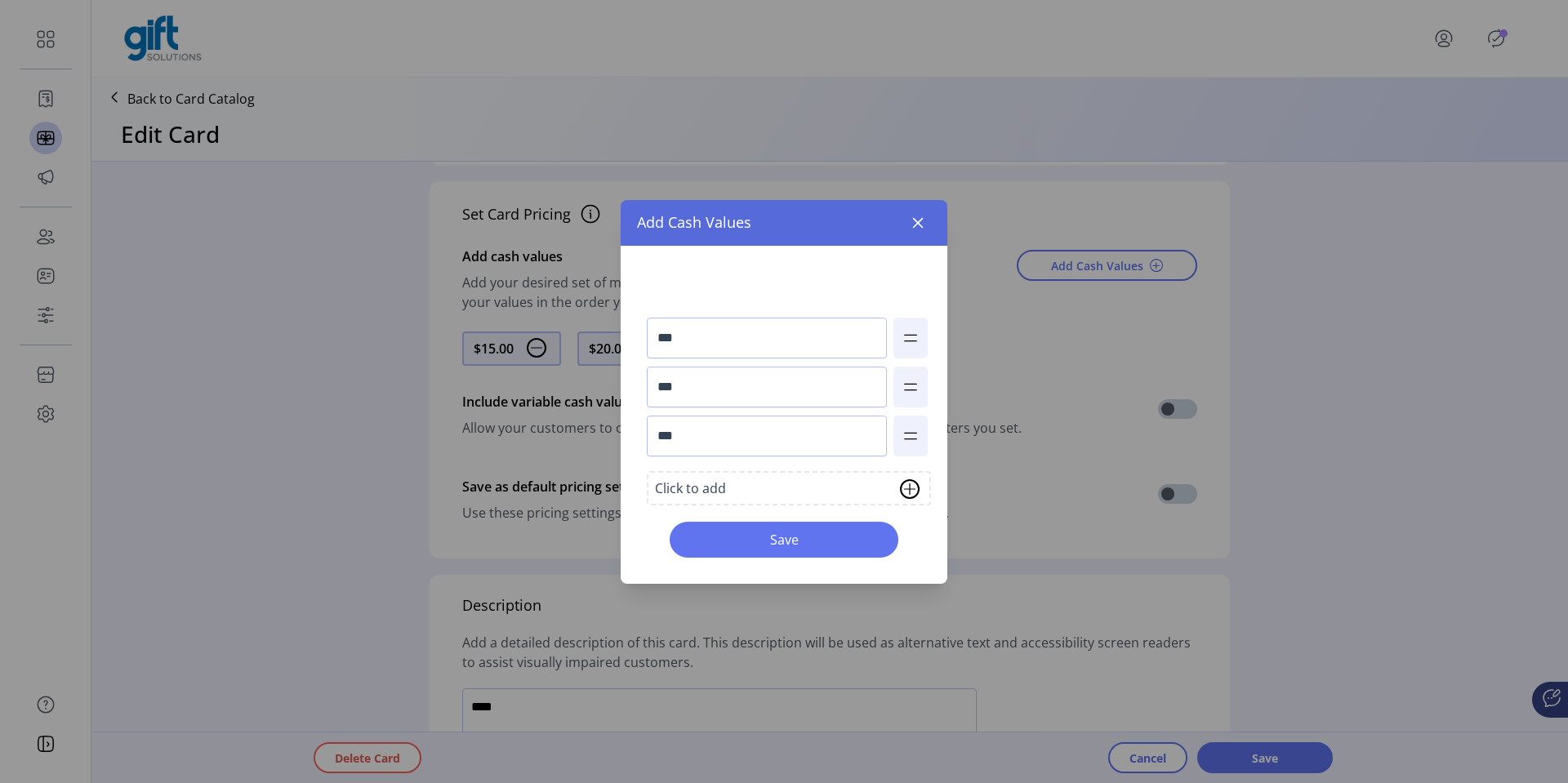
drag, startPoint x: 913, startPoint y: 436, endPoint x: 907, endPoint y: 275, distance: 161.1
click at [806, 294] on input "**" at bounding box center [766, 289] width 240 height 41
type input "***"
click at [777, 515] on span "Save" at bounding box center [783, 539] width 186 height 19
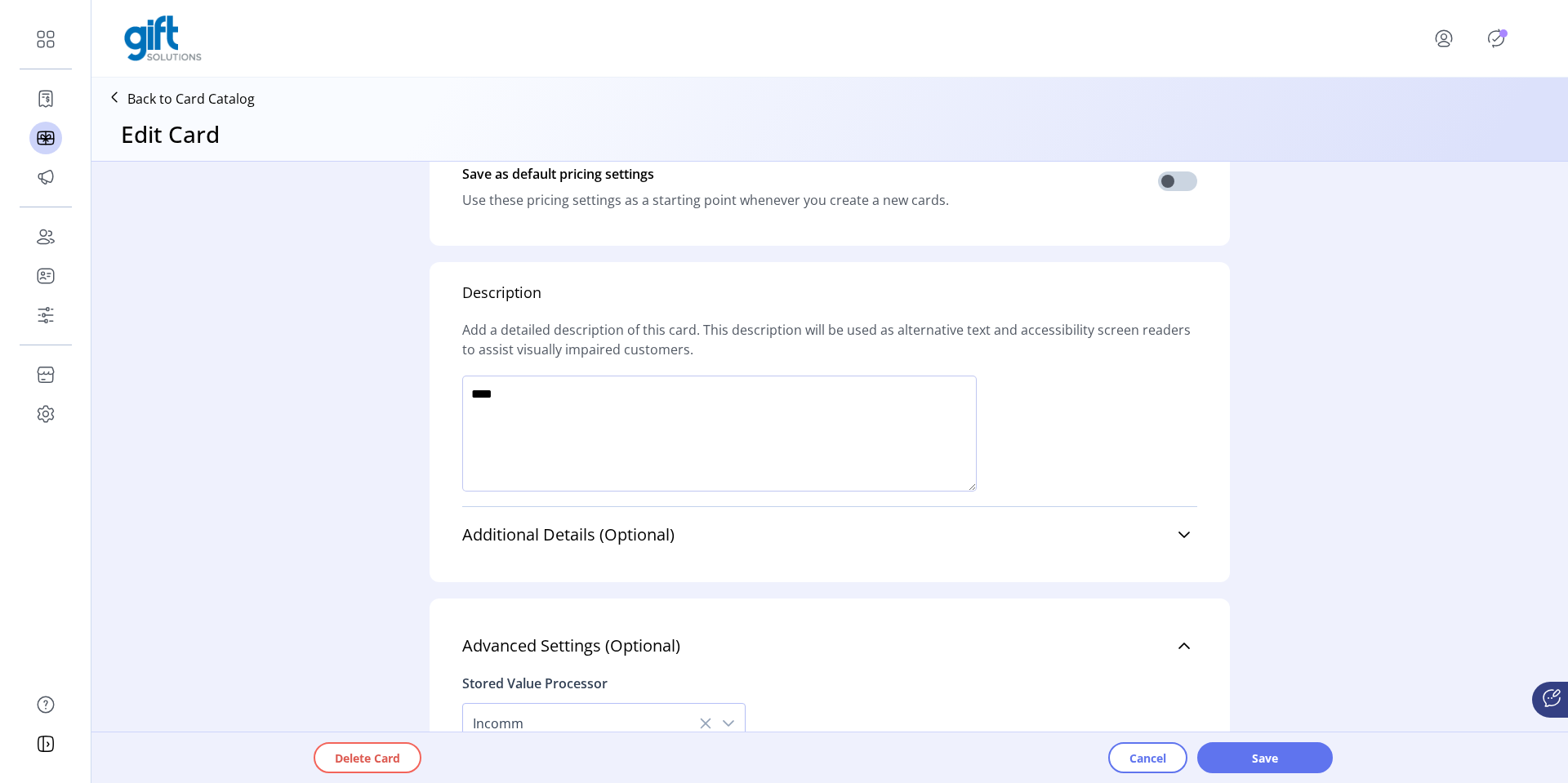
scroll to position [1283, 0]
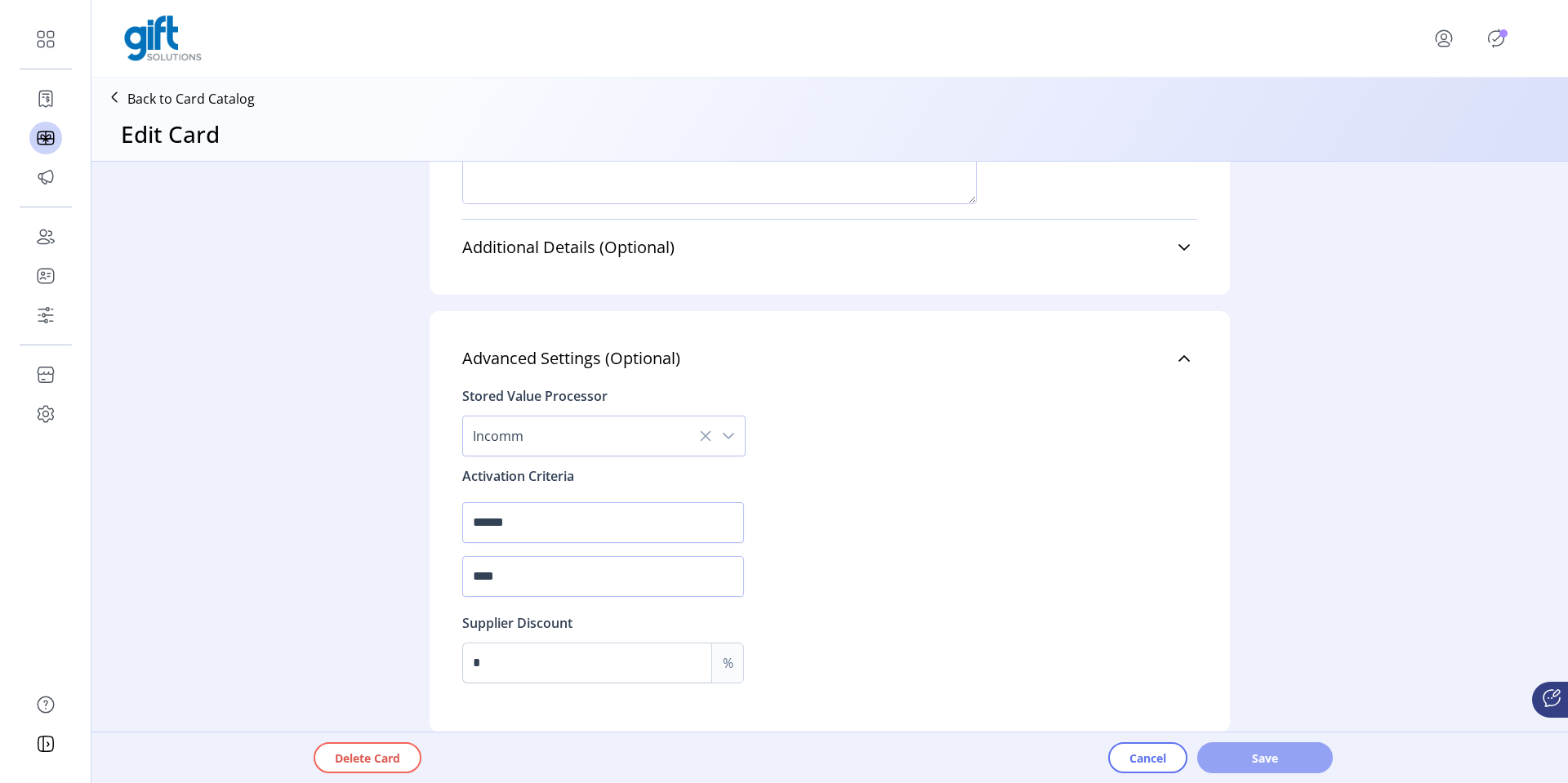
click at [1243, 515] on span "Save" at bounding box center [1264, 758] width 93 height 18
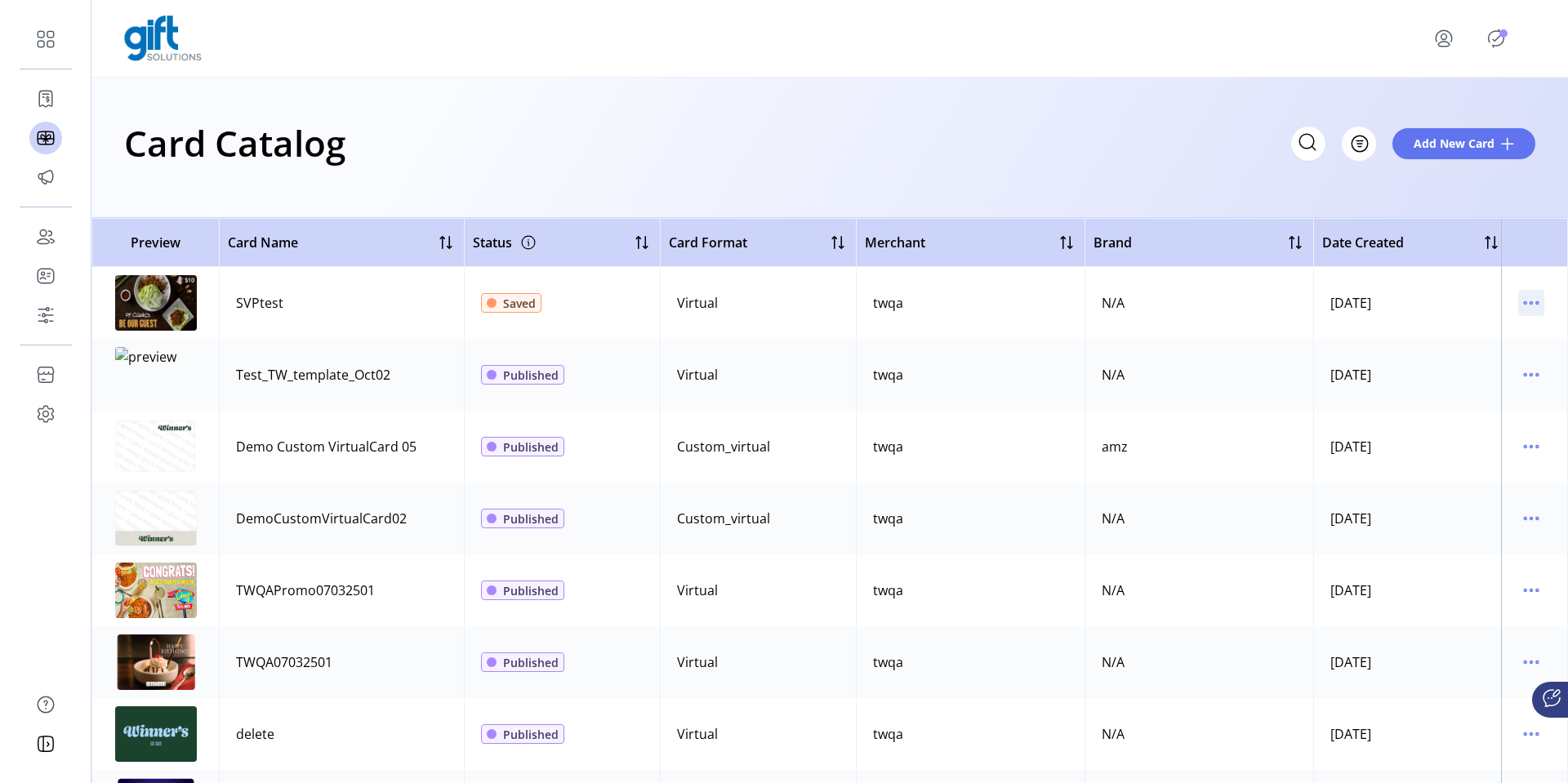
click at [1530, 308] on icon "menu" at bounding box center [1531, 303] width 26 height 26
click at [1447, 360] on span "Edit Details" at bounding box center [1454, 361] width 135 height 13
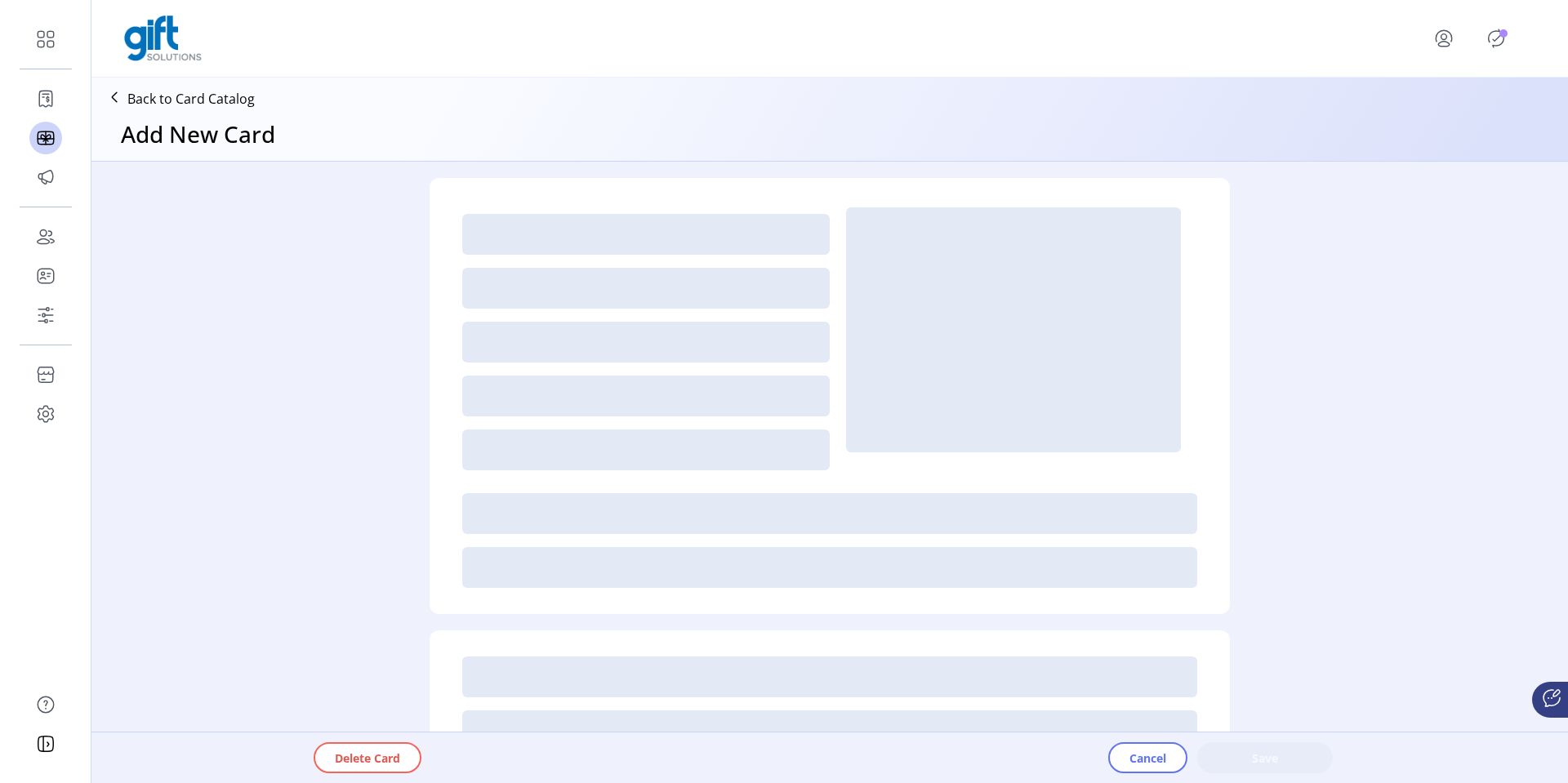
type textarea "****"
type input "*"
